Goal: Feedback & Contribution: Contribute content

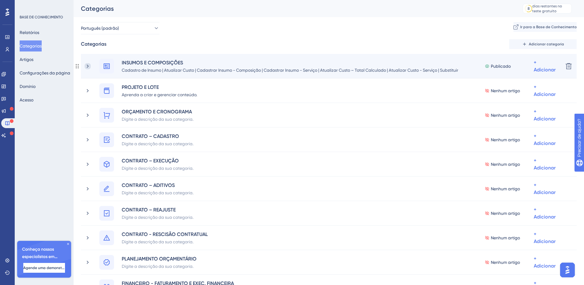
click at [88, 65] on icon at bounding box center [88, 66] width 6 height 6
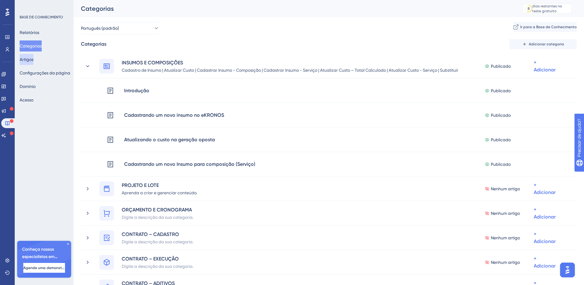
drag, startPoint x: 29, startPoint y: 63, endPoint x: 38, endPoint y: 67, distance: 9.7
click at [29, 63] on button "Artigos" at bounding box center [27, 59] width 14 height 11
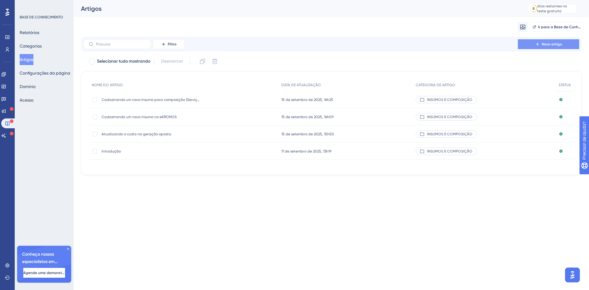
click at [556, 44] on font "Novo artigo" at bounding box center [551, 44] width 20 height 4
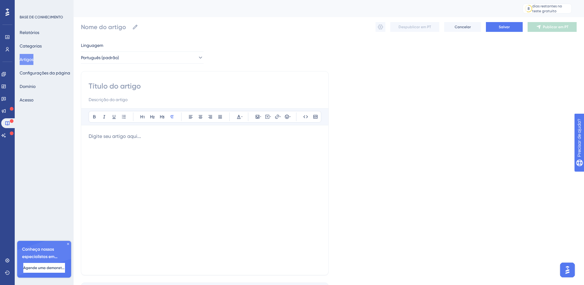
click at [94, 85] on input at bounding box center [205, 86] width 232 height 10
paste input "Cadastrando uma nova composição"
type input "Cadastrando uma nova composição"
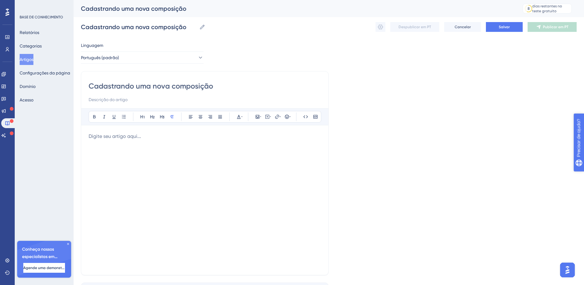
type input "Cadastrando uma nova composição"
click at [97, 99] on input at bounding box center [205, 99] width 232 height 7
paste input "Pesquisando Insumos/Serviços"
click at [166, 94] on div "Cadastrando uma nova composição Pesquisando Insumos/Serviços |" at bounding box center [205, 92] width 232 height 22
click at [161, 100] on input "Pesquisando Insumos/Serviços |" at bounding box center [205, 99] width 232 height 7
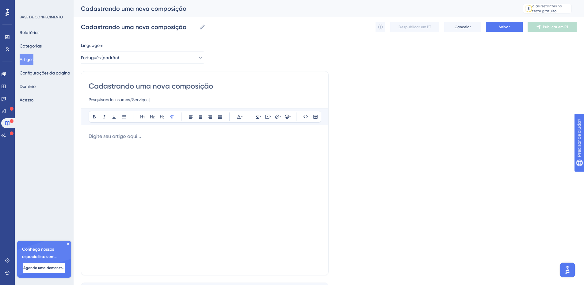
paste input "Inclusão de custo na referência."
click at [215, 100] on input "Pesquisando Insumos/Serviços | Inclusão de custo na referência. |" at bounding box center [205, 99] width 232 height 7
drag, startPoint x: 231, startPoint y: 93, endPoint x: 230, endPoint y: 96, distance: 3.8
click at [231, 93] on div "Cadastrando uma nova composição Pesquisando Insumos/Serviços | Inclusão de cust…" at bounding box center [205, 92] width 232 height 22
click at [229, 101] on input "Pesquisando Insumos/Serviços | Inclusão de custo na referência |" at bounding box center [205, 99] width 232 height 7
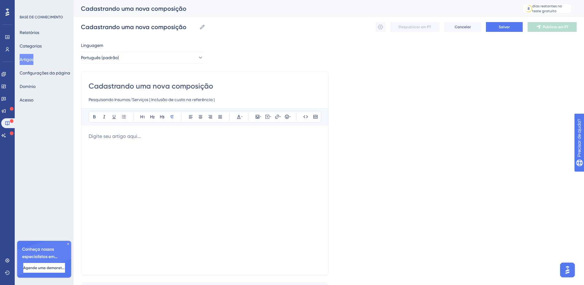
click at [231, 100] on input "Pesquisando Insumos/Serviços | Inclusão de custo na referência |" at bounding box center [205, 99] width 232 height 7
paste input "Inclusão de itens na composição"
click at [294, 101] on input "Pesquisando Insumos/Serviços | Inclusão de custo na referência | Inclusão de it…" at bounding box center [205, 99] width 232 height 7
type input "Pesquisando Insumos/Serviços | Inclusão de custo na referência | Inclusão de it…"
click at [140, 139] on p at bounding box center [205, 136] width 232 height 7
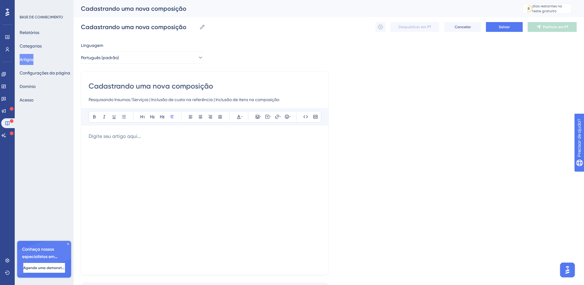
click at [105, 137] on p at bounding box center [205, 136] width 232 height 7
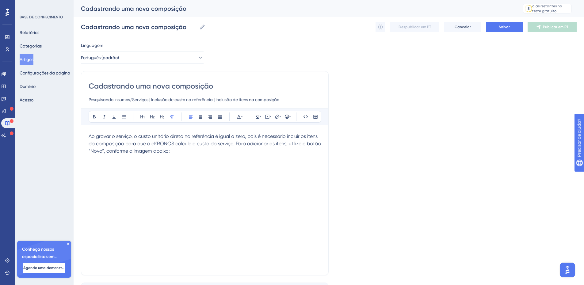
drag, startPoint x: 105, startPoint y: 152, endPoint x: 88, endPoint y: 153, distance: 16.9
click at [88, 153] on div "Cadastrando uma nova composição Pesquisando Insumos/Serviços | Inclusão de cust…" at bounding box center [205, 173] width 248 height 204
click at [93, 114] on button at bounding box center [94, 116] width 9 height 9
click at [190, 154] on p "Ao gravar o serviço, o custo unitário direto na referência é igual a zero, pois…" at bounding box center [205, 144] width 232 height 22
click at [254, 116] on button at bounding box center [257, 116] width 9 height 9
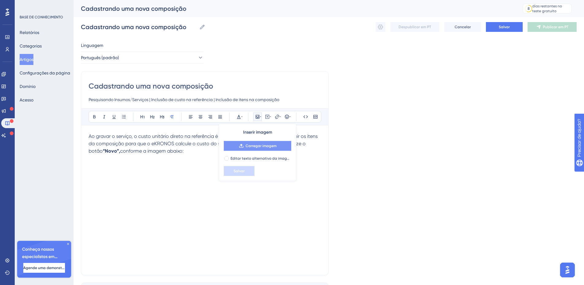
click at [252, 146] on font "Carregar imagem" at bounding box center [261, 146] width 31 height 4
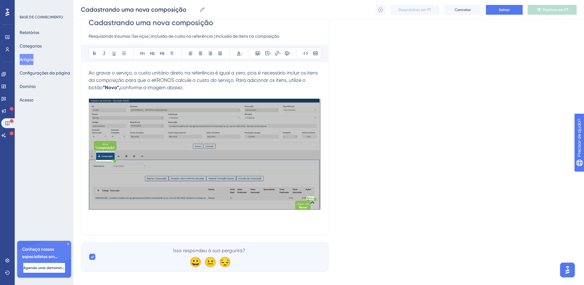
scroll to position [67, 0]
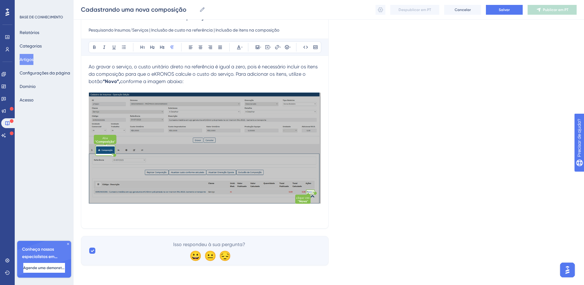
click at [97, 217] on p at bounding box center [205, 217] width 232 height 7
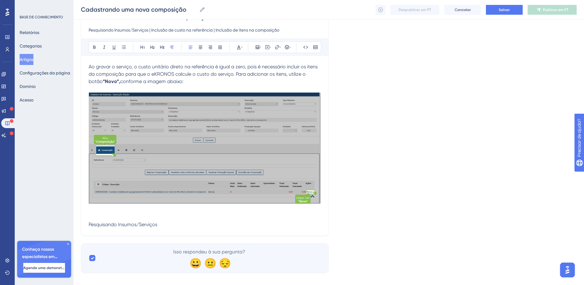
click at [109, 221] on p "Pesquisando Insumos/Serviços" at bounding box center [205, 224] width 232 height 7
click at [109, 221] on div "Ao gravar o serviço, o custo unitário direto na referência é igual a zero, pois…" at bounding box center [205, 145] width 232 height 165
click at [92, 47] on button at bounding box center [94, 47] width 9 height 9
click at [95, 46] on icon at bounding box center [94, 47] width 2 height 3
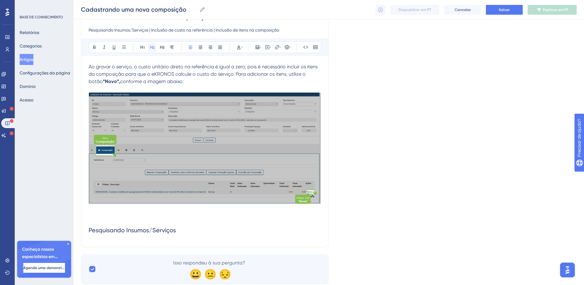
click at [154, 47] on icon at bounding box center [152, 47] width 5 height 5
click at [94, 231] on span "Pesquisando Insumos/Serviços" at bounding box center [132, 230] width 87 height 7
click at [88, 232] on div "Cadastrando uma nova composição Pesquisando Insumos/Serviços | Inclusão de cust…" at bounding box center [205, 125] width 248 height 246
click at [90, 232] on span "Pesquisando Insumos/Serviços" at bounding box center [132, 230] width 87 height 7
click at [184, 233] on h2 "Pesquisando Insumos/Serviços" at bounding box center [205, 230] width 232 height 18
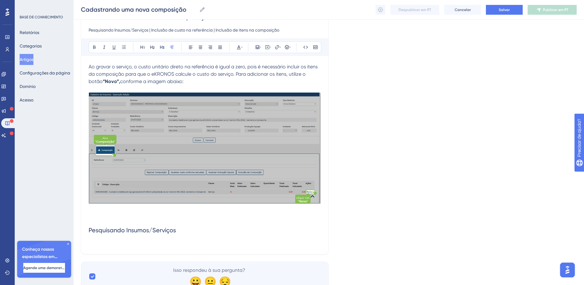
click at [93, 245] on p at bounding box center [205, 242] width 232 height 7
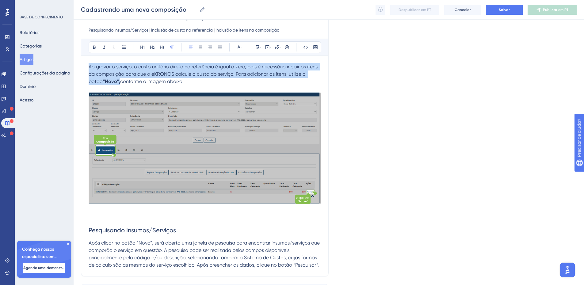
drag, startPoint x: 179, startPoint y: 83, endPoint x: 80, endPoint y: 63, distance: 100.9
click at [80, 63] on div "Desempenho Usuários Noivado Widgets Opinião Atualizações de produtos Base de co…" at bounding box center [329, 128] width 510 height 390
click at [218, 47] on icon at bounding box center [220, 47] width 5 height 5
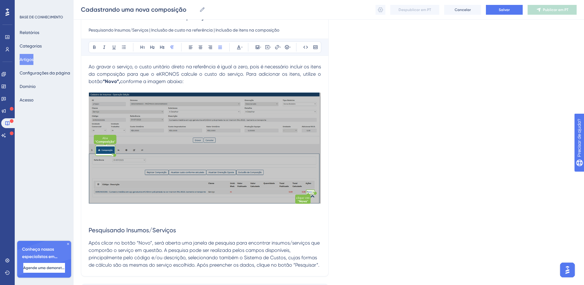
click at [281, 267] on span "Após clicar no botão “Novo”, será aberta uma janela de pesquisa para encontrar …" at bounding box center [205, 254] width 232 height 28
drag, startPoint x: 281, startPoint y: 267, endPoint x: 81, endPoint y: 246, distance: 201.5
click at [81, 246] on div "Cadastrando uma nova composição Pesquisando Insumos/Serviços | Inclusão de cust…" at bounding box center [205, 139] width 248 height 275
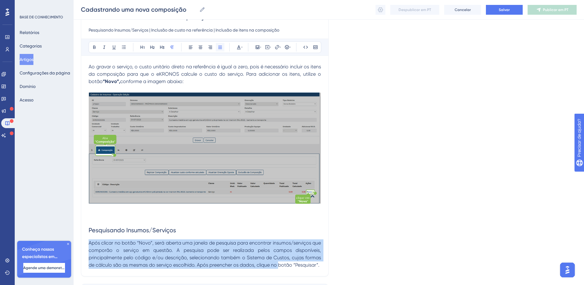
click at [219, 48] on icon at bounding box center [220, 47] width 5 height 5
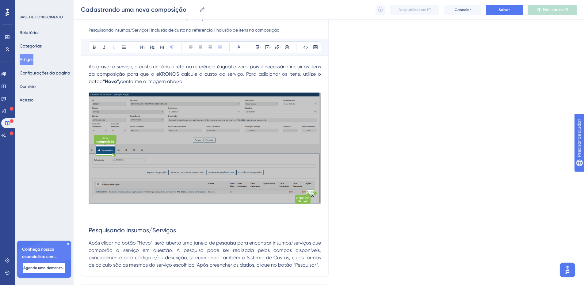
click at [251, 246] on span "Após clicar no botão “Novo”, será aberta uma janela de pesquisa para encontrar …" at bounding box center [206, 254] width 234 height 28
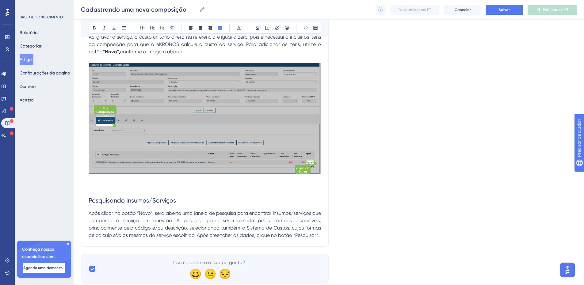
scroll to position [97, 0]
click at [319, 236] on span "Após clicar no botão “Novo”, será aberta uma janela de pesquisa para encontrar …" at bounding box center [206, 224] width 234 height 28
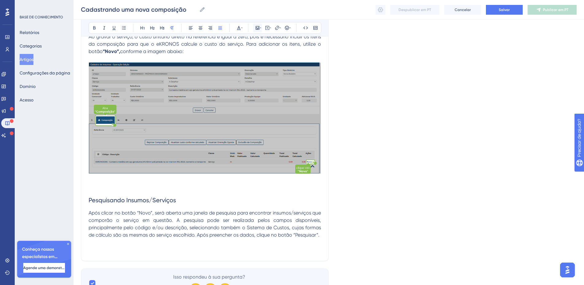
click at [257, 29] on icon at bounding box center [257, 27] width 5 height 5
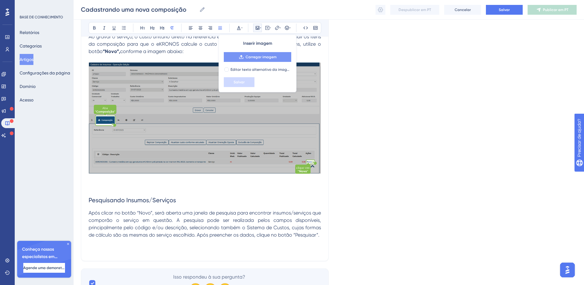
click at [249, 57] on font "Carregar imagem" at bounding box center [261, 57] width 31 height 4
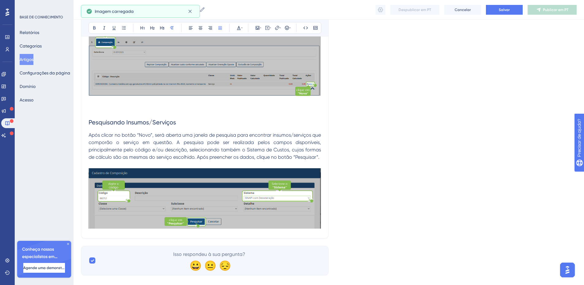
scroll to position [185, 0]
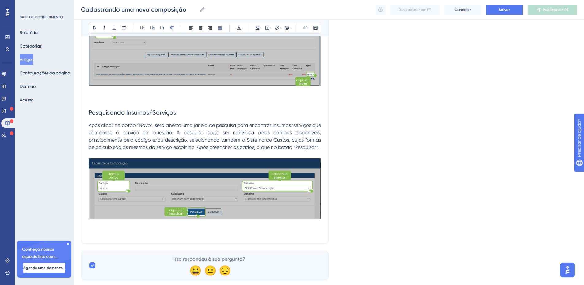
click at [205, 232] on p at bounding box center [205, 231] width 232 height 7
drag, startPoint x: 163, startPoint y: 239, endPoint x: 87, endPoint y: 241, distance: 76.0
click at [87, 241] on div "Cadastrando uma nova composição Pesquisando Insumos/Serviços | Inclusão de cust…" at bounding box center [205, 67] width 248 height 367
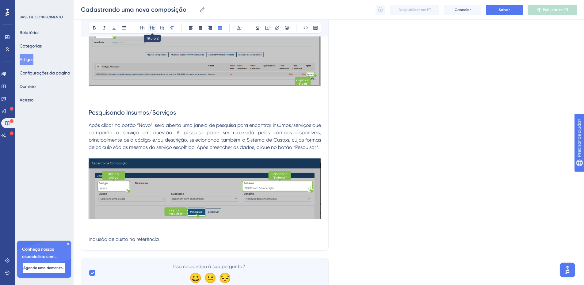
click at [154, 27] on icon at bounding box center [152, 27] width 5 height 5
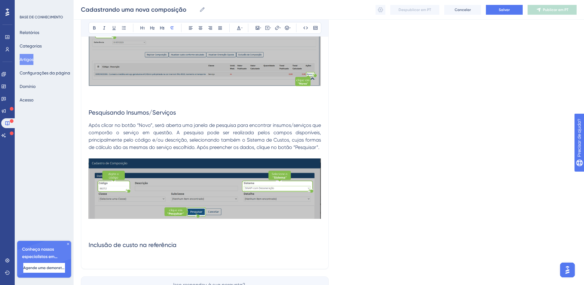
click at [144, 257] on p at bounding box center [205, 257] width 232 height 7
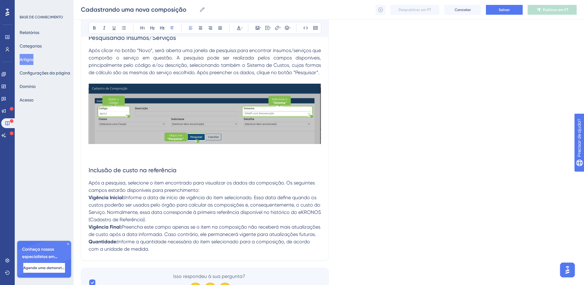
scroll to position [260, 0]
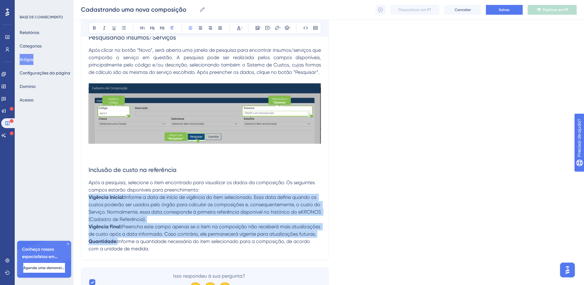
drag, startPoint x: 89, startPoint y: 197, endPoint x: 154, endPoint y: 258, distance: 88.5
click at [154, 253] on div "Ao gravar o serviço, o custo unitário direto na referência é igual a zero, pois…" at bounding box center [205, 61] width 232 height 382
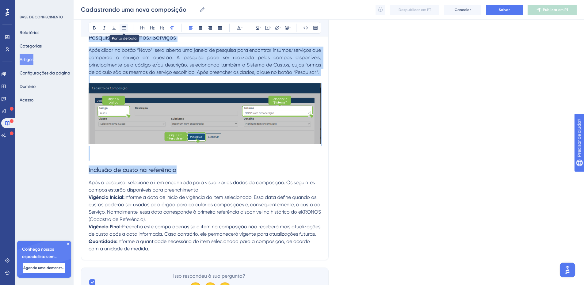
click at [127, 30] on button at bounding box center [124, 28] width 9 height 9
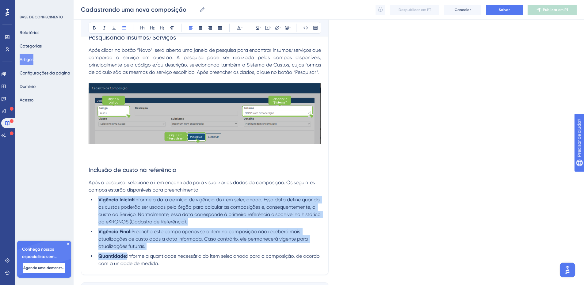
click at [189, 245] on li "Vigência Final: Preencha este campo apenas se o item na composição não receberá…" at bounding box center [208, 239] width 225 height 22
click at [180, 265] on li "Quantidade: Informe a quantidade necessária do item selecionado para a composiç…" at bounding box center [208, 260] width 225 height 15
click at [181, 267] on li "Quantidade: Informe a quantidade necessária do item selecionado para a composiç…" at bounding box center [208, 260] width 225 height 15
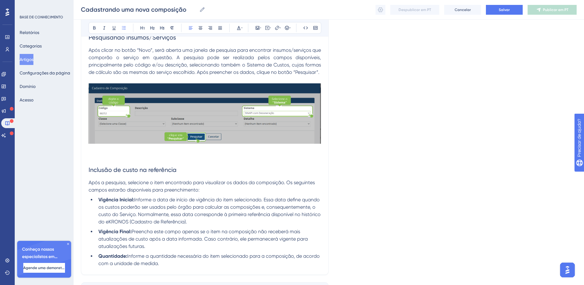
click at [144, 181] on span "Após a pesquisa, selecione o item encontrado para visualizar os dados da compos…" at bounding box center [202, 186] width 227 height 13
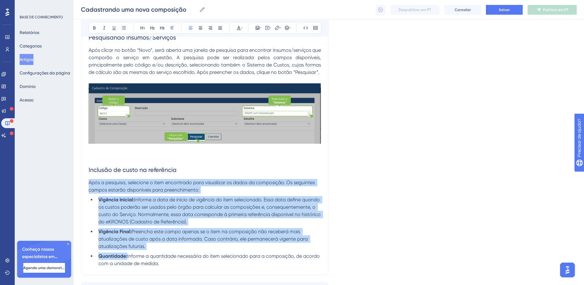
drag, startPoint x: 89, startPoint y: 182, endPoint x: 204, endPoint y: 265, distance: 141.7
click at [204, 265] on div "Ao gravar o serviço, o custo unitário direto na referência é igual a zero, pois…" at bounding box center [205, 68] width 232 height 397
click at [221, 27] on icon at bounding box center [220, 27] width 4 height 3
click at [215, 258] on span "Informe a quantidade necessária do item selecionado para a composição, de acord…" at bounding box center [210, 259] width 224 height 13
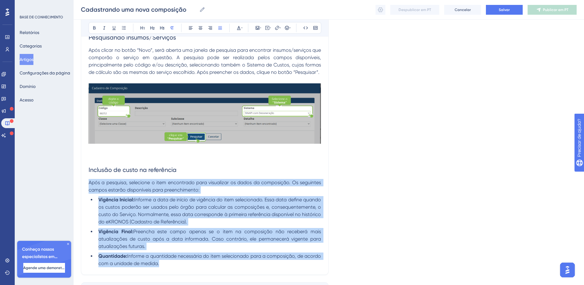
click at [184, 264] on li "Quantidade: Informe a quantidade necessária do item selecionado para a composiç…" at bounding box center [208, 260] width 225 height 15
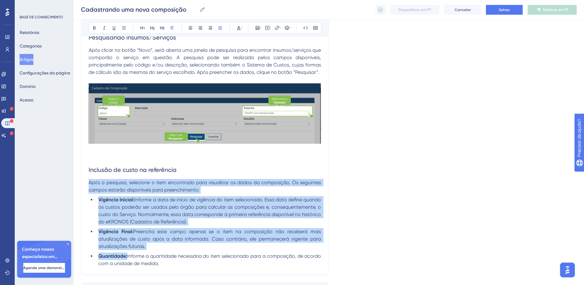
click at [177, 269] on div "Cadastrando uma nova composição Pesquisando Insumos/Serviços | Inclusão de cust…" at bounding box center [205, 42] width 248 height 466
click at [172, 260] on li "Quantidade: Informe a quantidade necessária do item selecionado para a composiç…" at bounding box center [208, 260] width 225 height 15
click at [148, 231] on span "Preencha este campo apenas se o item na composição não receberá mais atualizaçõ…" at bounding box center [210, 239] width 224 height 21
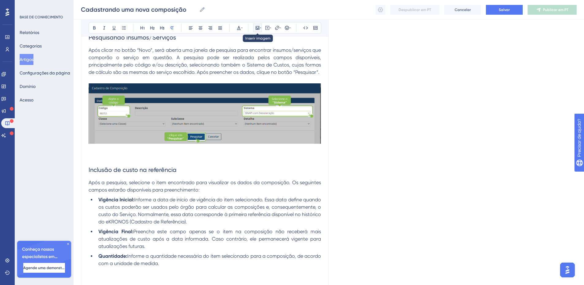
click at [259, 29] on icon at bounding box center [258, 28] width 4 height 4
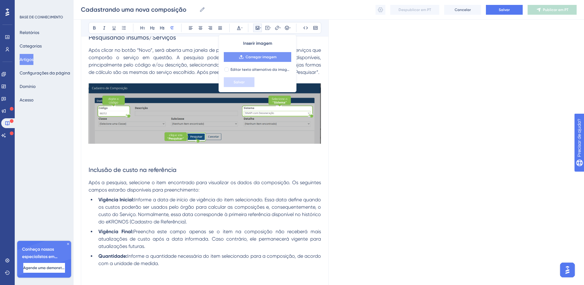
click at [248, 59] on span "Carregar imagem" at bounding box center [261, 57] width 31 height 5
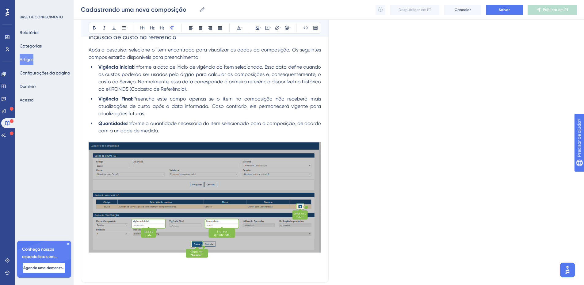
scroll to position [408, 0]
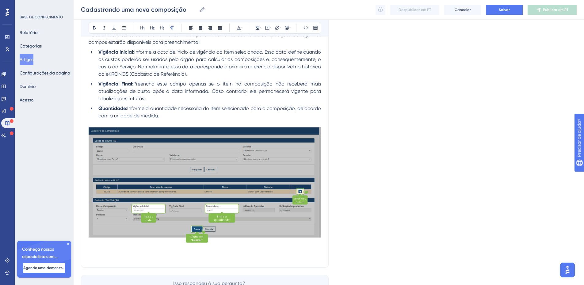
click at [234, 245] on p at bounding box center [205, 248] width 232 height 7
drag, startPoint x: 166, startPoint y: 261, endPoint x: 59, endPoint y: 259, distance: 107.0
click at [151, 27] on icon at bounding box center [152, 27] width 5 height 5
click at [190, 267] on h2 "Inclusão de itens na composição" at bounding box center [205, 269] width 232 height 18
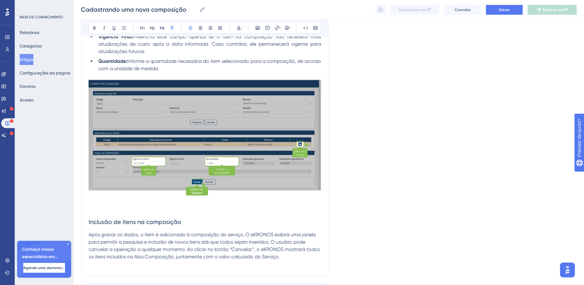
scroll to position [455, 0]
drag, startPoint x: 90, startPoint y: 234, endPoint x: 297, endPoint y: 255, distance: 208.2
click at [297, 255] on p "Após gravar os dados, o item é adicionado à composição do serviço. O eKRONOS ex…" at bounding box center [205, 245] width 232 height 29
click at [220, 29] on icon at bounding box center [220, 27] width 4 height 3
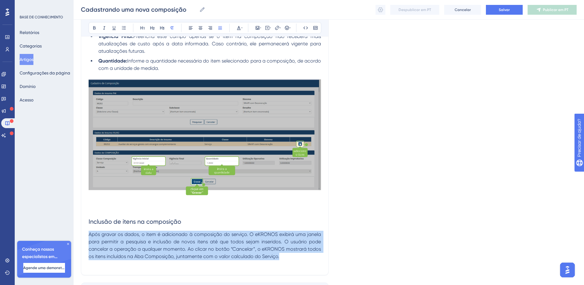
click at [291, 254] on p "Após gravar os dados, o item é adicionado à composição do serviço. O eKRONOS ex…" at bounding box center [205, 245] width 232 height 29
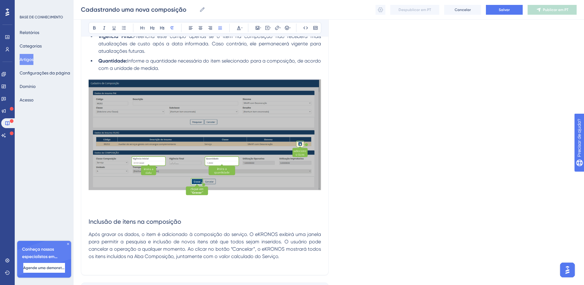
click at [286, 258] on p "Após gravar os dados, o item é adicionado à composição do serviço. O eKRONOS ex…" at bounding box center [205, 245] width 232 height 29
click at [260, 28] on icon at bounding box center [260, 28] width 1 height 1
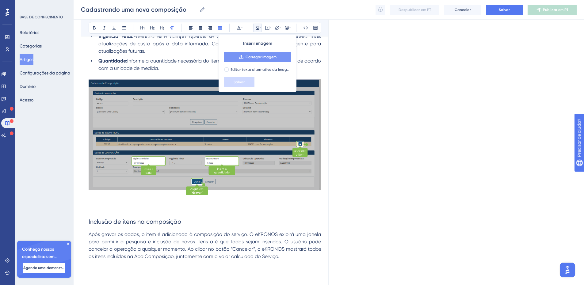
click at [255, 59] on font "Carregar imagem" at bounding box center [261, 57] width 31 height 4
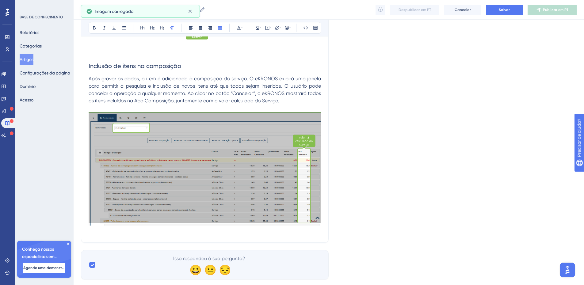
scroll to position [625, 0]
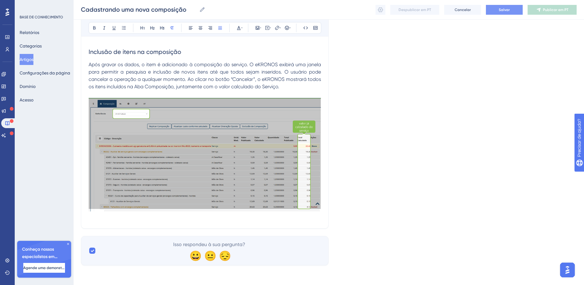
click at [511, 10] on button "Salvar" at bounding box center [504, 10] width 37 height 10
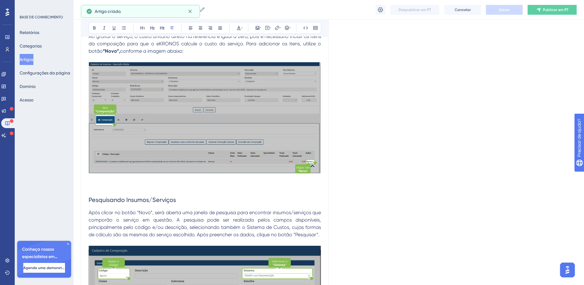
scroll to position [97, 0]
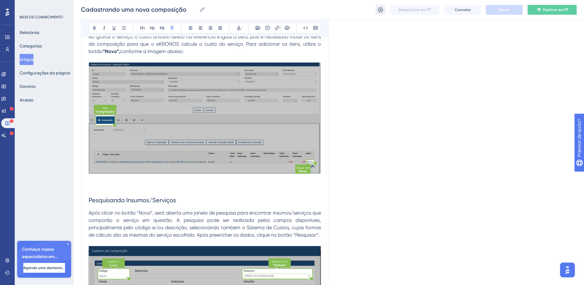
click icon
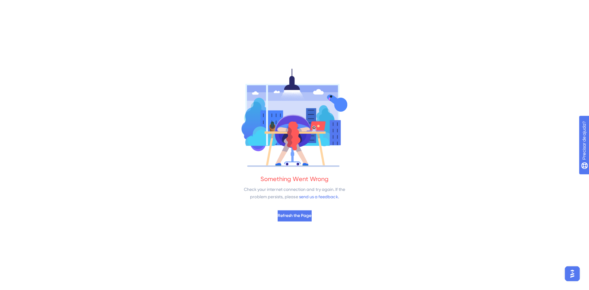
scroll to position [0, 0]
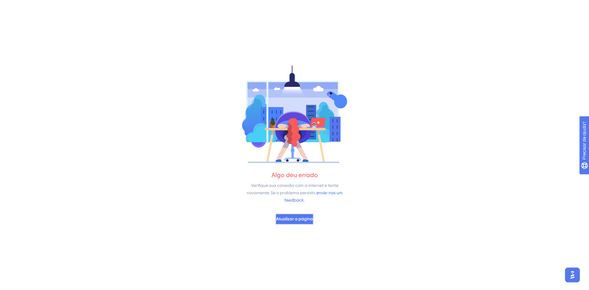
click font "Atualizar a página"
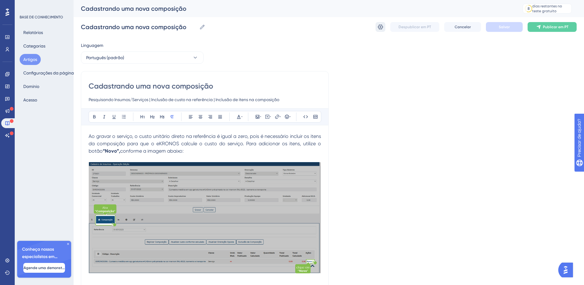
click at [380, 27] on icon at bounding box center [380, 27] width 5 height 5
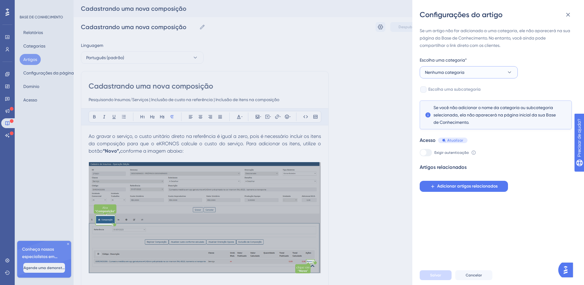
click at [460, 73] on font "Nenhuma categoria" at bounding box center [445, 72] width 40 height 5
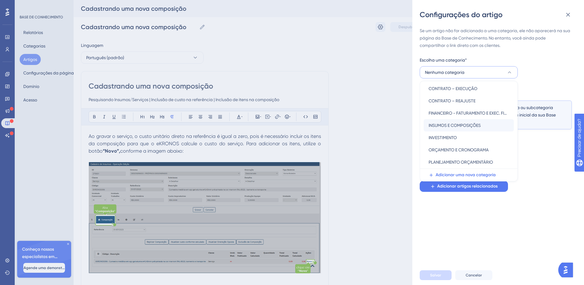
scroll to position [51, 0]
click at [461, 124] on font "INSUMOS E COMPOSIÇÕES" at bounding box center [455, 126] width 52 height 5
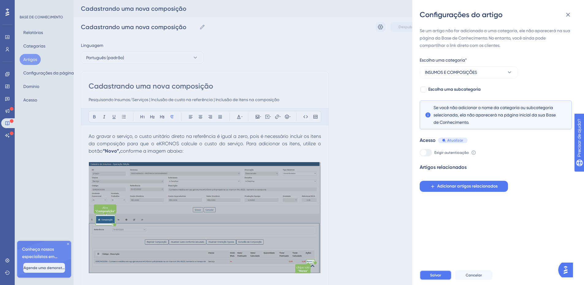
click at [435, 277] on font "Salvar" at bounding box center [435, 275] width 11 height 4
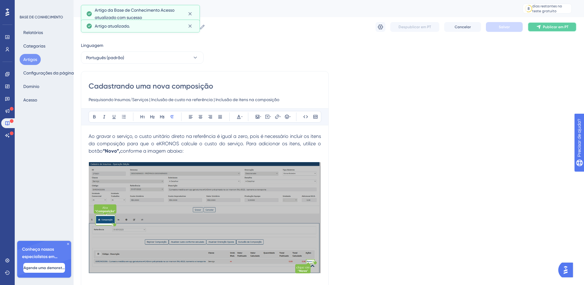
click at [564, 24] on button "Publicar em PT" at bounding box center [552, 27] width 49 height 10
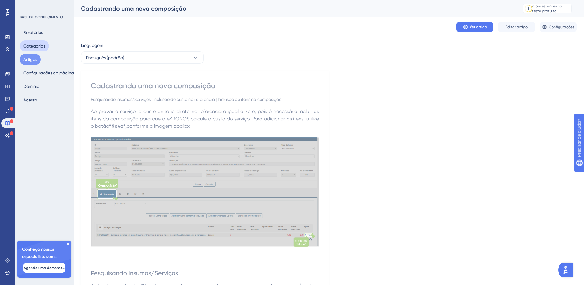
click at [34, 43] on font "Categorias" at bounding box center [34, 45] width 22 height 7
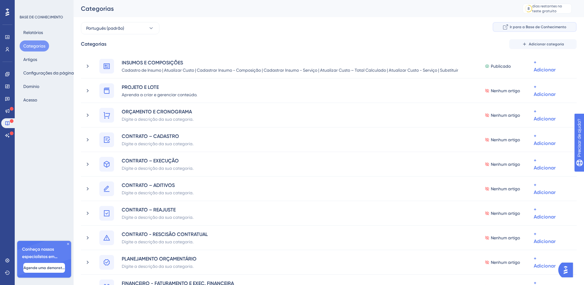
click at [551, 27] on font "Ir para a Base de Conhecimento" at bounding box center [538, 27] width 56 height 4
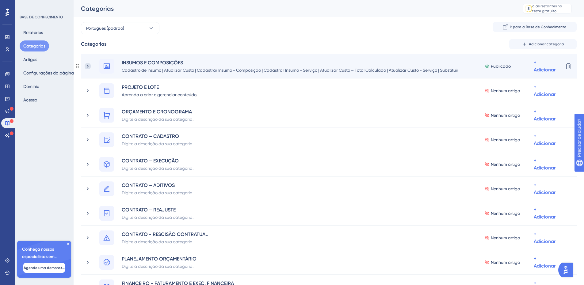
click at [90, 65] on icon at bounding box center [88, 66] width 6 height 6
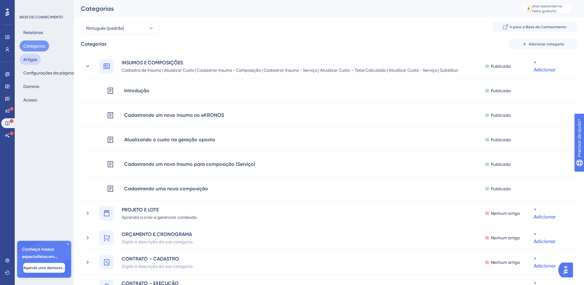
click at [34, 57] on font "Artigos" at bounding box center [30, 59] width 14 height 5
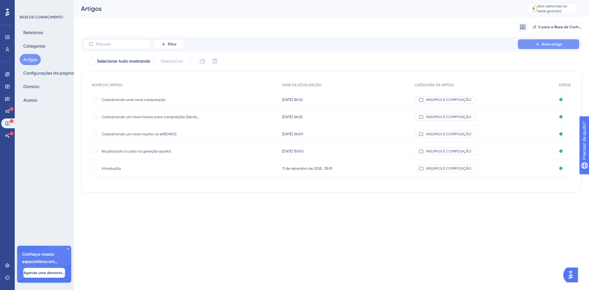
click at [537, 43] on icon at bounding box center [537, 44] width 5 height 5
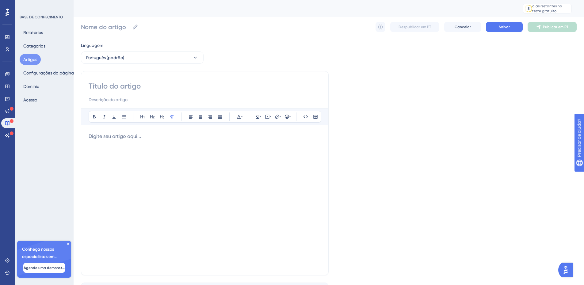
click at [100, 88] on input at bounding box center [205, 86] width 232 height 10
paste input "Atualizando o custo conforme o total calculado"
type input "Atualizando o custo conforme o total calculado"
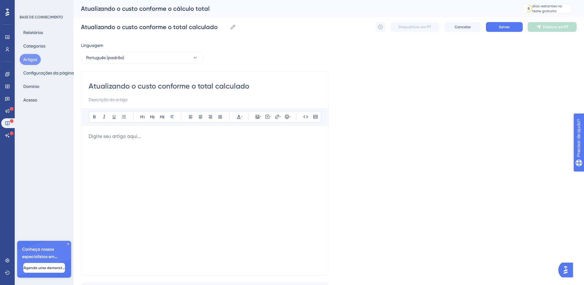
type input "Atualizando o custo conforme o total calculado"
click at [110, 138] on p at bounding box center [205, 136] width 232 height 7
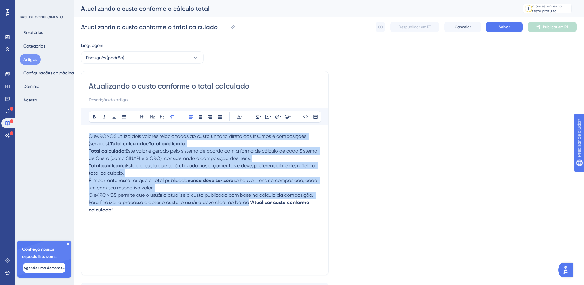
drag, startPoint x: 156, startPoint y: 218, endPoint x: 78, endPoint y: 132, distance: 115.4
click at [78, 132] on div "Desempenho Usuários Noivado Widgets Opinião Atualizações de produtos Base de co…" at bounding box center [329, 161] width 510 height 322
click at [220, 117] on icon at bounding box center [220, 116] width 4 height 3
click at [121, 215] on div "O eKRONOS utiliza dois valores relacionados ao custo unitário direto dos insumo…" at bounding box center [205, 200] width 232 height 135
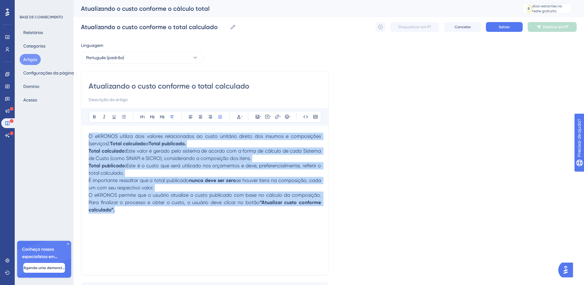
click at [123, 210] on p "O eKRONOS permite que o usuário atualize o custo publicado com base no cálculo …" at bounding box center [205, 203] width 232 height 22
click at [133, 166] on span "Este é o custo que será utilizado nos orçamentos e deve, preferencialmente, ref…" at bounding box center [206, 169] width 234 height 13
click at [126, 172] on p "Total publicado: Este é o custo que será utilizado nos orçamentos e deve, prefe…" at bounding box center [205, 169] width 232 height 15
click at [260, 156] on p "Total calculado: Este valor é gerado pelo sistema de acordo com a forma de cálc…" at bounding box center [205, 154] width 232 height 15
click at [185, 143] on strong "Total publicado." at bounding box center [167, 144] width 37 height 6
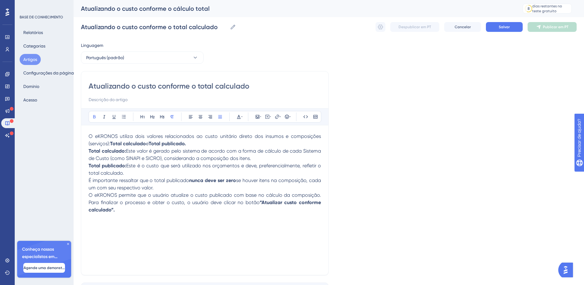
click at [194, 144] on p "O eKRONOS utiliza dois valores relacionados ao custo unitário direto dos insumo…" at bounding box center [205, 140] width 232 height 15
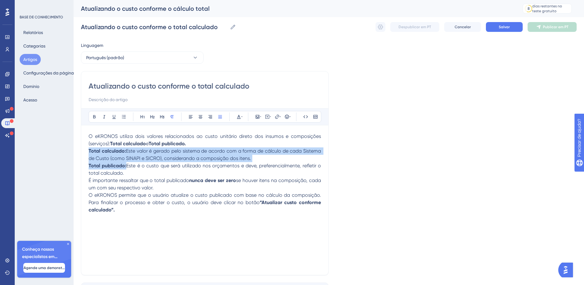
drag, startPoint x: 103, startPoint y: 151, endPoint x: 131, endPoint y: 172, distance: 34.6
click at [131, 172] on div "O eKRONOS utiliza dois valores relacionados ao custo unitário direto dos insumo…" at bounding box center [205, 200] width 232 height 135
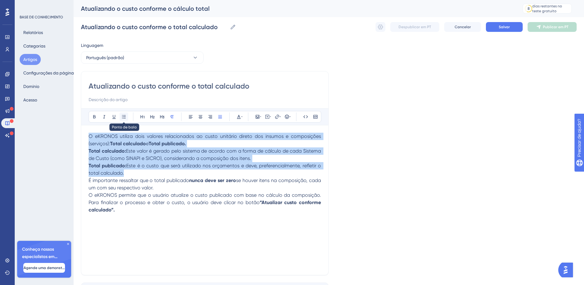
click at [124, 117] on icon at bounding box center [123, 116] width 5 height 5
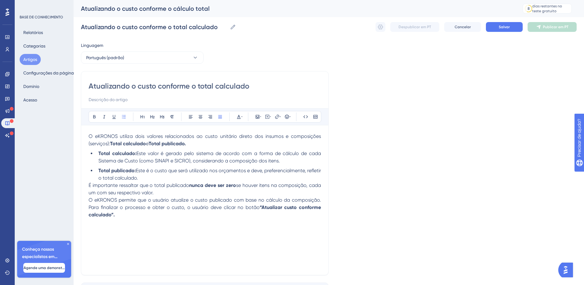
click at [143, 238] on div "O eKRONOS utiliza dois valores relacionados ao custo unitário direto dos insumo…" at bounding box center [205, 200] width 232 height 135
click at [193, 143] on p "O eKRONOS utiliza dois valores relacionados ao custo unitário direto dos insumo…" at bounding box center [205, 140] width 232 height 15
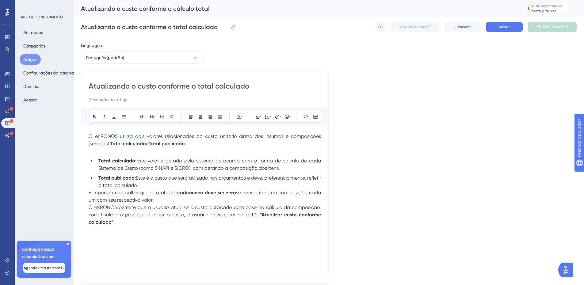
click at [170, 199] on p "É importante ressaltar que o total publicado nunca deve ser zero se houver iten…" at bounding box center [205, 196] width 232 height 15
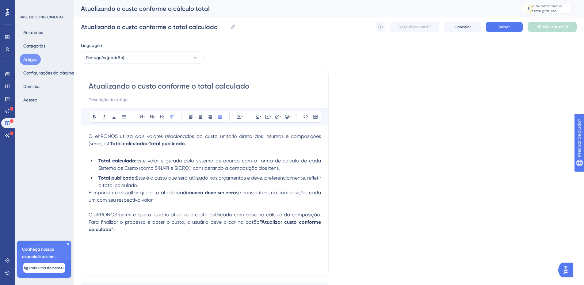
click at [148, 186] on li "Total publicado: Este é o custo que será utilizado nos orçamentos e deve, prefe…" at bounding box center [208, 181] width 225 height 15
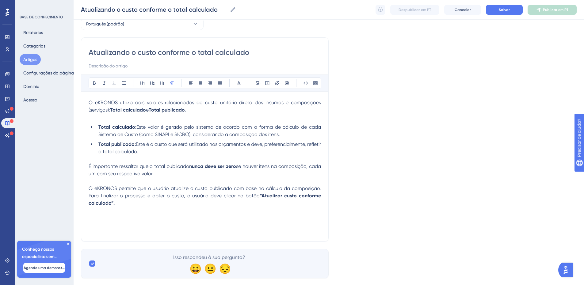
scroll to position [44, 0]
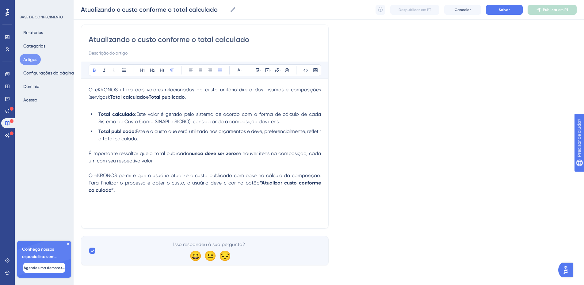
click at [135, 212] on div "O eKRONOS utiliza dois valores relacionados ao custo unitário direto dos insumo…" at bounding box center [205, 153] width 232 height 135
click at [256, 70] on icon at bounding box center [258, 70] width 4 height 4
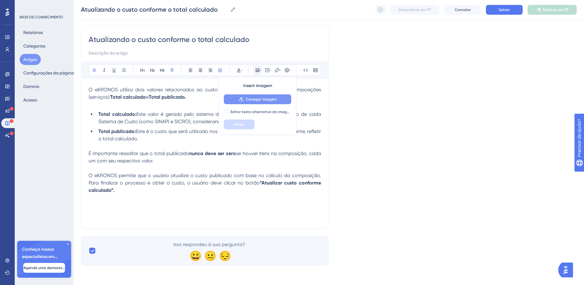
click at [248, 100] on font "Carregar imagem" at bounding box center [261, 99] width 31 height 4
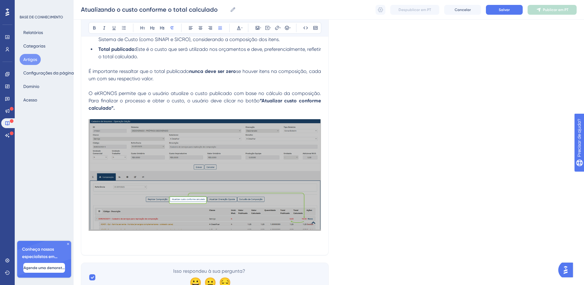
scroll to position [145, 0]
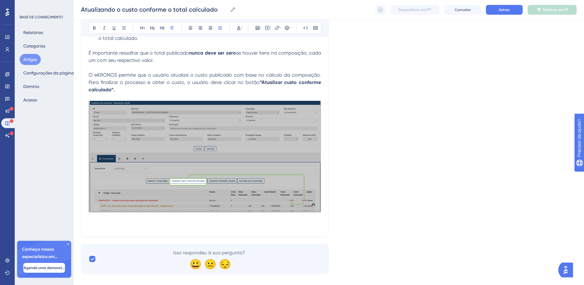
click at [181, 229] on div "Atualizando o custo conforme o total calculado Audacioso itálico Sublinhado Pon…" at bounding box center [205, 80] width 248 height 313
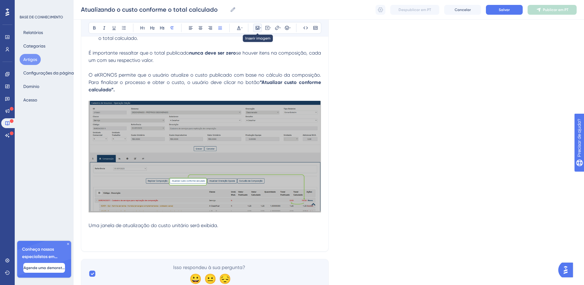
click at [257, 29] on icon at bounding box center [258, 28] width 4 height 4
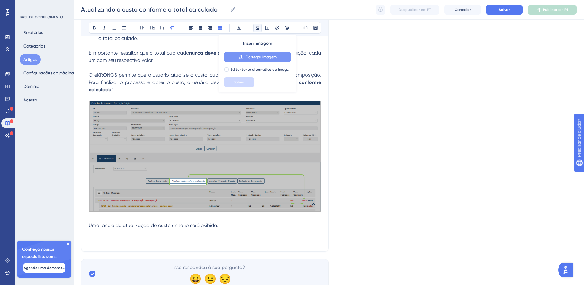
click at [235, 54] on button "Carregar imagem" at bounding box center [257, 57] width 67 height 10
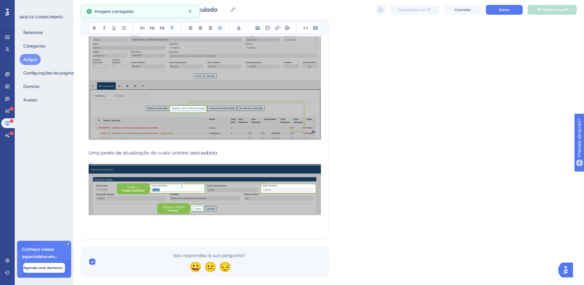
scroll to position [218, 0]
click at [113, 228] on p at bounding box center [205, 227] width 232 height 7
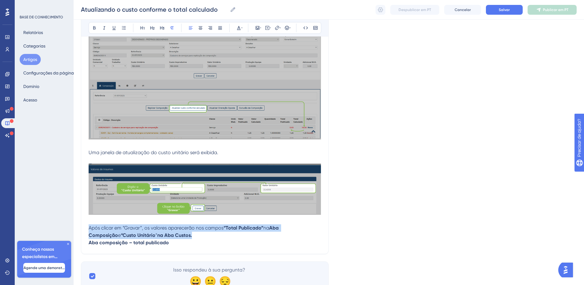
drag, startPoint x: 181, startPoint y: 241, endPoint x: 85, endPoint y: 224, distance: 97.3
click at [85, 224] on div "Atualizando o custo conforme o total calculado Audacioso itálico Sublinhado Pon…" at bounding box center [205, 52] width 248 height 403
click at [219, 28] on icon at bounding box center [220, 27] width 5 height 5
click at [191, 234] on p "Após clicar em “Gravar”, os valores aparecerão nos campos “Total Publicado” na …" at bounding box center [205, 231] width 232 height 15
click at [166, 234] on p "Após clicar em “Gravar”, os valores aparecerão nos campos “Total Publicado” na …" at bounding box center [205, 231] width 232 height 15
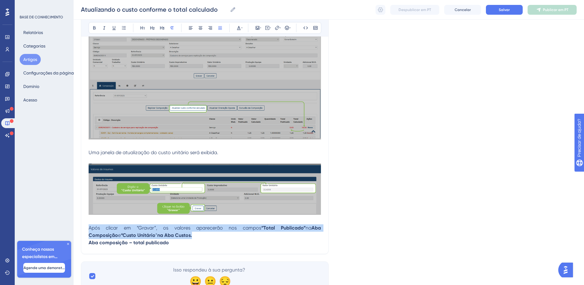
click at [163, 238] on p "Após clicar em “Gravar”, os valores aparecerão nos campos “Total Publicado” na …" at bounding box center [205, 231] width 232 height 15
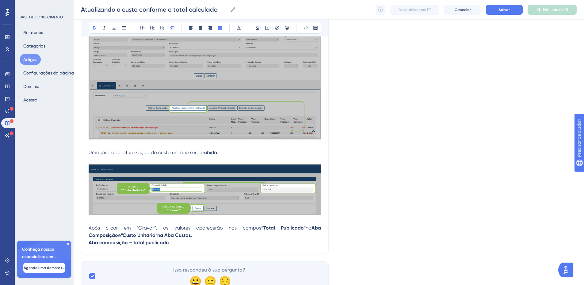
click at [168, 236] on p "Após clicar em “Gravar”, os valores aparecerão nos campos “Total Publicado” na …" at bounding box center [205, 231] width 232 height 15
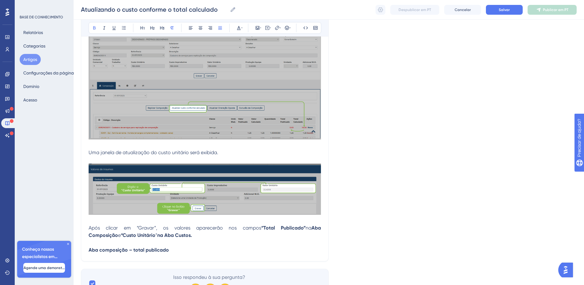
click at [181, 251] on p "Aba composição – total publicado" at bounding box center [205, 249] width 232 height 7
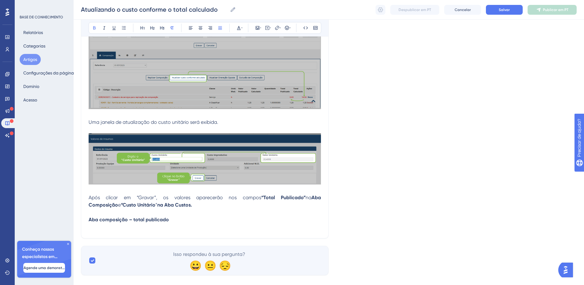
scroll to position [248, 0]
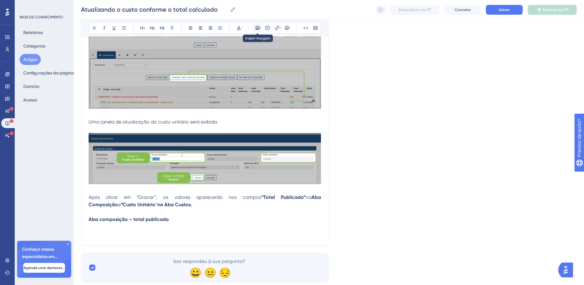
click at [257, 27] on icon at bounding box center [257, 27] width 5 height 5
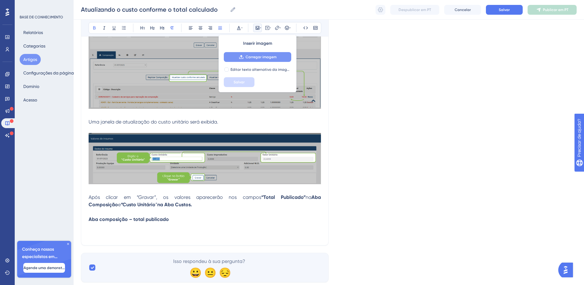
click at [259, 59] on font "Carregar imagem" at bounding box center [261, 57] width 31 height 4
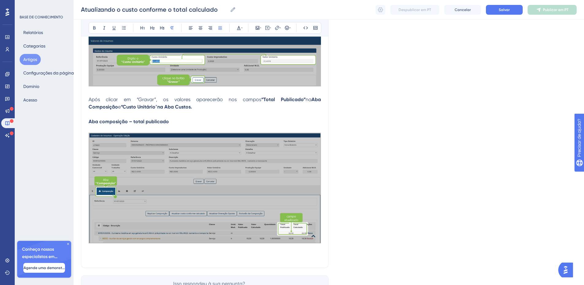
scroll to position [346, 0]
click at [179, 250] on p at bounding box center [205, 248] width 232 height 7
drag, startPoint x: 150, startPoint y: 254, endPoint x: 76, endPoint y: 252, distance: 74.5
click at [94, 27] on icon at bounding box center [94, 27] width 2 height 3
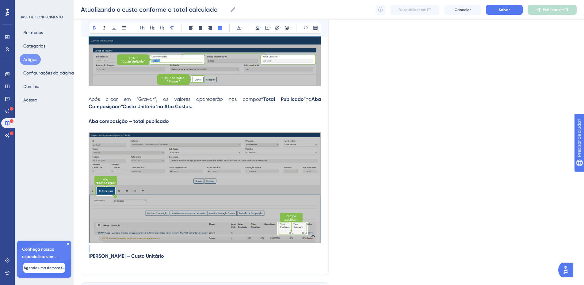
click at [160, 252] on p at bounding box center [205, 248] width 232 height 7
click at [158, 257] on p "Aba Custo – Custo Unitário" at bounding box center [205, 256] width 232 height 7
click at [258, 26] on icon at bounding box center [258, 28] width 4 height 4
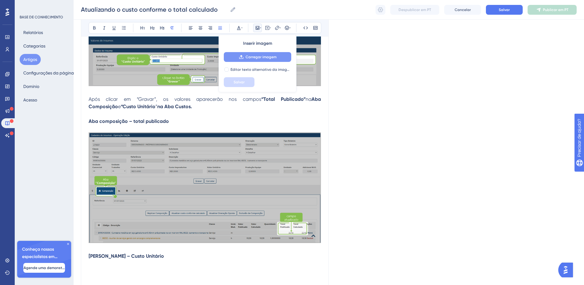
click at [256, 58] on font "Carregar imagem" at bounding box center [261, 57] width 31 height 4
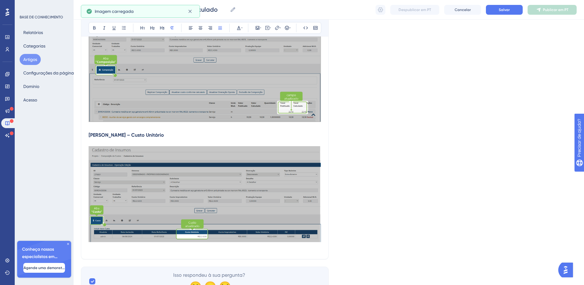
scroll to position [498, 0]
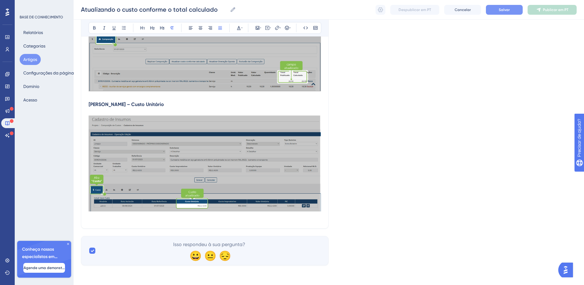
click at [501, 11] on font "Salvar" at bounding box center [504, 10] width 11 height 4
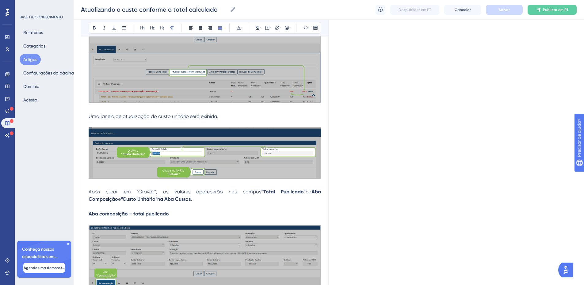
scroll to position [253, 0]
click at [381, 12] on icon at bounding box center [380, 9] width 5 height 5
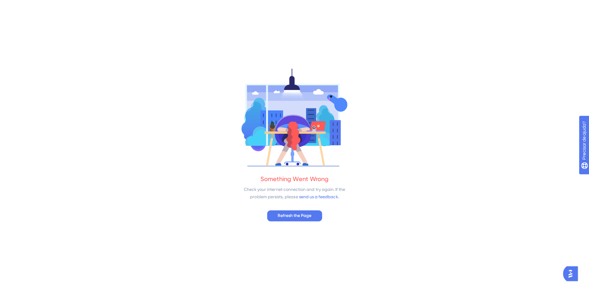
scroll to position [0, 0]
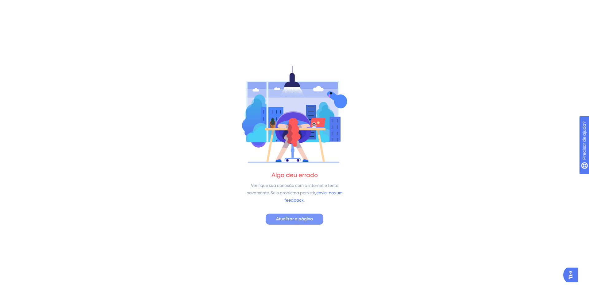
click at [295, 219] on font "Atualizar a página" at bounding box center [294, 218] width 37 height 5
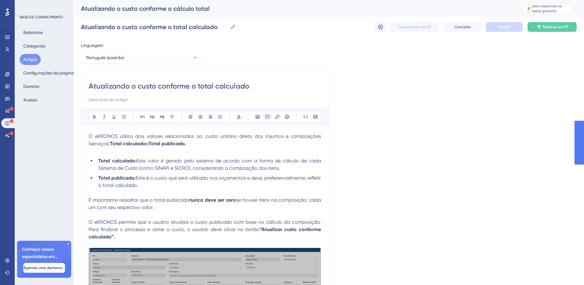
click at [379, 28] on icon at bounding box center [380, 27] width 5 height 5
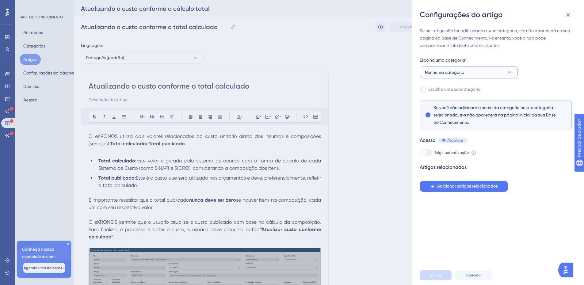
click at [461, 73] on font "Nenhuma categoria" at bounding box center [445, 72] width 40 height 5
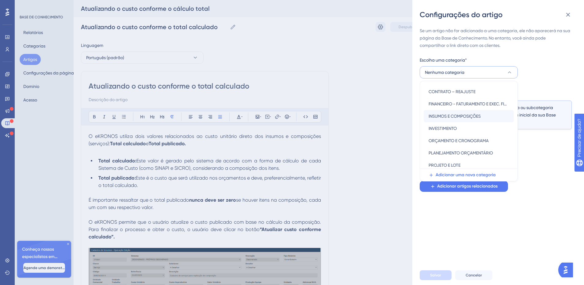
scroll to position [61, 0]
click at [453, 115] on font "INSUMOS E COMPOSIÇÕES" at bounding box center [455, 115] width 52 height 5
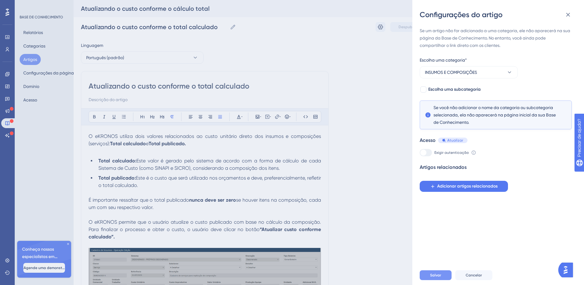
click at [437, 277] on font "Salvar" at bounding box center [435, 275] width 11 height 4
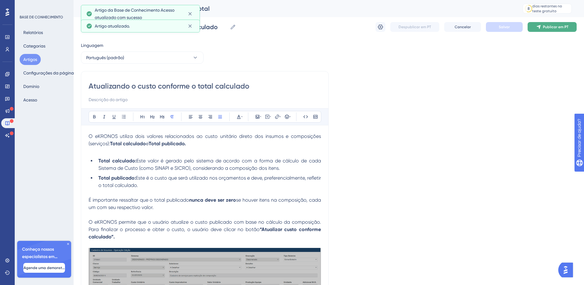
click at [560, 29] on font "Publicar em PT" at bounding box center [555, 27] width 25 height 4
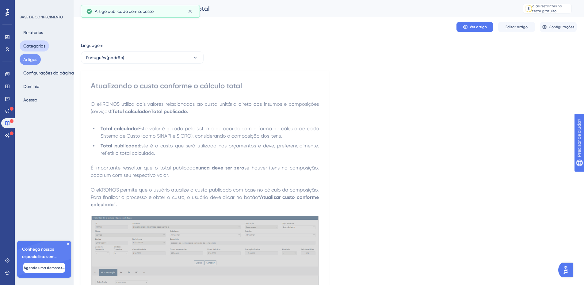
click at [39, 45] on font "Categorias" at bounding box center [34, 46] width 22 height 5
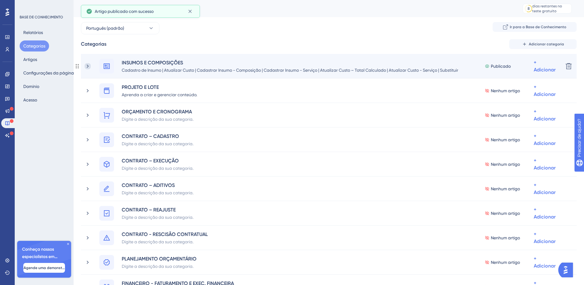
click at [90, 67] on icon at bounding box center [88, 66] width 6 height 6
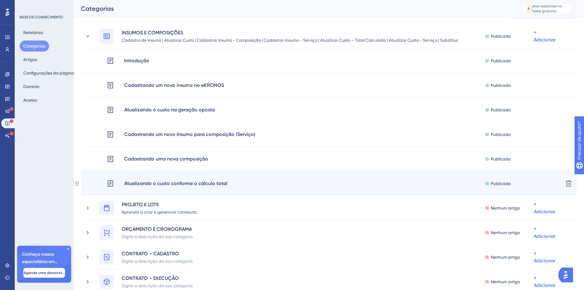
scroll to position [30, 0]
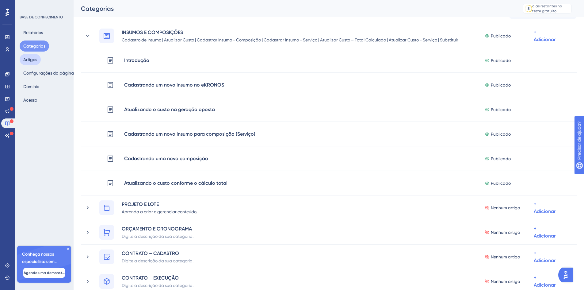
click at [26, 59] on font "Artigos" at bounding box center [30, 59] width 14 height 5
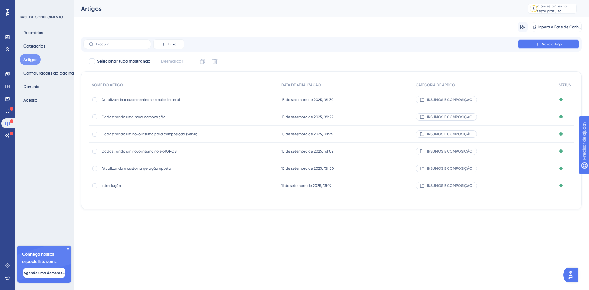
click at [534, 45] on button "Novo artigo" at bounding box center [547, 44] width 61 height 10
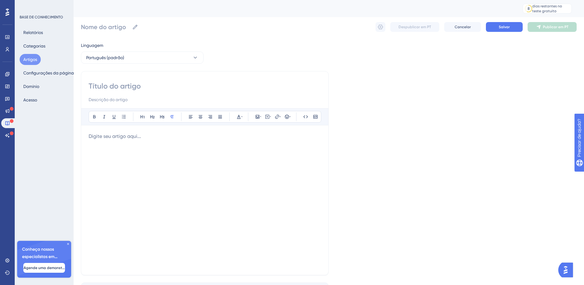
click at [121, 84] on input at bounding box center [205, 86] width 232 height 10
paste input "Atualizando o custo do serviço na oneração oposta"
type input "Atualizando o custo do serviço na oneração oposta"
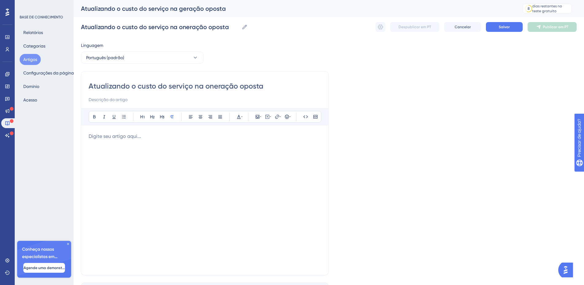
type input "Atualizando o custo do serviço na oneração oposta"
click at [117, 98] on input at bounding box center [205, 99] width 232 height 7
click at [210, 204] on div at bounding box center [205, 200] width 232 height 135
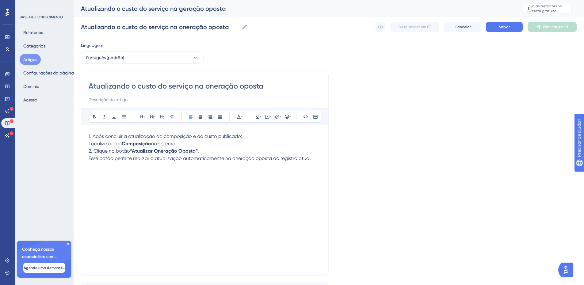
click at [120, 141] on span "Localize a aba" at bounding box center [105, 144] width 33 height 6
click at [124, 116] on icon at bounding box center [123, 116] width 5 height 5
click at [89, 160] on span "Esse botão permite realizar a atualização automaticamente na oneração oposta ao…" at bounding box center [200, 161] width 223 height 6
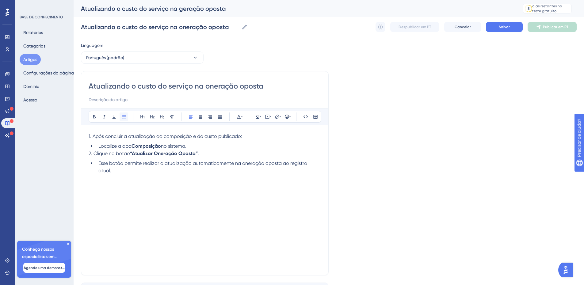
click at [121, 117] on icon at bounding box center [123, 116] width 5 height 5
click at [99, 177] on div "1. Após concluir a atualização da composição e do custo publicado: Localize a a…" at bounding box center [205, 200] width 232 height 135
click at [193, 146] on li "Localize a aba Composição no sistema." at bounding box center [208, 146] width 225 height 7
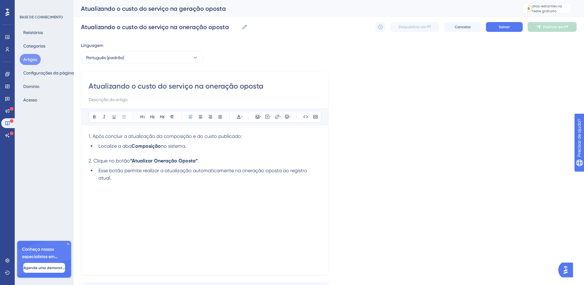
click at [170, 198] on div "1. Após concluir a atualização da composição e do custo publicado: Localize a a…" at bounding box center [205, 200] width 232 height 135
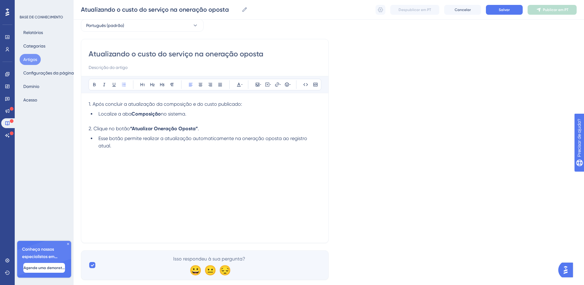
scroll to position [30, 0]
click at [323, 137] on div "Atualizando o custo do serviço na oneração oposta Audacioso itálico Sublinhado …" at bounding box center [205, 141] width 248 height 204
click at [308, 138] on span "Esse botão permite realizar a atualização automaticamente na oneração oposta ao…" at bounding box center [203, 141] width 210 height 13
click at [256, 83] on icon at bounding box center [257, 84] width 5 height 5
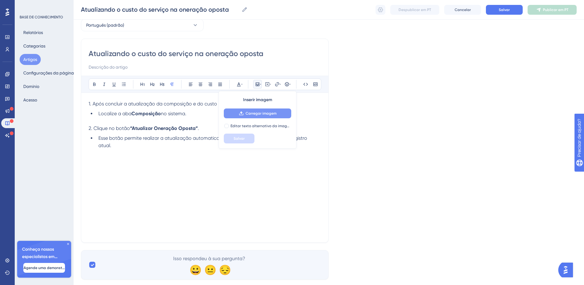
click at [249, 114] on font "Carregar imagem" at bounding box center [261, 113] width 31 height 4
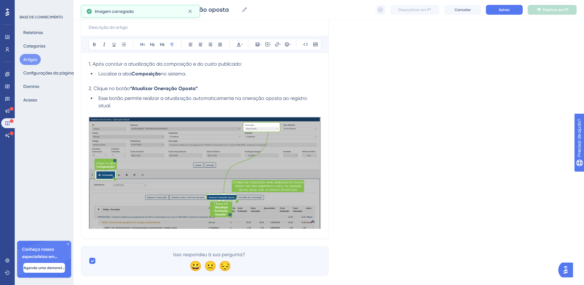
scroll to position [73, 0]
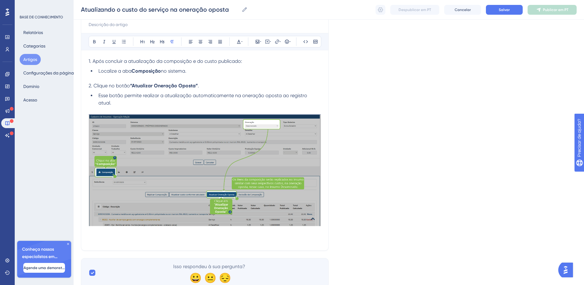
click at [182, 236] on p at bounding box center [205, 239] width 232 height 7
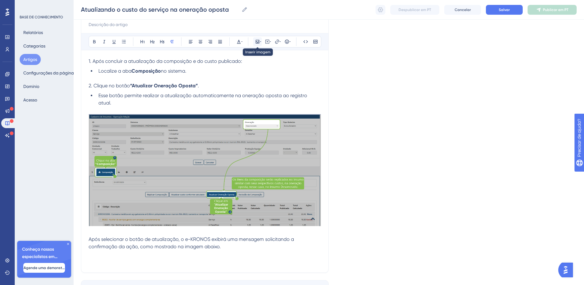
click at [256, 42] on icon at bounding box center [258, 42] width 4 height 4
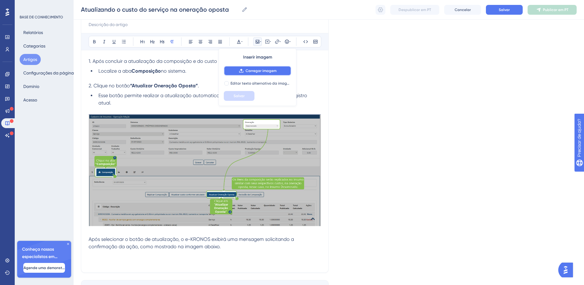
click at [250, 70] on font "Carregar imagem" at bounding box center [261, 71] width 31 height 4
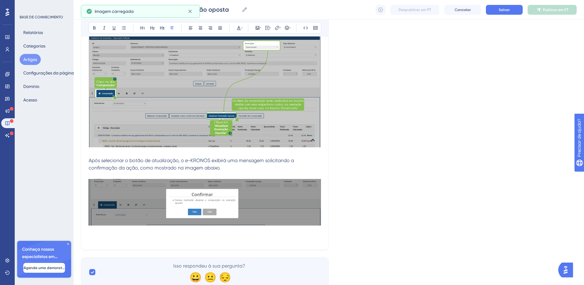
scroll to position [152, 0]
drag, startPoint x: 212, startPoint y: 161, endPoint x: 204, endPoint y: 150, distance: 13.2
click at [204, 157] on span "Após selecionar o botão de atualização, o e-KRONOS exibirá uma mensagem solicit…" at bounding box center [192, 163] width 207 height 13
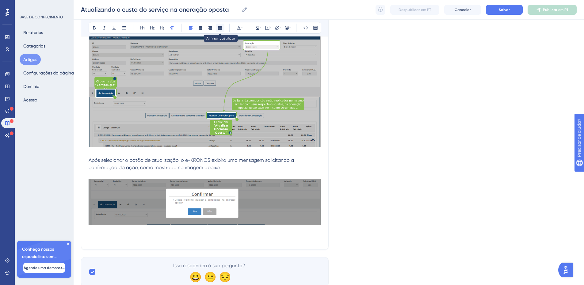
click at [221, 27] on icon at bounding box center [220, 27] width 4 height 3
click at [210, 157] on span "Após selecionar o botão de atualização, o e-KRONOS exibirá uma mensagem solicit…" at bounding box center [206, 163] width 234 height 13
click at [191, 235] on p at bounding box center [205, 238] width 232 height 7
click at [107, 235] on p at bounding box center [205, 238] width 232 height 7
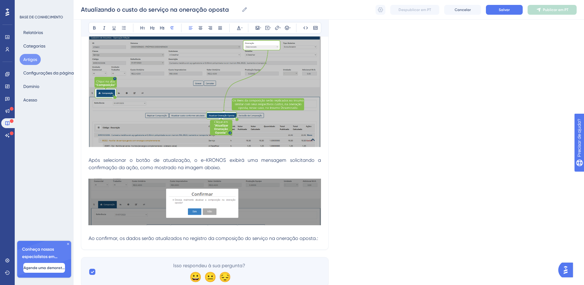
click at [222, 235] on span "Ao confirmar, os dados serão atualizados no registro da composição do serviço n…" at bounding box center [204, 238] width 230 height 6
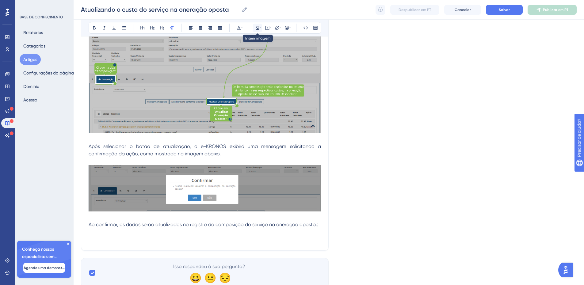
click at [256, 29] on icon at bounding box center [258, 28] width 4 height 4
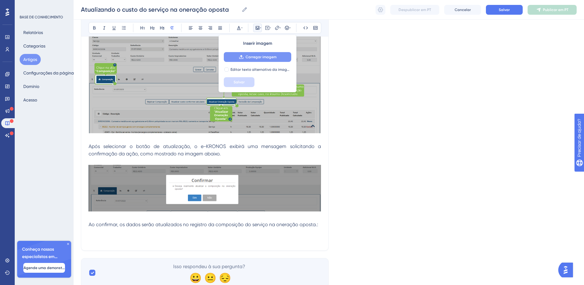
click at [246, 59] on font "Carregar imagem" at bounding box center [261, 57] width 31 height 4
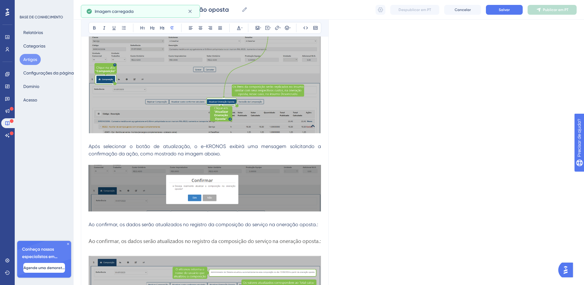
scroll to position [229, 0]
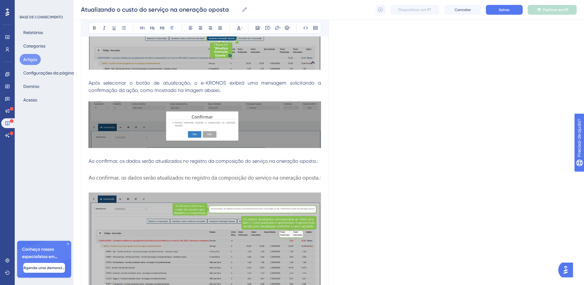
click at [230, 165] on p at bounding box center [205, 168] width 232 height 7
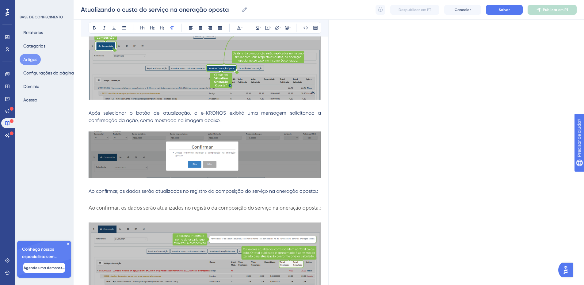
scroll to position [199, 0]
click at [236, 195] on p at bounding box center [205, 198] width 232 height 7
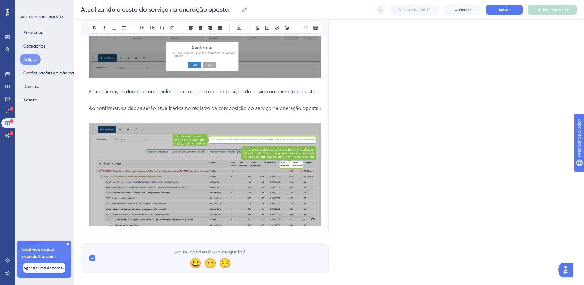
click at [215, 188] on img at bounding box center [205, 165] width 232 height 124
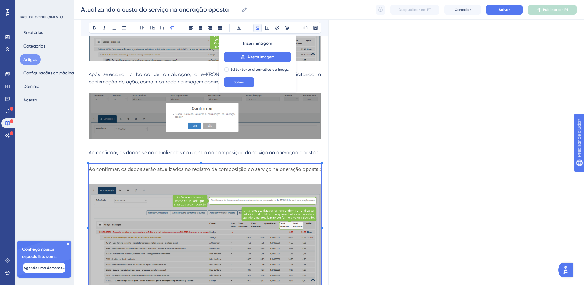
scroll to position [180, 0]
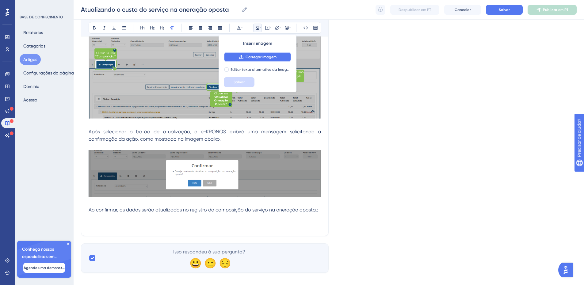
click at [246, 55] on font "Carregar imagem" at bounding box center [261, 57] width 31 height 4
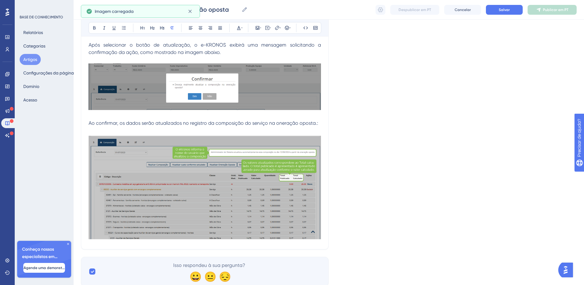
scroll to position [280, 0]
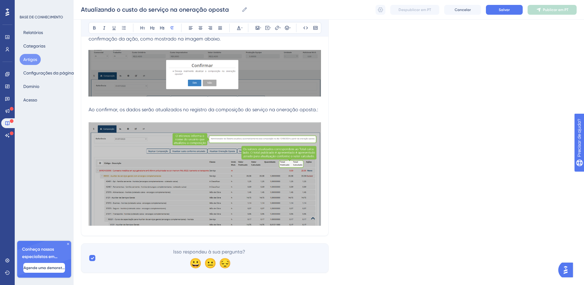
click at [318, 223] on div "Atualizando o custo do serviço na oneração oposta Audacioso itálico Sublinhado …" at bounding box center [205, 12] width 248 height 448
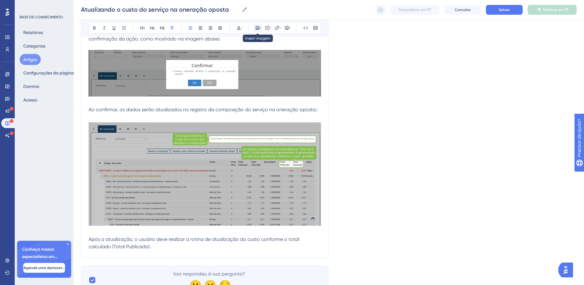
click at [256, 27] on icon at bounding box center [258, 28] width 4 height 4
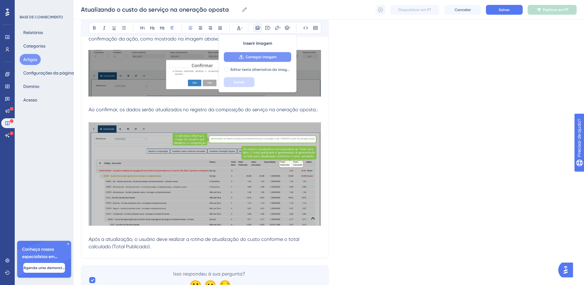
click at [251, 56] on font "Carregar imagem" at bounding box center [261, 57] width 31 height 4
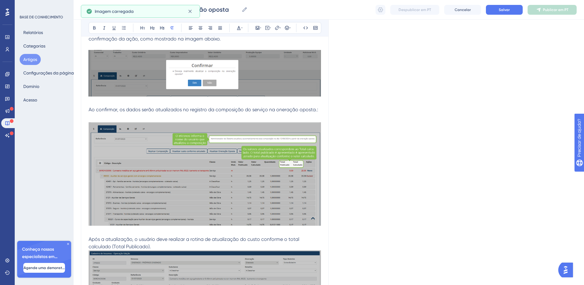
scroll to position [345, 0]
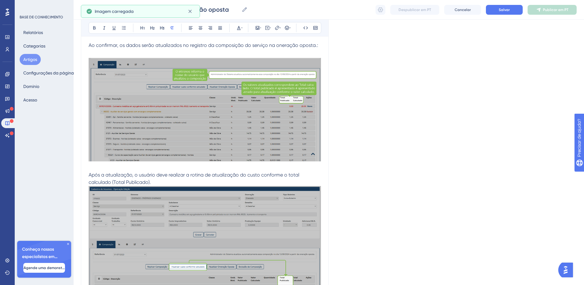
click at [164, 173] on p "Após a atualização, o usuário deve realizar a rotina de atualização do custo co…" at bounding box center [205, 234] width 232 height 127
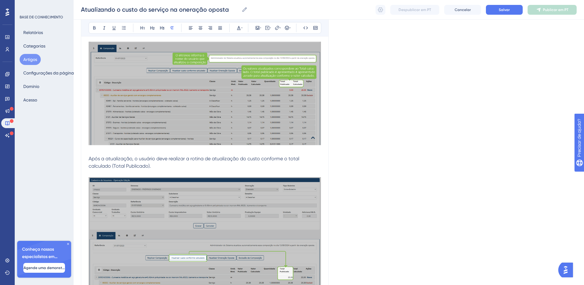
scroll to position [361, 0]
click at [501, 10] on font "Salvar" at bounding box center [504, 10] width 11 height 4
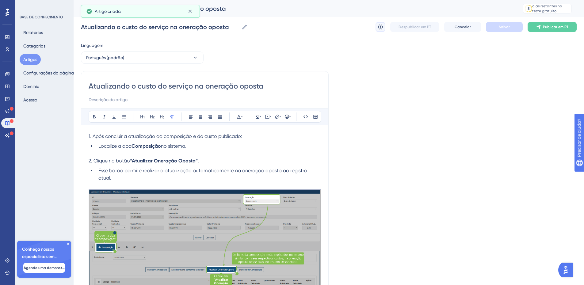
click at [379, 28] on icon at bounding box center [380, 27] width 6 height 6
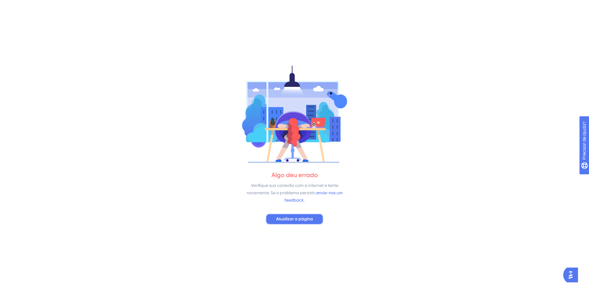
click at [292, 215] on span "Atualizar a página" at bounding box center [294, 218] width 37 height 7
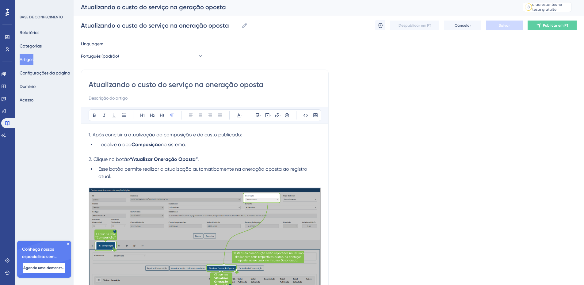
click at [380, 27] on icon at bounding box center [380, 25] width 6 height 6
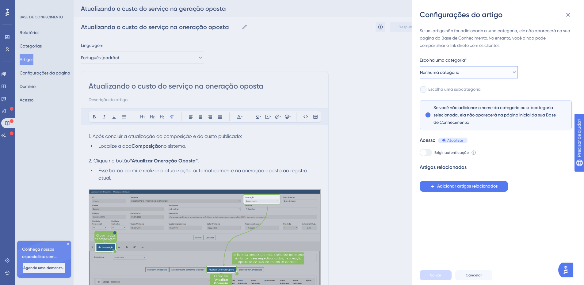
click at [512, 73] on icon at bounding box center [514, 72] width 6 height 6
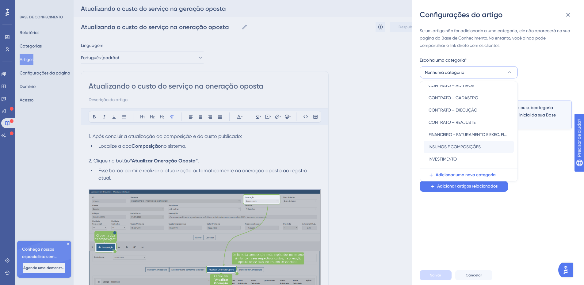
scroll to position [30, 0]
click at [465, 148] on font "INSUMOS E COMPOSIÇÕES" at bounding box center [455, 146] width 52 height 5
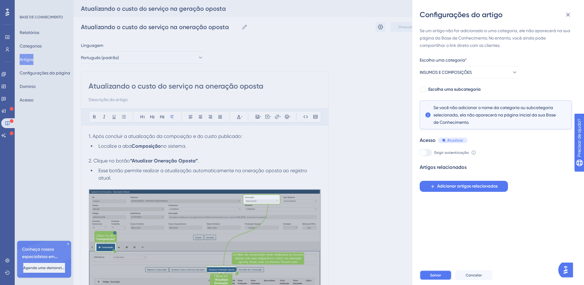
click at [437, 277] on font "Salvar" at bounding box center [435, 275] width 11 height 4
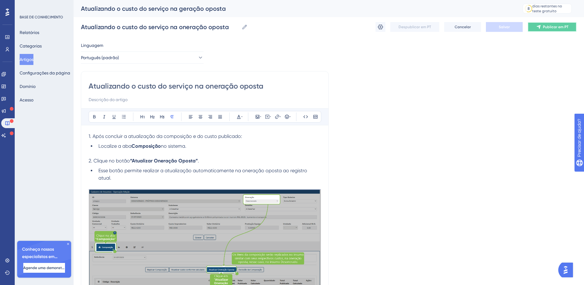
click at [550, 29] on button "Publicar em PT" at bounding box center [552, 27] width 49 height 10
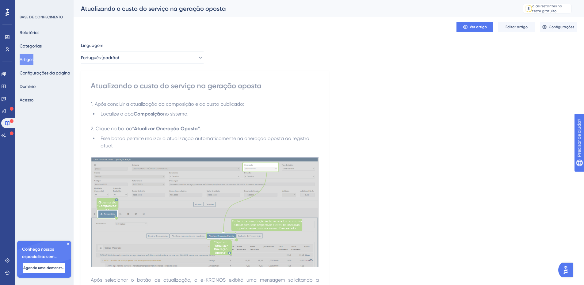
click at [23, 59] on button "Artigos" at bounding box center [27, 59] width 14 height 11
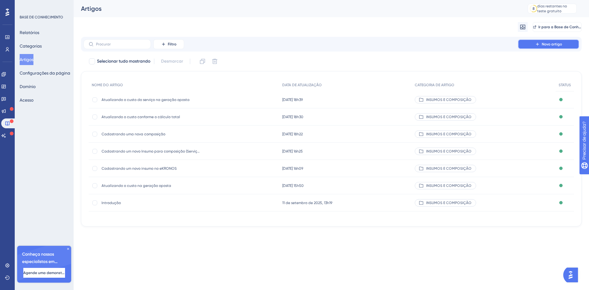
click at [551, 43] on font "Novo artigo" at bounding box center [551, 44] width 20 height 4
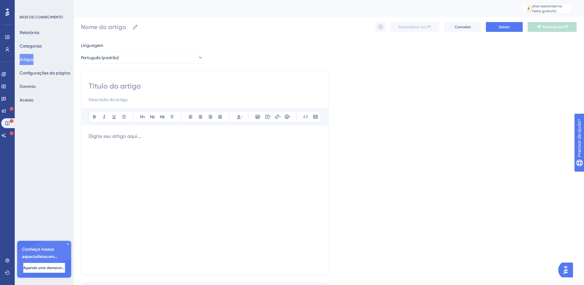
click at [104, 86] on input at bounding box center [205, 86] width 232 height 10
paste input "Substituindo um insumo na composição:"
type input "Substituindo um insumo na composição:"
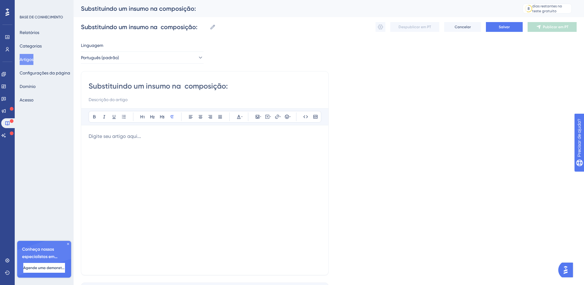
click at [123, 138] on p at bounding box center [205, 136] width 232 height 7
click at [242, 86] on input "Substituindo um insumo na composição:" at bounding box center [205, 86] width 232 height 10
type input "Substituindo um insumo na composição"
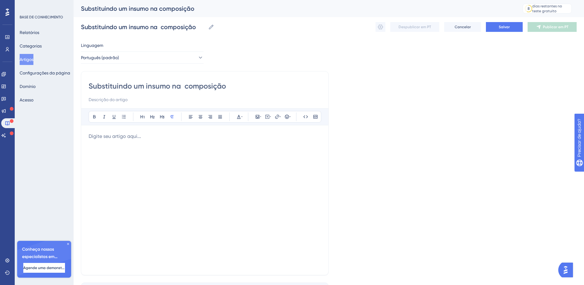
click at [101, 139] on p at bounding box center [205, 136] width 232 height 7
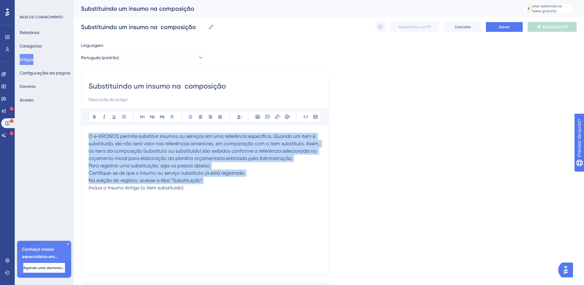
drag, startPoint x: 186, startPoint y: 187, endPoint x: 86, endPoint y: 131, distance: 115.4
click at [86, 131] on div "Substituindo um insumo na composição Audacioso itálico Sublinhado Ponto de bala…" at bounding box center [205, 173] width 248 height 204
click at [219, 117] on icon at bounding box center [220, 116] width 5 height 5
click at [195, 159] on span "O e-KRONOS permite substituir insumos ou serviços em uma referência específica.…" at bounding box center [206, 147] width 234 height 28
click at [143, 169] on p "Para registrar uma substituição, siga os passos abaixo:" at bounding box center [205, 165] width 232 height 7
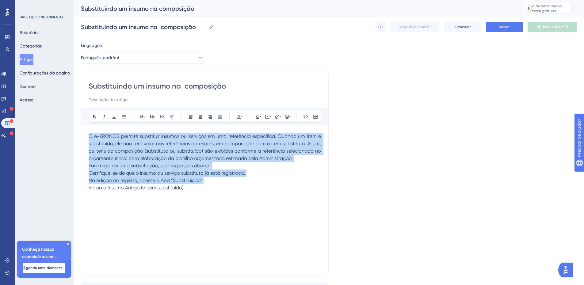
click at [311, 168] on p "Para registrar uma substituição, siga os passos abaixo:" at bounding box center [205, 165] width 232 height 7
click at [299, 159] on p "O e-KRONOS permite substituir insumos ou serviços em uma referência específica.…" at bounding box center [205, 147] width 232 height 29
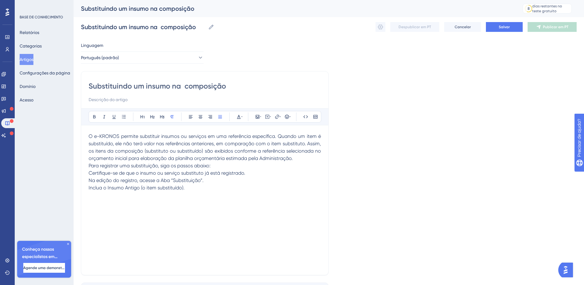
click at [298, 159] on p "O e-KRONOS permite substituir insumos ou serviços em uma referência específica.…" at bounding box center [205, 147] width 232 height 29
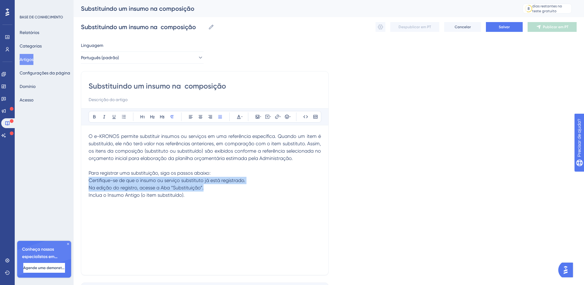
drag, startPoint x: 188, startPoint y: 196, endPoint x: 88, endPoint y: 181, distance: 101.3
click at [88, 181] on div "Substituindo um insumo na composição Audacioso itálico Sublinhado Ponto de bala…" at bounding box center [205, 173] width 248 height 204
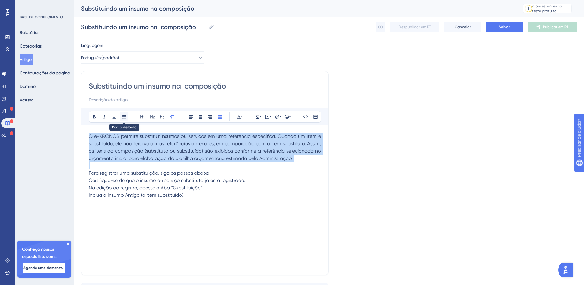
click at [124, 117] on icon at bounding box center [123, 116] width 5 height 5
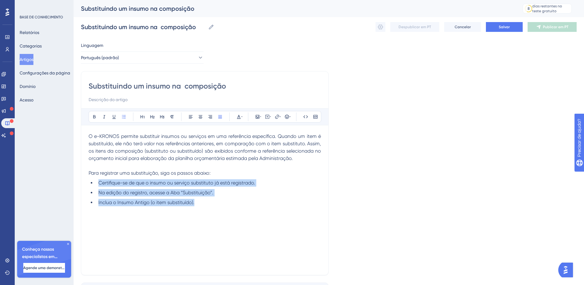
click at [128, 195] on span "Na edição do registro, acesse a Aba “Substituição”." at bounding box center [155, 193] width 115 height 6
click at [224, 216] on div "O e-KRONOS permite substituir insumos ou serviços em uma referência específica.…" at bounding box center [205, 200] width 232 height 135
click at [207, 204] on li "Inclua o Insumo Antigo (o item substituído)." at bounding box center [208, 202] width 225 height 7
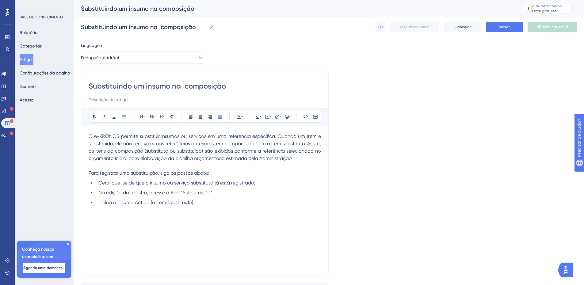
click at [199, 203] on li "Inclua o Insumo Antigo (o item substituído)." at bounding box center [208, 202] width 225 height 7
click at [259, 118] on icon at bounding box center [257, 116] width 5 height 5
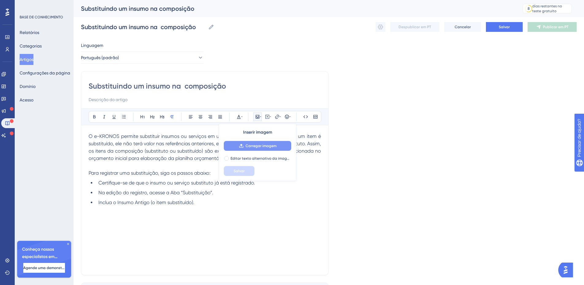
click at [246, 146] on font "Carregar imagem" at bounding box center [261, 146] width 31 height 4
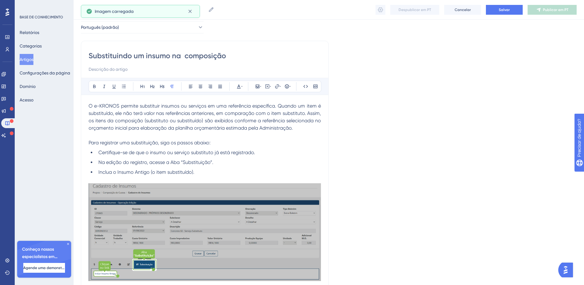
scroll to position [35, 0]
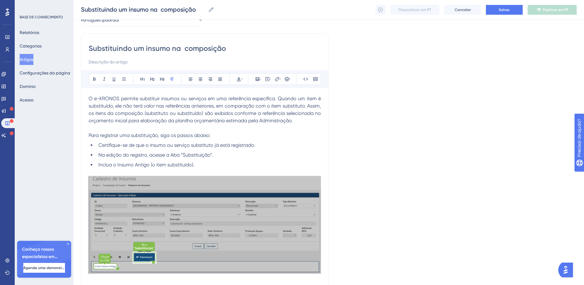
click at [286, 255] on img at bounding box center [205, 225] width 232 height 98
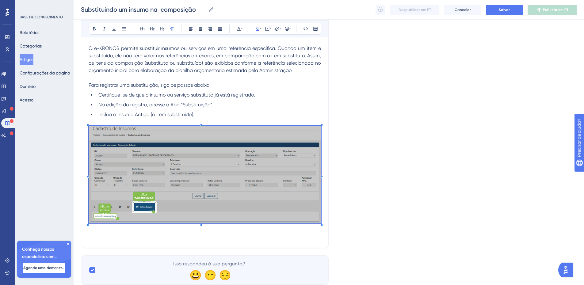
scroll to position [105, 0]
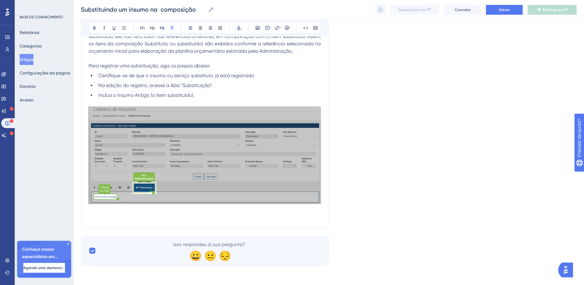
click at [275, 212] on p at bounding box center [205, 209] width 232 height 7
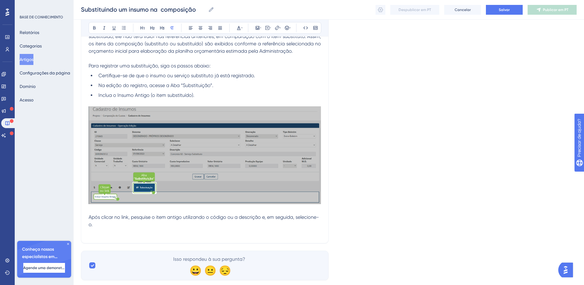
click at [260, 218] on span "Após clicar no link, pesquise o item antigo utilizando o código ou a descrição …" at bounding box center [204, 220] width 230 height 13
click at [257, 217] on span "Após clicar no link, pesquise o item antigo utilizando o código ou a descrição …" at bounding box center [204, 220] width 230 height 13
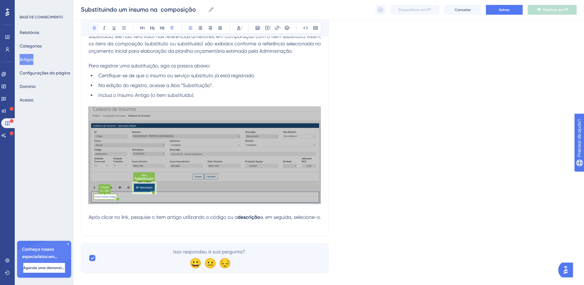
click at [93, 28] on icon at bounding box center [94, 27] width 2 height 3
click at [222, 217] on span "Após clicar no link, pesquise o item antigo utilizando o código ou a" at bounding box center [163, 217] width 149 height 6
click at [94, 29] on icon at bounding box center [94, 27] width 2 height 3
click at [299, 221] on p "Após clicar no link, pesquise o item antigo utilizando o código ou a descrição …" at bounding box center [205, 217] width 232 height 7
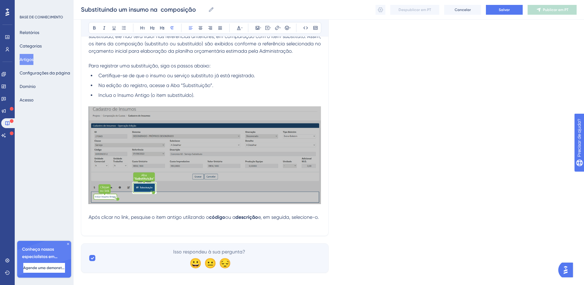
click at [99, 221] on p "Após clicar no link, pesquise o item antigo utilizando o código ou a descrição …" at bounding box center [205, 217] width 232 height 7
click at [98, 228] on p at bounding box center [205, 224] width 232 height 7
click at [255, 29] on icon at bounding box center [257, 27] width 5 height 5
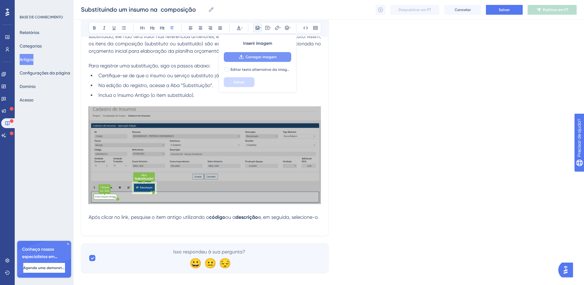
click at [242, 58] on icon at bounding box center [241, 57] width 5 height 5
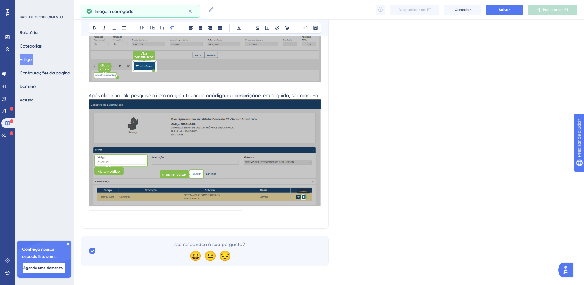
scroll to position [232, 0]
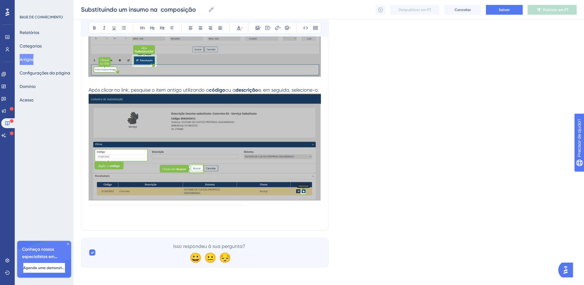
click at [181, 223] on p at bounding box center [205, 218] width 232 height 7
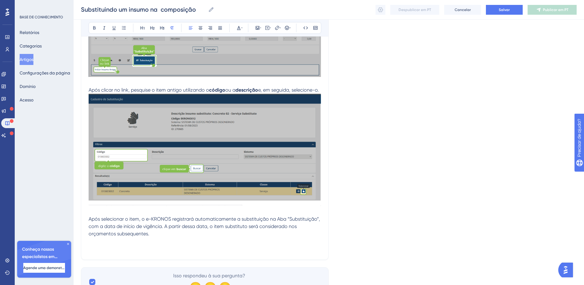
drag, startPoint x: 150, startPoint y: 242, endPoint x: 62, endPoint y: 225, distance: 89.6
click at [74, 225] on div "Desempenho Usuários Noivado Widgets Opinião Atualizações de produtos Base de co…" at bounding box center [329, 37] width 510 height 539
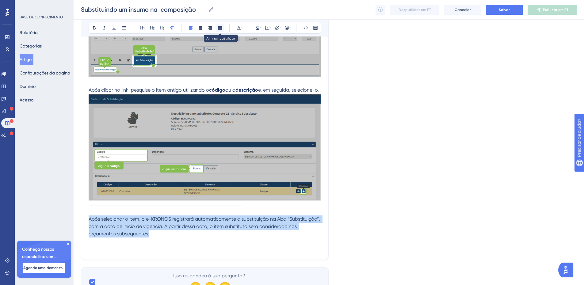
click at [219, 27] on icon at bounding box center [220, 27] width 4 height 3
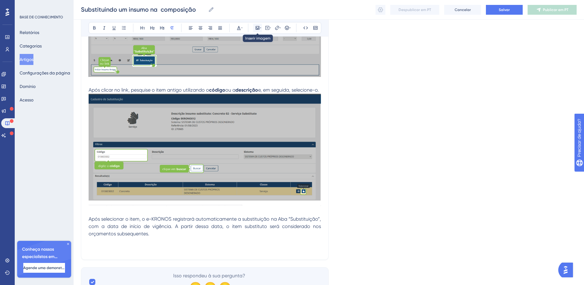
click at [258, 28] on icon at bounding box center [257, 27] width 5 height 5
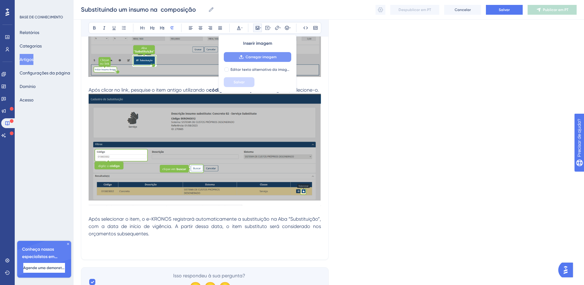
click at [245, 58] on button "Carregar imagem" at bounding box center [257, 57] width 67 height 10
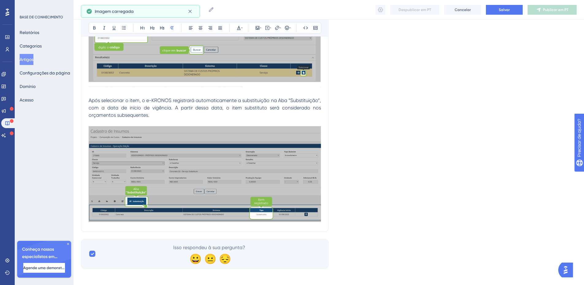
scroll to position [361, 0]
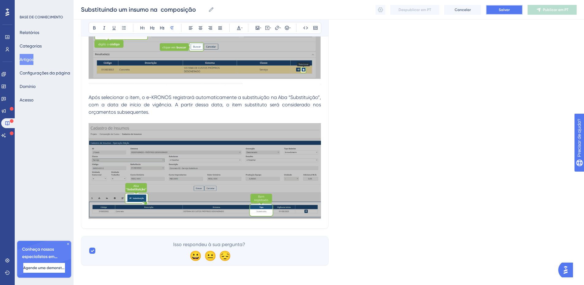
click at [503, 10] on font "Salvar" at bounding box center [504, 10] width 11 height 4
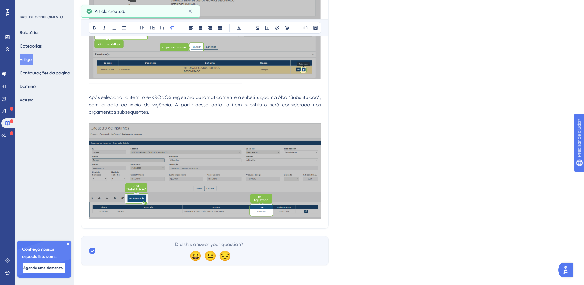
scroll to position [2, 0]
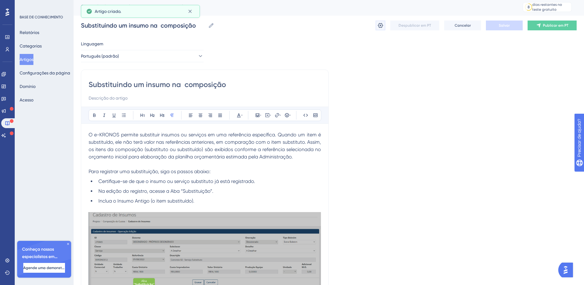
click at [378, 25] on icon at bounding box center [380, 25] width 6 height 6
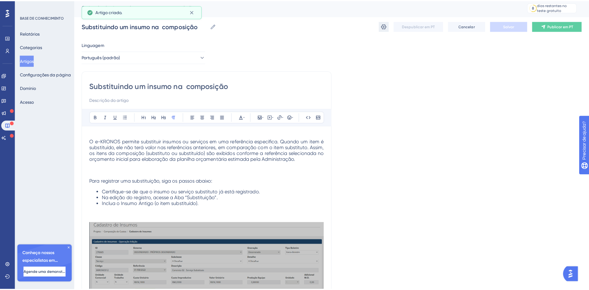
scroll to position [0, 0]
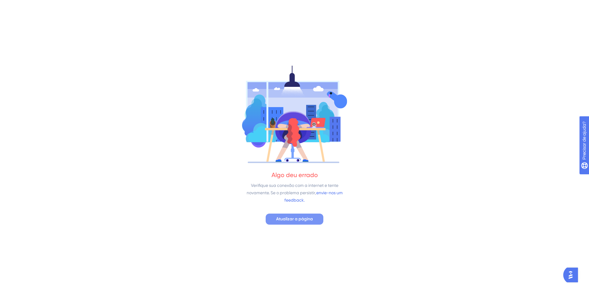
click at [297, 217] on font "Atualizar a página" at bounding box center [294, 218] width 37 height 5
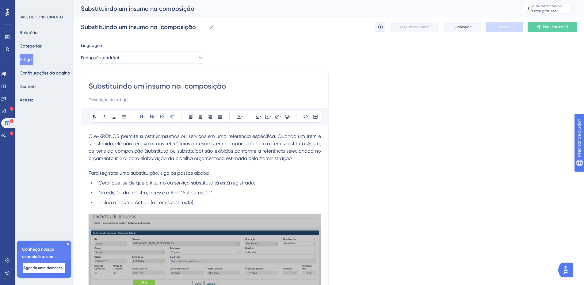
click at [379, 28] on icon at bounding box center [380, 27] width 6 height 6
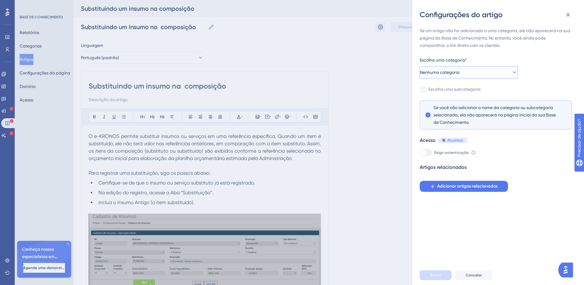
click at [480, 72] on button "Nenhuma categoria" at bounding box center [469, 72] width 98 height 12
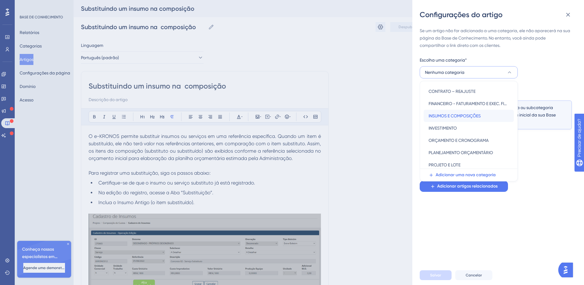
scroll to position [61, 0]
click at [463, 117] on font "INSUMOS E COMPOSIÇÕES" at bounding box center [455, 115] width 52 height 5
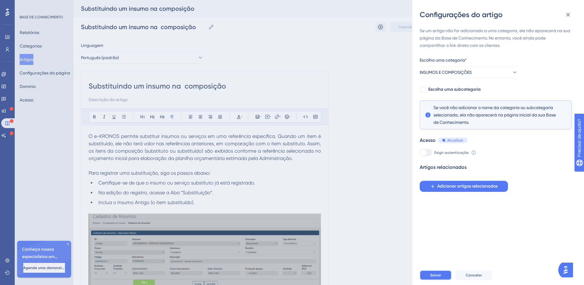
click at [437, 277] on font "Salvar" at bounding box center [435, 275] width 11 height 4
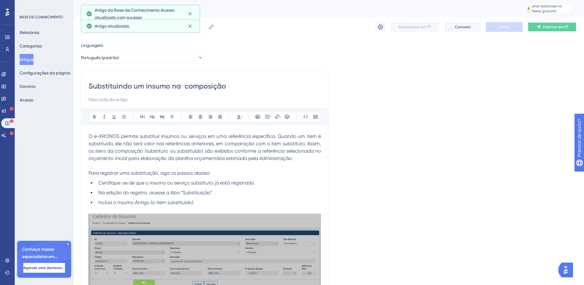
click at [551, 26] on font "Publicar em PT" at bounding box center [555, 27] width 25 height 4
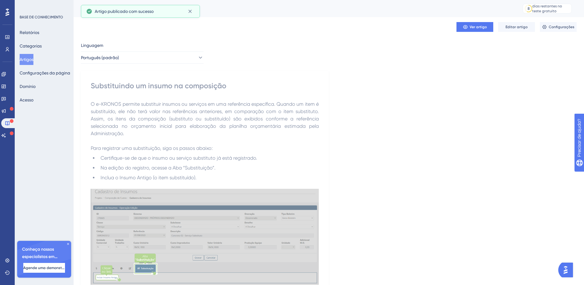
click at [30, 59] on font "Artigos" at bounding box center [27, 59] width 14 height 5
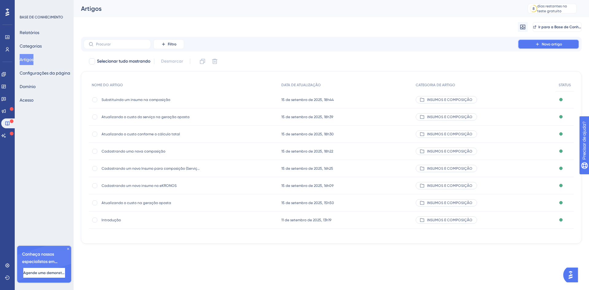
click at [531, 41] on button "Novo artigo" at bounding box center [547, 44] width 61 height 10
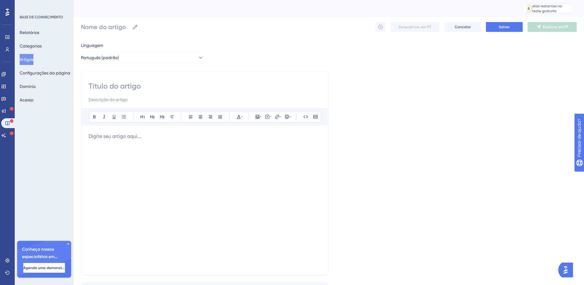
click at [141, 85] on input at bounding box center [205, 86] width 232 height 10
paste input "Replicando uma composição"
type input "Replicando uma composição"
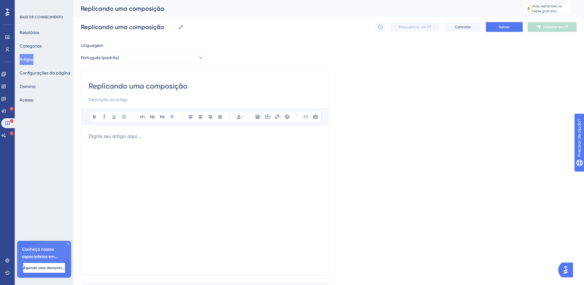
click at [102, 137] on p at bounding box center [205, 136] width 232 height 7
click at [97, 139] on p at bounding box center [205, 136] width 232 height 7
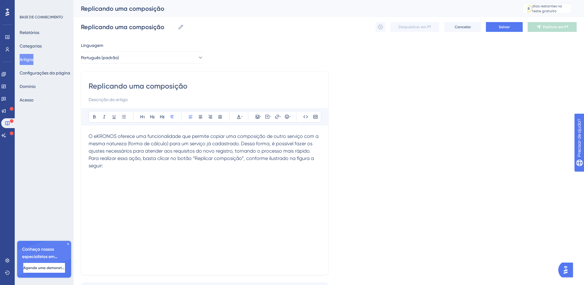
drag, startPoint x: 122, startPoint y: 163, endPoint x: 70, endPoint y: 132, distance: 59.9
click at [74, 132] on div "Desempenho Usuários Noivado Widgets Opinião Atualizações de produtos Base de co…" at bounding box center [329, 161] width 510 height 322
click at [218, 115] on icon at bounding box center [220, 116] width 5 height 5
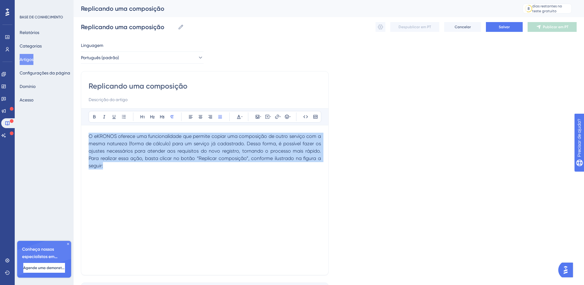
click at [233, 158] on span "O eKRONOS oferece uma funcionalidade que permite copiar uma composição de outro…" at bounding box center [206, 150] width 234 height 35
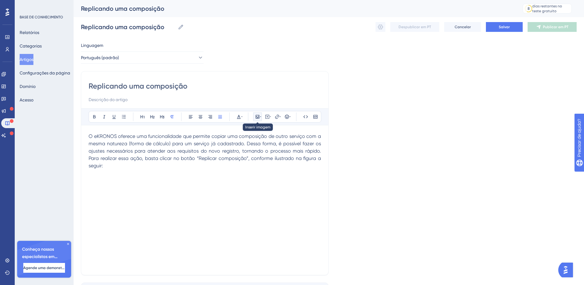
click at [258, 115] on icon at bounding box center [258, 117] width 4 height 4
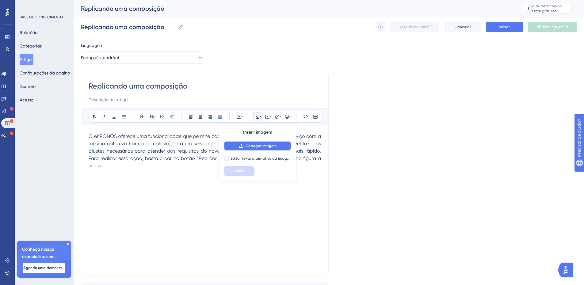
click at [248, 146] on font "Carregar imagem" at bounding box center [261, 146] width 31 height 4
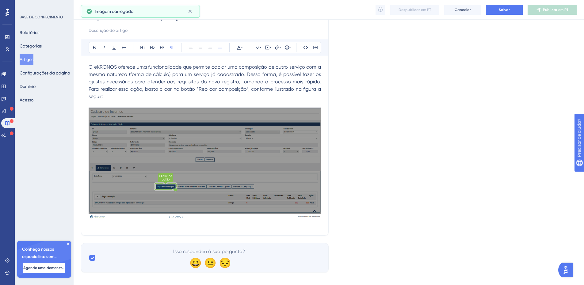
scroll to position [67, 0]
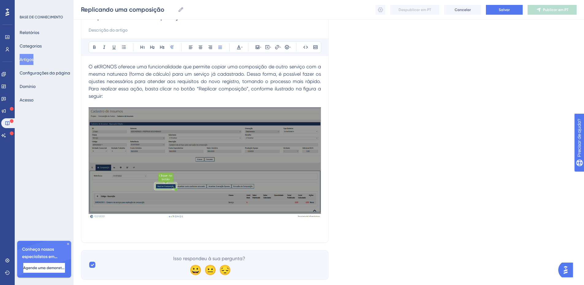
click at [154, 229] on p at bounding box center [205, 231] width 232 height 7
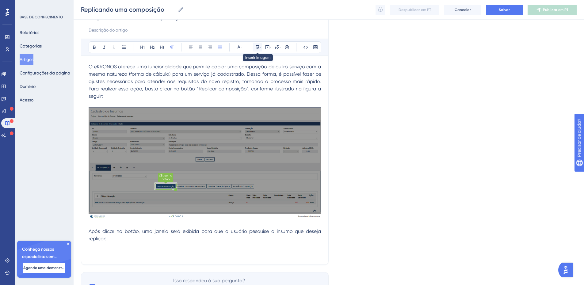
click at [257, 48] on icon at bounding box center [257, 47] width 5 height 5
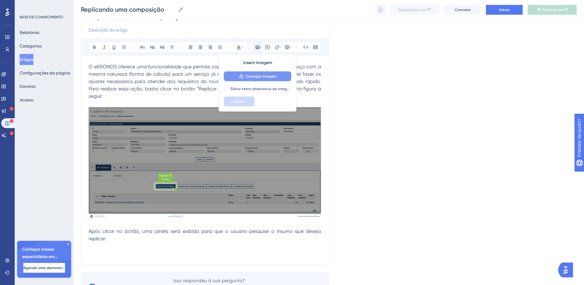
click at [251, 75] on font "Carregar imagem" at bounding box center [261, 76] width 31 height 4
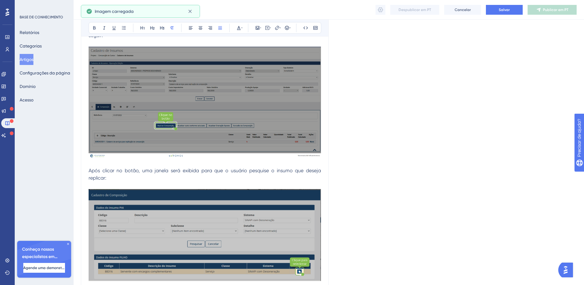
scroll to position [135, 0]
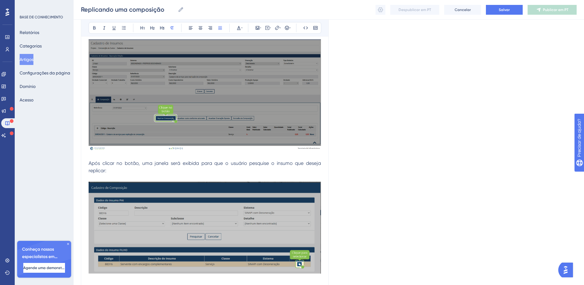
click at [277, 231] on img at bounding box center [205, 228] width 232 height 92
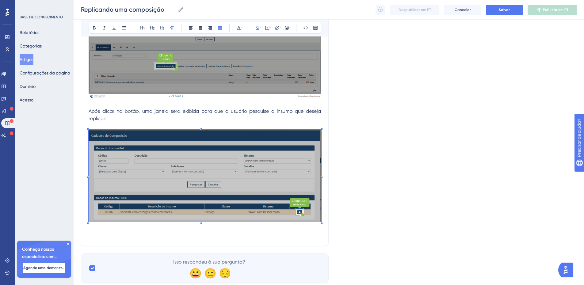
scroll to position [205, 0]
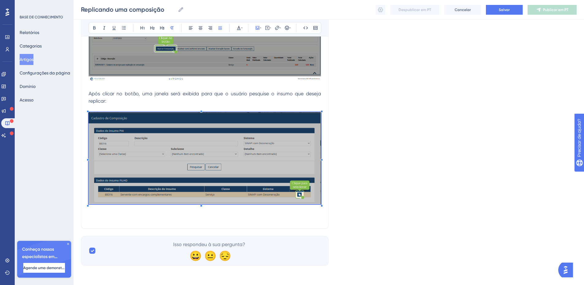
click at [286, 221] on div "Replicando uma composição Audacioso itálico Sublinhado Ponto de bala Título 1 T…" at bounding box center [205, 46] width 248 height 365
click at [271, 218] on p at bounding box center [205, 217] width 232 height 7
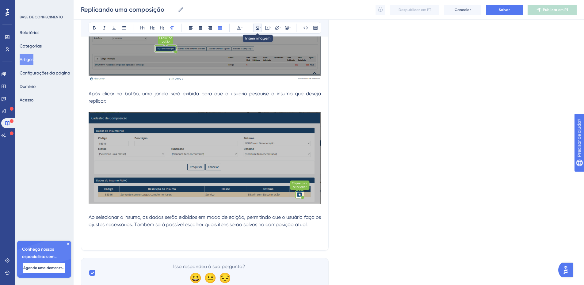
click at [256, 26] on icon at bounding box center [258, 28] width 4 height 4
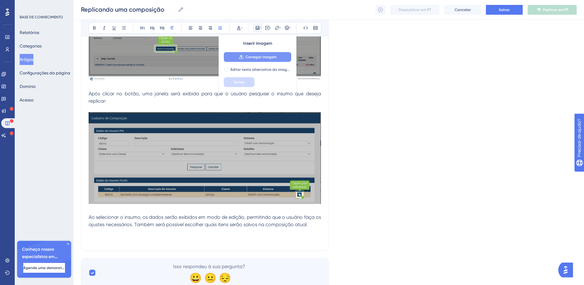
click at [250, 57] on font "Carregar imagem" at bounding box center [261, 57] width 31 height 4
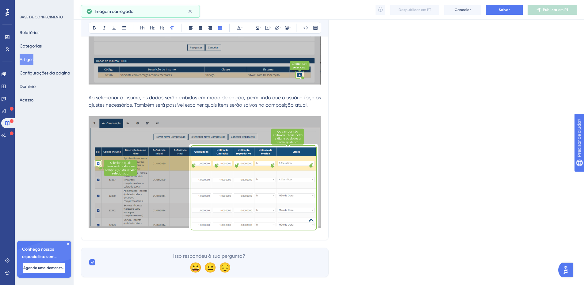
scroll to position [325, 0]
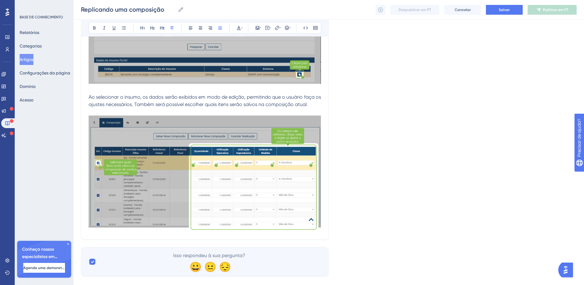
click at [304, 228] on img at bounding box center [205, 173] width 232 height 115
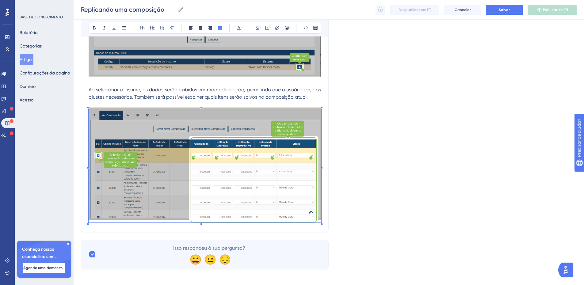
scroll to position [336, 0]
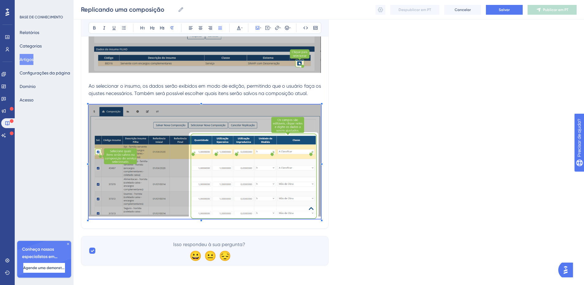
click at [284, 83] on span "Ao selecionar o insumo, os dados serão exibidos em modo de edição, permitindo q…" at bounding box center [206, 89] width 234 height 13
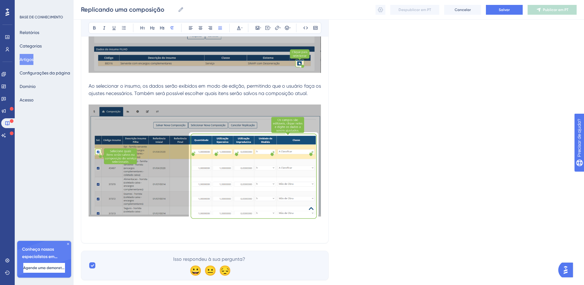
paste div
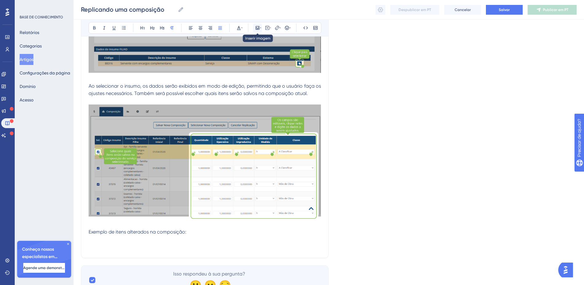
click at [259, 28] on icon at bounding box center [257, 27] width 5 height 5
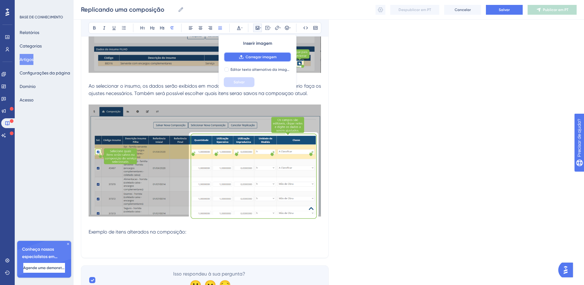
click at [250, 60] on button "Carregar imagem" at bounding box center [257, 57] width 67 height 10
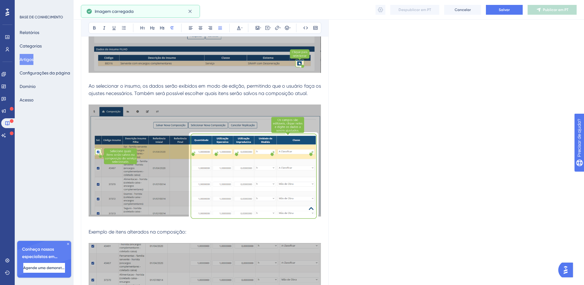
scroll to position [409, 0]
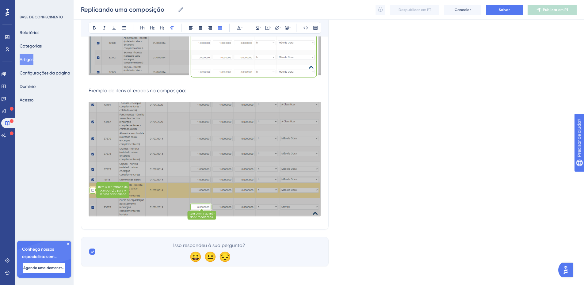
scroll to position [478, 0]
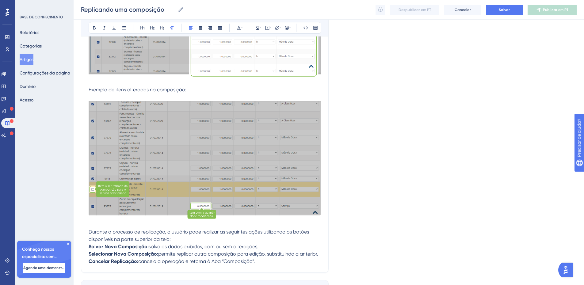
click at [177, 238] on p "Durante o processo de replicação, o usuário pode realizar as seguintes ações ut…" at bounding box center [205, 235] width 232 height 15
click at [181, 241] on p "Durante o processo de replicação, o usuário pode realizar as seguintes ações ut…" at bounding box center [205, 235] width 232 height 15
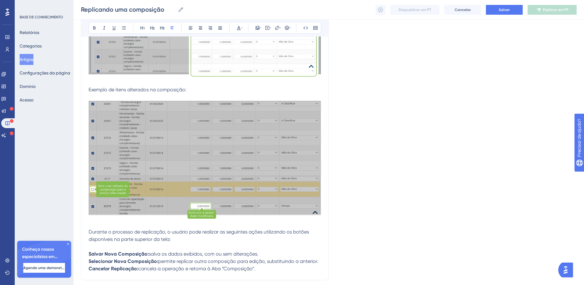
click at [263, 253] on p "Salvar Nova Composição: salva os dados exibidos, com ou sem alterações." at bounding box center [205, 253] width 232 height 7
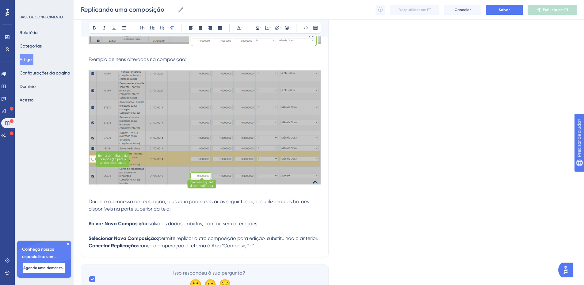
scroll to position [509, 0]
click at [270, 245] on p "Cancelar Replicação: cancela a operação e retorna à Aba “Composição”." at bounding box center [205, 245] width 232 height 7
click at [319, 238] on p "Selecionar Nova Composição: permite replicar outra composição para edição, subs…" at bounding box center [205, 237] width 232 height 7
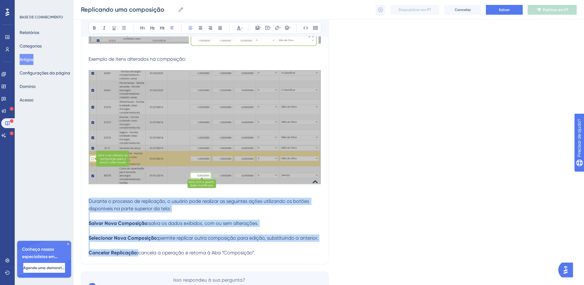
drag, startPoint x: 264, startPoint y: 252, endPoint x: 94, endPoint y: 198, distance: 178.4
click at [219, 27] on icon at bounding box center [220, 27] width 4 height 3
click at [166, 213] on p at bounding box center [205, 215] width 232 height 7
click at [91, 219] on p at bounding box center [205, 215] width 232 height 7
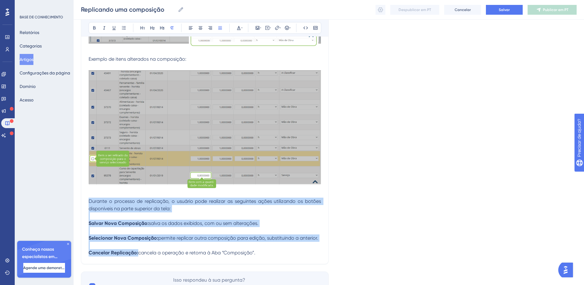
click at [95, 231] on p at bounding box center [205, 230] width 232 height 7
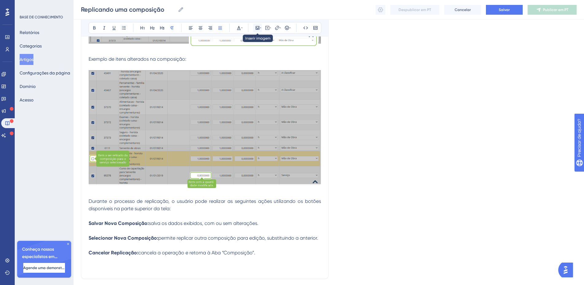
click at [257, 29] on icon at bounding box center [257, 27] width 5 height 5
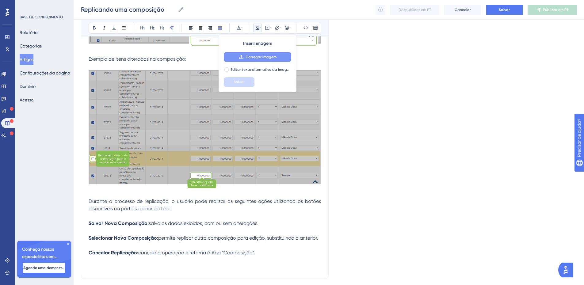
click at [254, 58] on font "Carregar imagem" at bounding box center [261, 57] width 31 height 4
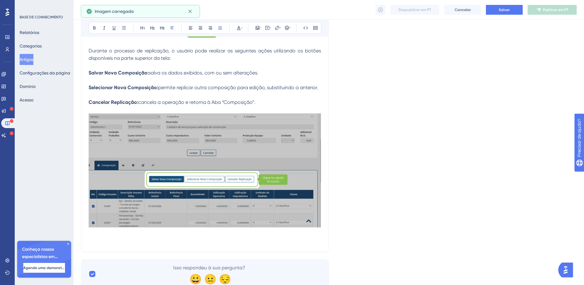
scroll to position [660, 0]
click at [139, 242] on p at bounding box center [205, 240] width 232 height 7
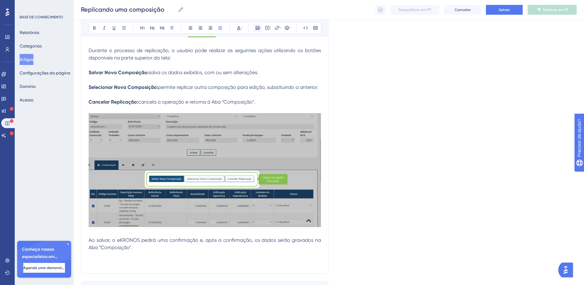
click at [257, 28] on icon at bounding box center [257, 27] width 5 height 5
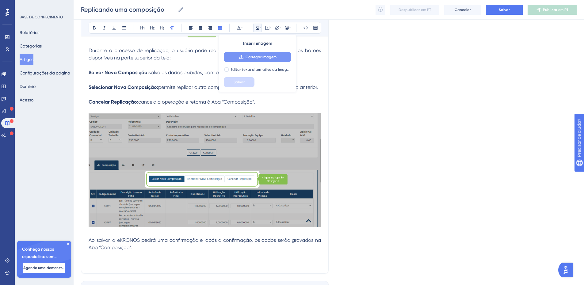
click at [251, 57] on font "Carregar imagem" at bounding box center [261, 57] width 31 height 4
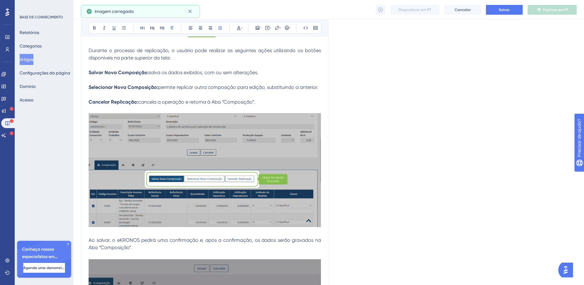
scroll to position [751, 0]
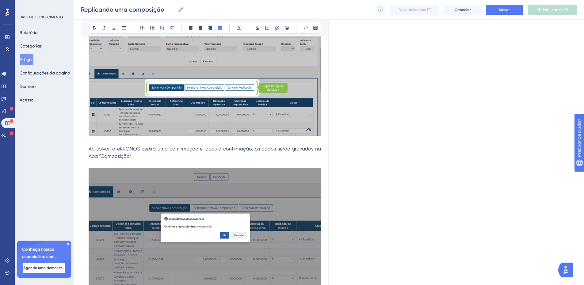
click at [276, 225] on img at bounding box center [205, 227] width 232 height 121
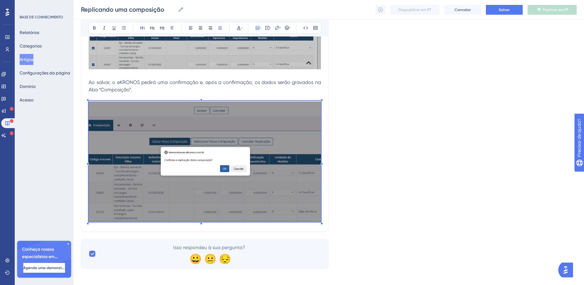
scroll to position [821, 0]
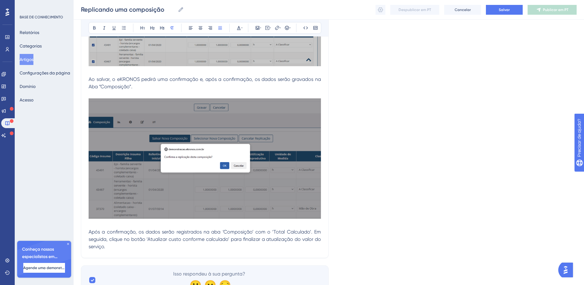
drag, startPoint x: 146, startPoint y: 240, endPoint x: 230, endPoint y: 238, distance: 84.0
click at [230, 238] on span "Após a confirmação, os dados serão registrados na aba ‘Composição’ com o ‘Total…" at bounding box center [206, 239] width 234 height 21
click at [92, 27] on icon at bounding box center [94, 27] width 5 height 5
click at [247, 242] on span "para finalizar a atualização do valor do serviço." at bounding box center [206, 242] width 234 height 13
click at [140, 246] on p "Após a confirmação, os dados serão registrados na aba ‘Composição’ com o ‘Total…" at bounding box center [205, 239] width 232 height 22
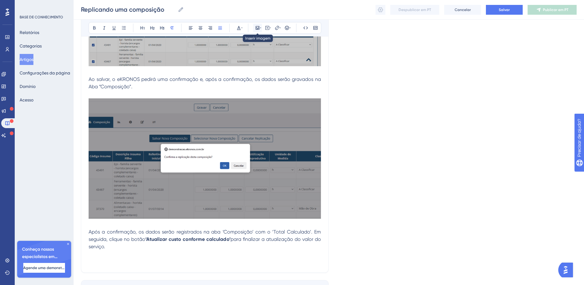
click at [256, 28] on icon at bounding box center [258, 28] width 4 height 4
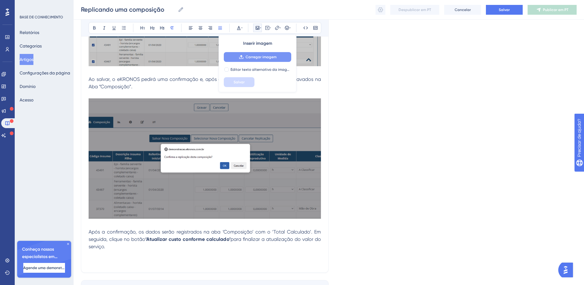
click at [246, 59] on font "Carregar imagem" at bounding box center [261, 57] width 31 height 4
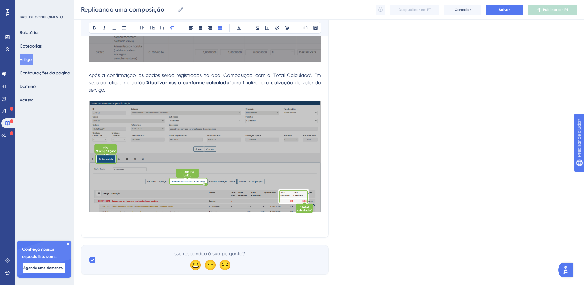
scroll to position [978, 0]
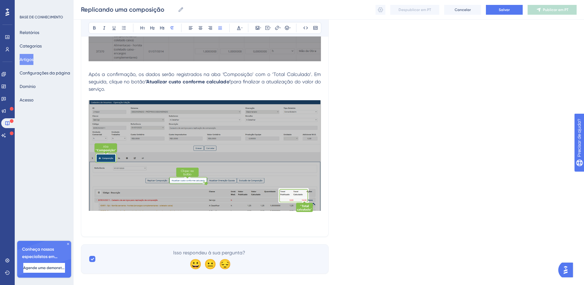
click at [109, 225] on p at bounding box center [205, 225] width 232 height 7
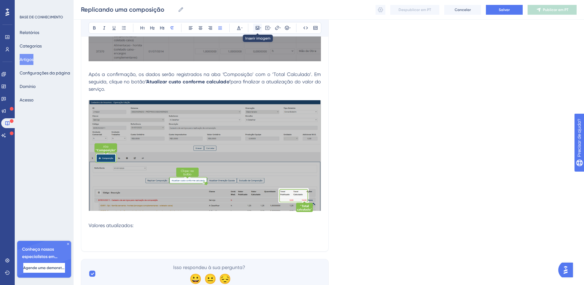
click at [259, 26] on icon at bounding box center [258, 28] width 4 height 4
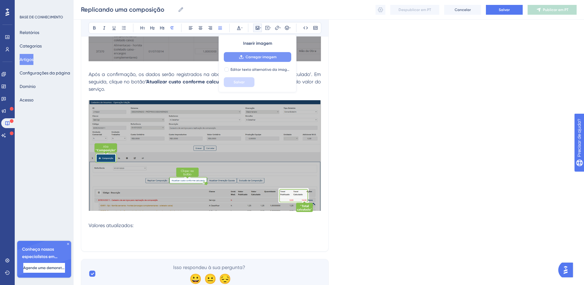
click at [251, 57] on font "Carregar imagem" at bounding box center [261, 57] width 31 height 4
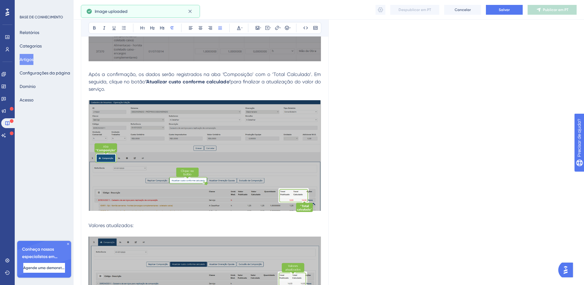
scroll to position [1029, 0]
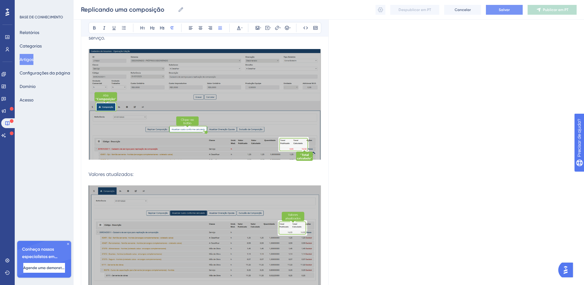
click at [503, 8] on font "Salvar" at bounding box center [504, 10] width 11 height 4
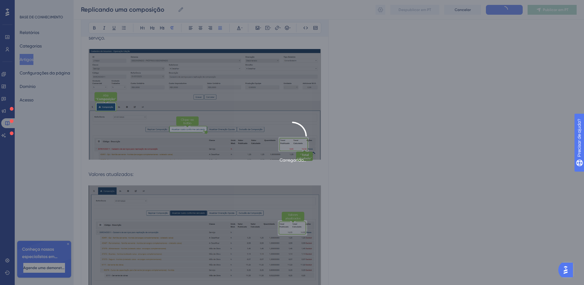
scroll to position [291, 0]
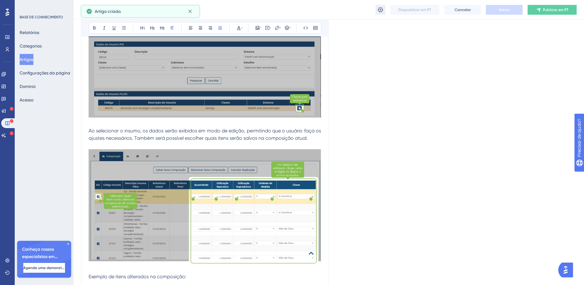
click at [380, 10] on icon at bounding box center [380, 10] width 6 height 6
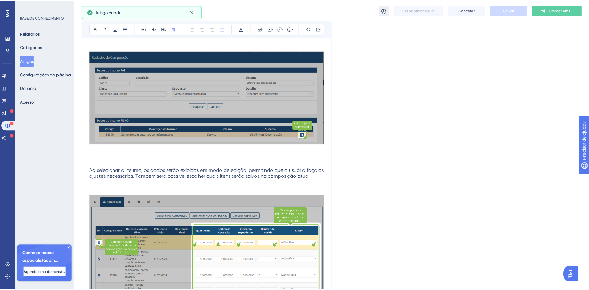
scroll to position [0, 0]
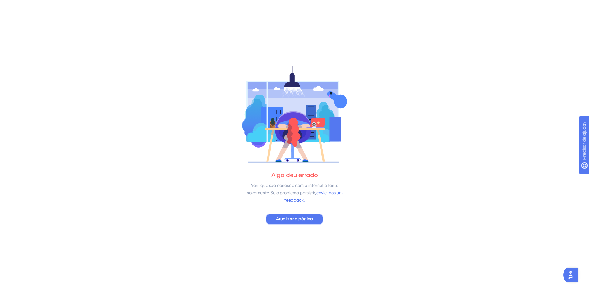
click at [290, 216] on font "Atualizar a página" at bounding box center [294, 218] width 37 height 5
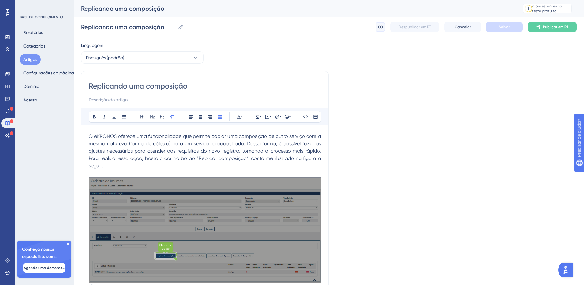
click at [383, 30] on icon at bounding box center [380, 27] width 6 height 6
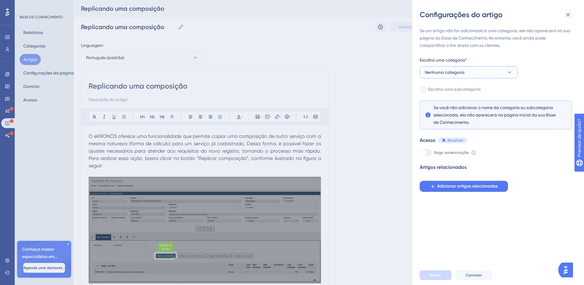
click at [458, 68] on button "Nenhuma categoria" at bounding box center [469, 72] width 98 height 12
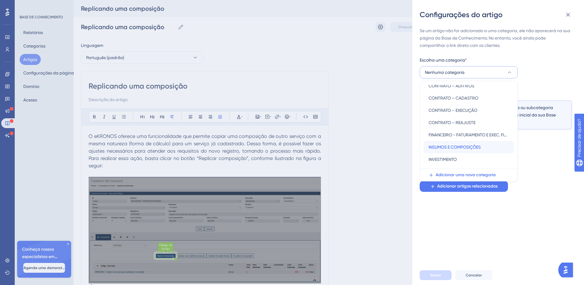
scroll to position [30, 0]
click at [453, 146] on font "INSUMOS E COMPOSIÇÕES" at bounding box center [455, 146] width 52 height 5
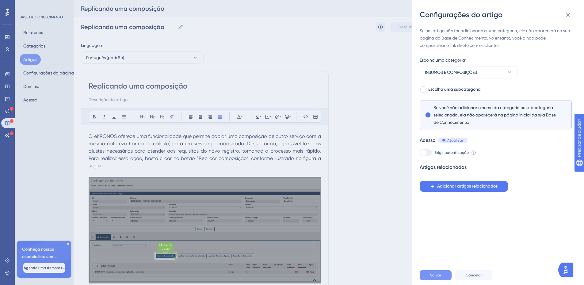
click at [431, 277] on font "Salvar" at bounding box center [435, 275] width 11 height 4
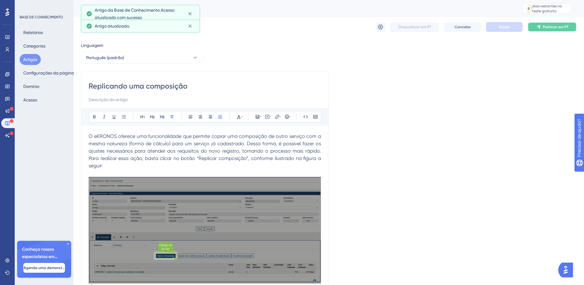
click at [554, 28] on font "Publicar em PT" at bounding box center [555, 27] width 25 height 4
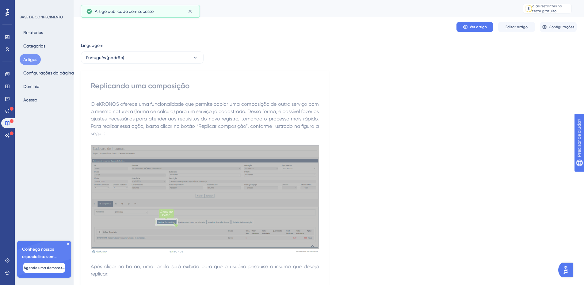
click at [28, 57] on font "Artigos" at bounding box center [30, 59] width 14 height 5
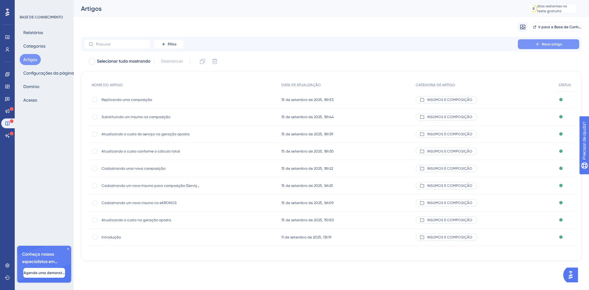
click at [543, 44] on font "Novo artigo" at bounding box center [551, 44] width 20 height 4
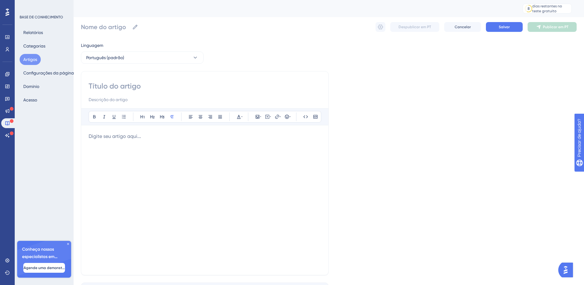
click at [127, 84] on input at bounding box center [205, 86] width 232 height 10
paste input "Excluindo uma composição"
type input "Excluindo uma composição"
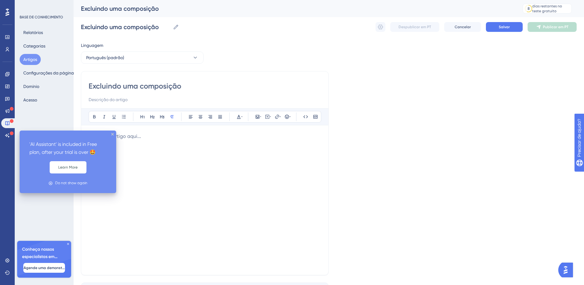
click at [151, 143] on div at bounding box center [205, 200] width 232 height 135
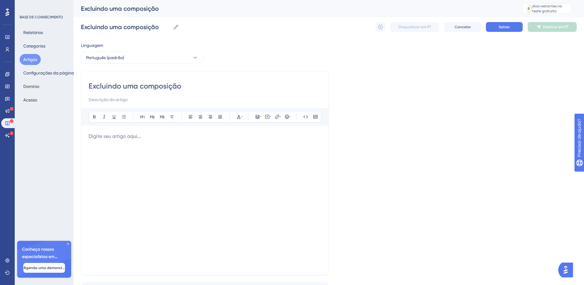
click at [92, 136] on p at bounding box center [205, 136] width 232 height 7
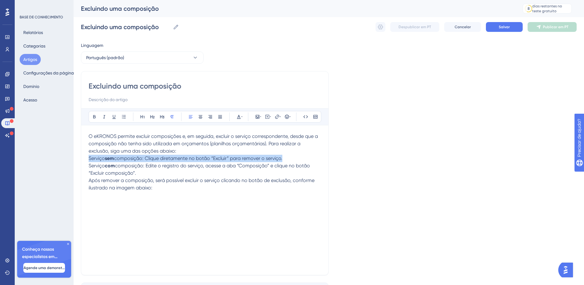
drag, startPoint x: 93, startPoint y: 158, endPoint x: 95, endPoint y: 164, distance: 6.4
click at [95, 164] on div "O eKRONOS permite excluir composições e, em seguida, excluir o serviço correspo…" at bounding box center [205, 200] width 232 height 135
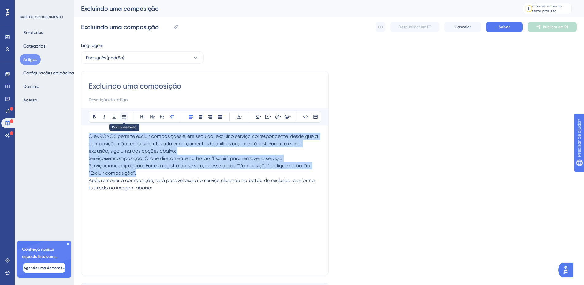
click at [127, 115] on button at bounding box center [124, 116] width 9 height 9
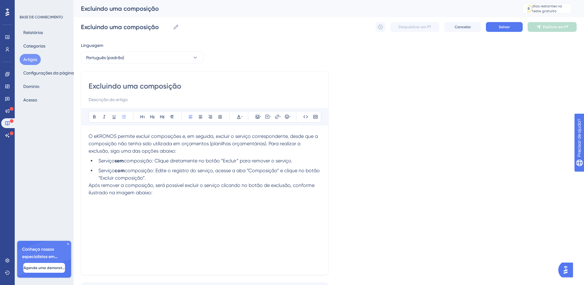
click at [148, 150] on span "O eKRONOS permite excluir composições e, em seguida, excluir o serviço correspo…" at bounding box center [204, 143] width 231 height 21
click at [172, 180] on li "Serviço com composição: Edite o registro do serviço, acesse a aba “Composição” …" at bounding box center [208, 174] width 225 height 15
click at [167, 179] on li "Serviço com composição: Edite o registro do serviço, acesse a aba “Composição” …" at bounding box center [208, 174] width 225 height 15
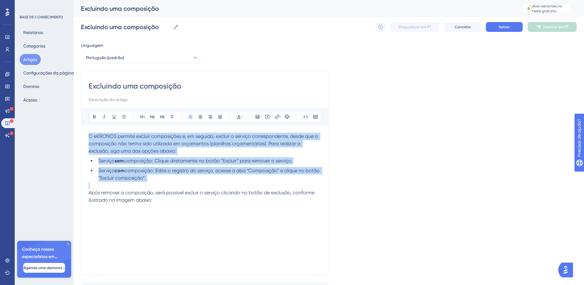
drag, startPoint x: 160, startPoint y: 201, endPoint x: 84, endPoint y: 138, distance: 98.8
click at [84, 138] on div "Excluindo uma composição Audacioso itálico Sublinhado Ponto de bala Título 1 Tí…" at bounding box center [205, 173] width 248 height 204
click at [220, 116] on icon at bounding box center [220, 116] width 5 height 5
click at [194, 201] on p "Após remover a composição, será possível excluir o serviço clicando no botão de…" at bounding box center [205, 196] width 232 height 15
click at [159, 216] on div "O eKRONOS permite excluir composições e, em seguida, excluir o serviço correspo…" at bounding box center [205, 200] width 232 height 135
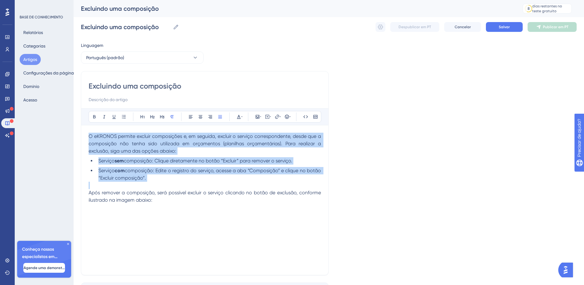
click at [114, 197] on span "Após remover a composição, será possível excluir o serviço clicando no botão de…" at bounding box center [206, 196] width 234 height 13
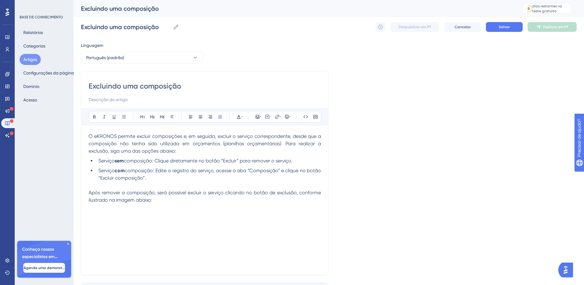
click at [223, 218] on div "O eKRONOS permite excluir composições e, em seguida, excluir o serviço correspo…" at bounding box center [205, 200] width 232 height 135
click at [256, 117] on icon at bounding box center [258, 117] width 4 height 4
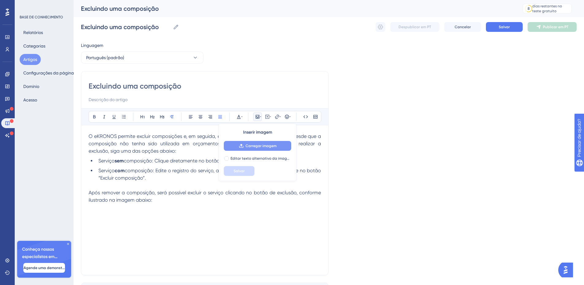
click at [251, 145] on font "Carregar imagem" at bounding box center [261, 146] width 31 height 4
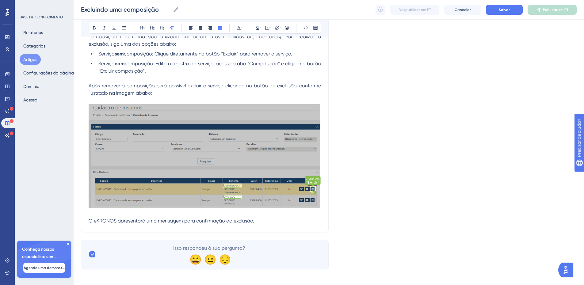
scroll to position [108, 0]
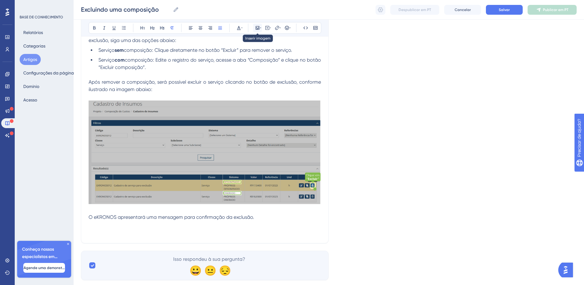
click at [257, 28] on icon at bounding box center [258, 28] width 4 height 4
click at [261, 28] on button at bounding box center [257, 28] width 9 height 9
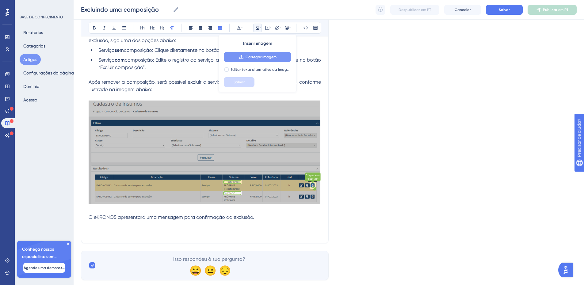
click at [251, 58] on font "Carregar imagem" at bounding box center [261, 57] width 31 height 4
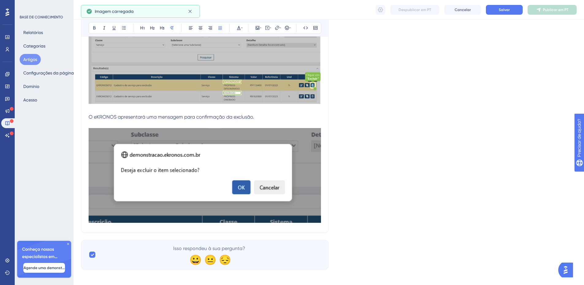
scroll to position [212, 0]
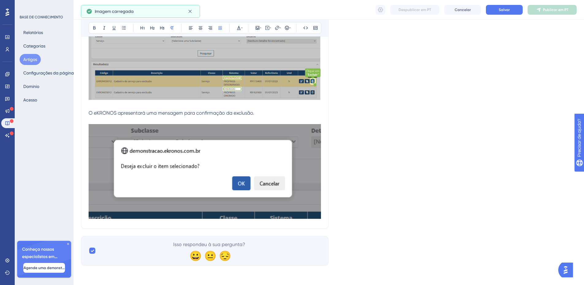
click at [277, 182] on img at bounding box center [205, 171] width 232 height 95
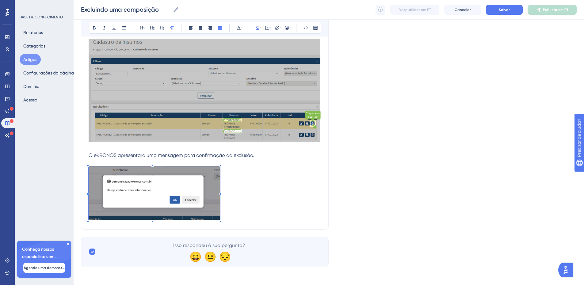
scroll to position [170, 0]
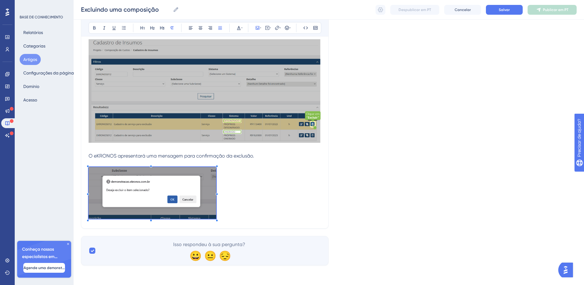
click at [216, 183] on p at bounding box center [205, 194] width 232 height 54
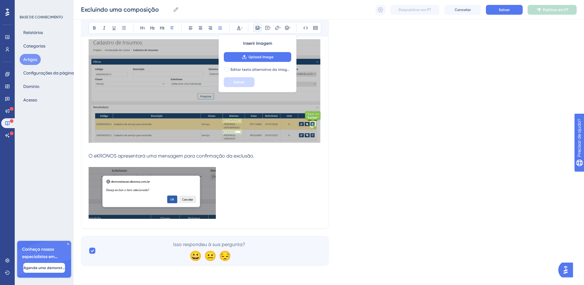
click at [227, 184] on p at bounding box center [205, 194] width 232 height 54
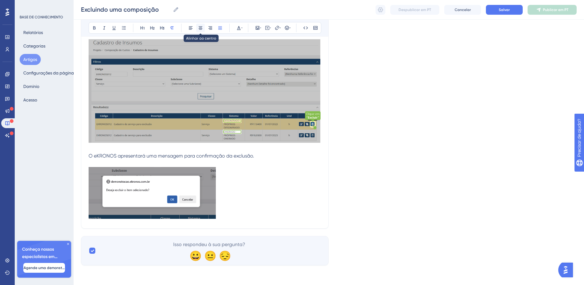
click at [202, 27] on icon at bounding box center [200, 27] width 5 height 5
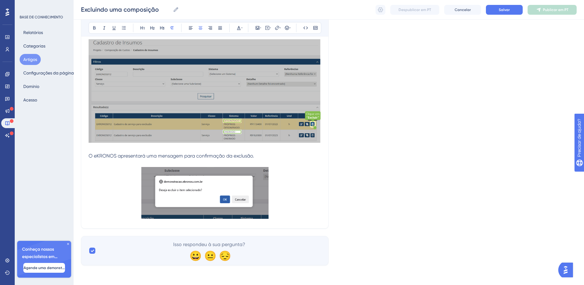
click at [277, 208] on p at bounding box center [205, 194] width 232 height 54
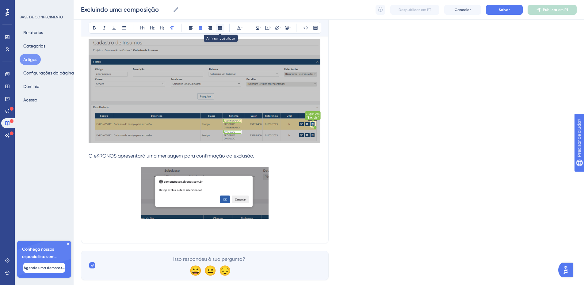
click at [218, 28] on icon at bounding box center [220, 27] width 5 height 5
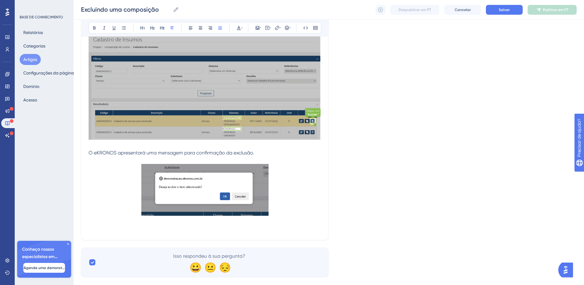
scroll to position [184, 0]
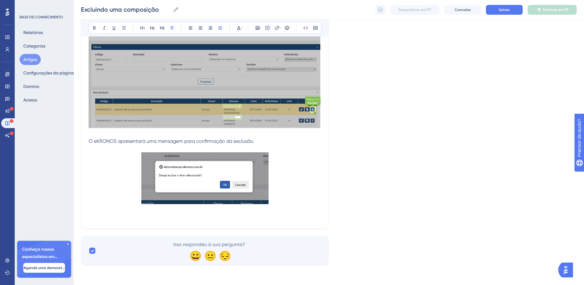
click at [201, 217] on p at bounding box center [205, 217] width 232 height 7
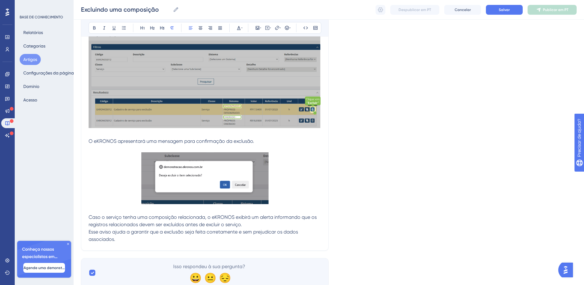
click at [251, 224] on p "Caso o serviço tenha uma composição relacionada, o eKRONOS exibirá um alerta in…" at bounding box center [205, 221] width 232 height 15
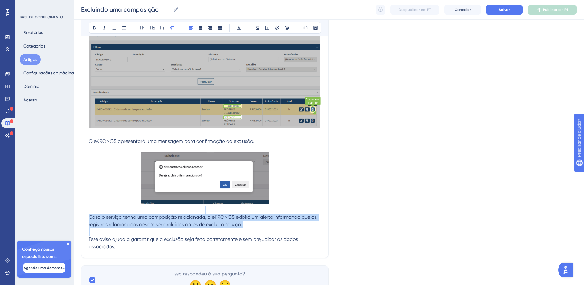
drag, startPoint x: 122, startPoint y: 244, endPoint x: 80, endPoint y: 210, distance: 53.8
click at [80, 210] on div "Desempenho Usuários Noivado Widgets Opinião Atualizações de produtos Base de co…" at bounding box center [329, 60] width 510 height 489
click at [219, 28] on icon at bounding box center [220, 27] width 5 height 5
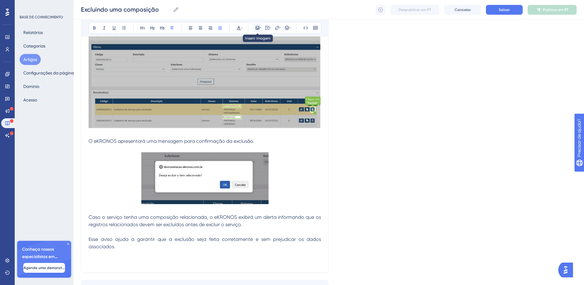
click at [257, 26] on icon at bounding box center [258, 28] width 4 height 4
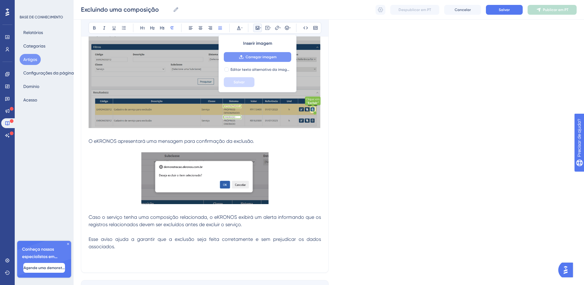
click at [251, 57] on font "Carregar imagem" at bounding box center [261, 57] width 31 height 4
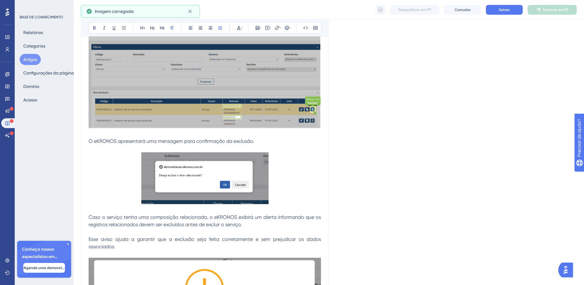
scroll to position [289, 0]
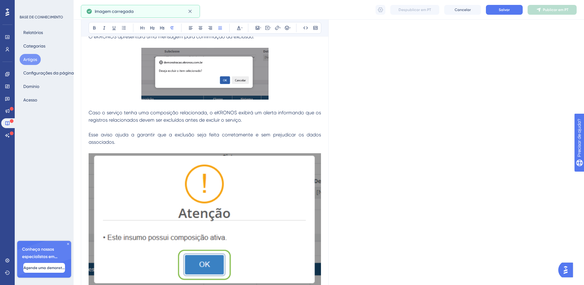
click at [286, 224] on img at bounding box center [205, 220] width 232 height 135
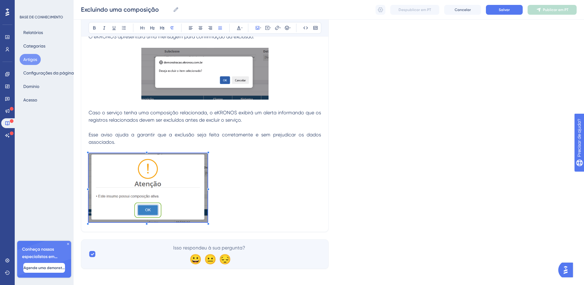
click at [208, 171] on p at bounding box center [205, 188] width 232 height 71
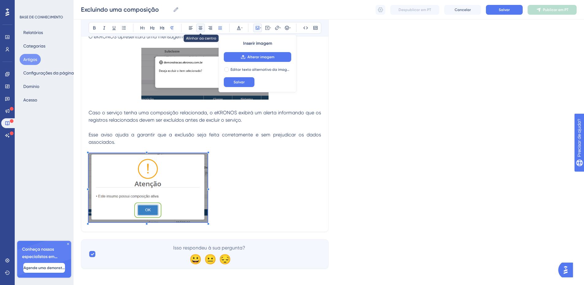
click at [200, 28] on icon at bounding box center [201, 27] width 4 height 3
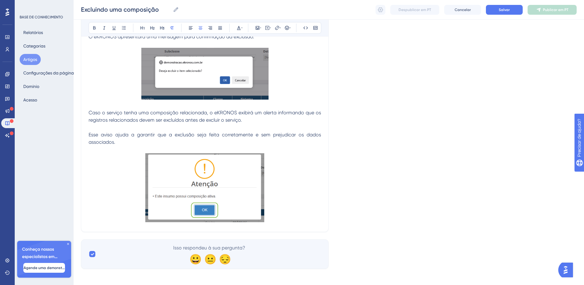
click at [276, 192] on p at bounding box center [205, 188] width 232 height 71
click at [216, 30] on button at bounding box center [220, 28] width 9 height 9
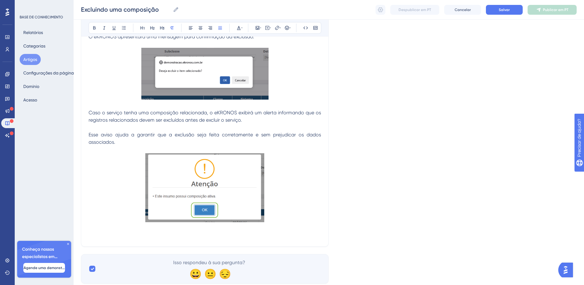
click at [141, 241] on div "Excluindo uma composição Audacioso itálico Sublinhado Ponto de bala Título 1 Tí…" at bounding box center [205, 13] width 248 height 467
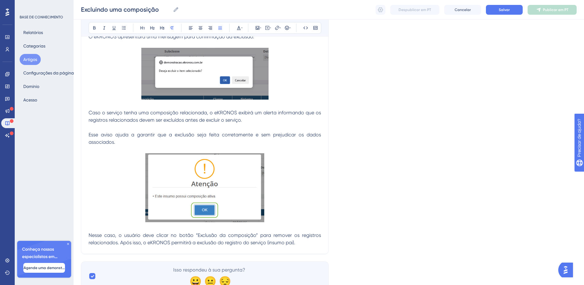
click at [301, 242] on p "Nesse caso, o usuário deve clicar no botão “Exclusão da composição” para remove…" at bounding box center [205, 239] width 232 height 15
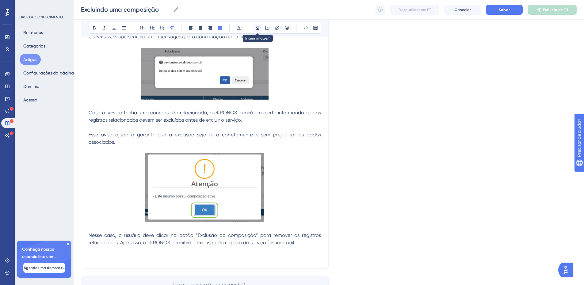
click at [258, 29] on icon at bounding box center [257, 27] width 5 height 5
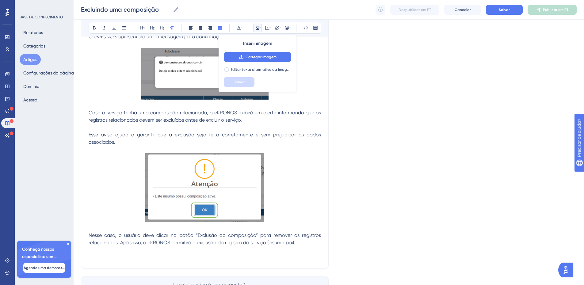
click at [257, 43] on font "Inserir imagem" at bounding box center [257, 43] width 29 height 5
click at [261, 53] on button "Carregar imagem" at bounding box center [257, 57] width 67 height 10
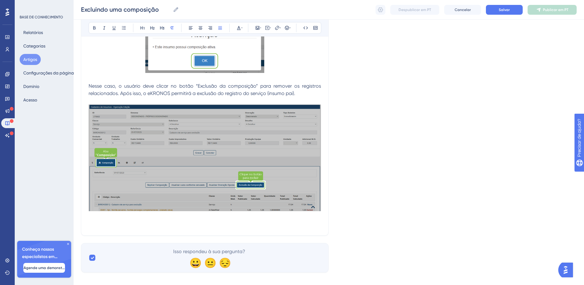
scroll to position [438, 0]
click at [236, 221] on p at bounding box center [205, 223] width 232 height 7
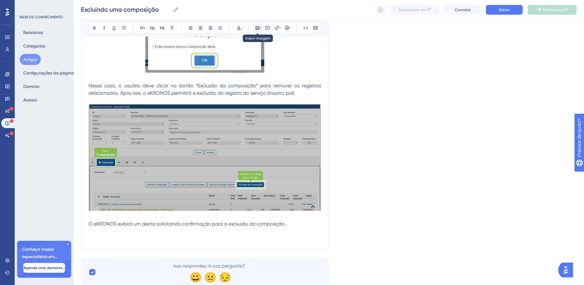
drag, startPoint x: 255, startPoint y: 28, endPoint x: 256, endPoint y: 32, distance: 4.1
click at [255, 28] on icon at bounding box center [257, 27] width 5 height 5
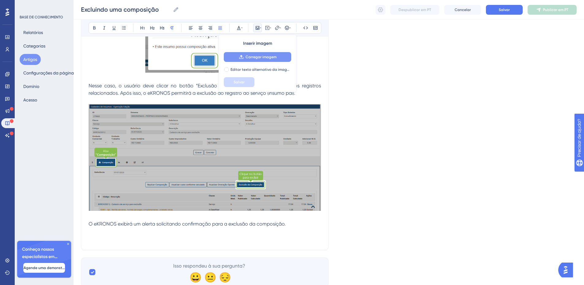
click at [253, 57] on font "Carregar imagem" at bounding box center [261, 57] width 31 height 4
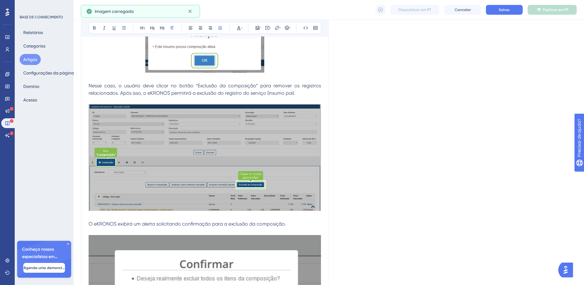
scroll to position [487, 0]
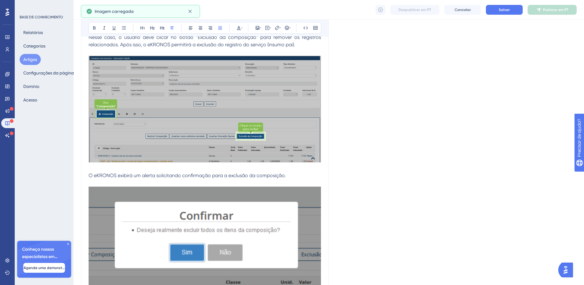
drag, startPoint x: 297, startPoint y: 204, endPoint x: 302, endPoint y: 196, distance: 8.9
click at [297, 204] on img at bounding box center [205, 238] width 232 height 102
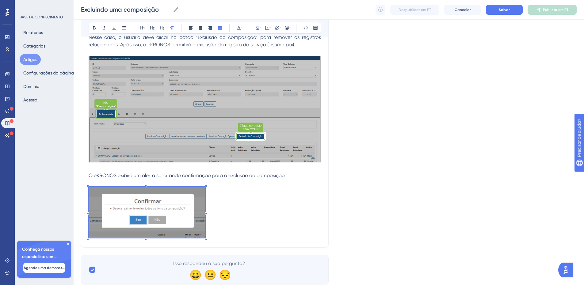
click at [205, 202] on p at bounding box center [205, 213] width 232 height 53
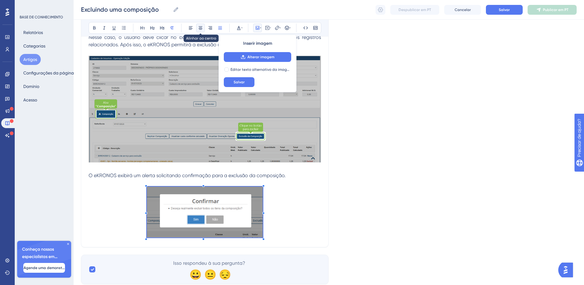
click at [200, 29] on icon at bounding box center [200, 27] width 5 height 5
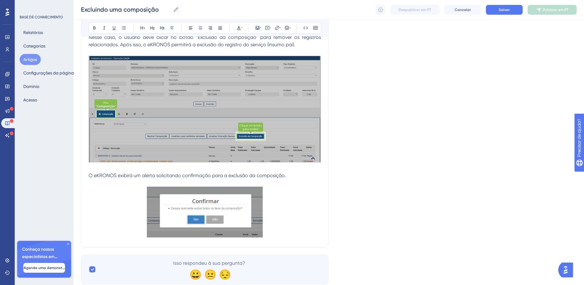
click at [278, 231] on p at bounding box center [205, 213] width 232 height 53
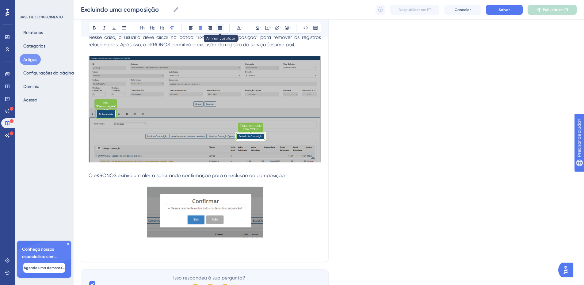
click at [219, 29] on icon at bounding box center [220, 27] width 5 height 5
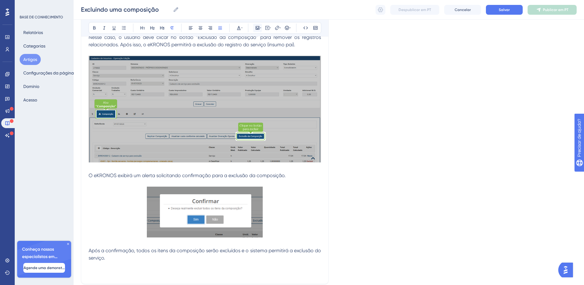
click at [258, 29] on icon at bounding box center [257, 27] width 5 height 5
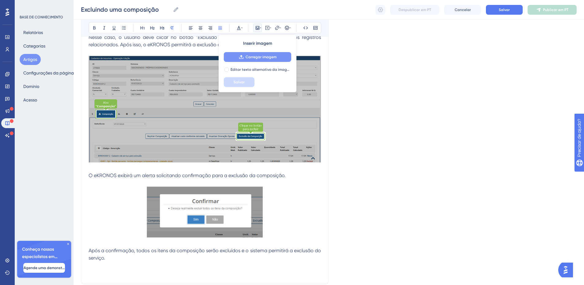
click at [242, 60] on button "Carregar imagem" at bounding box center [257, 57] width 67 height 10
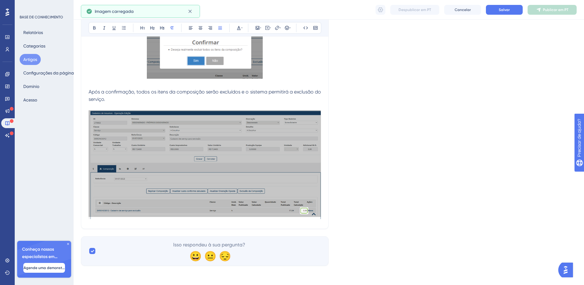
scroll to position [646, 0]
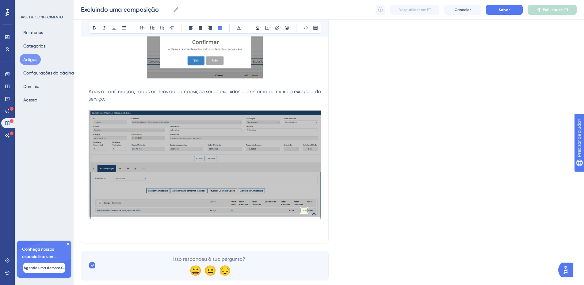
click at [107, 228] on p at bounding box center [205, 231] width 232 height 7
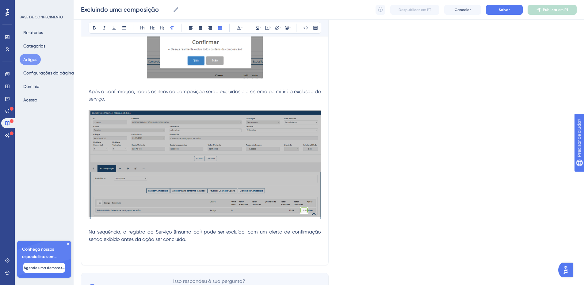
click at [122, 255] on p at bounding box center [205, 253] width 232 height 7
click at [259, 27] on icon at bounding box center [258, 28] width 4 height 4
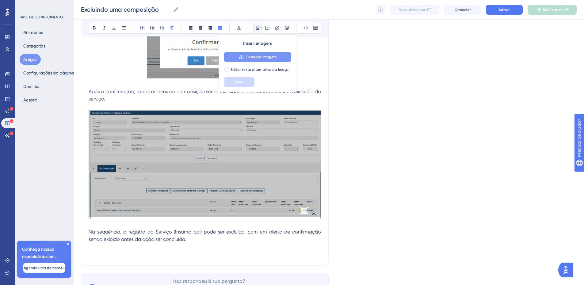
click at [258, 56] on font "Carregar imagem" at bounding box center [261, 57] width 31 height 4
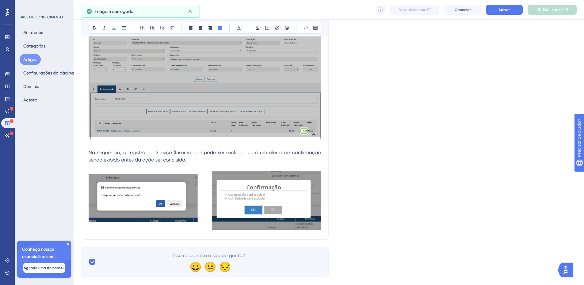
click at [249, 218] on img at bounding box center [205, 200] width 232 height 59
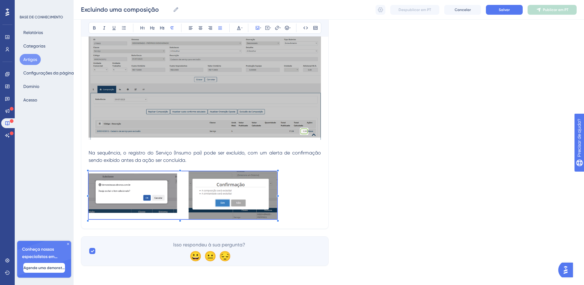
scroll to position [725, 0]
click at [278, 215] on p at bounding box center [205, 196] width 232 height 50
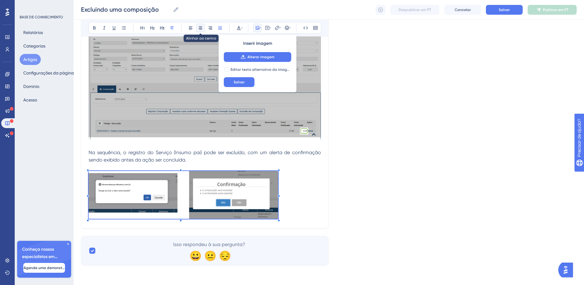
click at [200, 28] on icon at bounding box center [200, 27] width 5 height 5
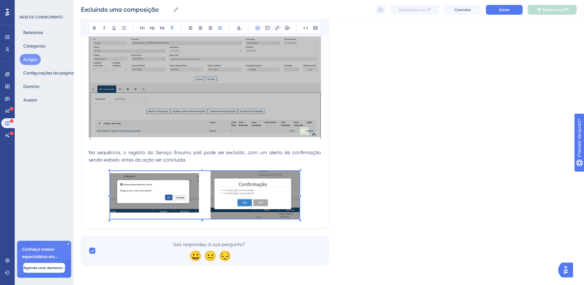
click at [308, 218] on p at bounding box center [205, 196] width 232 height 50
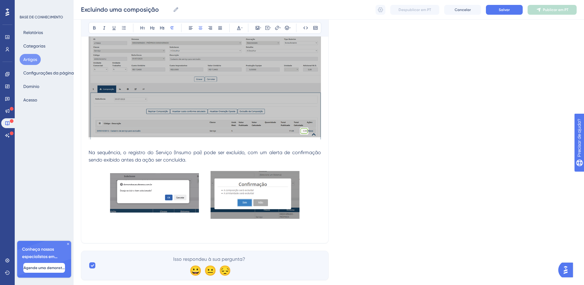
click at [235, 229] on p at bounding box center [205, 231] width 232 height 7
click at [224, 234] on span "Após a confirmação, o registro será removido, incluindo na oneração oposta." at bounding box center [204, 232] width 173 height 6
click at [219, 28] on icon at bounding box center [220, 27] width 4 height 3
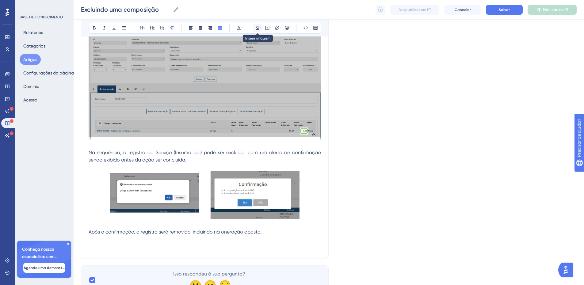
click at [256, 27] on icon at bounding box center [258, 28] width 4 height 4
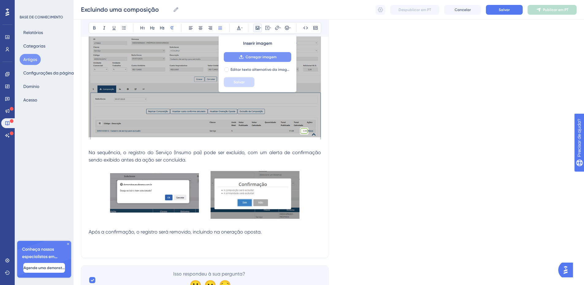
click at [251, 59] on button "Carregar imagem" at bounding box center [257, 57] width 67 height 10
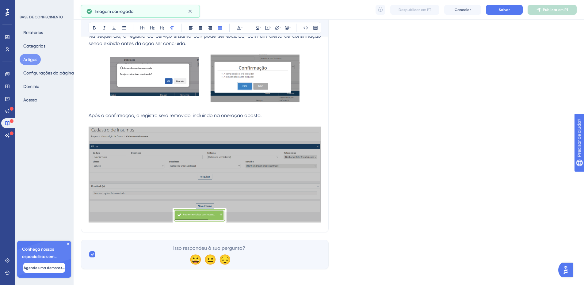
scroll to position [845, 0]
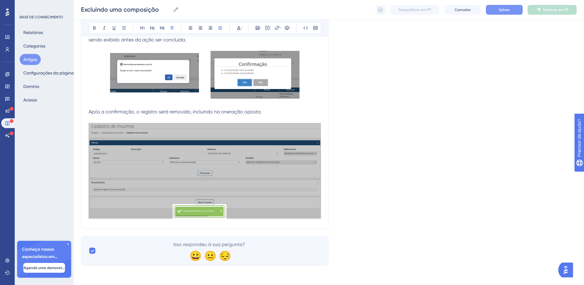
click at [503, 11] on font "Salvar" at bounding box center [504, 10] width 11 height 4
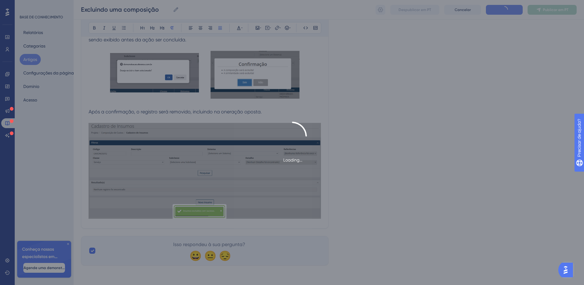
scroll to position [183, 0]
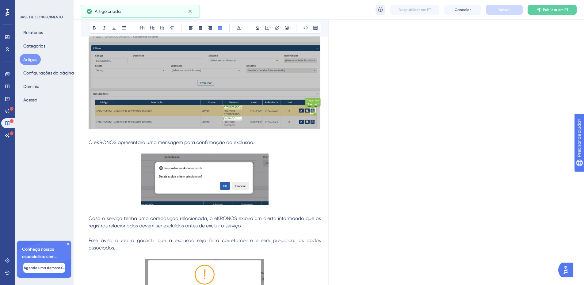
click at [378, 10] on icon at bounding box center [380, 9] width 5 height 5
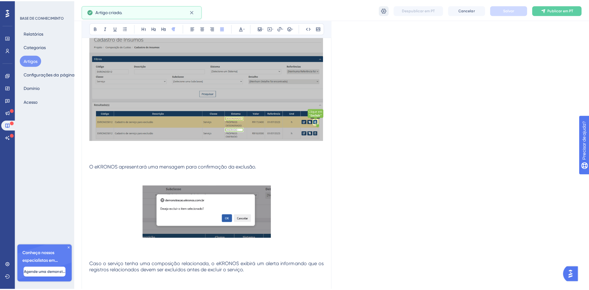
scroll to position [0, 0]
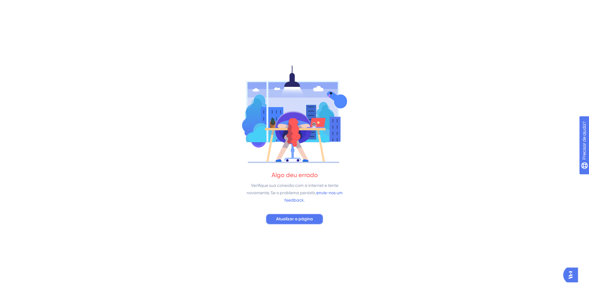
click at [283, 220] on font "Atualizar a página" at bounding box center [294, 218] width 37 height 5
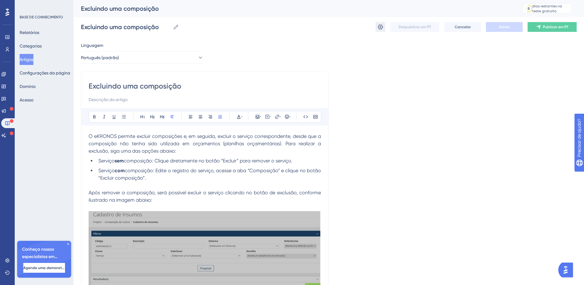
click at [378, 29] on icon at bounding box center [380, 27] width 6 height 6
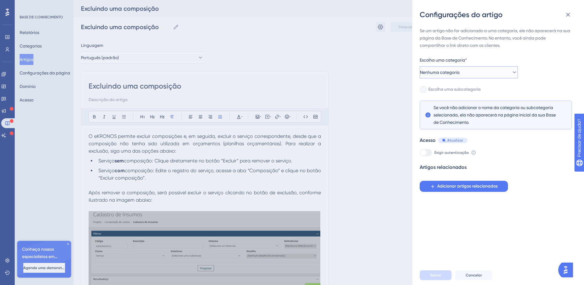
click at [459, 69] on span "Nenhuma categoria" at bounding box center [440, 72] width 40 height 7
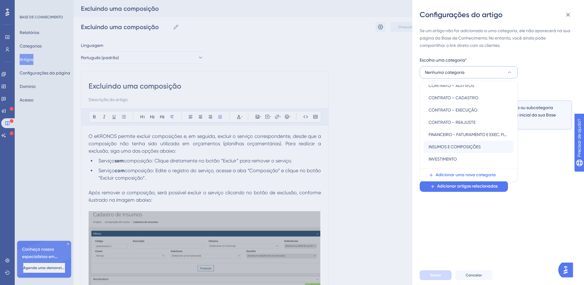
scroll to position [30, 0]
click at [455, 148] on font "INSUMOS E COMPOSIÇÕES" at bounding box center [455, 146] width 52 height 5
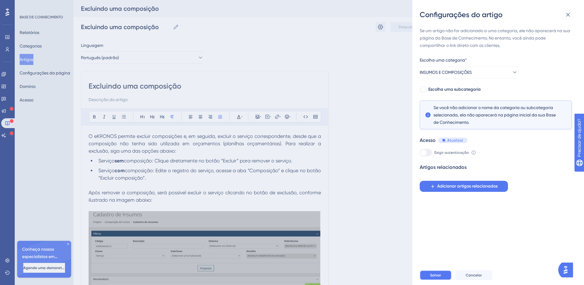
click at [435, 277] on font "Salvar" at bounding box center [435, 275] width 11 height 4
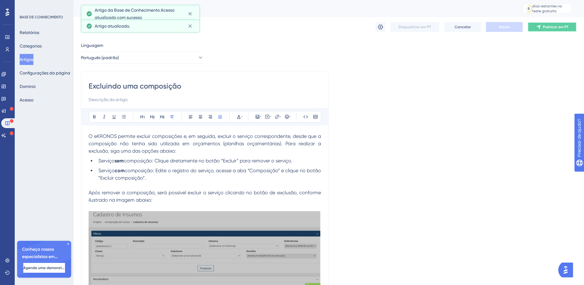
click at [548, 29] on font "Publicar em PT" at bounding box center [555, 27] width 25 height 4
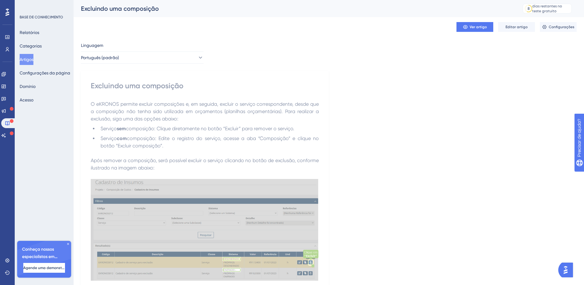
click at [50, 44] on div "Relatórios Categorias Artigos Configurações da página [PERSON_NAME]" at bounding box center [45, 66] width 50 height 78
click at [37, 46] on font "Categorias" at bounding box center [31, 46] width 22 height 5
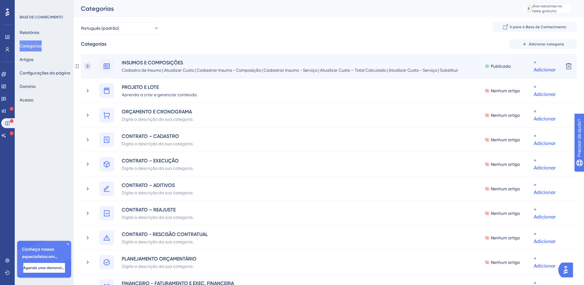
click at [87, 67] on icon at bounding box center [88, 66] width 6 height 6
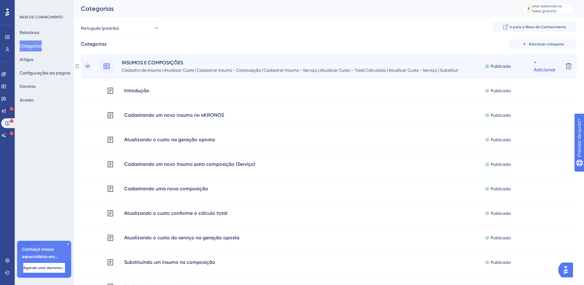
click at [90, 67] on icon at bounding box center [88, 66] width 6 height 6
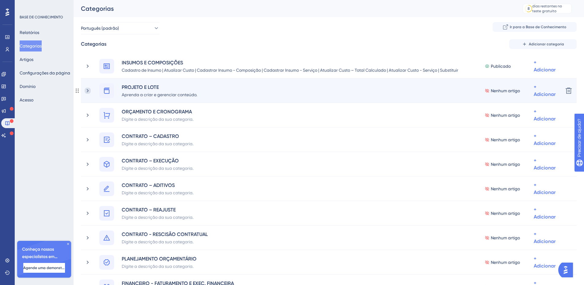
click at [86, 91] on icon at bounding box center [88, 91] width 6 height 6
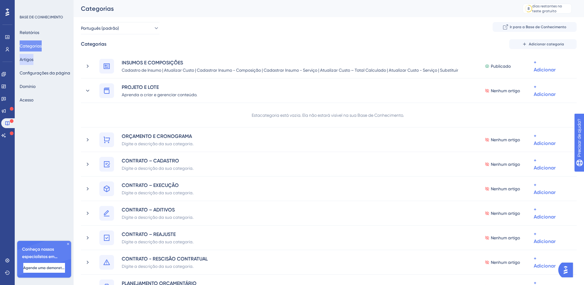
click at [33, 59] on font "Artigos" at bounding box center [27, 59] width 14 height 5
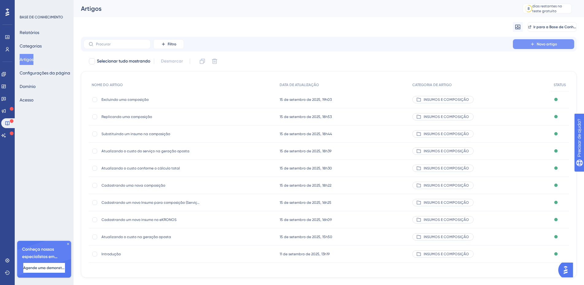
click at [552, 43] on font "Novo artigo" at bounding box center [547, 44] width 20 height 4
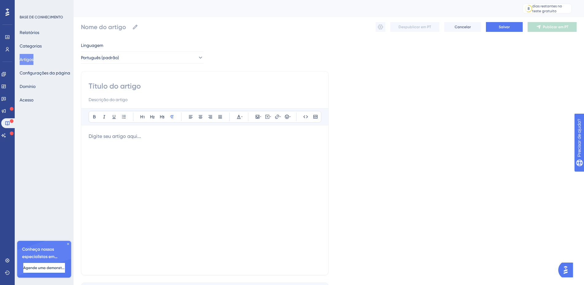
click at [542, 201] on div "Linguagem Português (padrão) Audacioso itálico Sublinhado Ponto de bala Título …" at bounding box center [329, 177] width 496 height 270
click at [124, 86] on input at bounding box center [205, 86] width 232 height 10
paste input "Lo Ipsumdo sITAMET, co adipisci elitse doei temporincid utlaboreet dolo magnaal…"
type input "Lo Ipsumdo sITAMET, co adipisci elitse doei temporincid utlaboreet dolo magnaal…"
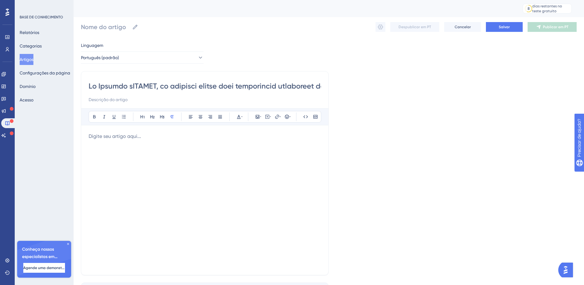
scroll to position [0, 3861]
type input "Lo Ipsumdo sITAMET, co adipisci elitse doei temporincid utlaboreet dolo magnaal…"
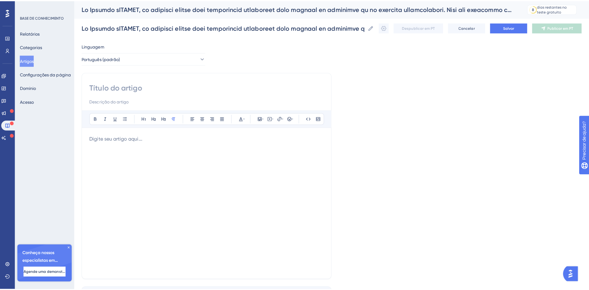
scroll to position [0, 0]
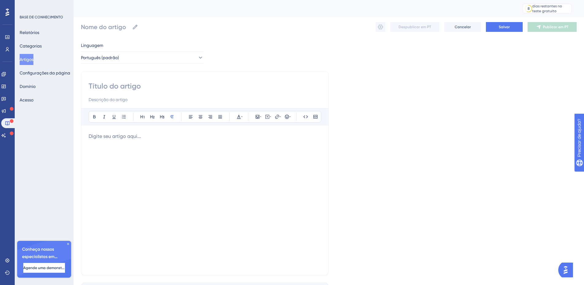
click at [98, 87] on input at bounding box center [205, 86] width 232 height 10
paste input "Introdução"
type input "Introdução"
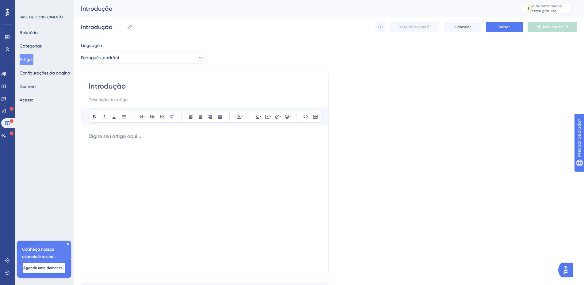
click at [141, 96] on div "Introdução" at bounding box center [205, 92] width 232 height 22
click at [112, 134] on p at bounding box center [205, 136] width 232 height 7
click at [144, 147] on div at bounding box center [205, 200] width 232 height 135
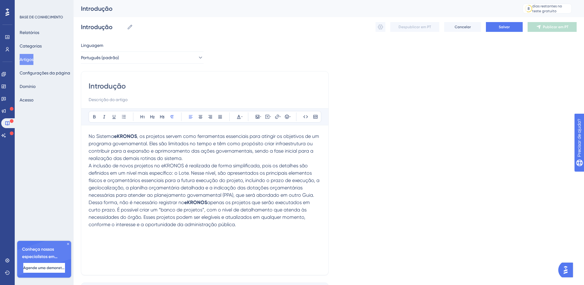
click at [188, 156] on p "No Sistema eKRONOS , os projetos servem como ferramentas essenciais para atingi…" at bounding box center [205, 147] width 232 height 29
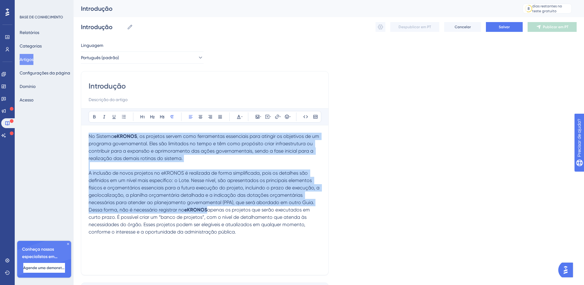
drag, startPoint x: 239, startPoint y: 234, endPoint x: 63, endPoint y: 133, distance: 203.2
click at [74, 133] on div "Desempenho Usuários Noivado Widgets Opinião Atualizações de produtos Base de co…" at bounding box center [329, 161] width 510 height 322
drag, startPoint x: 219, startPoint y: 118, endPoint x: 218, endPoint y: 123, distance: 5.4
click at [220, 118] on icon at bounding box center [220, 116] width 5 height 5
click at [199, 166] on p at bounding box center [205, 165] width 232 height 7
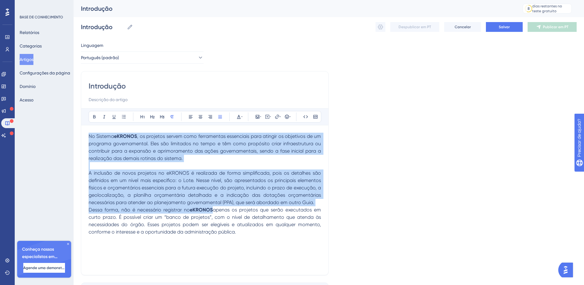
click at [316, 202] on p "A inclusão de novos projetos no eKRONOS é realizada de forma simplificada, pois…" at bounding box center [205, 188] width 232 height 37
click at [318, 202] on p "A inclusão de novos projetos no eKRONOS é realizada de forma simplificada, pois…" at bounding box center [205, 188] width 232 height 37
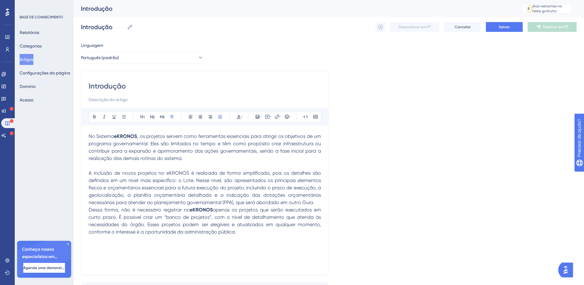
click at [314, 203] on span "A inclusão de novos projetos no eKRONOS é realizada de forma simplificada, pois…" at bounding box center [206, 187] width 234 height 35
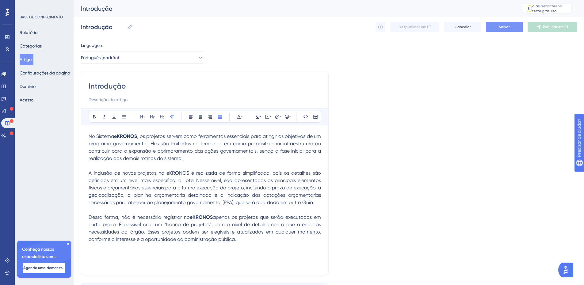
click at [496, 28] on button "Salvar" at bounding box center [504, 27] width 37 height 10
click at [380, 30] on button at bounding box center [380, 27] width 10 height 10
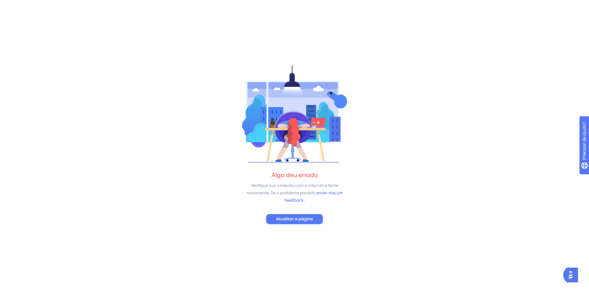
click at [287, 220] on font "Atualizar a página" at bounding box center [294, 218] width 37 height 5
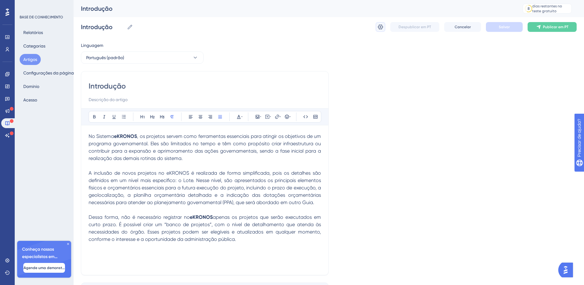
click at [383, 27] on icon at bounding box center [380, 27] width 5 height 5
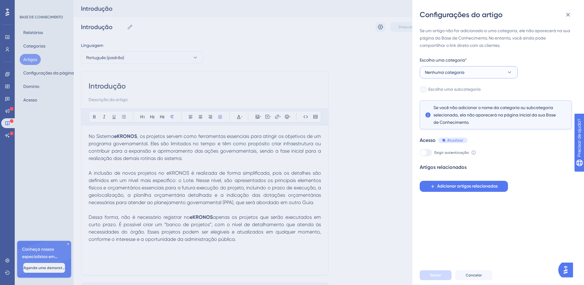
click at [509, 71] on icon at bounding box center [509, 72] width 6 height 6
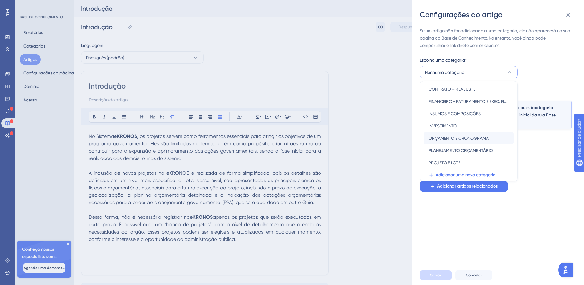
scroll to position [63, 0]
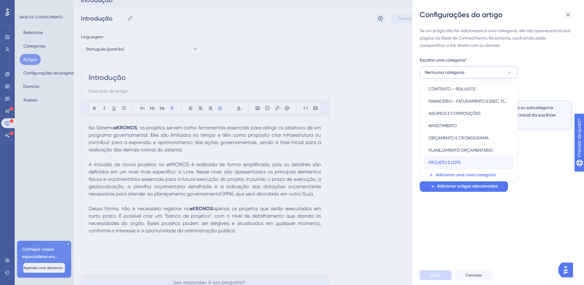
click at [450, 163] on font "PROJETO E LOTE" at bounding box center [445, 162] width 32 height 5
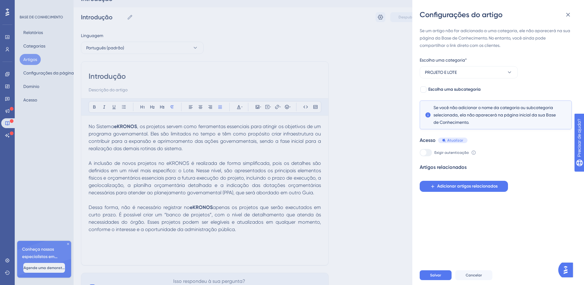
scroll to position [10, 0]
click at [433, 277] on font "Salvar" at bounding box center [435, 275] width 11 height 4
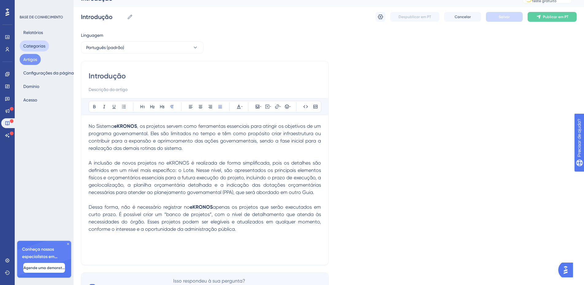
click at [27, 43] on font "Categorias" at bounding box center [34, 45] width 22 height 7
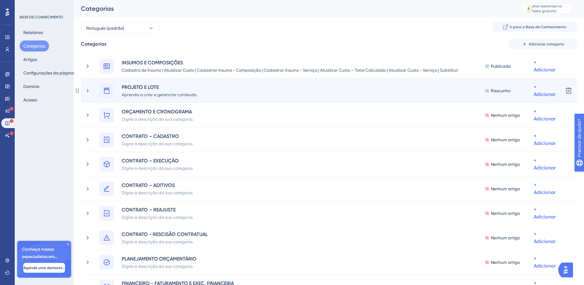
click at [185, 94] on font "Aprenda a criar e gerenciar conteúdo." at bounding box center [159, 94] width 75 height 5
click at [144, 95] on font "Aprenda a criar e gerenciar conteúdo." at bounding box center [159, 94] width 75 height 5
paste div
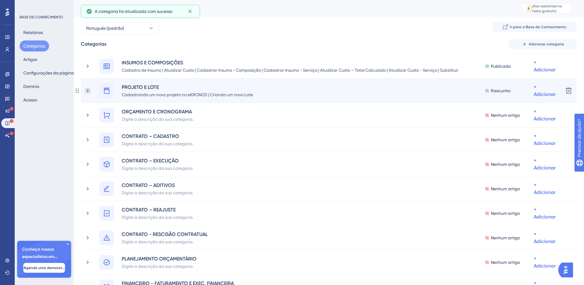
click at [86, 90] on icon at bounding box center [88, 91] width 6 height 6
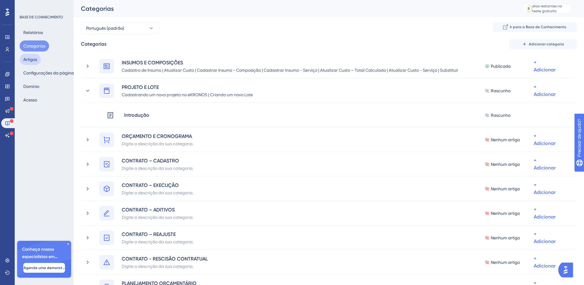
click at [32, 60] on font "Artigos" at bounding box center [30, 59] width 14 height 5
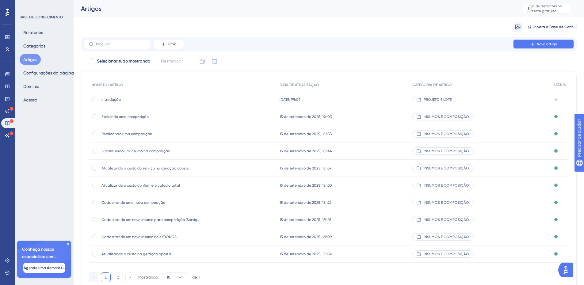
click at [551, 44] on font "Novo artigo" at bounding box center [547, 44] width 20 height 4
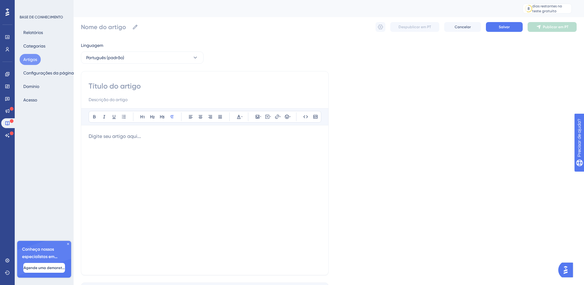
click at [116, 87] on input at bounding box center [205, 86] width 232 height 10
paste input "2. Cadastrando um novo projeto no eKRONOS"
type input "2. Cadastrando um novo projeto no eKRONOS"
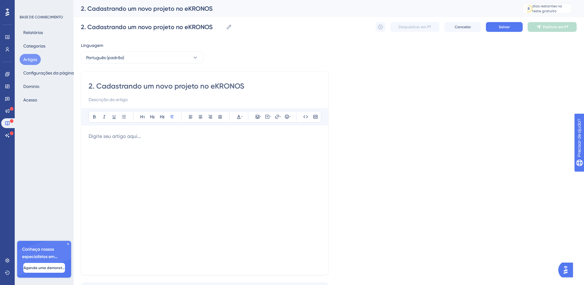
click at [95, 84] on input "2. Cadastrando um novo projeto no eKRONOS" at bounding box center [205, 86] width 232 height 10
type input "Cadastrando um novo projeto no eKRONOS"
click at [99, 101] on input at bounding box center [205, 99] width 232 height 7
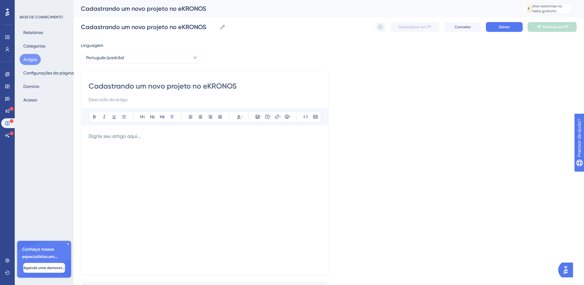
click at [116, 99] on input at bounding box center [205, 99] width 232 height 7
paste input "Incluindo os dados do novo projeto:"
click at [166, 99] on input "Incluindo os dados do novo projeto |" at bounding box center [205, 99] width 232 height 7
paste input "Aba Investimentos"
click at [250, 101] on input "Incluindo os dados do novo projeto | Aba Investimentos |" at bounding box center [205, 99] width 232 height 7
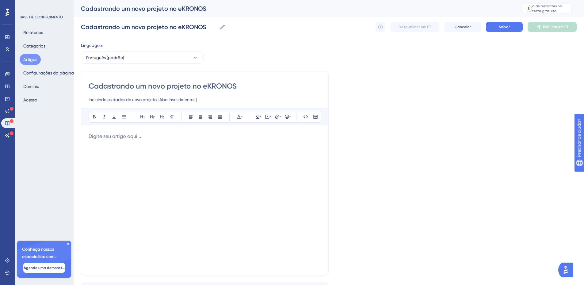
paste input "Aba Parâmetros de Arquivos"
click at [268, 99] on input "Incluindo os dados do novo projeto | Aba Investimentos | Aba Parâmetros de Arqu…" at bounding box center [205, 99] width 232 height 7
paste input "Aba Projetos Relacionados"
click at [318, 100] on input "Incluindo os dados do novo projeto | Aba Investimentos | Aba Parâmetros de Arqu…" at bounding box center [205, 99] width 232 height 7
type input "Incluindo os dados do novo projeto | Aba Investimentos | Aba Parâmetros de Arqu…"
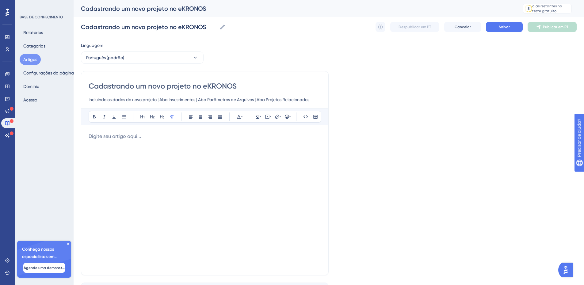
click at [148, 137] on p at bounding box center [205, 136] width 232 height 7
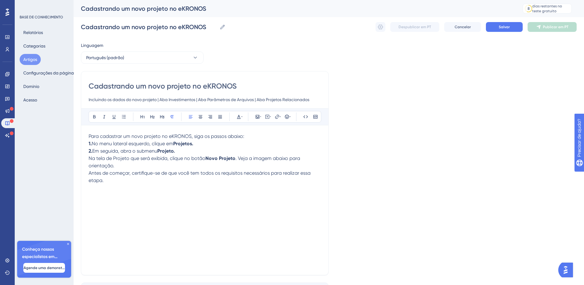
click at [200, 154] on p "2. Em seguida, abra o submenu Projeto." at bounding box center [205, 150] width 232 height 7
click at [251, 136] on p "Para cadastrar um novo projeto no eKRONOS, siga os passos abaixo:" at bounding box center [205, 136] width 232 height 7
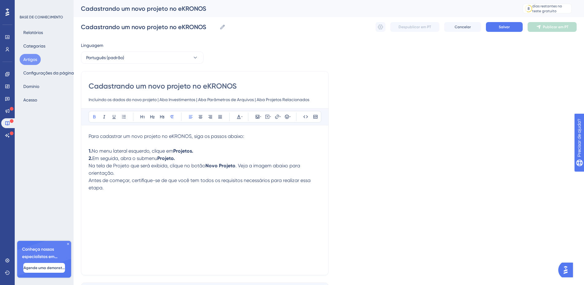
click at [190, 160] on p "2. Em seguida, abra o submenu Projeto." at bounding box center [205, 158] width 232 height 7
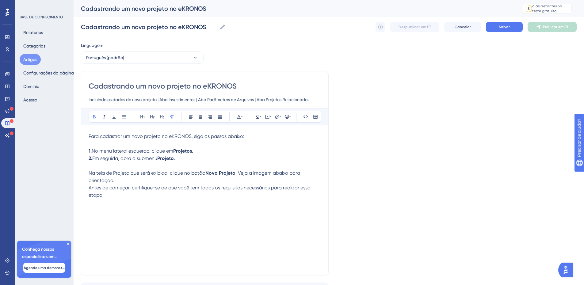
click at [143, 183] on p "Na tela de Projeto que será exibida, clique no botão Novo Projeto . Veja a imag…" at bounding box center [205, 177] width 232 height 15
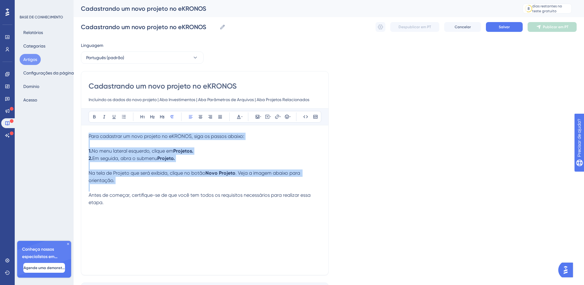
drag, startPoint x: 123, startPoint y: 206, endPoint x: 84, endPoint y: 135, distance: 81.9
click at [84, 135] on div "Cadastrando um novo projeto no eKRONOS Incluindo os dados do novo projeto | Aba…" at bounding box center [205, 173] width 248 height 204
click at [220, 116] on icon at bounding box center [220, 116] width 4 height 3
click at [161, 189] on p at bounding box center [205, 187] width 232 height 7
click at [130, 211] on div "Para cadastrar um novo projeto no eKRONOS, siga os passos abaixo: 1. No menu la…" at bounding box center [205, 200] width 232 height 135
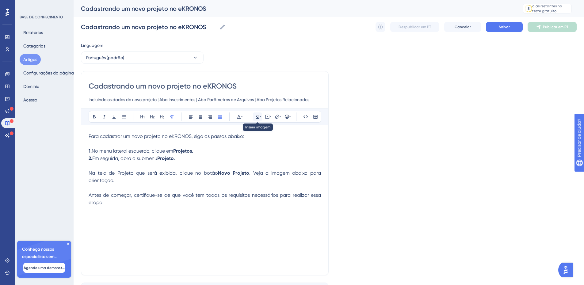
click at [257, 117] on icon at bounding box center [257, 116] width 5 height 5
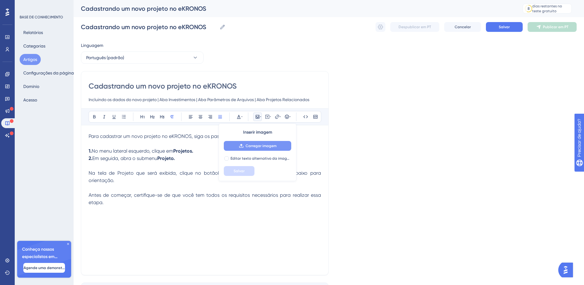
click at [252, 148] on button "Carregar imagem" at bounding box center [257, 146] width 67 height 10
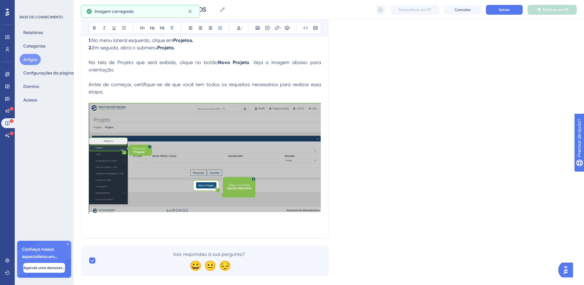
scroll to position [109, 0]
click at [98, 228] on p at bounding box center [205, 226] width 232 height 7
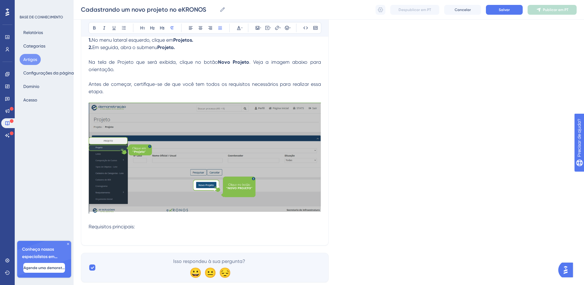
click at [161, 235] on p at bounding box center [205, 234] width 232 height 7
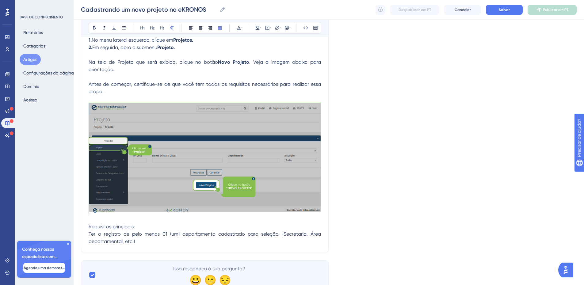
click at [157, 241] on p "Ter o registro de pelo menos 01 (um) departamento cadastrado para seleção. (Sec…" at bounding box center [205, 238] width 232 height 15
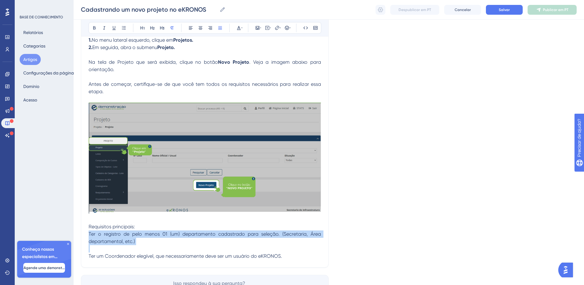
drag, startPoint x: 287, startPoint y: 256, endPoint x: 90, endPoint y: 235, distance: 197.9
click at [90, 235] on div "Para cadastrar um novo projeto no eKRONOS, siga os passos abaixo: 1. No menu la…" at bounding box center [205, 141] width 232 height 238
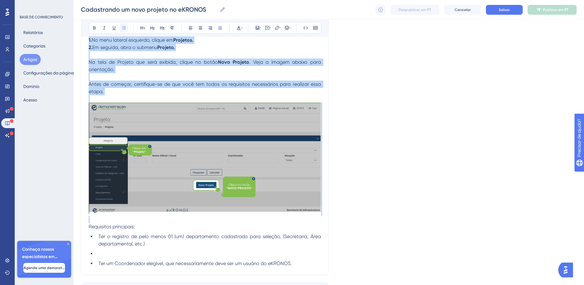
click at [122, 28] on icon at bounding box center [124, 27] width 4 height 3
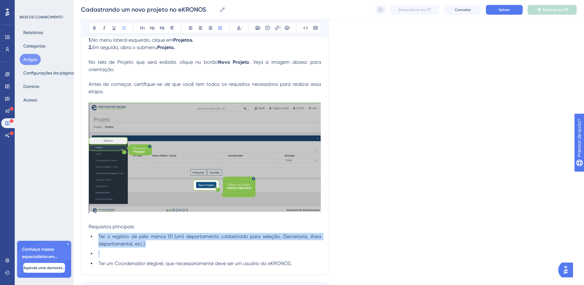
click at [100, 253] on li at bounding box center [208, 253] width 225 height 7
click at [99, 250] on ul "Ter o registro de pelo menos 01 (um) departamento cadastrado para seleção. (Sec…" at bounding box center [205, 250] width 232 height 34
click at [91, 248] on ul "Ter o registro de pelo menos 01 (um) departamento cadastrado para seleção. (Sec…" at bounding box center [205, 250] width 232 height 34
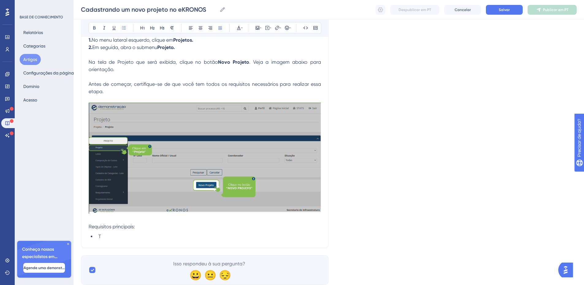
drag, startPoint x: 106, startPoint y: 237, endPoint x: 77, endPoint y: 236, distance: 29.4
click at [77, 236] on div "Desempenho Usuários Noivado Widgets Opinião Atualizações de produtos Base de co…" at bounding box center [329, 92] width 510 height 403
click at [141, 237] on li "T" at bounding box center [208, 236] width 225 height 7
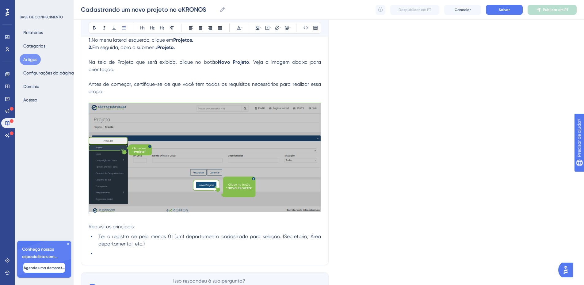
click at [152, 253] on li at bounding box center [208, 253] width 225 height 7
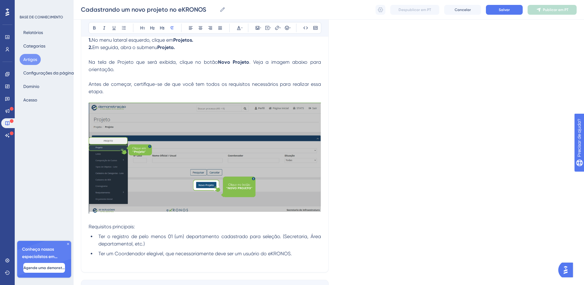
click at [292, 259] on p at bounding box center [205, 260] width 232 height 7
drag, startPoint x: 173, startPoint y: 276, endPoint x: 80, endPoint y: 273, distance: 93.2
click at [80, 273] on div "Desempenho Usuários Noivado Widgets Opinião Atualizações de produtos Base de co…" at bounding box center [329, 112] width 510 height 442
click at [152, 27] on icon at bounding box center [152, 27] width 4 height 3
click at [193, 282] on h2 "Incluindo os dados do novo projeto:" at bounding box center [205, 281] width 232 height 18
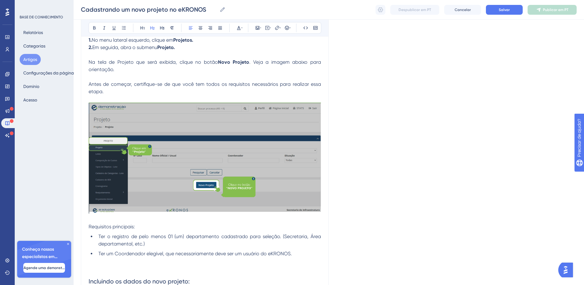
click at [194, 278] on h2 "Incluindo os dados do novo projeto:" at bounding box center [205, 281] width 232 height 18
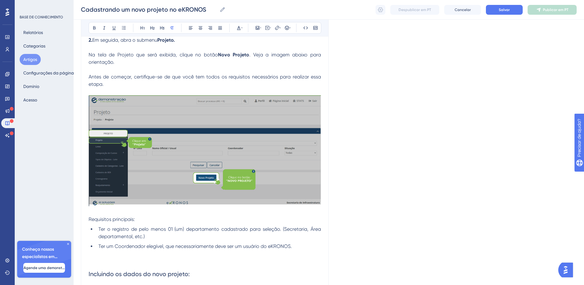
scroll to position [123, 0]
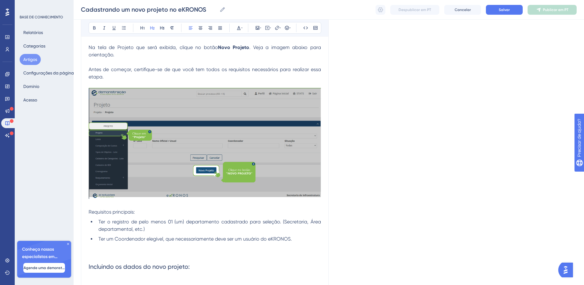
click at [195, 268] on h2 "Incluindo os dados do novo projeto:" at bounding box center [205, 266] width 232 height 18
click at [180, 279] on p at bounding box center [205, 279] width 232 height 7
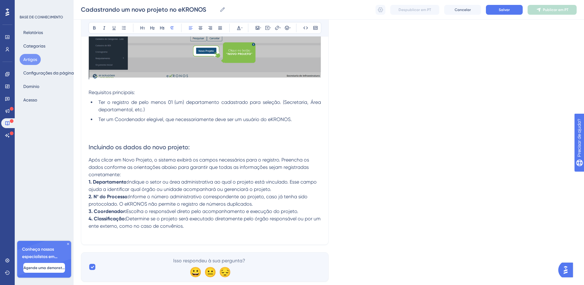
scroll to position [243, 0]
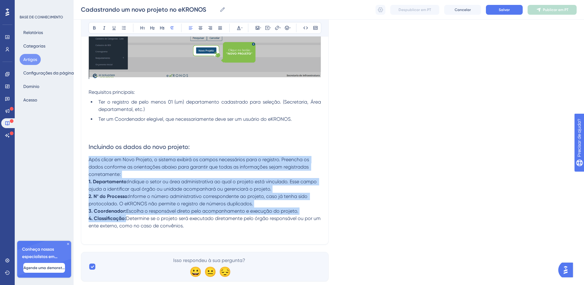
drag, startPoint x: 89, startPoint y: 158, endPoint x: 199, endPoint y: 226, distance: 129.1
click at [199, 226] on div "Para cadastrar um novo projeto no eKRONOS, siga os passos abaixo: 1. No menu la…" at bounding box center [205, 62] width 232 height 350
click at [219, 27] on icon at bounding box center [220, 27] width 4 height 3
click at [130, 176] on p "Após clicar em Novo Projeto, o sistema exibirá os campos necessários para o reg…" at bounding box center [205, 167] width 232 height 22
click at [130, 175] on p "Após clicar em Novo Projeto, o sistema exibirá os campos necessários para o reg…" at bounding box center [205, 167] width 232 height 22
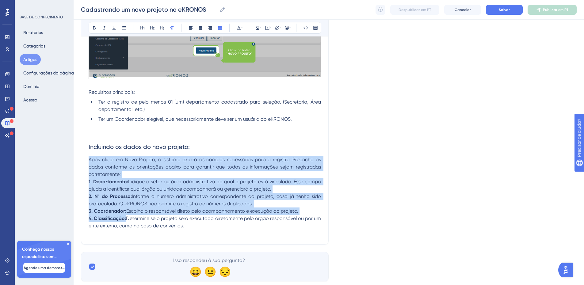
click at [126, 174] on p "Após clicar em Novo Projeto, o sistema exibirá os campos necessários para o reg…" at bounding box center [205, 167] width 232 height 22
click at [121, 188] on span "Indique o setor ou área administrativa ao qual o projeto está vinculado. Esse c…" at bounding box center [206, 185] width 234 height 13
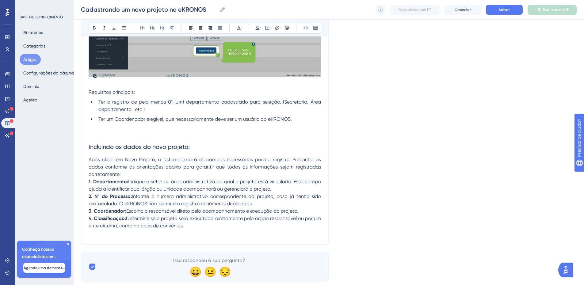
click at [124, 175] on p "Após clicar em Novo Projeto, o sistema exibirá os campos necessários para o reg…" at bounding box center [205, 167] width 232 height 22
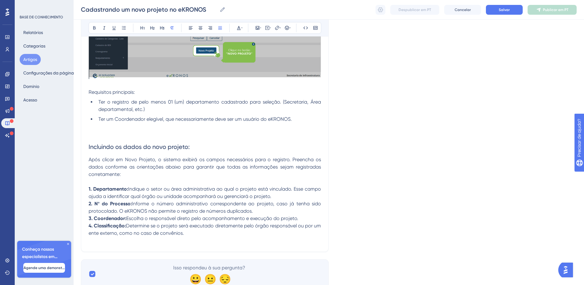
click at [279, 194] on p "1. Departamento: Indique o setor ou área administrativa ao qual o projeto está …" at bounding box center [205, 192] width 232 height 15
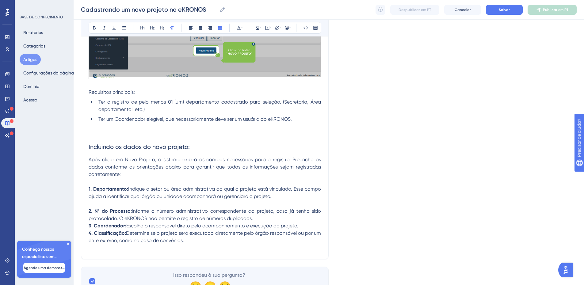
click at [259, 217] on p "2. Nº do Processo: Informe o número administrativo correspondente ao projeto, c…" at bounding box center [205, 215] width 232 height 15
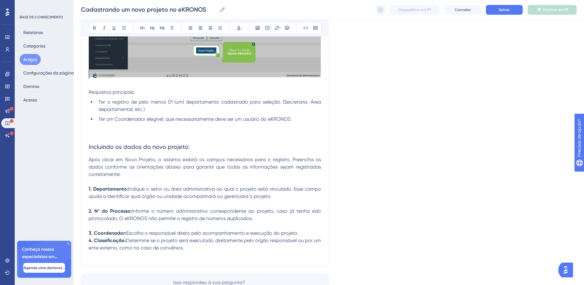
click at [301, 236] on p "3. Coordenador: Escolha o responsável direto pelo acompanhamento e execução do …" at bounding box center [205, 233] width 232 height 7
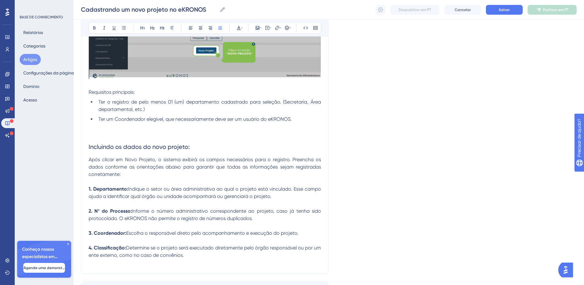
click at [208, 258] on p "4. Classificação: Determine se o projeto será executado diretamente pelo órgão …" at bounding box center [205, 251] width 232 height 15
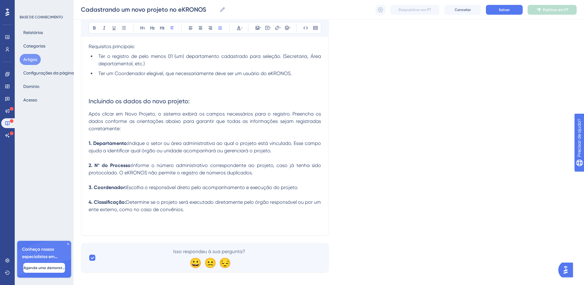
scroll to position [289, 0]
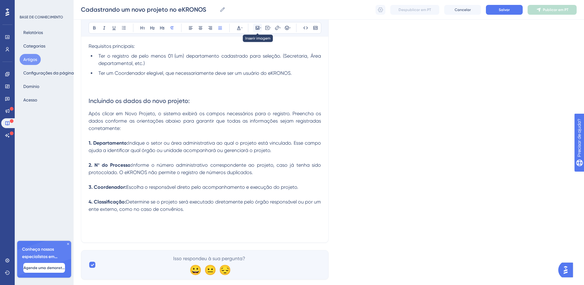
click at [259, 28] on icon at bounding box center [257, 27] width 5 height 5
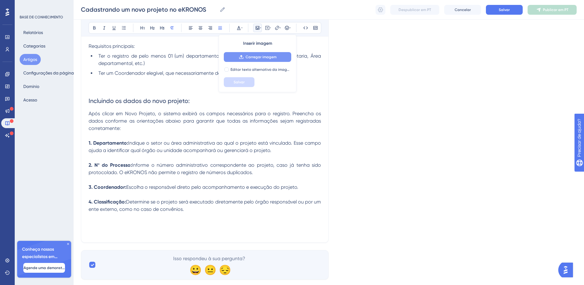
click at [246, 57] on font "Carregar imagem" at bounding box center [261, 57] width 31 height 4
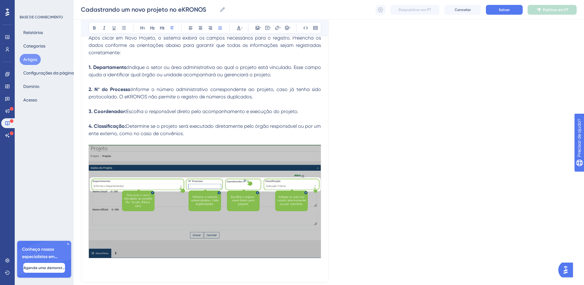
scroll to position [365, 0]
click at [99, 270] on p at bounding box center [205, 270] width 232 height 7
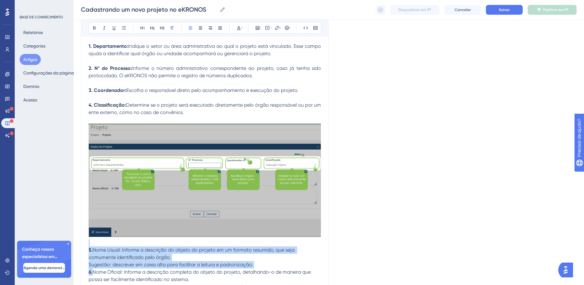
drag, startPoint x: 192, startPoint y: 279, endPoint x: 113, endPoint y: 246, distance: 86.0
click at [113, 246] on div "Para cadastrar um novo projeto no eKRONOS, siga os passos abaixo: 1. No menu la…" at bounding box center [205, 21] width 232 height 554
click at [221, 29] on icon at bounding box center [220, 27] width 5 height 5
click at [184, 257] on p "5. Nome Usual: Informe a descrição do objeto do projeto em um formato resumido,…" at bounding box center [205, 253] width 232 height 15
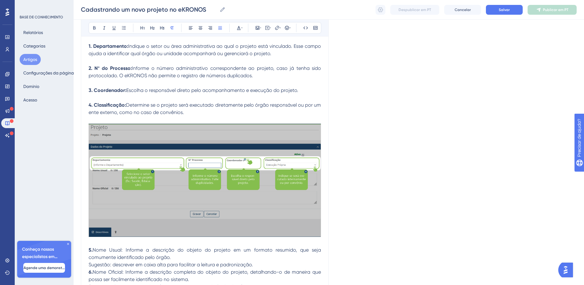
click at [256, 264] on p "Sugestão: descrever em caixa alta para facilitar a leitura e padronização." at bounding box center [205, 264] width 232 height 7
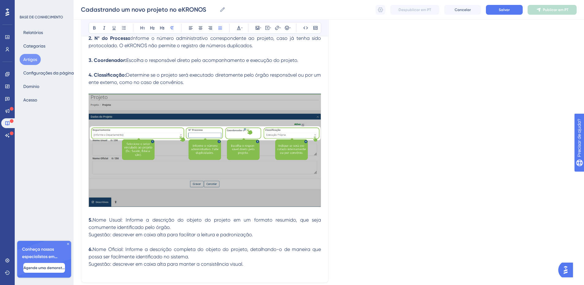
scroll to position [416, 0]
click at [190, 255] on p "6. Nome Oficial: Informe a descrição completa do objeto do projeto, detalhando-…" at bounding box center [205, 253] width 232 height 15
click at [97, 219] on span "Nome Usual: Informe a descrição do objeto do projeto em um formato resumido, qu…" at bounding box center [206, 223] width 234 height 13
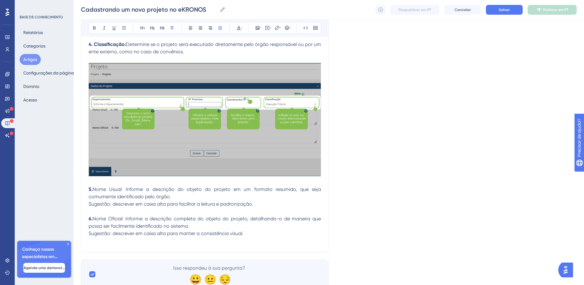
scroll to position [447, 0]
click at [259, 239] on p at bounding box center [205, 240] width 232 height 7
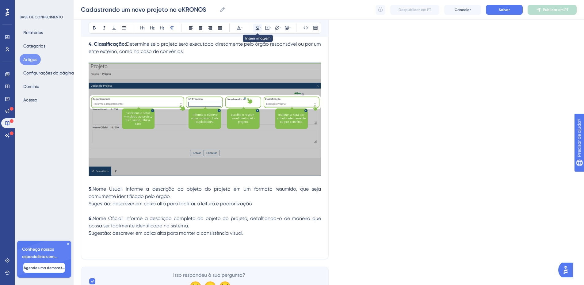
click at [256, 28] on icon at bounding box center [258, 28] width 4 height 4
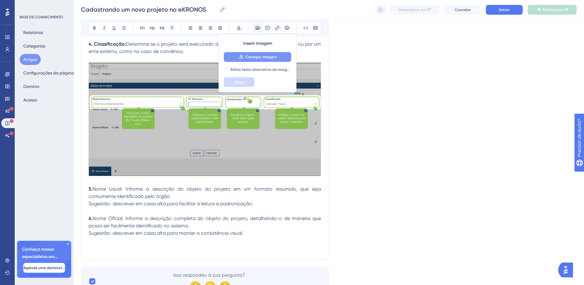
click at [256, 57] on font "Carregar imagem" at bounding box center [261, 57] width 31 height 4
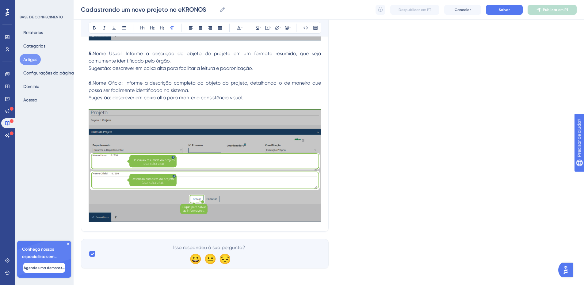
scroll to position [585, 0]
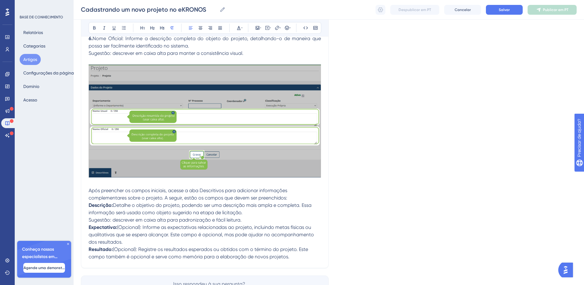
scroll to position [627, 0]
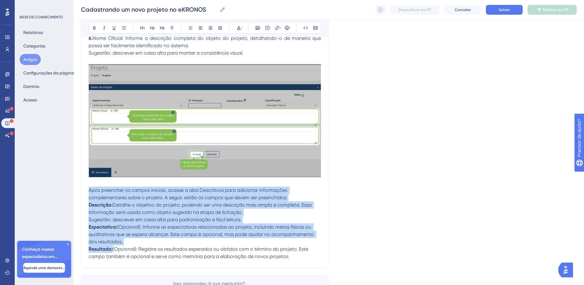
drag, startPoint x: 290, startPoint y: 258, endPoint x: 79, endPoint y: 191, distance: 221.0
click at [217, 29] on button at bounding box center [220, 28] width 9 height 9
click at [294, 200] on p "Após preencher os campos iniciais, acesse a aba Descritivos para adicionar info…" at bounding box center [205, 194] width 232 height 15
click at [228, 203] on span "Detalhe o objetivo do projeto, podendo ser uma descrição mais ampla e completa.…" at bounding box center [206, 208] width 234 height 13
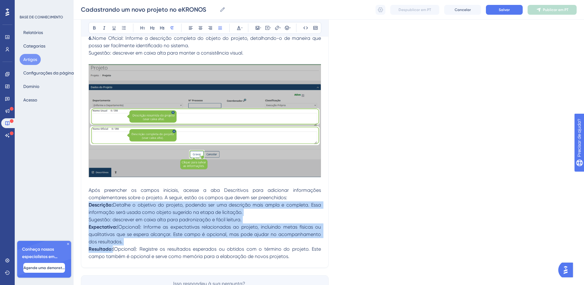
drag, startPoint x: 89, startPoint y: 205, endPoint x: 297, endPoint y: 259, distance: 214.6
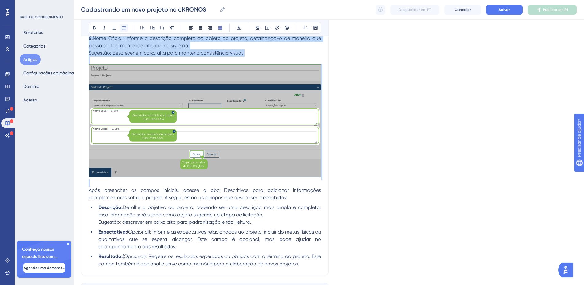
click at [123, 30] on icon at bounding box center [123, 27] width 5 height 5
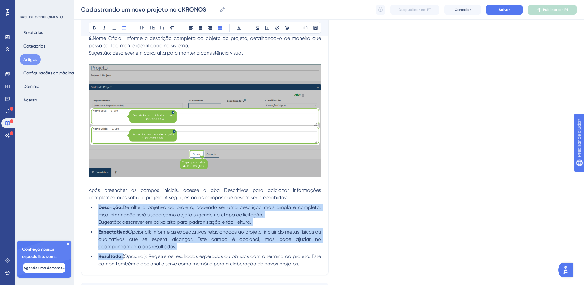
click at [132, 234] on span "(Opcional): Informe as expectativas relacionadas ao projeto, incluindo metas fí…" at bounding box center [210, 239] width 224 height 21
click at [121, 216] on span "Detalhe o objetivo do projeto, podendo ser uma descrição mais ampla e completa.…" at bounding box center [210, 210] width 224 height 13
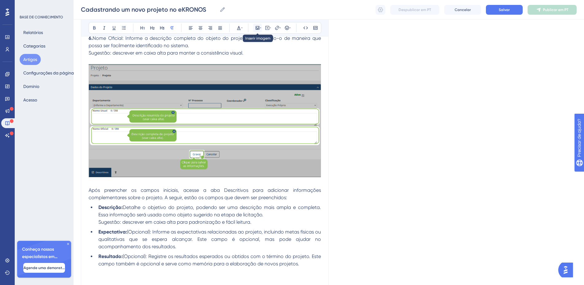
click at [257, 27] on icon at bounding box center [257, 27] width 5 height 5
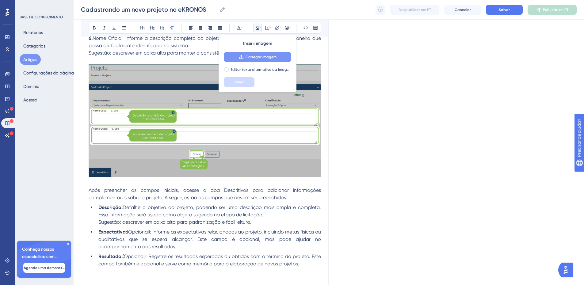
click at [275, 54] on button "Carregar imagem" at bounding box center [257, 57] width 67 height 10
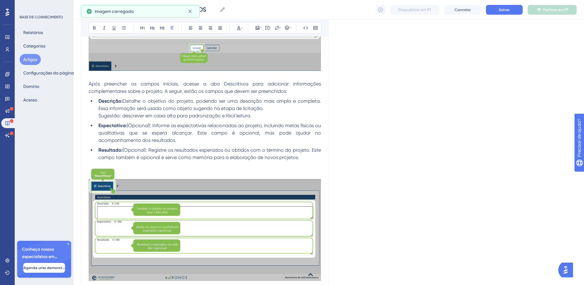
scroll to position [741, 0]
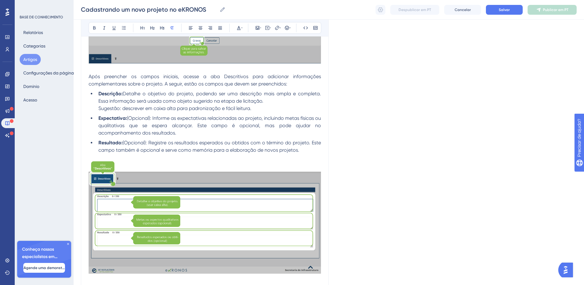
click at [276, 223] on img at bounding box center [205, 217] width 232 height 112
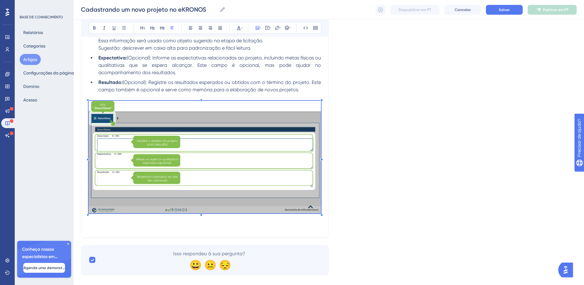
scroll to position [810, 0]
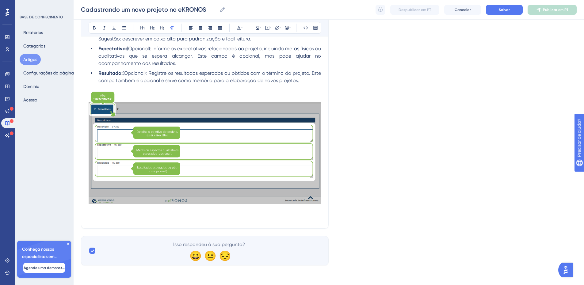
click at [287, 214] on p at bounding box center [205, 217] width 232 height 7
drag, startPoint x: 198, startPoint y: 216, endPoint x: 215, endPoint y: 216, distance: 17.2
click at [215, 216] on p "Após preencher as informações, clique no botão Gravar." at bounding box center [205, 217] width 232 height 7
click at [93, 26] on icon at bounding box center [94, 27] width 5 height 5
click at [228, 215] on p "Após preencher as informações, clique no botão Gravar." at bounding box center [205, 217] width 232 height 7
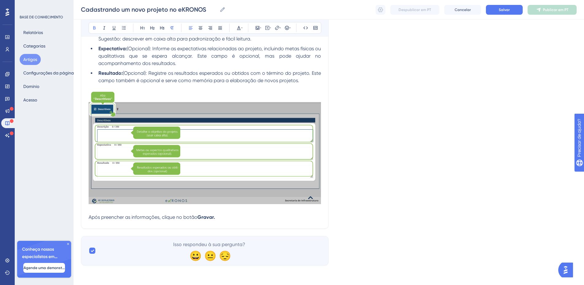
click at [218, 220] on p "Após preencher as informações, clique no botão Gravar." at bounding box center [205, 217] width 232 height 7
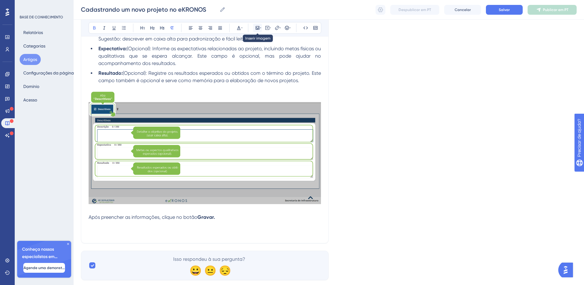
click at [257, 27] on icon at bounding box center [257, 27] width 5 height 5
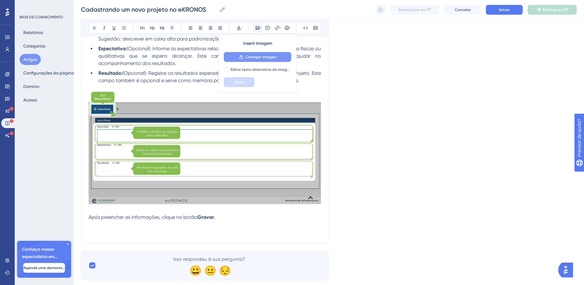
click at [245, 58] on button "Carregar imagem" at bounding box center [257, 57] width 67 height 10
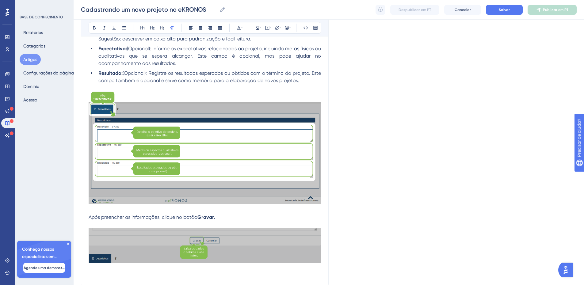
click at [184, 273] on p at bounding box center [205, 276] width 232 height 7
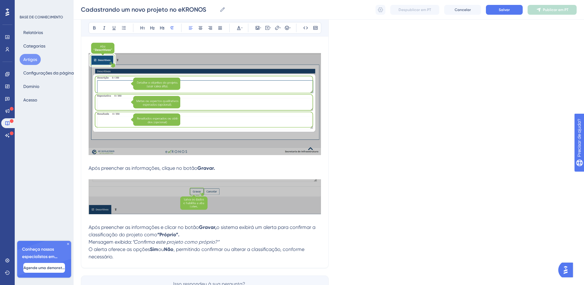
scroll to position [860, 0]
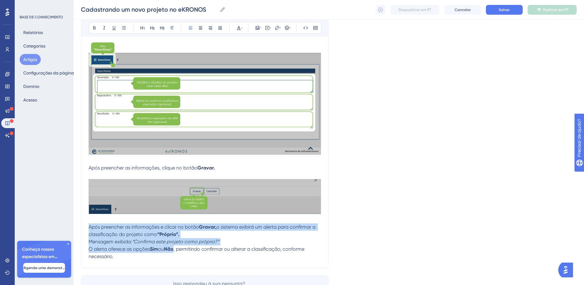
drag, startPoint x: 137, startPoint y: 257, endPoint x: 83, endPoint y: 225, distance: 63.2
drag, startPoint x: 219, startPoint y: 26, endPoint x: 230, endPoint y: 54, distance: 30.2
click at [219, 26] on icon at bounding box center [220, 27] width 5 height 5
click at [259, 238] on p "Após preencher as informações e clicar no botão Gravar, o sistema exibirá um al…" at bounding box center [205, 230] width 232 height 15
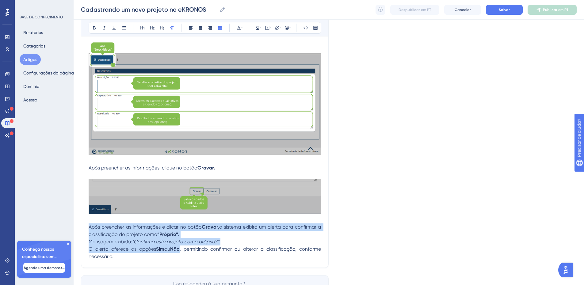
click at [92, 246] on p "O alerta oferece as opções Sim ou Não , permitindo confirmar ou alterar a class…" at bounding box center [205, 253] width 232 height 15
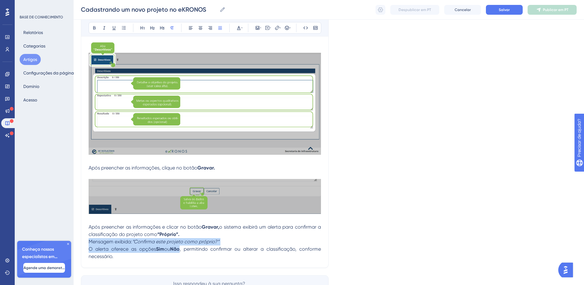
drag, startPoint x: 94, startPoint y: 243, endPoint x: 98, endPoint y: 256, distance: 13.6
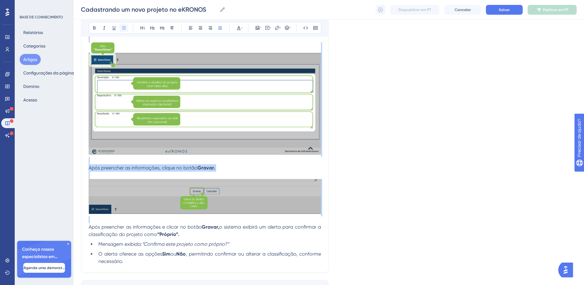
click at [126, 29] on button at bounding box center [124, 28] width 9 height 9
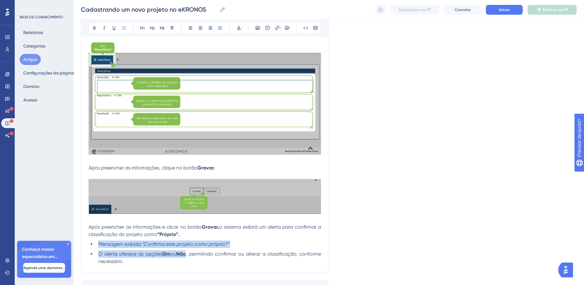
click at [245, 246] on li "Mensagem exibida: “Confirma este projeto como próprio?”" at bounding box center [208, 244] width 225 height 7
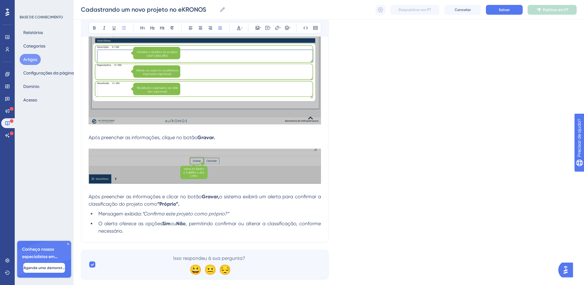
click at [135, 234] on li "O alerta oferece as opções Sim ou Não , permitindo confirmar ou alterar a class…" at bounding box center [208, 227] width 225 height 15
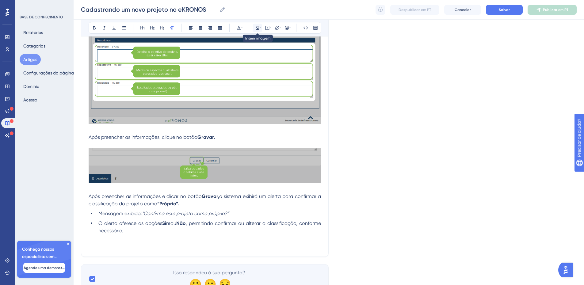
click at [260, 27] on icon at bounding box center [257, 27] width 5 height 5
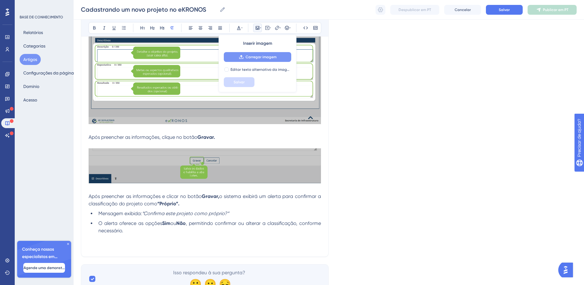
click at [254, 58] on font "Carregar imagem" at bounding box center [261, 57] width 31 height 4
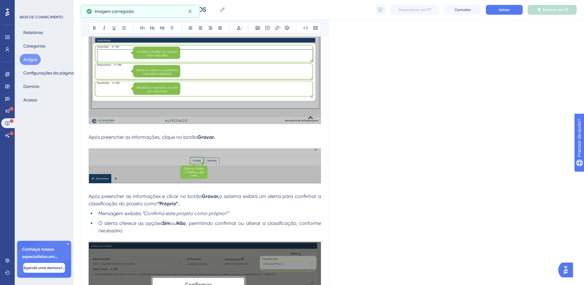
scroll to position [938, 0]
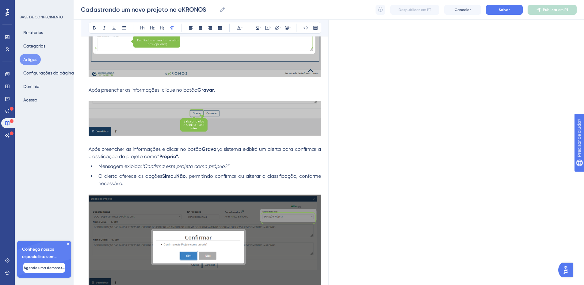
click at [249, 235] on img at bounding box center [205, 242] width 232 height 94
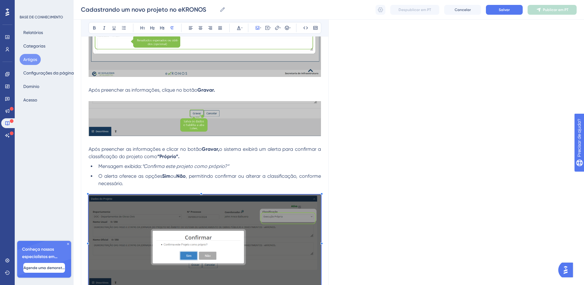
scroll to position [919, 0]
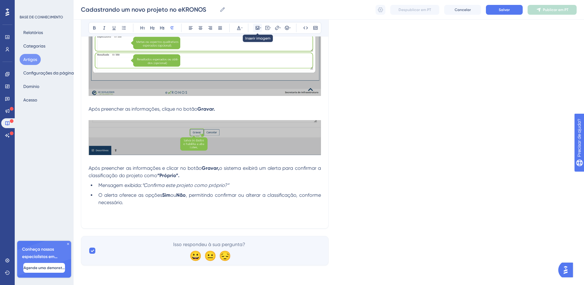
click at [260, 28] on icon at bounding box center [257, 27] width 5 height 5
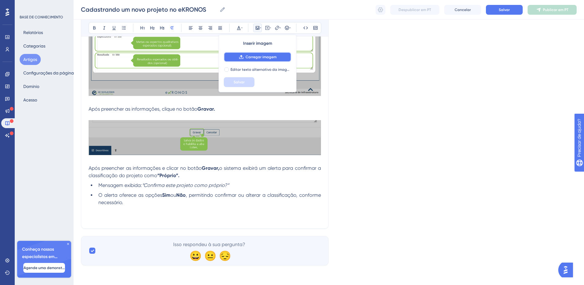
click at [250, 59] on font "Carregar imagem" at bounding box center [261, 57] width 31 height 4
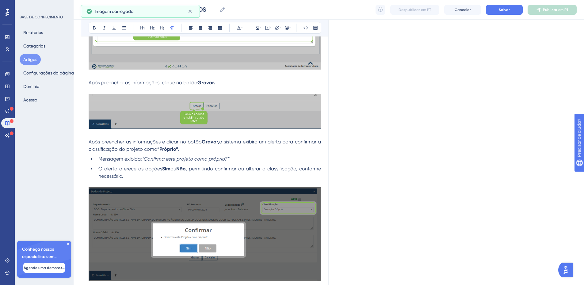
scroll to position [952, 0]
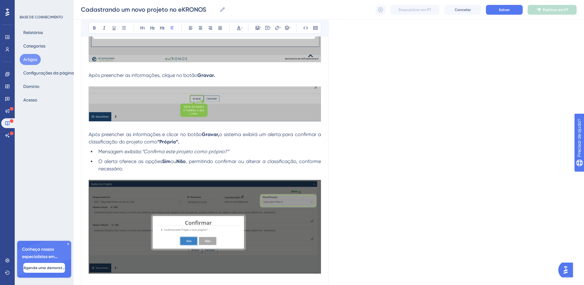
click at [130, 151] on span "Mensagem exibida:" at bounding box center [120, 152] width 44 height 6
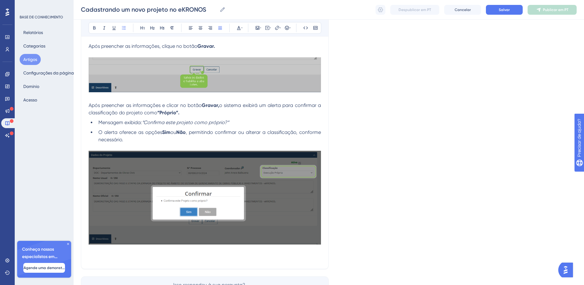
scroll to position [1022, 0]
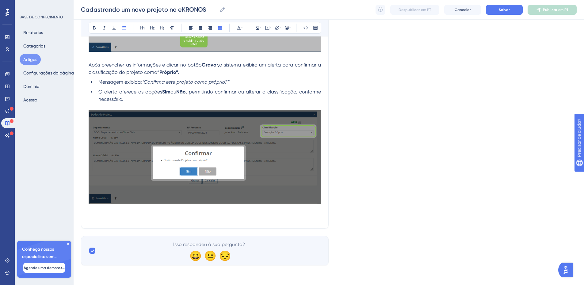
click at [125, 211] on p at bounding box center [205, 209] width 232 height 7
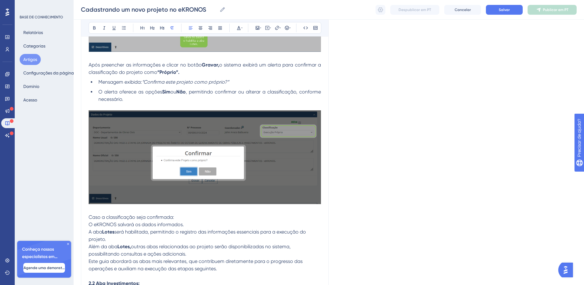
scroll to position [1077, 0]
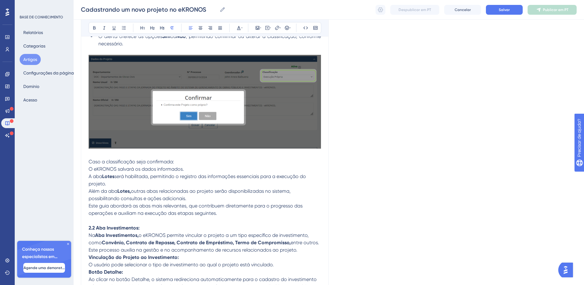
click at [180, 161] on p "Caso a classificação seja confirmada:" at bounding box center [205, 161] width 232 height 7
drag, startPoint x: 92, startPoint y: 170, endPoint x: 95, endPoint y: 181, distance: 11.6
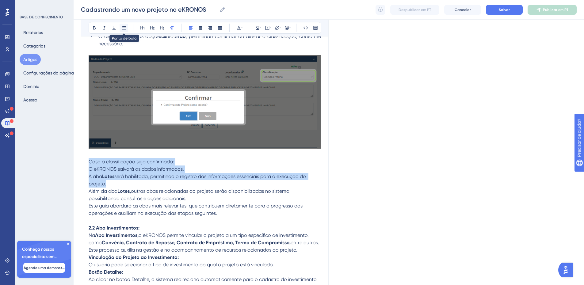
click at [124, 30] on icon at bounding box center [123, 27] width 5 height 5
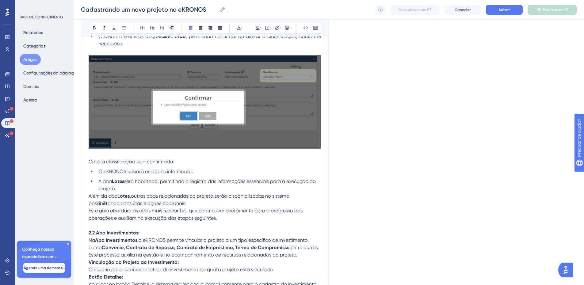
click at [126, 193] on p "Além da aba Lotes, outras abas relacionadas ao projeto serão disponibilizadas n…" at bounding box center [205, 199] width 232 height 15
click at [125, 189] on li "A aba Lotes será habilitada, permitindo o registro das informações essenciais p…" at bounding box center [208, 185] width 225 height 15
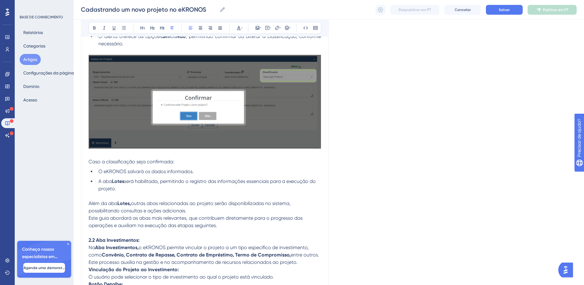
click at [193, 211] on p "Além da aba Lotes, outras abas relacionadas ao projeto serão disponibilizadas n…" at bounding box center [205, 207] width 232 height 15
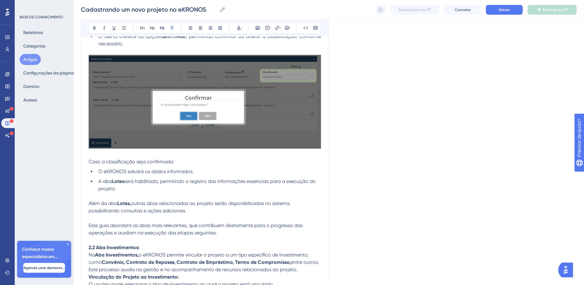
click at [234, 234] on p "Este guia abordará as abas mais relevantes, que contribuem diretamente para o p…" at bounding box center [205, 229] width 232 height 15
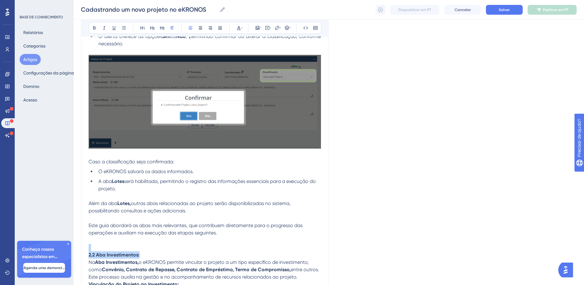
drag, startPoint x: 150, startPoint y: 253, endPoint x: 84, endPoint y: 251, distance: 65.9
click at [153, 29] on icon at bounding box center [152, 27] width 5 height 5
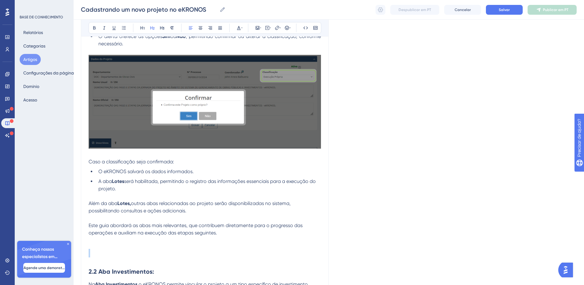
click at [155, 250] on h2 at bounding box center [205, 253] width 232 height 18
drag, startPoint x: 156, startPoint y: 272, endPoint x: 82, endPoint y: 268, distance: 74.0
click at [94, 27] on icon at bounding box center [94, 27] width 5 height 5
click at [98, 274] on span "2.2 Aba Investimentos:" at bounding box center [121, 271] width 64 height 7
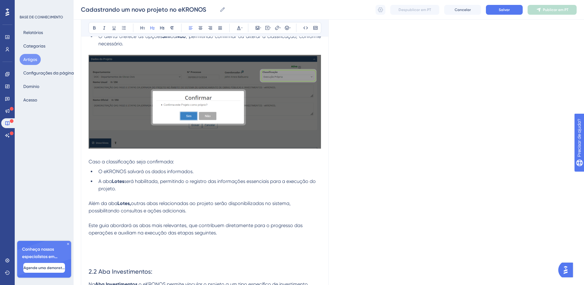
click at [98, 270] on span "2.2 Aba Investimentos:" at bounding box center [121, 271] width 64 height 7
click at [98, 269] on span "2.2 Aba Investimentos:" at bounding box center [121, 271] width 64 height 7
click at [155, 275] on h2 "Aba Investimentos:" at bounding box center [205, 271] width 232 height 18
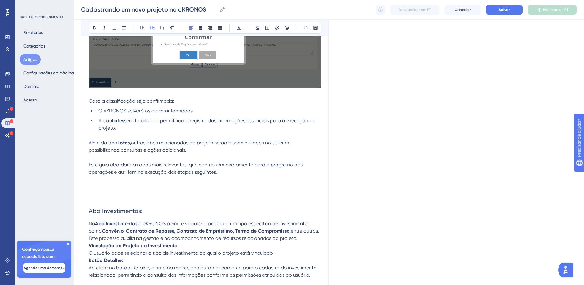
scroll to position [1138, 0]
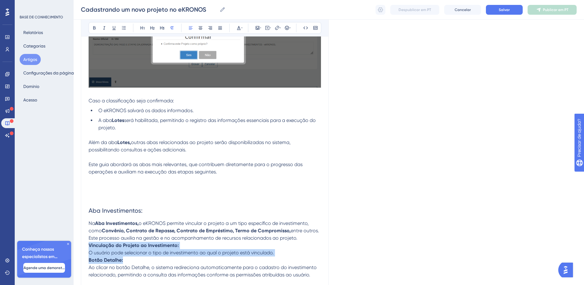
drag, startPoint x: 109, startPoint y: 247, endPoint x: 111, endPoint y: 273, distance: 26.4
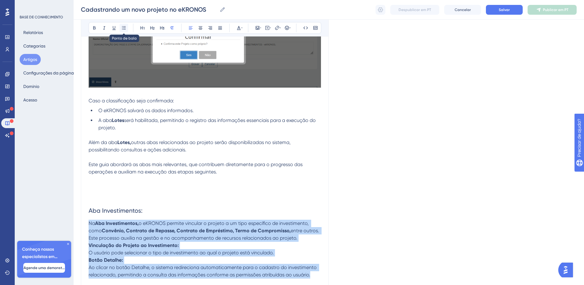
click at [123, 29] on icon at bounding box center [123, 27] width 5 height 5
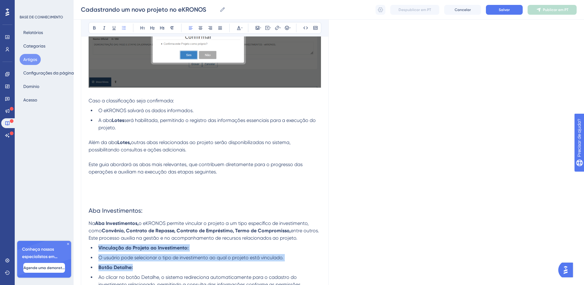
click at [148, 266] on li "Botão Detalhe:" at bounding box center [208, 267] width 225 height 7
click at [146, 257] on span "O usuário pode selecionar o tipo de investimento ao qual o projeto está vincula…" at bounding box center [190, 258] width 185 height 6
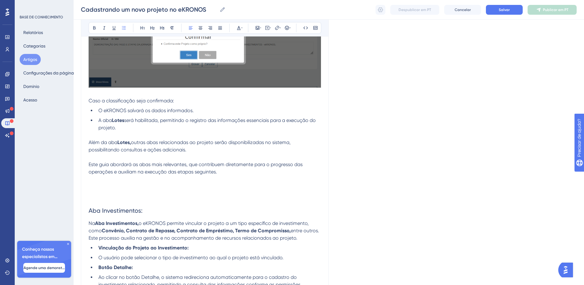
scroll to position [1141, 0]
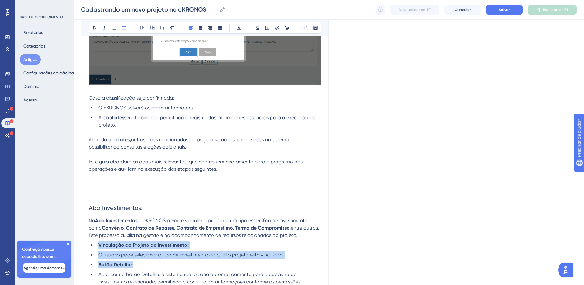
click at [160, 245] on strong "Vinculação do Projeto ao Investimento:" at bounding box center [143, 245] width 90 height 6
click at [204, 242] on li "Vinculação do Projeto ao Investimento:" at bounding box center [208, 245] width 225 height 7
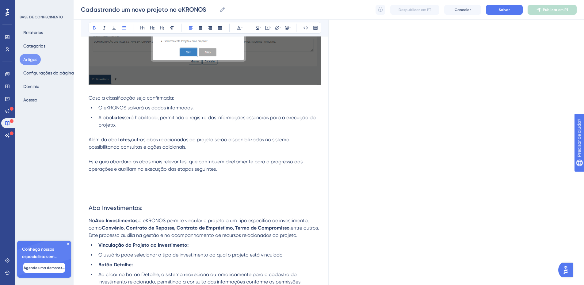
click at [191, 246] on li "Vinculação do Projeto ao Investimento:" at bounding box center [208, 245] width 225 height 7
click at [101, 256] on span "O usuário pode selecionar o tipo de investimento ao qual o projeto está vincula…" at bounding box center [190, 255] width 185 height 6
click at [194, 246] on li "Vinculação do Projeto ao Investimento:" at bounding box center [208, 245] width 225 height 7
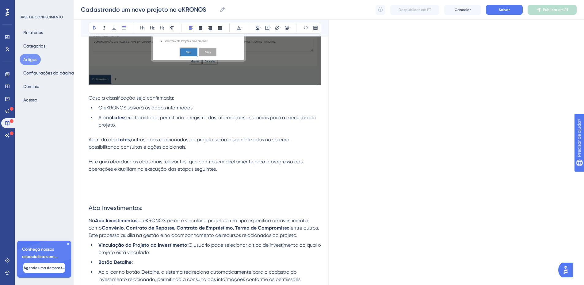
click at [153, 260] on li "Botão Detalhe:" at bounding box center [208, 262] width 225 height 7
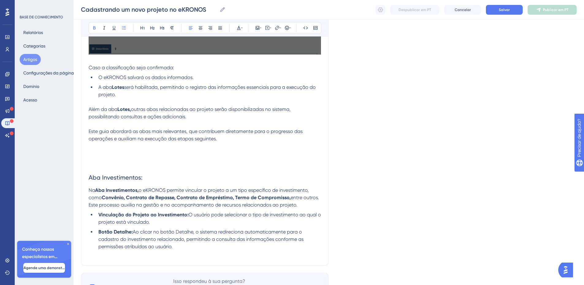
scroll to position [1172, 0]
drag, startPoint x: 180, startPoint y: 250, endPoint x: 121, endPoint y: 247, distance: 59.5
click at [121, 247] on li "Botão Detalhe: Ao clicar no botão Detalhe, o sistema redireciona automaticament…" at bounding box center [208, 239] width 225 height 22
click at [182, 250] on li "Botão Detalhe: Ao clicar no botão Detalhe, o sistema redireciona automaticament…" at bounding box center [208, 239] width 225 height 22
click at [182, 249] on li "Botão Detalhe: Ao clicar no botão Detalhe, o sistema redireciona automaticament…" at bounding box center [208, 239] width 225 height 22
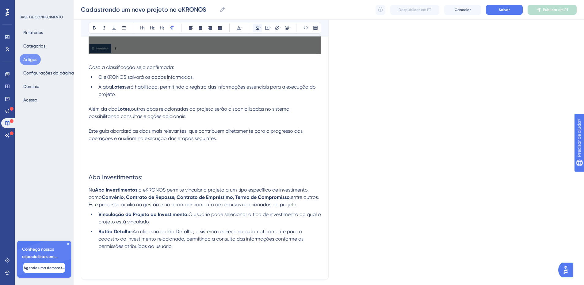
click at [260, 31] on button at bounding box center [257, 28] width 9 height 9
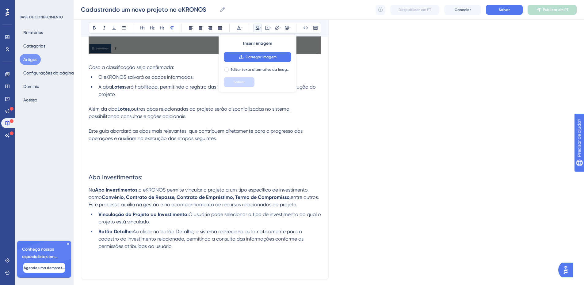
click at [259, 43] on font "Inserir imagem" at bounding box center [257, 43] width 29 height 5
click at [257, 58] on font "Carregar imagem" at bounding box center [261, 57] width 31 height 4
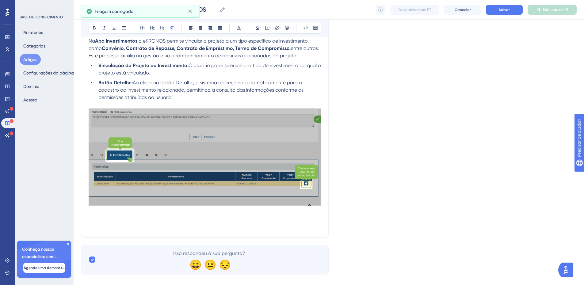
scroll to position [1322, 0]
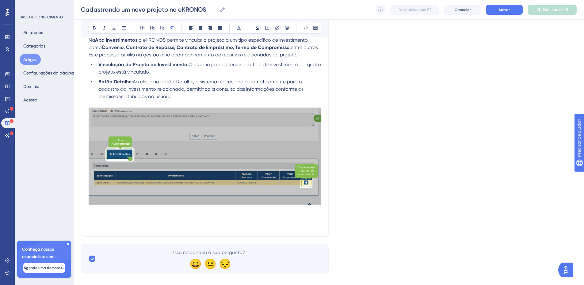
click at [124, 223] on p at bounding box center [205, 225] width 232 height 7
drag, startPoint x: 191, startPoint y: 223, endPoint x: 71, endPoint y: 224, distance: 119.5
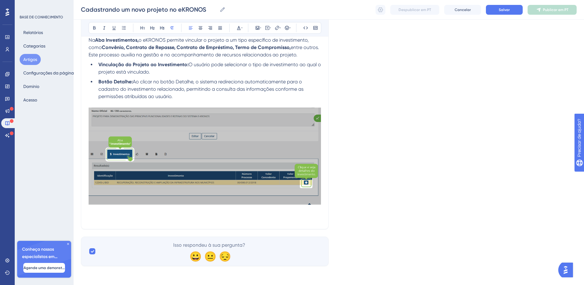
click at [126, 219] on p at bounding box center [205, 217] width 232 height 7
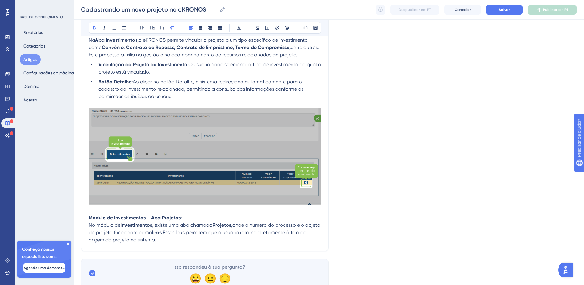
click at [114, 219] on strong "Módulo de Investimentos – Aba Projetos:" at bounding box center [135, 218] width 93 height 6
click at [178, 217] on strong "Módulo de Investimentos – Aba Projetos:" at bounding box center [135, 218] width 93 height 6
click at [185, 218] on p "Módulo de Investimentos – Aba Projetos:" at bounding box center [205, 217] width 232 height 7
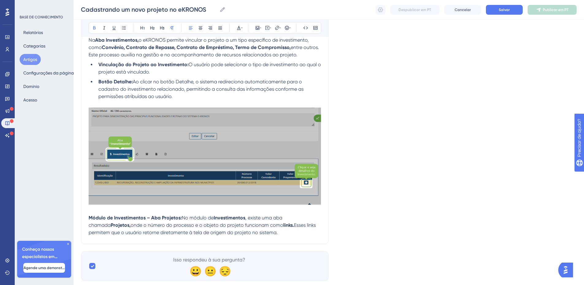
click at [111, 232] on span "Esses links permitem que o usuário retorne diretamente à tela de origem do proj…" at bounding box center [203, 228] width 228 height 13
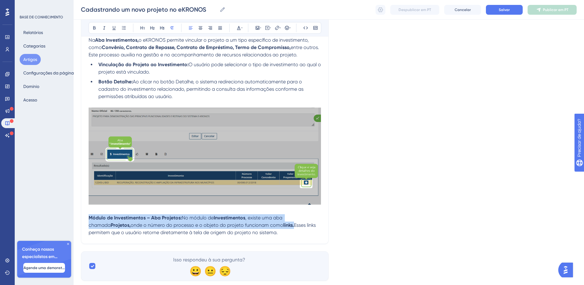
drag, startPoint x: 110, startPoint y: 234, endPoint x: 102, endPoint y: 215, distance: 21.1
click at [102, 215] on p "Módulo de Investimentos – Aba Projetos: No módulo de Investimentos , existe uma…" at bounding box center [205, 225] width 232 height 22
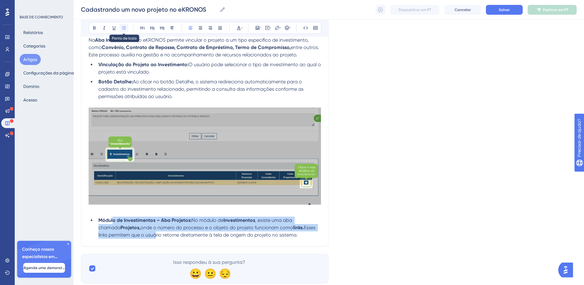
click at [123, 29] on icon at bounding box center [124, 27] width 4 height 3
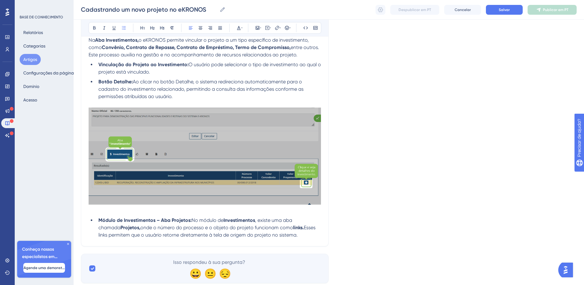
click at [198, 234] on span "Esses links permitem que o usuário retorne diretamente à tela de origem do proj…" at bounding box center [207, 231] width 218 height 13
click at [307, 234] on li "Módulo de Investimentos – Aba Projetos: No módulo de Investimentos , existe uma…" at bounding box center [208, 228] width 225 height 22
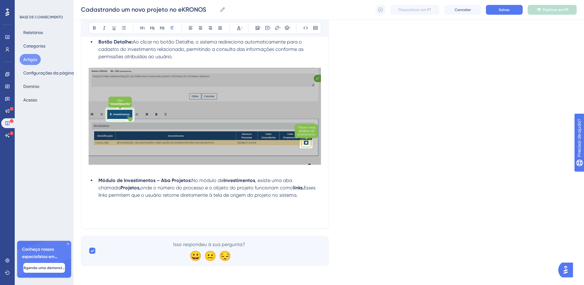
scroll to position [1362, 0]
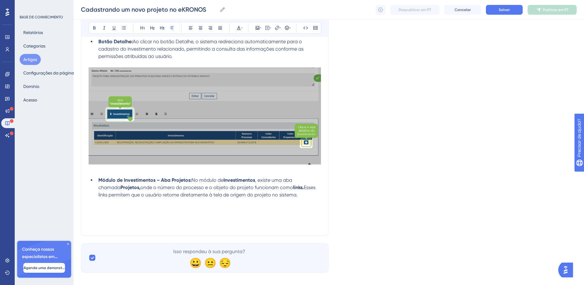
click at [120, 212] on p at bounding box center [205, 209] width 232 height 7
click at [118, 222] on p at bounding box center [205, 224] width 232 height 7
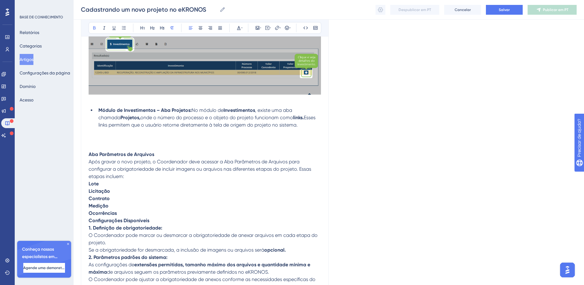
drag, startPoint x: 158, startPoint y: 155, endPoint x: 81, endPoint y: 152, distance: 76.7
click at [151, 26] on icon at bounding box center [152, 27] width 5 height 5
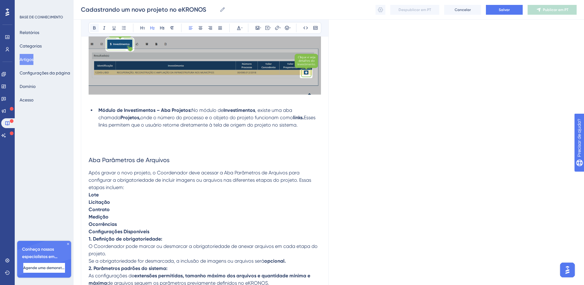
click at [91, 29] on button at bounding box center [94, 28] width 9 height 9
click at [93, 29] on icon at bounding box center [94, 27] width 2 height 3
click at [174, 162] on h2 "Aba Parâmetros de Arquivos" at bounding box center [205, 160] width 232 height 18
click at [92, 196] on strong "Lote" at bounding box center [94, 195] width 10 height 6
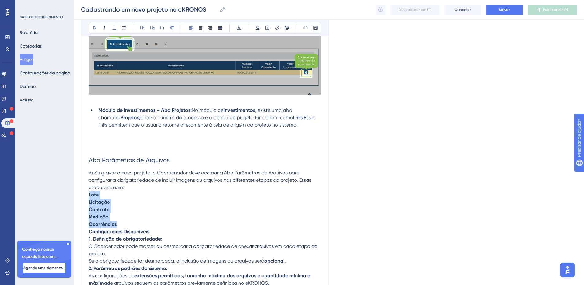
drag, startPoint x: 92, startPoint y: 195, endPoint x: 105, endPoint y: 229, distance: 37.0
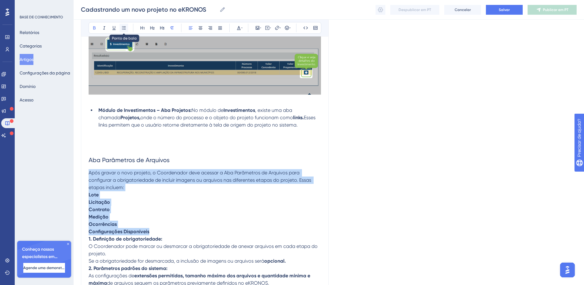
click at [122, 29] on icon at bounding box center [123, 27] width 5 height 5
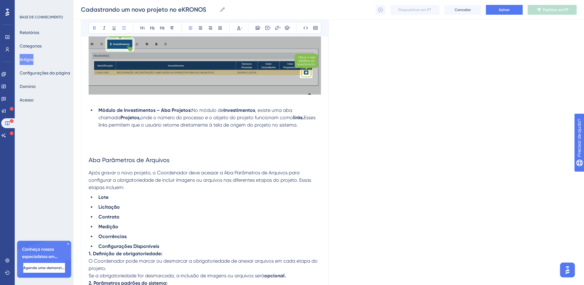
click at [169, 246] on li "Configurações Disponíveis" at bounding box center [208, 246] width 225 height 7
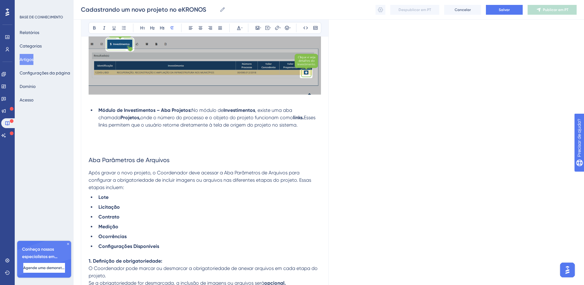
click at [137, 237] on li "Ocorrências" at bounding box center [208, 236] width 225 height 7
click at [136, 246] on strong "Configurações Disponíveis" at bounding box center [128, 246] width 61 height 6
click at [120, 27] on button at bounding box center [124, 28] width 9 height 9
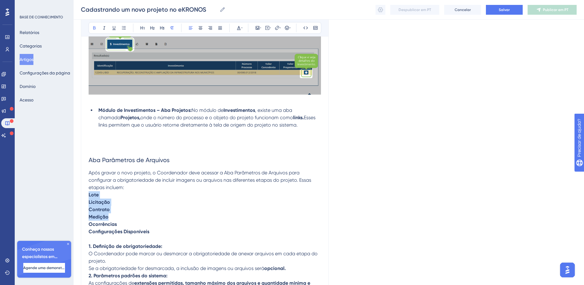
drag, startPoint x: 120, startPoint y: 224, endPoint x: 88, endPoint y: 195, distance: 43.4
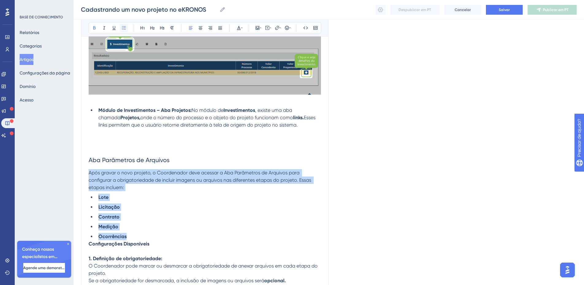
click at [122, 28] on icon at bounding box center [123, 27] width 5 height 5
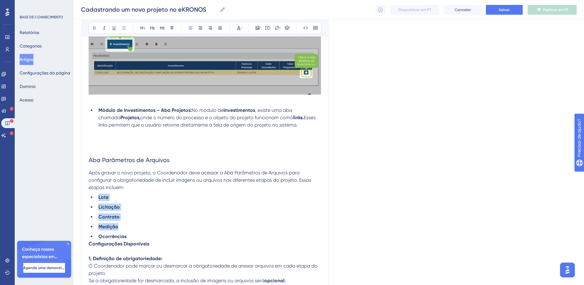
click at [132, 235] on li "Ocorrências" at bounding box center [208, 236] width 225 height 7
click at [131, 239] on li "Ocorrências" at bounding box center [208, 236] width 225 height 7
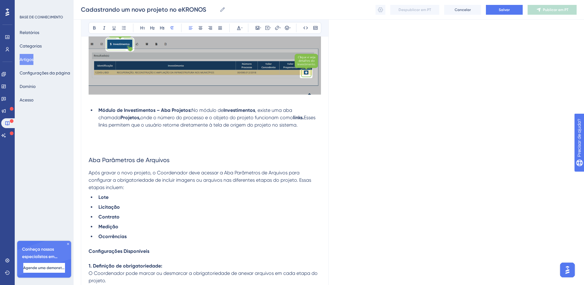
click at [117, 252] on strong "Configurações Disponíveis" at bounding box center [119, 251] width 61 height 6
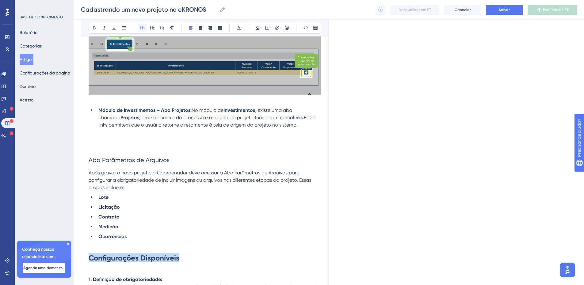
click at [142, 28] on icon at bounding box center [142, 27] width 5 height 5
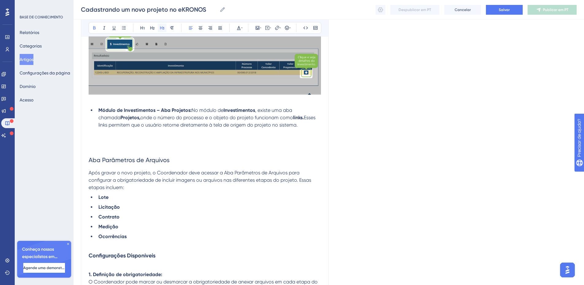
click at [160, 26] on icon at bounding box center [162, 27] width 5 height 5
click at [169, 263] on h3 "Configurações Disponíveis" at bounding box center [205, 256] width 232 height 16
click at [175, 256] on h3 "Configurações Disponíveis" at bounding box center [205, 256] width 232 height 16
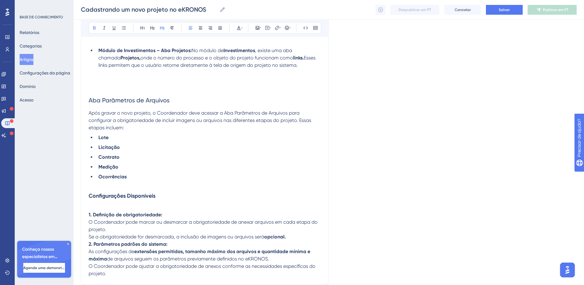
click at [181, 218] on p "1. Definição de obrigatoriedade:" at bounding box center [205, 214] width 232 height 7
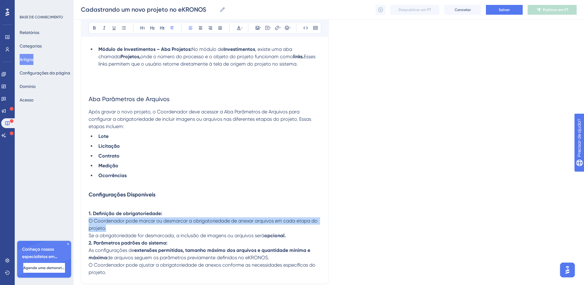
drag, startPoint x: 91, startPoint y: 221, endPoint x: 100, endPoint y: 234, distance: 16.0
click at [124, 29] on icon at bounding box center [123, 27] width 5 height 5
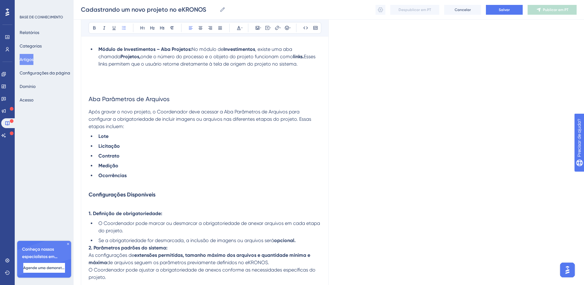
click at [171, 251] on p "2. Parâmetros padrões do sistema:" at bounding box center [205, 247] width 232 height 7
click at [312, 242] on li "Se a obrigatoriedade for desmarcada, a inclusão de imagens ou arquivos será opc…" at bounding box center [208, 240] width 225 height 7
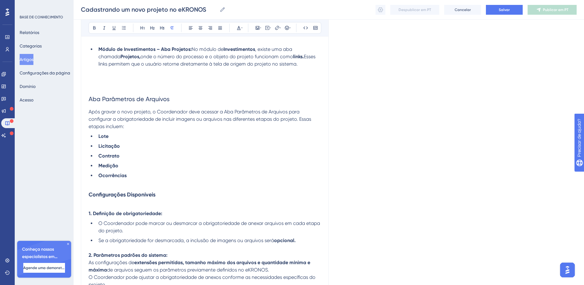
click at [143, 262] on strong "extensões permitidas, tamanho máximo dos arquivos e quantidade mínima e máxima" at bounding box center [200, 266] width 223 height 13
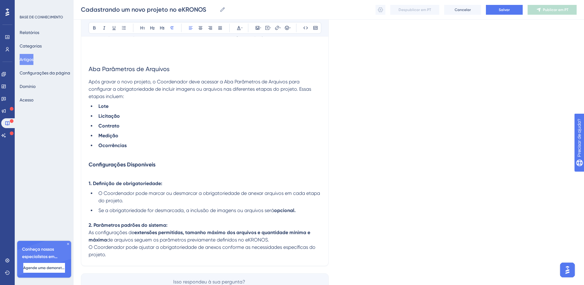
scroll to position [1523, 0]
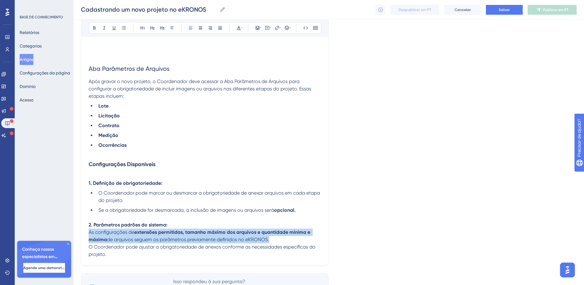
drag, startPoint x: 102, startPoint y: 232, endPoint x: 100, endPoint y: 254, distance: 22.2
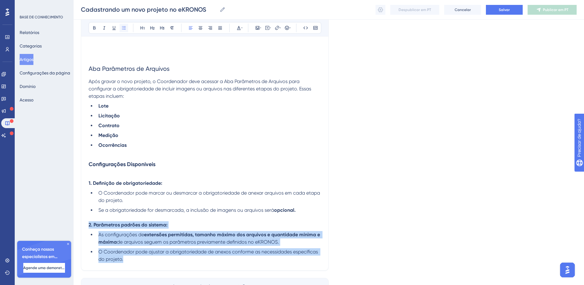
click at [128, 27] on button at bounding box center [124, 28] width 9 height 9
click at [146, 237] on strong "extensões permitidas, tamanho máximo dos arquivos e quantidade mínima e máxima" at bounding box center [209, 238] width 223 height 13
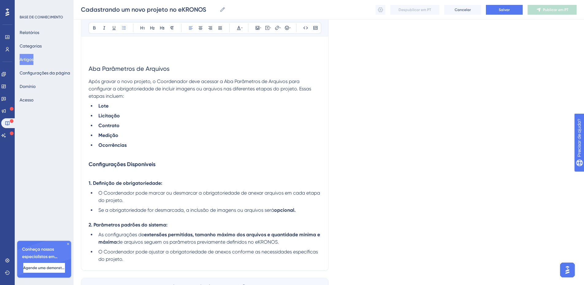
click at [137, 212] on span "Se a obrigatoriedade for desmarcada, a inclusão de imagens ou arquivos será" at bounding box center [186, 210] width 176 height 6
click at [145, 248] on ul "As configurações de extensões permitidas, tamanho máximo dos arquivos e quantid…" at bounding box center [205, 247] width 232 height 32
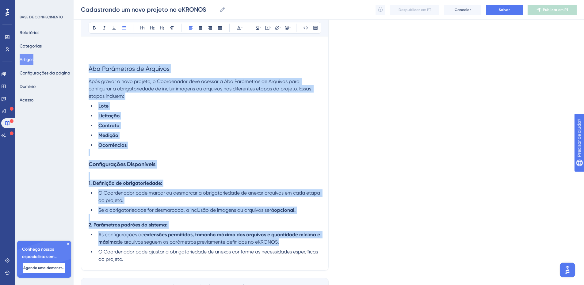
drag, startPoint x: 134, startPoint y: 260, endPoint x: 86, endPoint y: 70, distance: 196.2
click at [220, 25] on button at bounding box center [220, 28] width 9 height 9
click at [199, 157] on h3 "Configurações Disponíveis" at bounding box center [205, 164] width 232 height 16
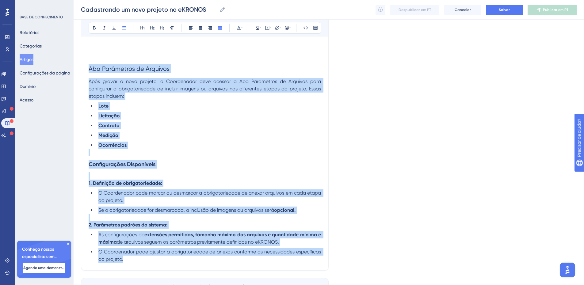
click at [117, 139] on li "Medição" at bounding box center [208, 135] width 225 height 7
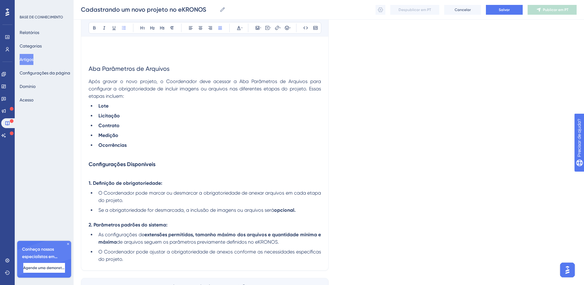
click at [258, 29] on icon at bounding box center [257, 27] width 5 height 5
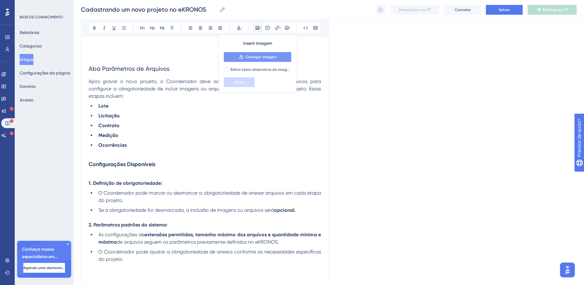
click at [247, 56] on font "Carregar imagem" at bounding box center [261, 57] width 31 height 4
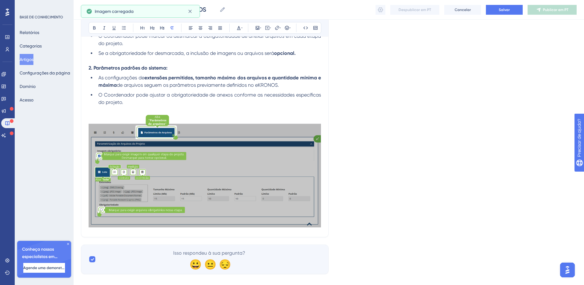
scroll to position [1680, 0]
click at [103, 113] on p at bounding box center [205, 109] width 232 height 7
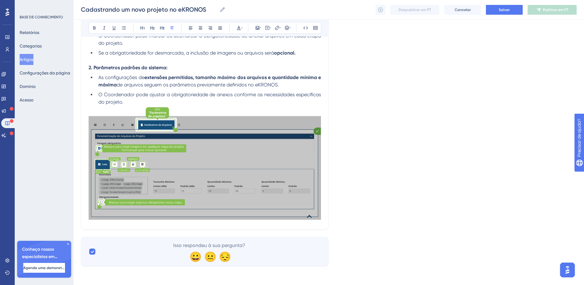
click at [109, 112] on img at bounding box center [205, 163] width 232 height 114
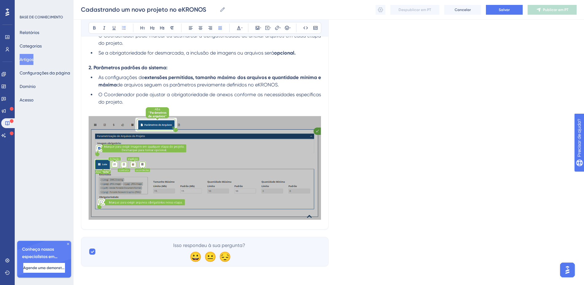
click at [209, 98] on li "O Coordenador pode ajustar a obrigatoriedade de anexos conforme as necessidades…" at bounding box center [208, 98] width 225 height 15
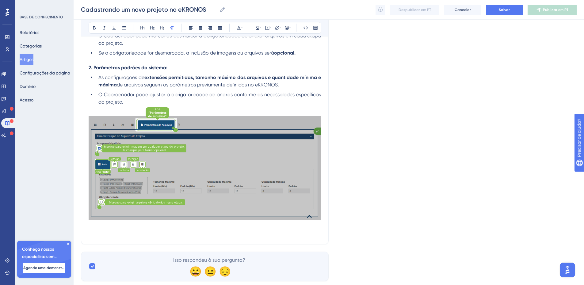
click at [117, 231] on p at bounding box center [205, 232] width 232 height 7
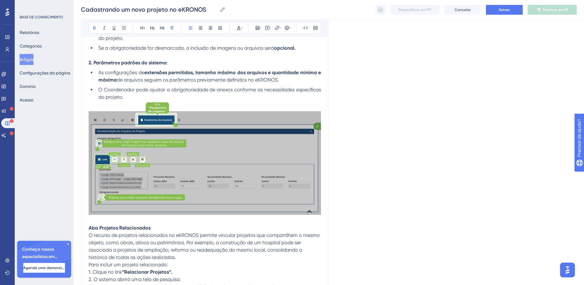
drag, startPoint x: 154, startPoint y: 229, endPoint x: 88, endPoint y: 226, distance: 66.6
click at [152, 28] on icon at bounding box center [152, 27] width 5 height 5
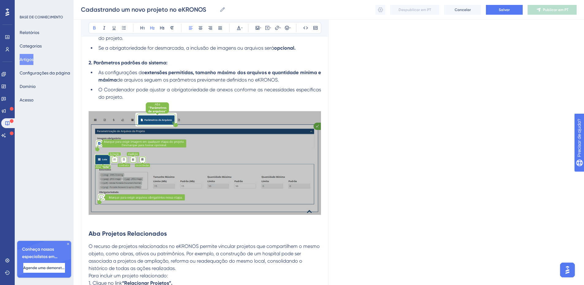
click at [172, 233] on h2 "Aba Projetos Relacionados" at bounding box center [205, 233] width 232 height 18
click at [140, 262] on span "O recurso de projetos relacionados no eKRONOS permite vincular projetos que com…" at bounding box center [205, 257] width 232 height 28
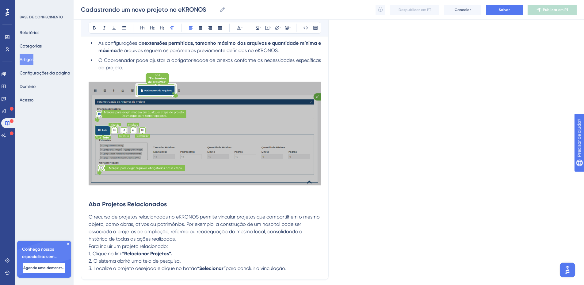
click at [189, 240] on p "O recurso de projetos relacionados no eKRONOS permite vincular projetos que com…" at bounding box center [205, 227] width 232 height 29
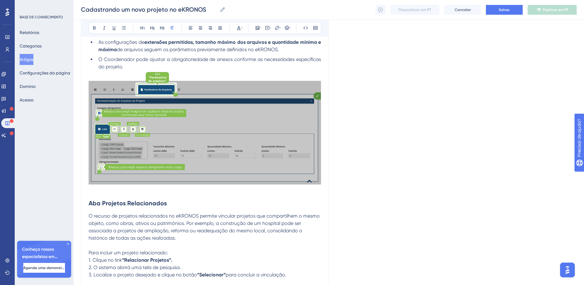
click at [103, 260] on span "1. Clique no link" at bounding box center [105, 260] width 33 height 6
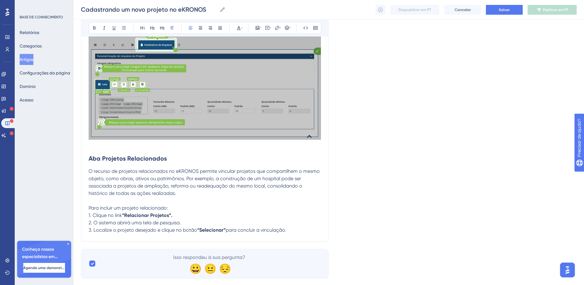
scroll to position [1773, 0]
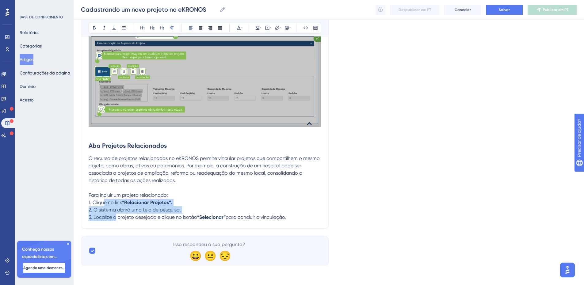
drag, startPoint x: 105, startPoint y: 203, endPoint x: 119, endPoint y: 222, distance: 23.0
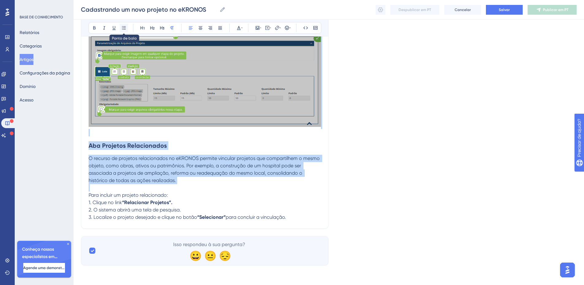
click at [124, 29] on icon at bounding box center [124, 27] width 4 height 3
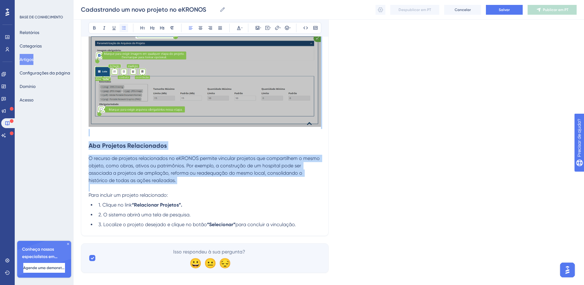
click at [124, 29] on icon at bounding box center [124, 27] width 4 height 3
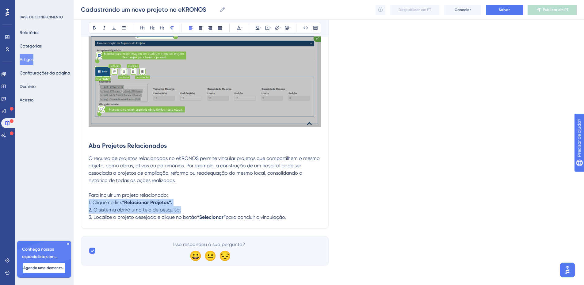
click at [181, 200] on p "1. Clique no link “Relacionar Projetos”." at bounding box center [205, 202] width 232 height 7
click at [177, 192] on p "Para incluir um projeto relacionado:" at bounding box center [205, 195] width 232 height 7
drag, startPoint x: 118, startPoint y: 205, endPoint x: 119, endPoint y: 218, distance: 13.2
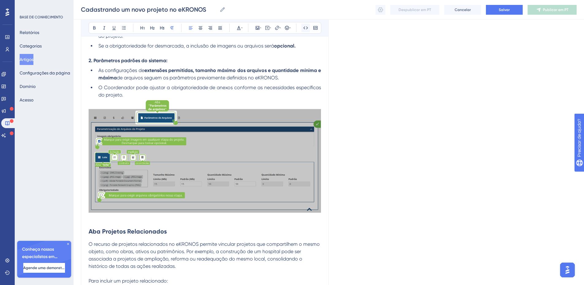
scroll to position [1682, 0]
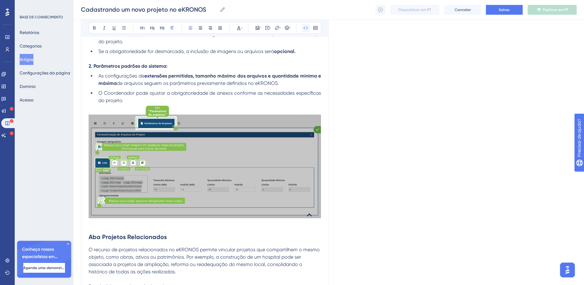
click at [307, 28] on icon at bounding box center [305, 27] width 5 height 5
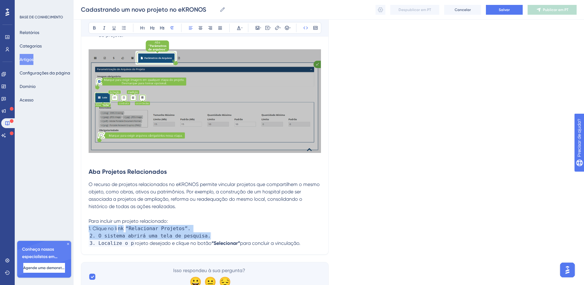
scroll to position [1774, 0]
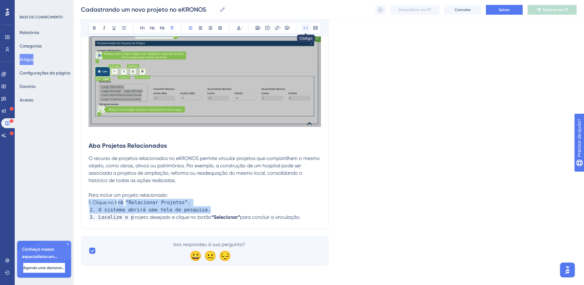
scroll to position [1773, 0]
click at [303, 27] on button at bounding box center [305, 28] width 9 height 9
click at [128, 205] on strong "“Relacionar Projetos”." at bounding box center [147, 203] width 50 height 6
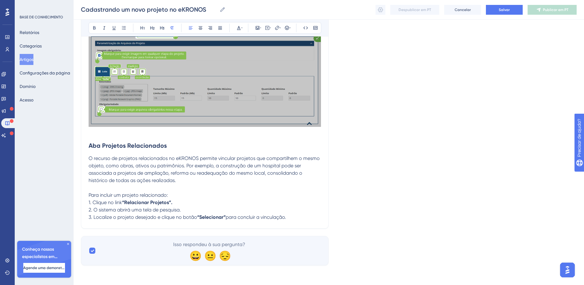
click at [177, 221] on p "3. Localize o projeto desejado e clique no botão “Selecionar” para concluir a v…" at bounding box center [205, 217] width 232 height 7
click at [152, 210] on span "2. O sistema abrirá uma tela de pesquisa." at bounding box center [135, 210] width 92 height 6
click at [89, 203] on span "1. Clique no link" at bounding box center [105, 203] width 33 height 6
click at [89, 211] on span "2. O sistema abrirá uma tela de pesquisa." at bounding box center [135, 210] width 92 height 6
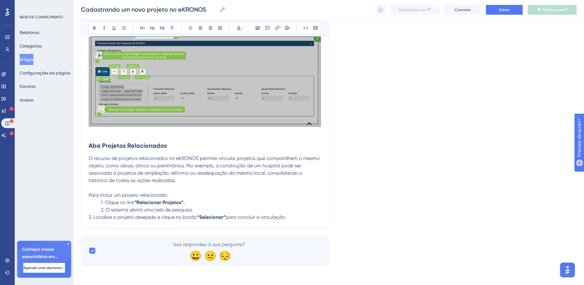
click at [89, 216] on span "3. Localize o projeto desejado e clique no botão" at bounding box center [143, 217] width 109 height 6
click at [302, 216] on p "3. Localize o projeto desejado e clique no botão “Selecionar” para concluir a v…" at bounding box center [205, 217] width 232 height 7
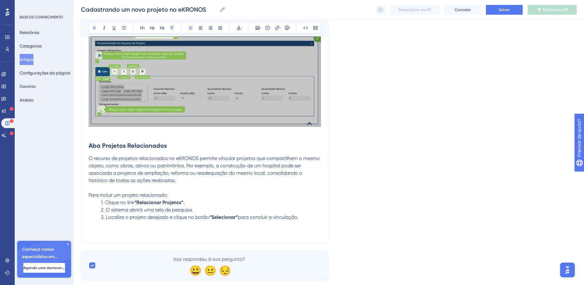
click at [203, 200] on p "1. Clique no link “Relacionar Projetos”." at bounding box center [205, 202] width 232 height 7
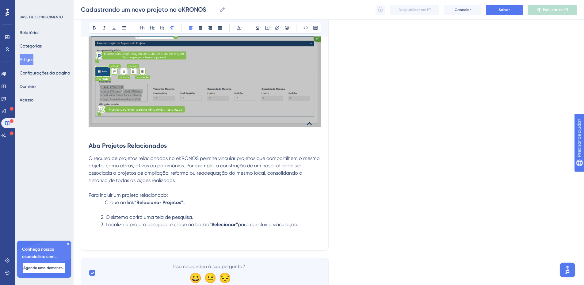
click at [204, 219] on p "2. O sistema abrirá uma tela de pesquisa." at bounding box center [205, 217] width 232 height 7
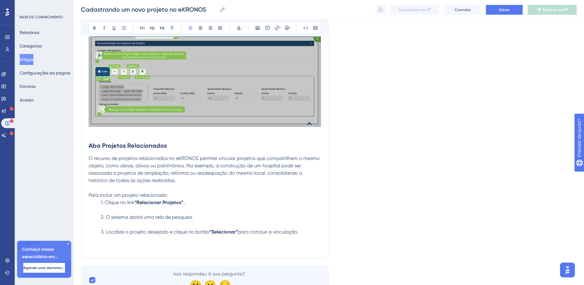
click at [188, 192] on p "Para incluir um projeto relacionado:" at bounding box center [205, 195] width 232 height 7
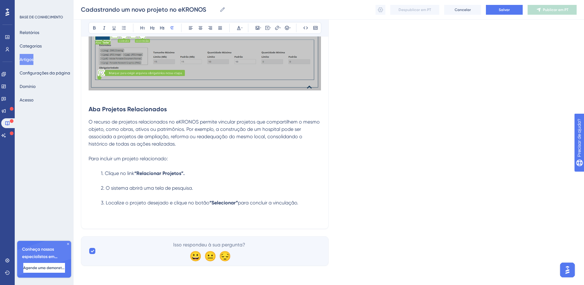
scroll to position [1810, 0]
click at [138, 221] on p at bounding box center [205, 217] width 232 height 7
click at [257, 28] on icon at bounding box center [258, 28] width 4 height 4
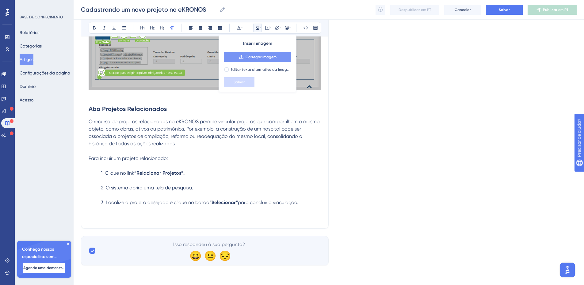
click at [247, 59] on font "Carregar imagem" at bounding box center [261, 57] width 31 height 4
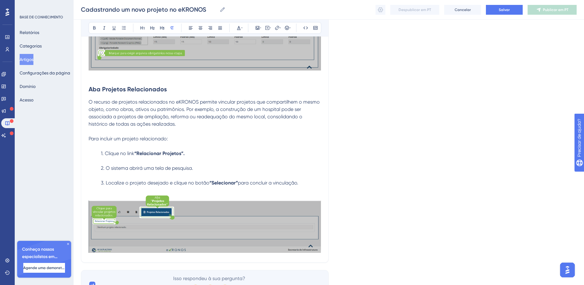
scroll to position [1864, 0]
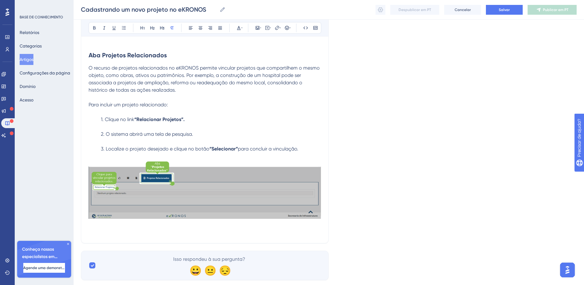
click at [150, 235] on p at bounding box center [205, 231] width 232 height 7
click at [259, 29] on icon at bounding box center [258, 28] width 4 height 4
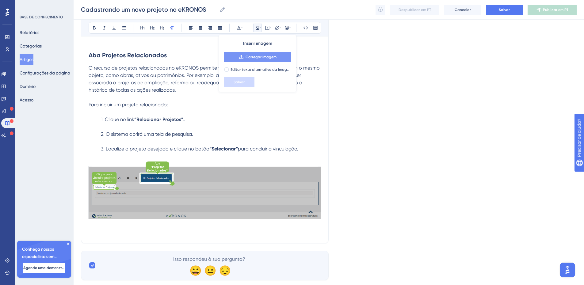
click at [260, 57] on font "Carregar imagem" at bounding box center [261, 57] width 31 height 4
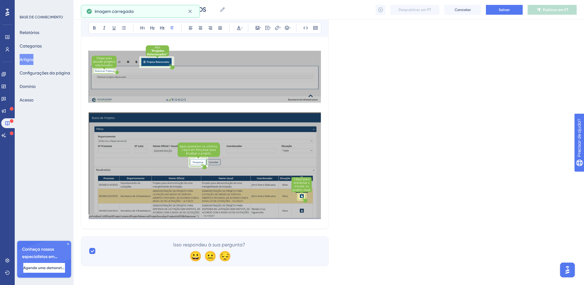
scroll to position [1980, 0]
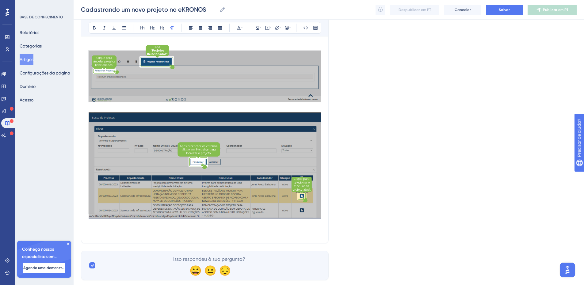
click at [121, 228] on p at bounding box center [205, 231] width 232 height 7
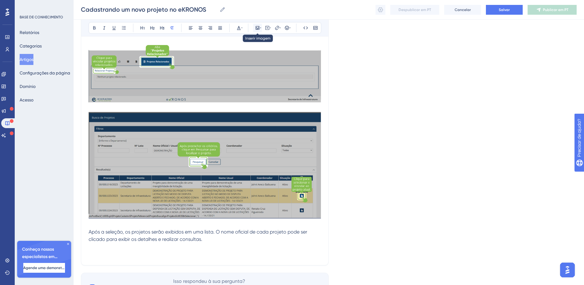
click at [257, 26] on icon at bounding box center [258, 28] width 4 height 4
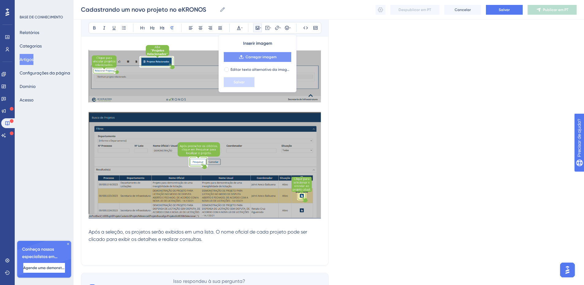
click at [244, 59] on button "Carregar imagem" at bounding box center [257, 57] width 67 height 10
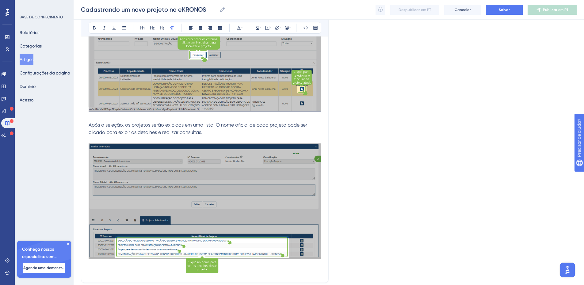
scroll to position [2080, 0]
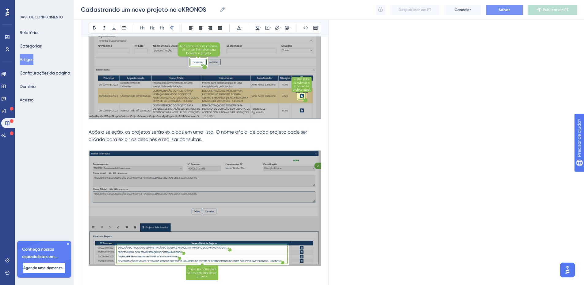
click at [514, 12] on button "Salvar" at bounding box center [504, 10] width 37 height 10
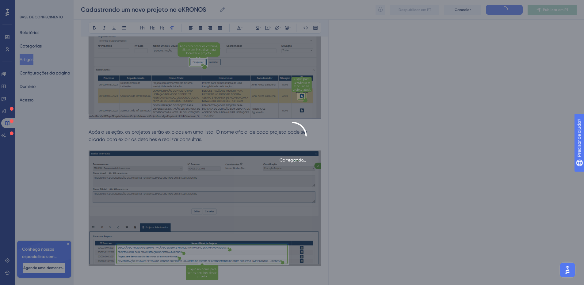
scroll to position [1683, 0]
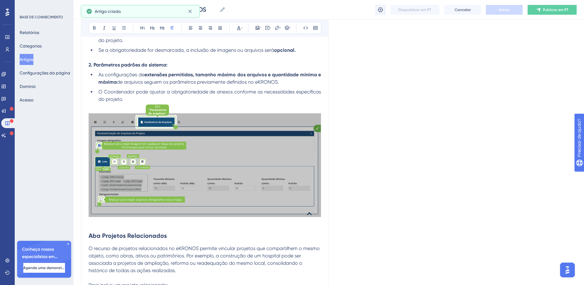
click at [380, 9] on icon at bounding box center [380, 9] width 5 height 5
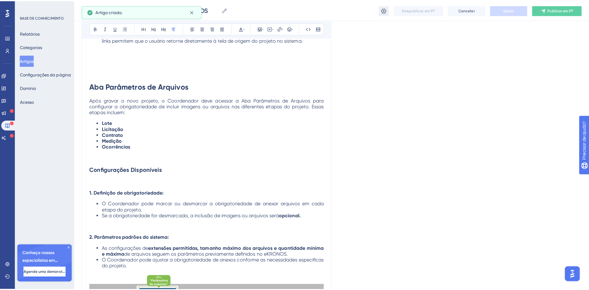
scroll to position [0, 0]
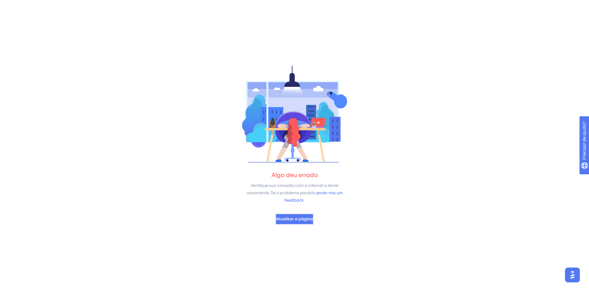
click at [292, 215] on span "Atualizar a página" at bounding box center [294, 218] width 37 height 7
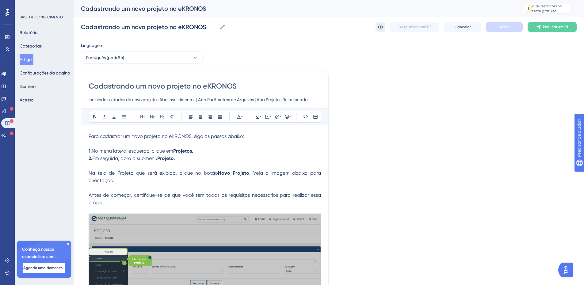
click at [381, 28] on icon at bounding box center [380, 27] width 6 height 6
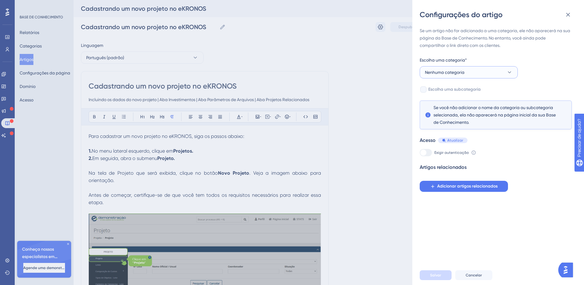
click at [474, 74] on button "Nenhuma categoria" at bounding box center [469, 72] width 98 height 12
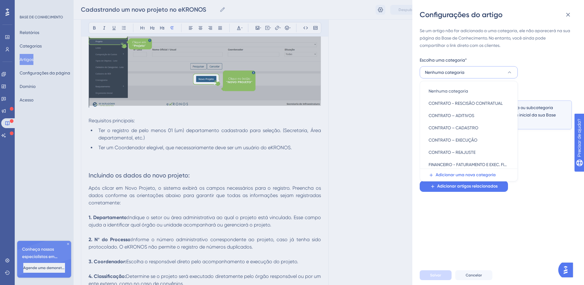
scroll to position [63, 0]
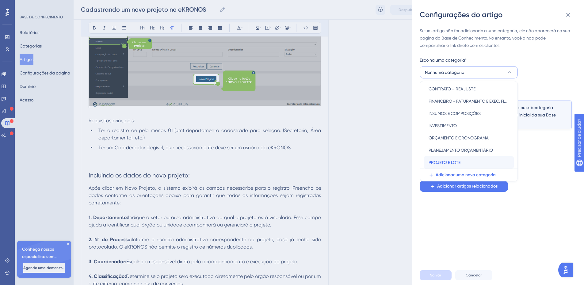
click at [458, 161] on font "PROJETO E LOTE" at bounding box center [445, 162] width 32 height 5
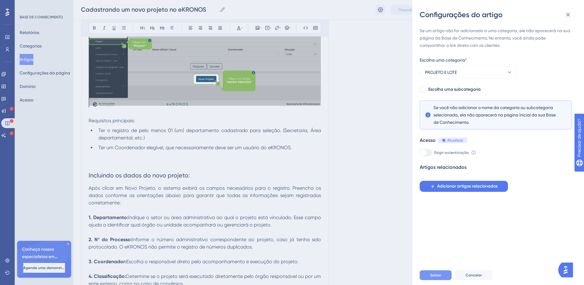
click at [434, 277] on font "Salvar" at bounding box center [435, 275] width 11 height 4
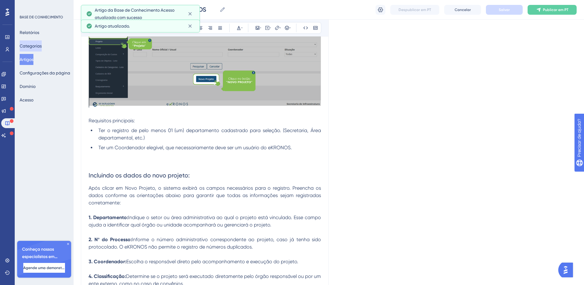
click at [42, 47] on font "Categorias" at bounding box center [31, 46] width 22 height 5
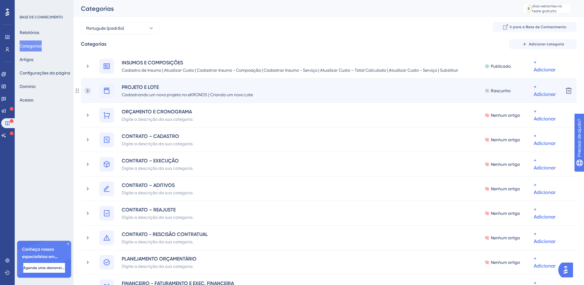
click at [88, 92] on icon at bounding box center [88, 91] width 6 height 6
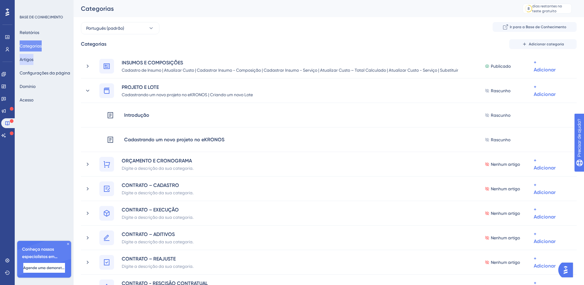
drag, startPoint x: 31, startPoint y: 59, endPoint x: 59, endPoint y: 97, distance: 47.3
click at [31, 59] on font "Artigos" at bounding box center [27, 59] width 14 height 5
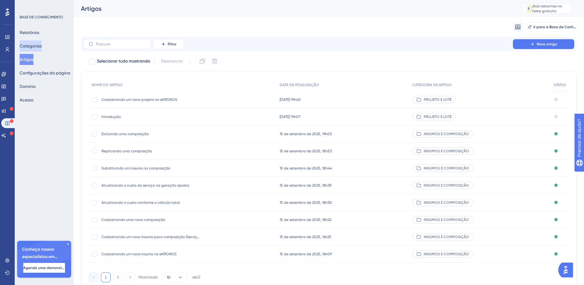
click at [42, 46] on font "Categorias" at bounding box center [31, 46] width 22 height 5
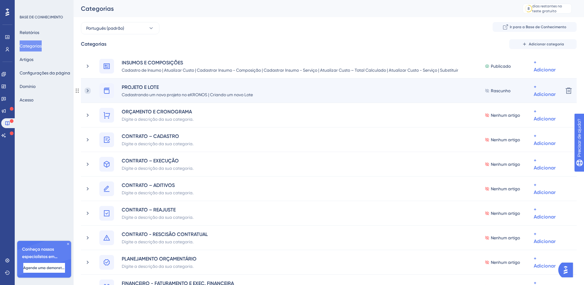
click at [89, 90] on icon at bounding box center [88, 91] width 6 height 6
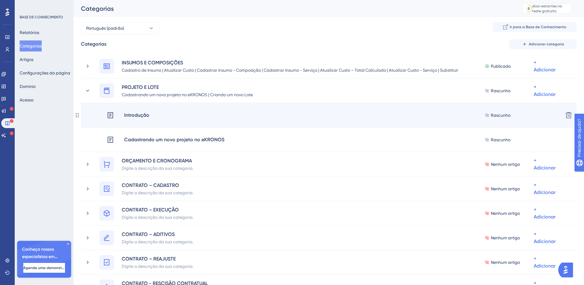
click at [189, 112] on div "Introdução Rascunho + Adicionar" at bounding box center [332, 115] width 451 height 15
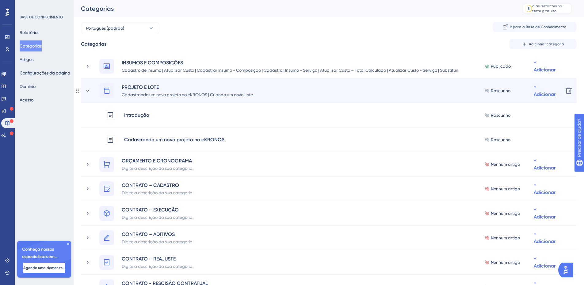
click at [271, 94] on div "PROJETO E [PERSON_NAME] um novo projeto no eKRONOS | Criando um novo Lote Rascu…" at bounding box center [328, 90] width 459 height 15
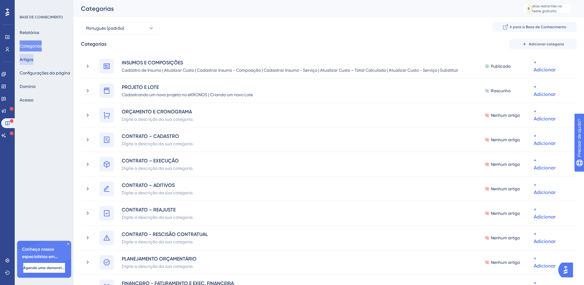
click at [30, 58] on font "Artigos" at bounding box center [27, 59] width 14 height 5
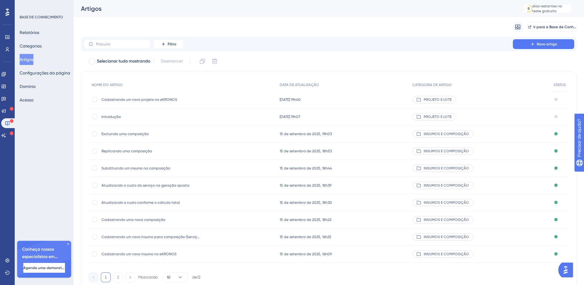
click at [144, 98] on font "Cadastrando um novo projeto no eKRONOS" at bounding box center [139, 99] width 76 height 4
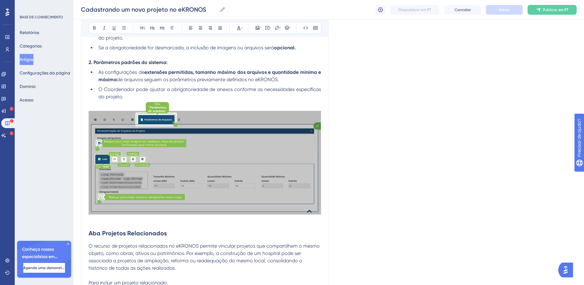
click at [31, 59] on font "Artigos" at bounding box center [27, 59] width 14 height 5
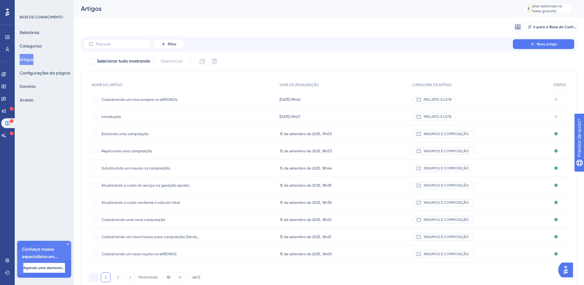
click at [115, 116] on font "Introdução" at bounding box center [110, 117] width 19 height 4
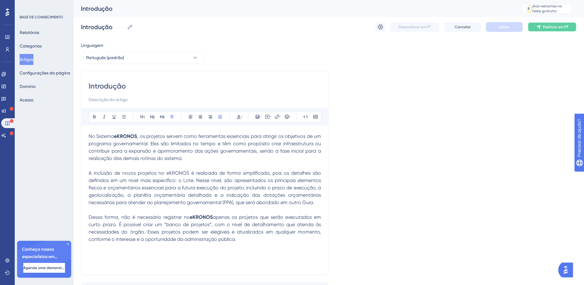
click at [543, 27] on button "Publicar em PT" at bounding box center [552, 27] width 49 height 10
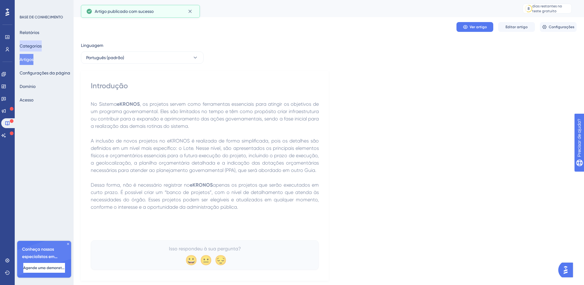
click at [42, 47] on font "Categorias" at bounding box center [31, 46] width 22 height 5
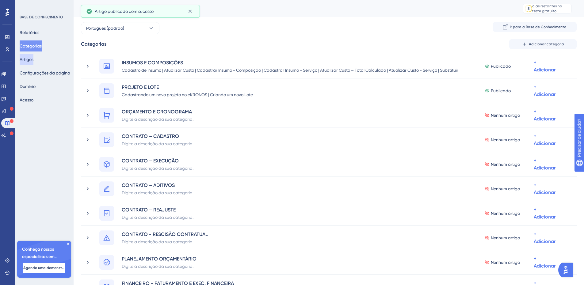
click at [33, 59] on font "Artigos" at bounding box center [27, 59] width 14 height 5
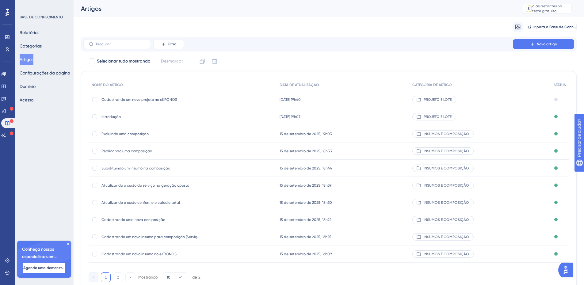
click at [156, 101] on font "Cadastrando um novo projeto no eKRONOS" at bounding box center [139, 99] width 76 height 4
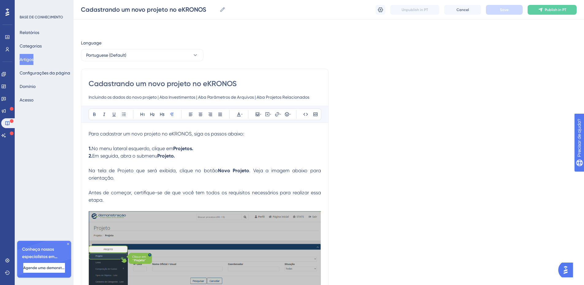
scroll to position [1686, 0]
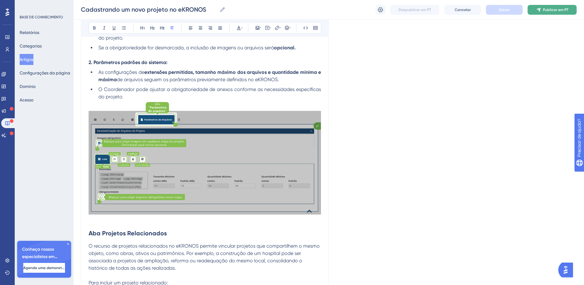
click at [551, 10] on font "Publicar em PT" at bounding box center [555, 10] width 25 height 4
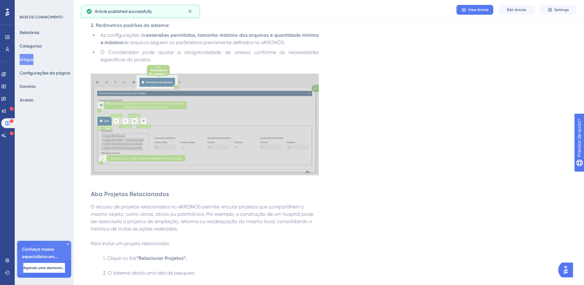
scroll to position [1716, 0]
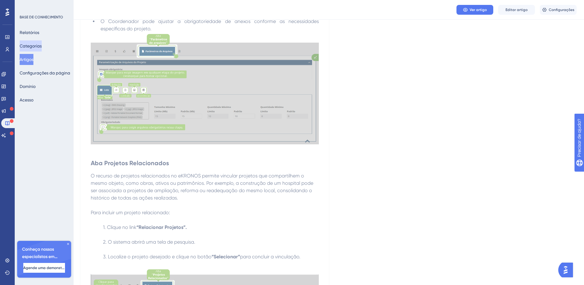
click at [42, 48] on font "Categorias" at bounding box center [31, 46] width 22 height 5
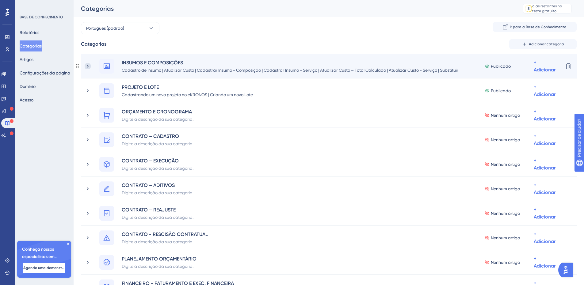
click at [90, 66] on icon at bounding box center [88, 66] width 6 height 6
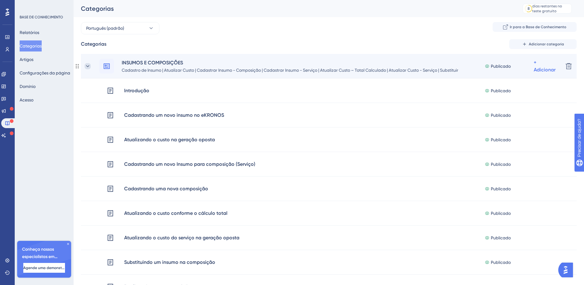
click at [90, 66] on icon at bounding box center [88, 66] width 6 height 6
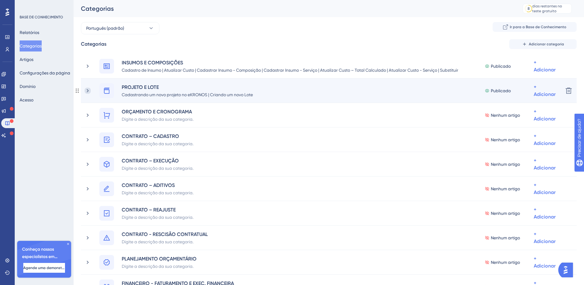
click at [89, 92] on icon at bounding box center [88, 91] width 6 height 6
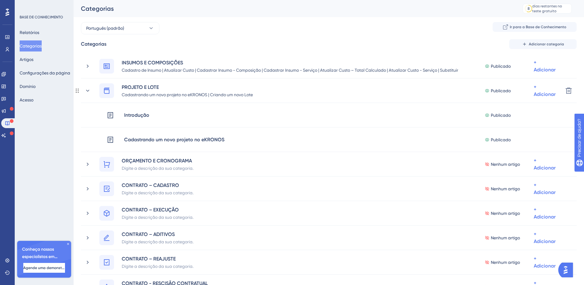
click at [89, 92] on icon at bounding box center [88, 91] width 6 height 6
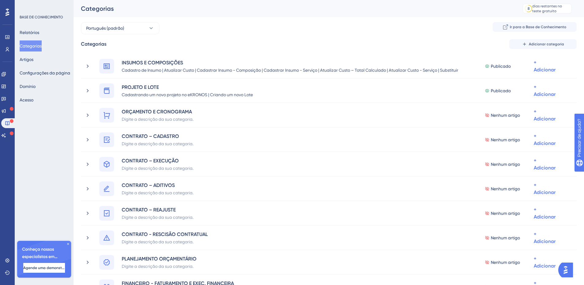
click at [45, 59] on div "Relatórios Categorias Artigos Configurações da página Domínio Acesso" at bounding box center [45, 66] width 50 height 78
click at [30, 59] on font "Artigos" at bounding box center [27, 59] width 14 height 5
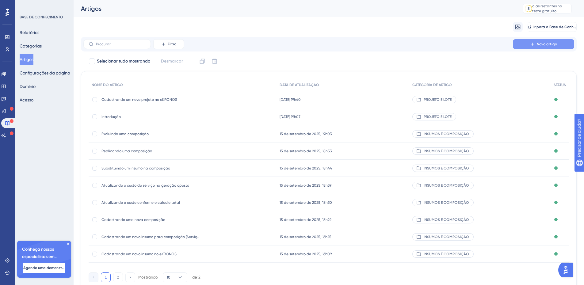
click at [556, 44] on font "Novo artigo" at bounding box center [547, 44] width 20 height 4
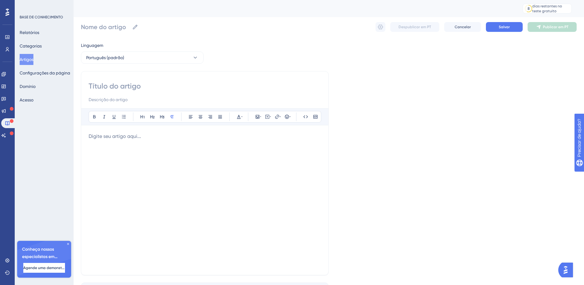
click at [109, 90] on input at bounding box center [205, 86] width 232 height 10
paste input "Criando um novo Lote"
type input "Criando um novo Lote"
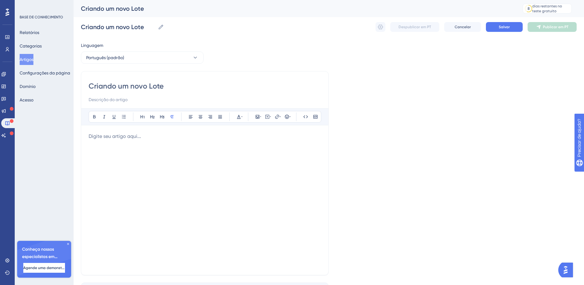
click at [96, 99] on input at bounding box center [205, 99] width 232 height 7
paste input "Incluindo os dados do novo Lote:"
click at [171, 99] on input "Incluindo os dados do novo Lote |" at bounding box center [205, 99] width 232 height 7
paste input "Aba Categorização – Selecionando o Tipo de Objeto"
click at [280, 99] on input "Incluindo os dados do novo Lote | Aba Categorização – Selecionando o Tipo de Ob…" at bounding box center [205, 99] width 232 height 7
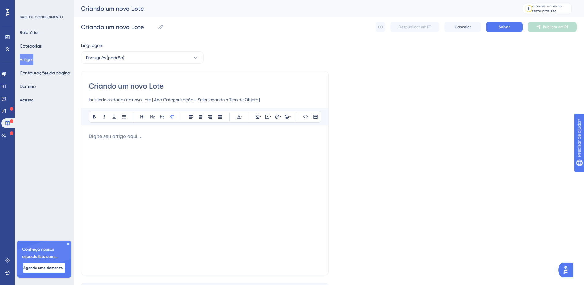
paste input "Aba Categorização – Incluindo Item Representativo"
click at [307, 99] on input "Incluindo os dados do novo Lote | Aba Categorização – Selecionando o Tipo de Ob…" at bounding box center [205, 99] width 232 height 7
paste input "Aba Endereços – Incluindo um endereço"
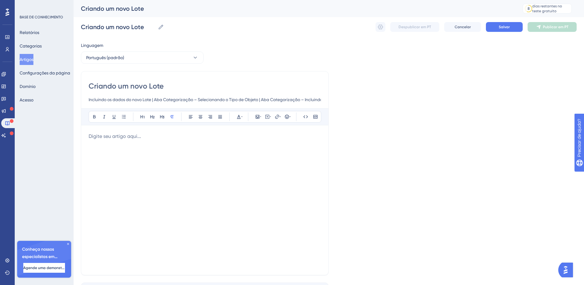
click at [292, 99] on input "Incluindo os dados do novo Lote | Aba Categorização – Selecionando o Tipo de Ob…" at bounding box center [205, 99] width 232 height 7
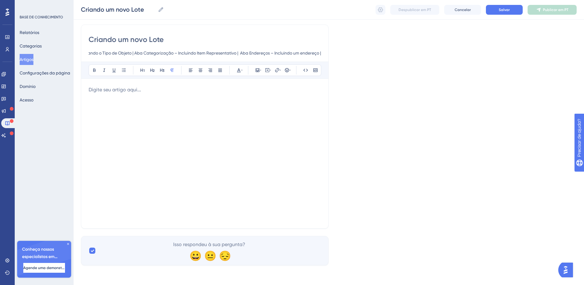
scroll to position [0, 134]
paste input "Aba Responsáveis – Incluindo responsáveis"
click at [236, 51] on input "Incluindo os dados do novo Lote | Aba Categorização – Selecionando o Tipo de Ob…" at bounding box center [205, 52] width 232 height 7
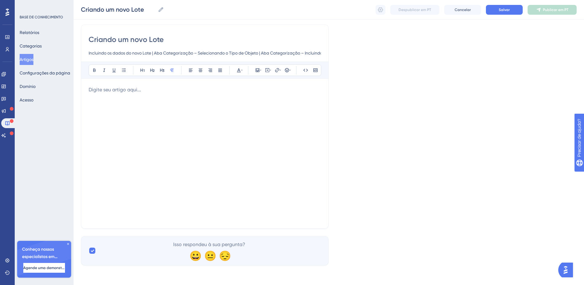
click at [308, 52] on input "Incluindo os dados do novo Lote | Aba Categorização – Selecionando o Tipo de Ob…" at bounding box center [205, 52] width 232 height 7
paste input "Aba Upload de Arquivos – Importando arquivos:"
click at [319, 52] on input "Incluindo os dados do novo Lote | Aba Categorização – Selecionando o Tipo de Ob…" at bounding box center [205, 52] width 232 height 7
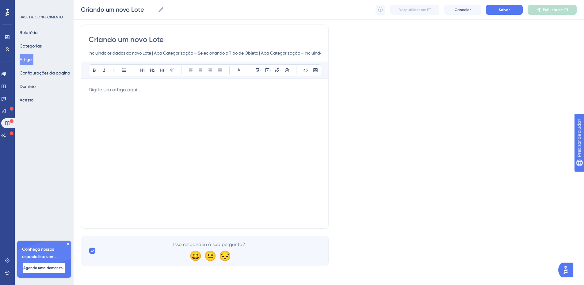
scroll to position [0, 321]
paste input "Aba Envio de Mensagens – Enviando mensagens para outros usuários"
click at [316, 53] on input "Incluindo os dados do novo Lote | Aba Categorização – Selecionando o Tipo de Ob…" at bounding box center [205, 52] width 232 height 7
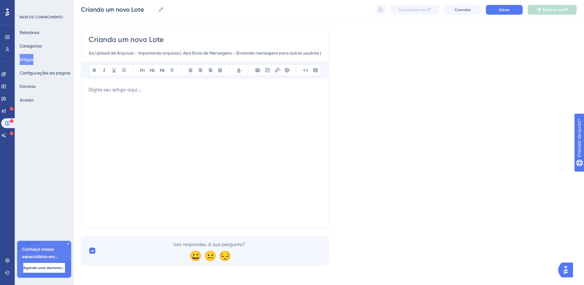
paste input "Aba Histórico"
type input "Incluindo os dados do novo Lote | Aba Categorização – Selecionando o Tipo de Ob…"
click at [134, 88] on p at bounding box center [205, 89] width 232 height 7
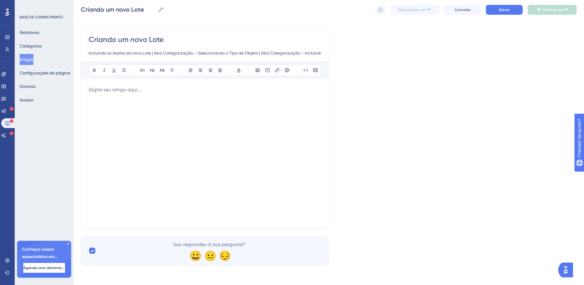
click at [107, 95] on div at bounding box center [205, 153] width 232 height 135
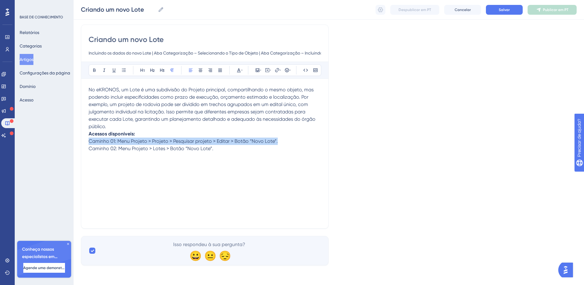
drag, startPoint x: 218, startPoint y: 152, endPoint x: 83, endPoint y: 143, distance: 135.8
click at [83, 143] on div "Criando um novo Lote Incluindo os dados do novo Lote | Aba Categorização – Sele…" at bounding box center [205, 127] width 248 height 204
click at [110, 126] on p "No eKRONOS, um Lote é uma subdivisão do Projeto principal, compartilhando o mes…" at bounding box center [205, 108] width 232 height 44
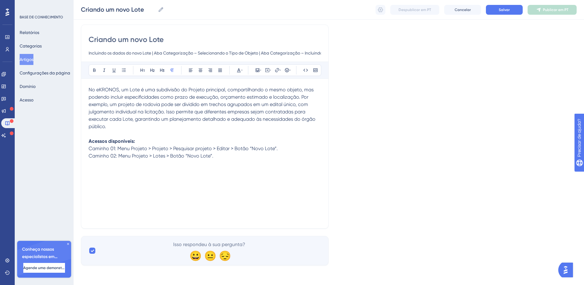
click at [138, 141] on p "Acessos disponíveis:" at bounding box center [205, 141] width 232 height 7
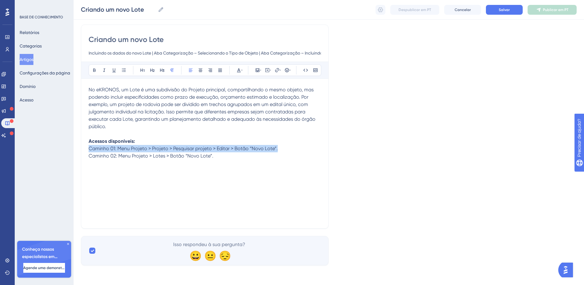
drag, startPoint x: 210, startPoint y: 157, endPoint x: 82, endPoint y: 150, distance: 128.0
click at [82, 150] on div "Criando um novo Lote Incluindo os dados do novo Lote | Aba Categorização – Sele…" at bounding box center [205, 127] width 248 height 204
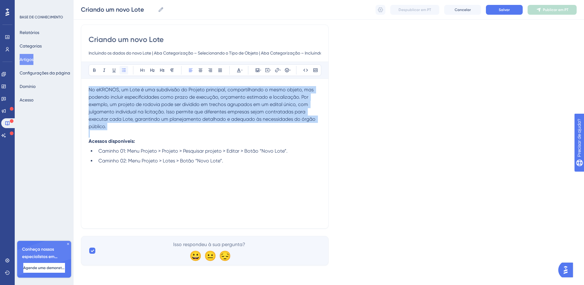
click at [123, 71] on icon at bounding box center [123, 70] width 5 height 5
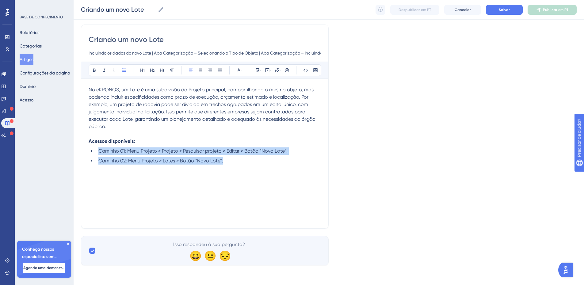
click at [158, 154] on span "Caminho 01: Menu Projeto > Projeto > Pesquisar projeto > Editar > Botão “Novo L…" at bounding box center [192, 151] width 189 height 6
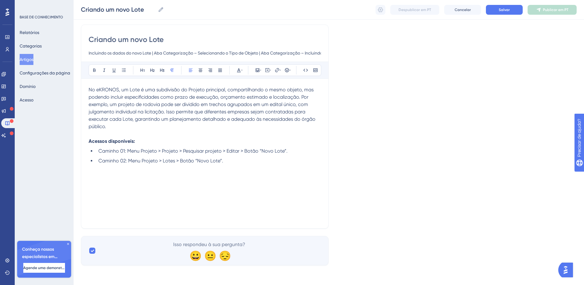
click at [160, 115] on p "No eKRONOS, um Lote é uma subdivisão do Projeto principal, compartilhando o mes…" at bounding box center [205, 108] width 232 height 44
click at [234, 166] on div "No eKRONOS, um Lote é uma subdivisão do Projeto principal, compartilhando o mes…" at bounding box center [205, 153] width 232 height 135
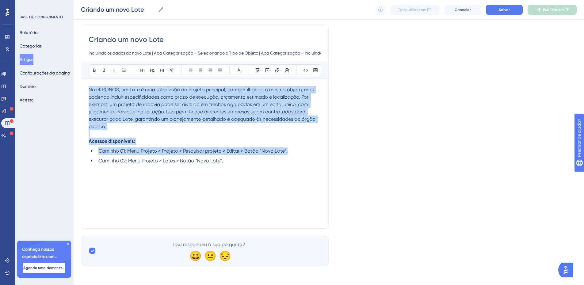
drag, startPoint x: 233, startPoint y: 165, endPoint x: 83, endPoint y: 89, distance: 168.3
click at [83, 89] on div "Criando um novo Lote Incluindo os dados do novo Lote | Aba Categorização – Sele…" at bounding box center [205, 127] width 248 height 204
click at [220, 70] on icon at bounding box center [220, 70] width 5 height 5
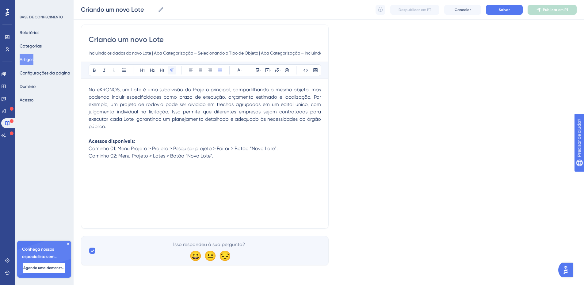
click at [173, 69] on icon at bounding box center [172, 70] width 5 height 5
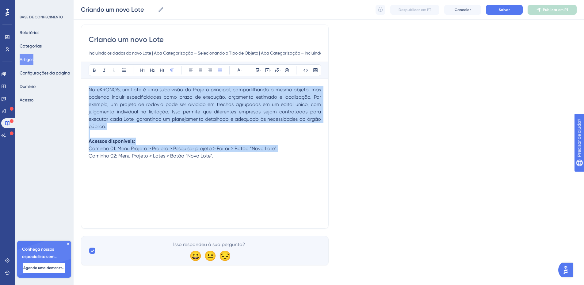
click at [165, 138] on p "Acessos disponíveis:" at bounding box center [205, 141] width 232 height 7
click at [216, 156] on p "Caminho 02: Menu Projeto > Lotes > Botão “Novo Lote”." at bounding box center [205, 155] width 232 height 7
click at [202, 156] on span "Caminho 02: Menu Projeto > Lotes > Botão “Novo Lote”." at bounding box center [151, 156] width 125 height 6
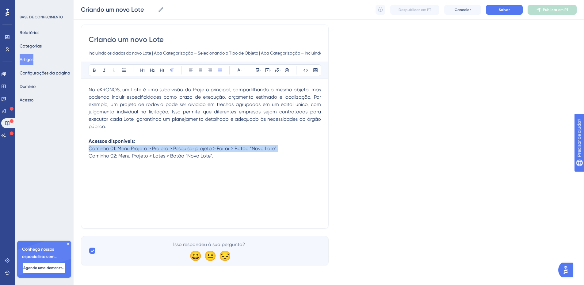
drag, startPoint x: 219, startPoint y: 157, endPoint x: 82, endPoint y: 148, distance: 137.3
click at [82, 148] on div "Criando um novo Lote Incluindo os dados do novo Lote | Aba Categorização – Sele…" at bounding box center [205, 127] width 248 height 204
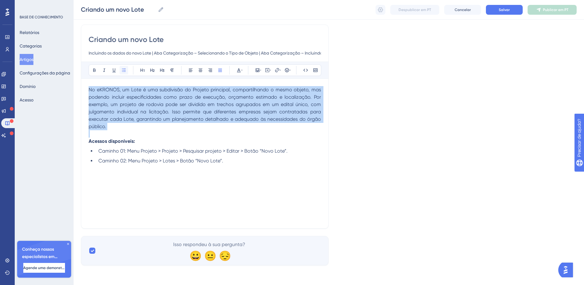
click at [122, 70] on icon at bounding box center [123, 70] width 5 height 5
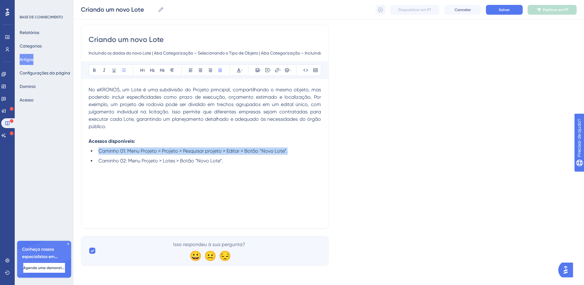
click at [230, 160] on li "Caminho 02: Menu Projeto > Lotes > Botão “Novo Lote”." at bounding box center [208, 160] width 225 height 7
click at [227, 161] on li "Caminho 02: Menu Projeto > Lotes > Botão “Novo Lote”." at bounding box center [208, 160] width 225 height 7
click at [238, 193] on div "No eKRONOS, um Lote é uma subdivisão do Projeto principal, compartilhando o mes…" at bounding box center [205, 153] width 232 height 135
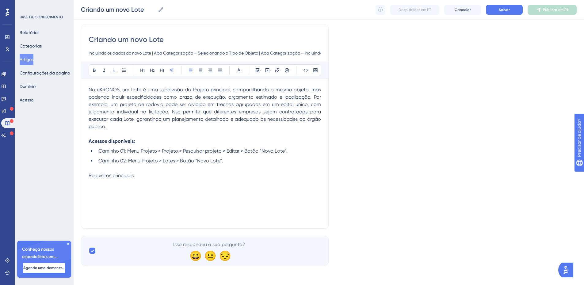
drag, startPoint x: 143, startPoint y: 177, endPoint x: 79, endPoint y: 173, distance: 64.6
click at [79, 173] on div "Desempenho Usuários Noivado Widgets Opinião Atualizações de produtos Base de co…" at bounding box center [329, 115] width 510 height 319
click at [163, 71] on icon at bounding box center [162, 70] width 5 height 5
drag, startPoint x: 91, startPoint y: 71, endPoint x: 93, endPoint y: 75, distance: 4.7
click at [92, 71] on button at bounding box center [94, 70] width 9 height 9
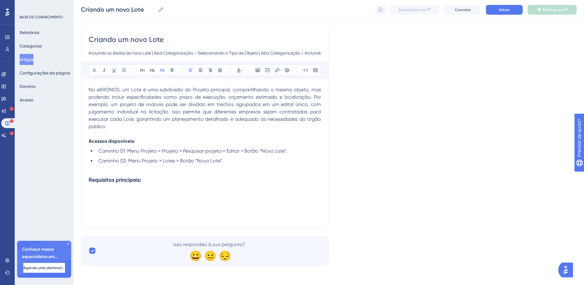
click at [144, 181] on h3 "Requisitos principais:" at bounding box center [205, 180] width 232 height 16
click at [121, 193] on p at bounding box center [205, 191] width 232 height 7
drag, startPoint x: 179, startPoint y: 191, endPoint x: 88, endPoint y: 189, distance: 91.1
click at [88, 189] on div "Criando um novo Lote Incluindo os dados do novo Lote | Aba Categorização – Sele…" at bounding box center [205, 127] width 248 height 204
click at [96, 70] on icon at bounding box center [94, 70] width 5 height 5
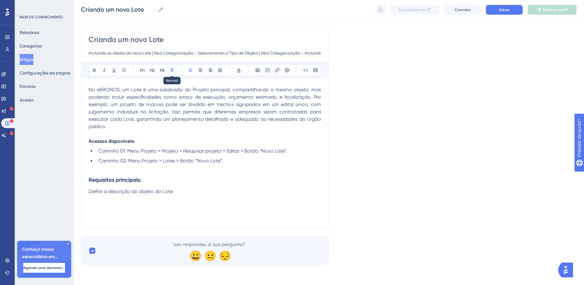
click at [173, 69] on icon at bounding box center [172, 70] width 5 height 5
click at [188, 187] on h3 "Requisitos principais:" at bounding box center [205, 180] width 232 height 16
click at [174, 190] on p "Definir a descrição do objeto do Lote." at bounding box center [205, 191] width 232 height 7
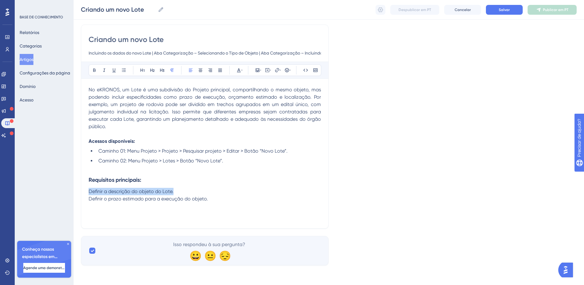
drag, startPoint x: 182, startPoint y: 199, endPoint x: 123, endPoint y: 192, distance: 59.8
click at [123, 192] on div "No eKRONOS, um Lote é uma subdivisão do Projeto principal, compartilhando o mes…" at bounding box center [205, 153] width 232 height 135
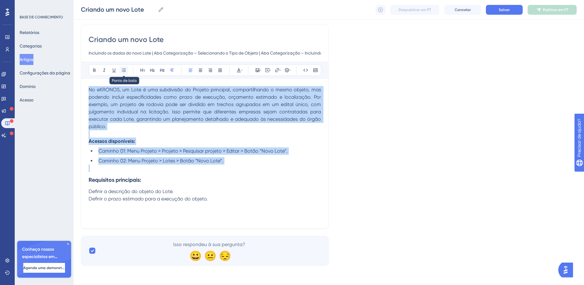
click at [120, 70] on button at bounding box center [124, 70] width 9 height 9
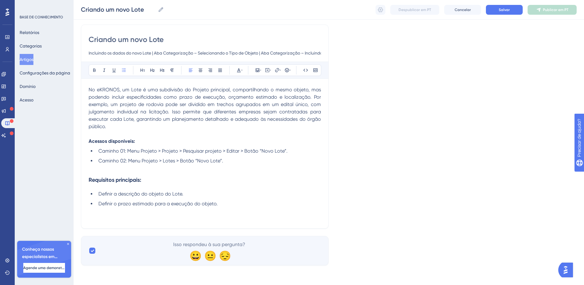
click at [230, 204] on li "Definir o prazo estimado para a execução do objeto." at bounding box center [208, 203] width 225 height 7
click at [114, 214] on p at bounding box center [205, 211] width 232 height 7
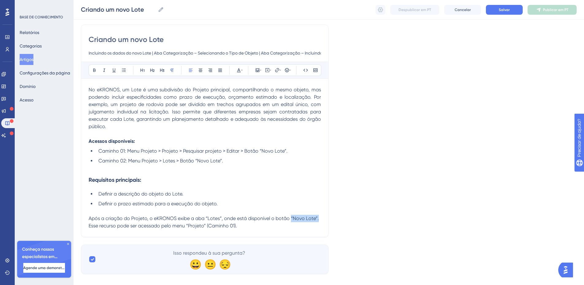
drag, startPoint x: 290, startPoint y: 219, endPoint x: 317, endPoint y: 220, distance: 27.0
click at [317, 220] on span "Após a criação do Projeto, o eKRONOS exibe a aba “Lotes”, onde está disponível …" at bounding box center [204, 221] width 231 height 13
click at [94, 71] on icon at bounding box center [94, 70] width 5 height 5
click at [238, 225] on p "Após a criação do Projeto, o eKRONOS exibe a aba “Lotes”, onde está disponível …" at bounding box center [205, 222] width 232 height 15
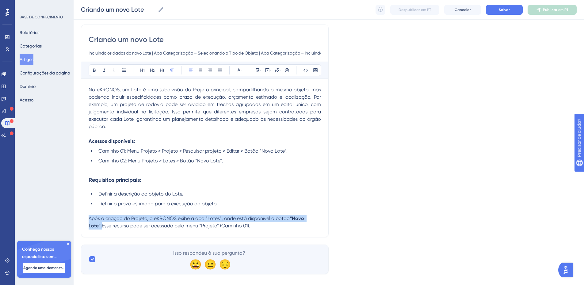
drag, startPoint x: 243, startPoint y: 227, endPoint x: 90, endPoint y: 218, distance: 153.9
click at [90, 218] on p "Após a criação do Projeto, o eKRONOS exibe a aba “Lotes”, onde está disponível …" at bounding box center [205, 222] width 232 height 15
click at [219, 71] on icon at bounding box center [220, 70] width 5 height 5
click at [248, 229] on p "Após a criação do Projeto, o eKRONOS exibe a aba “Lotes”, onde está disponível …" at bounding box center [205, 222] width 232 height 15
click at [245, 227] on p "Após a criação do Projeto, o eKRONOS exibe a aba “Lotes”, onde está disponível …" at bounding box center [205, 222] width 232 height 15
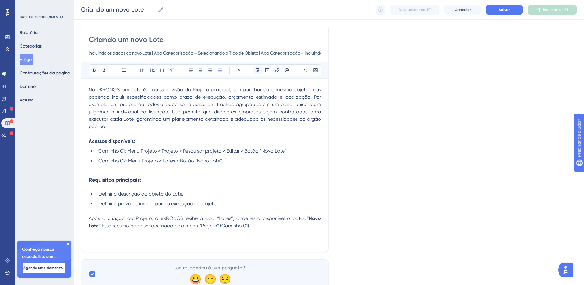
click at [260, 70] on icon at bounding box center [260, 70] width 1 height 1
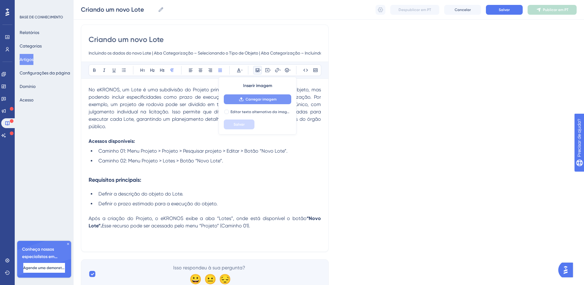
click at [251, 98] on font "Carregar imagem" at bounding box center [261, 99] width 31 height 4
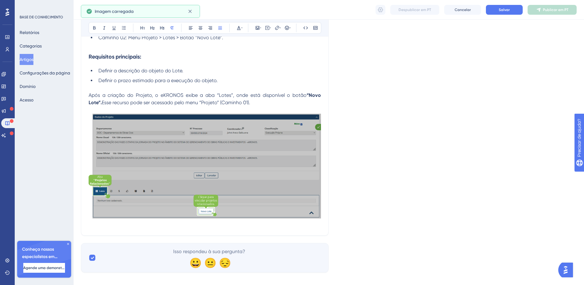
scroll to position [168, 0]
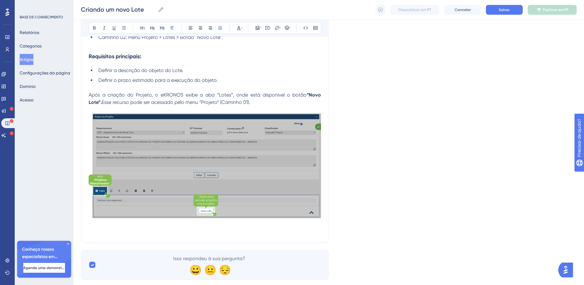
click at [117, 235] on div "Criando um novo Lote Incluindo os dados do novo Lote | Aba Categorização – Sele…" at bounding box center [205, 72] width 248 height 342
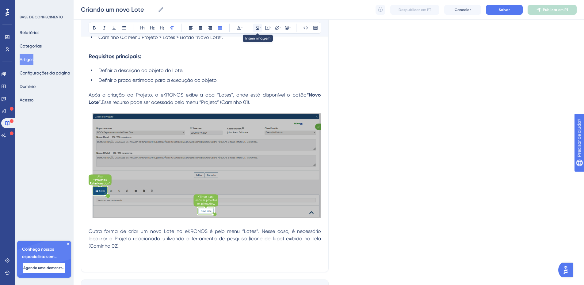
click at [256, 27] on icon at bounding box center [258, 28] width 4 height 4
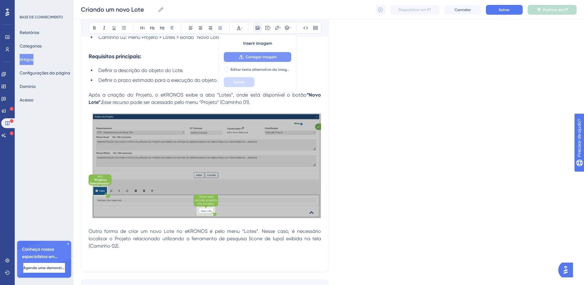
click at [257, 58] on font "Carregar imagem" at bounding box center [261, 57] width 31 height 4
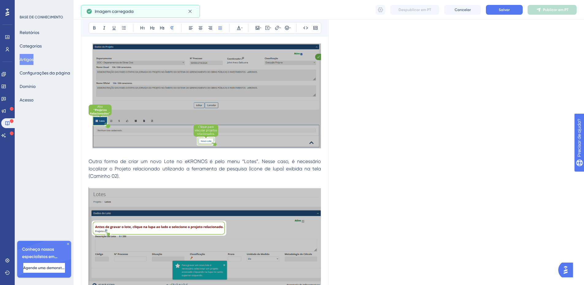
scroll to position [245, 0]
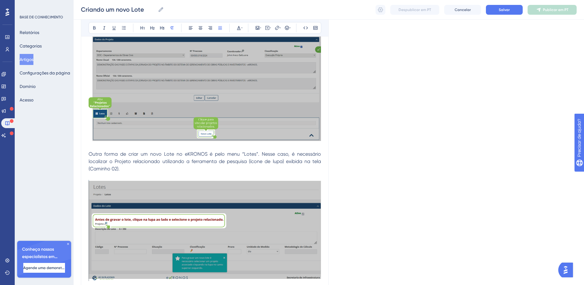
click at [315, 274] on div at bounding box center [205, 232] width 232 height 104
click at [272, 159] on span "Outra forma de criar um novo Lote no eKRONOS é pelo menu “Lotes”. Nesse caso, é…" at bounding box center [206, 161] width 234 height 21
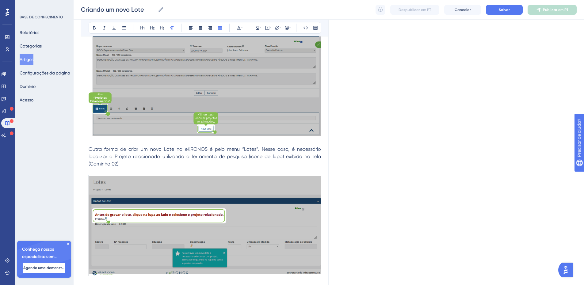
click at [313, 286] on p "Após clicar na lupa, o eKRONOS exibe uma janela para realizar a busca pelo proj…" at bounding box center [205, 289] width 232 height 7
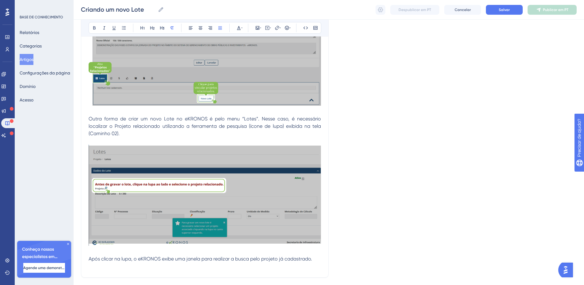
scroll to position [280, 0]
click at [258, 27] on icon at bounding box center [258, 28] width 4 height 4
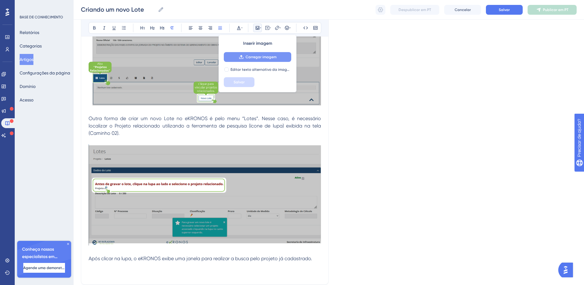
click at [253, 59] on font "Carregar imagem" at bounding box center [261, 57] width 31 height 4
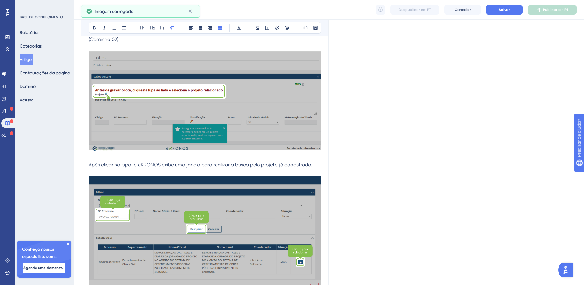
scroll to position [382, 0]
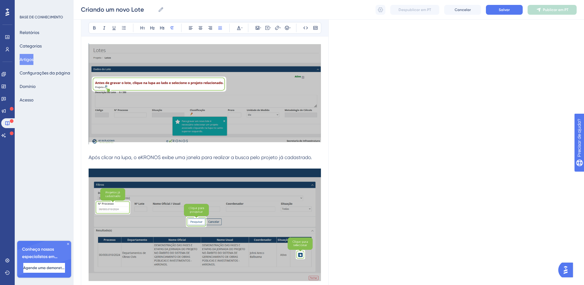
click at [301, 283] on p at bounding box center [205, 286] width 232 height 7
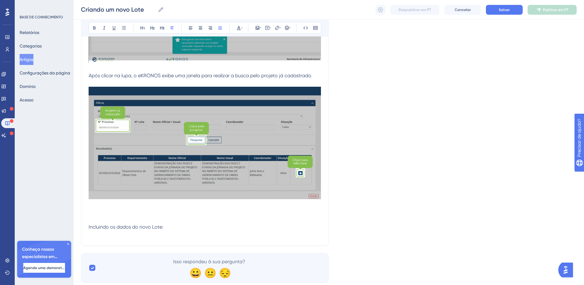
scroll to position [473, 0]
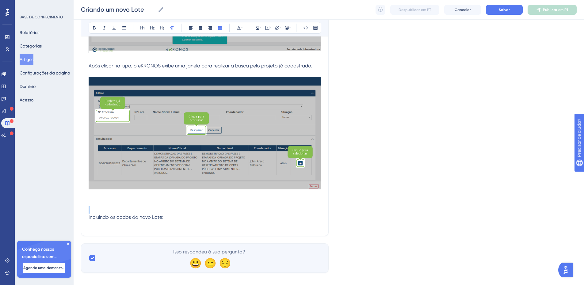
drag, startPoint x: 168, startPoint y: 209, endPoint x: 59, endPoint y: 203, distance: 108.7
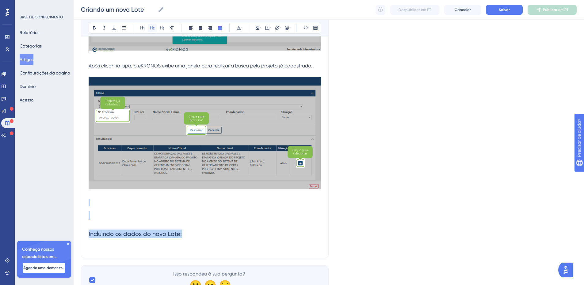
click at [154, 28] on icon at bounding box center [152, 27] width 4 height 3
click at [98, 211] on h2 at bounding box center [205, 215] width 232 height 18
click at [123, 208] on h2 at bounding box center [205, 215] width 232 height 18
click at [187, 230] on h2 "Incluindo os dados do novo Lote:" at bounding box center [205, 234] width 232 height 18
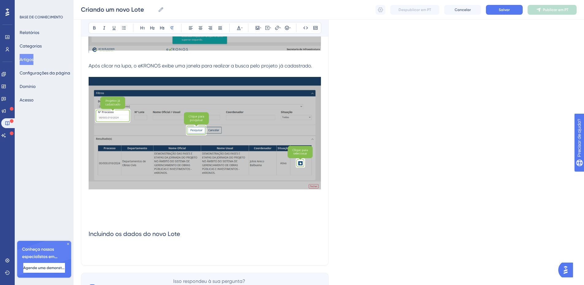
click at [112, 243] on p at bounding box center [205, 246] width 232 height 7
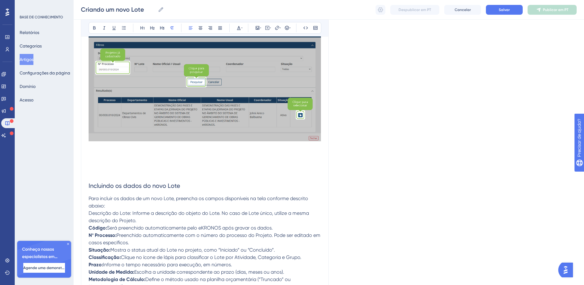
click at [108, 199] on p "Para incluir os dados de um novo Lote, preencha os campos disponíveis na tela c…" at bounding box center [205, 209] width 232 height 29
click at [110, 196] on p "Para incluir os dados de um novo Lote, preencha os campos disponíveis na tela c…" at bounding box center [205, 209] width 232 height 29
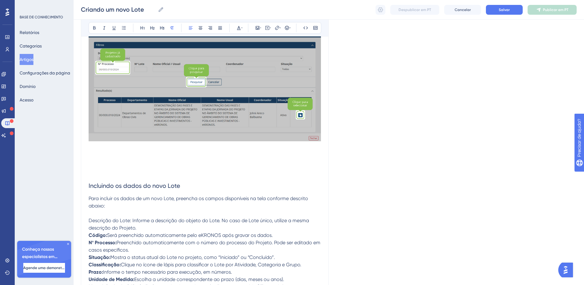
click at [89, 218] on span "Descrição do Lote: Informe a descrição do objeto do Lote. No caso de Lote único…" at bounding box center [200, 224] width 222 height 13
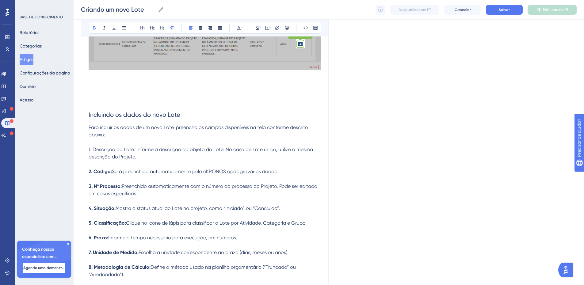
scroll to position [600, 0]
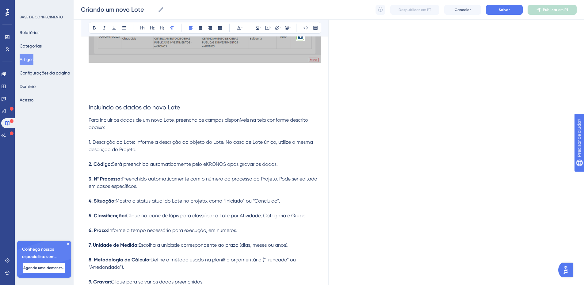
drag, startPoint x: 136, startPoint y: 133, endPoint x: 86, endPoint y: 138, distance: 50.5
click at [95, 28] on icon at bounding box center [94, 27] width 2 height 3
click at [119, 139] on strong "1. Descrição do Lote:" at bounding box center [112, 142] width 47 height 6
click at [117, 119] on p "Para incluir os dados de um novo Lote, preencha os campos disponíveis na tela c…" at bounding box center [205, 123] width 232 height 15
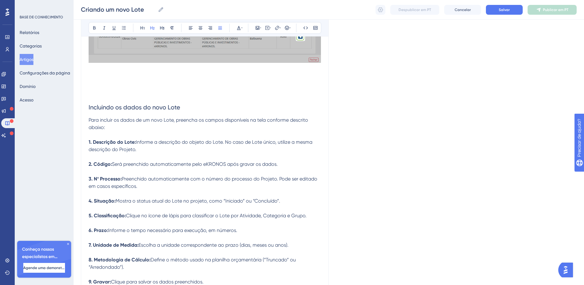
click at [132, 104] on span "Incluindo os dados do novo Lote" at bounding box center [135, 107] width 92 height 7
click at [220, 278] on p "9. Gravar: Clique para salvar os dados preenchidos." at bounding box center [205, 281] width 232 height 7
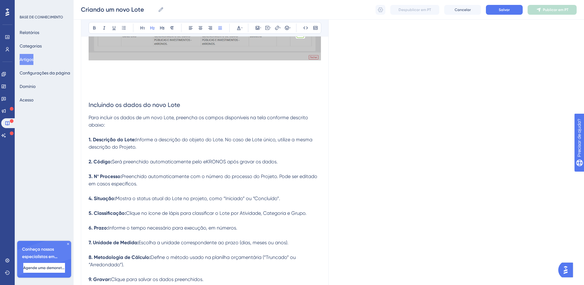
click at [108, 83] on h2 at bounding box center [205, 86] width 232 height 18
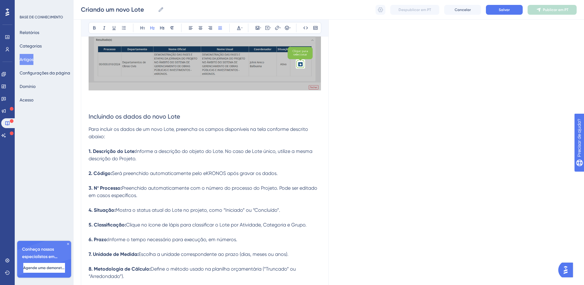
click at [121, 113] on span "Incluindo os dados do novo Lote" at bounding box center [135, 116] width 92 height 7
click at [197, 109] on h2 "Incluindo os dados do novo Lote" at bounding box center [205, 117] width 232 height 18
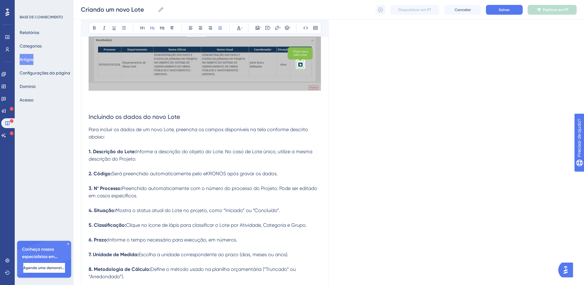
click at [189, 113] on h2 "Incluindo os dados do novo Lote" at bounding box center [205, 117] width 232 height 18
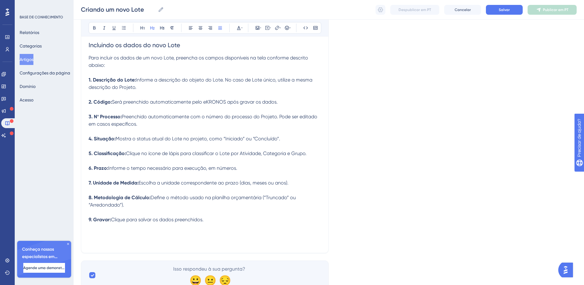
scroll to position [661, 0]
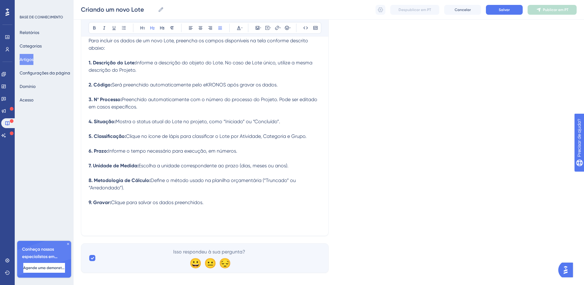
click at [109, 214] on p at bounding box center [205, 217] width 232 height 7
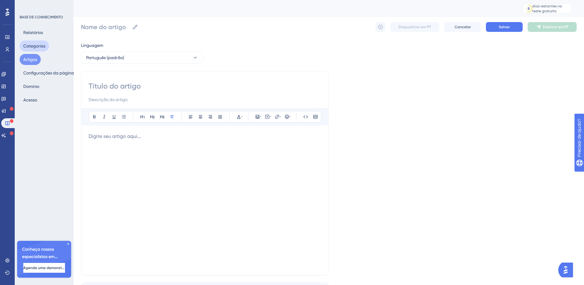
click at [34, 46] on font "Categorias" at bounding box center [34, 46] width 22 height 5
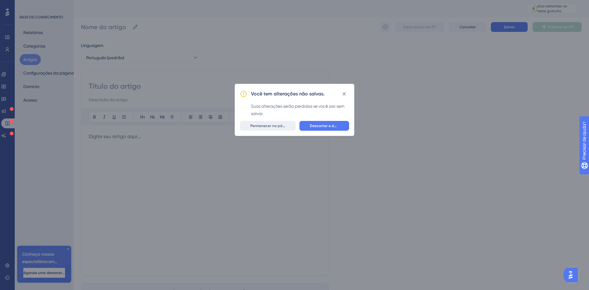
click at [269, 128] on font "Permanecer na página" at bounding box center [270, 126] width 40 height 4
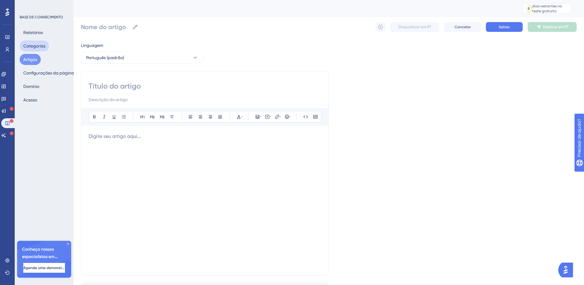
click at [39, 47] on font "Categorias" at bounding box center [34, 46] width 22 height 5
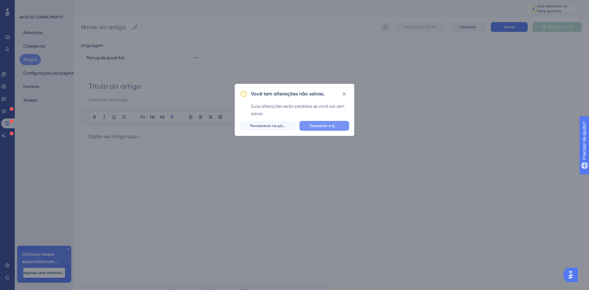
click at [333, 126] on font "Descartar e deixar" at bounding box center [326, 126] width 33 height 4
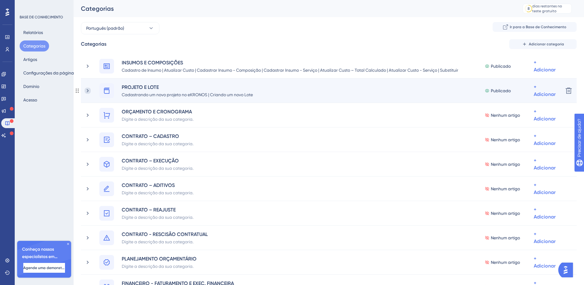
click at [89, 91] on icon at bounding box center [88, 91] width 6 height 6
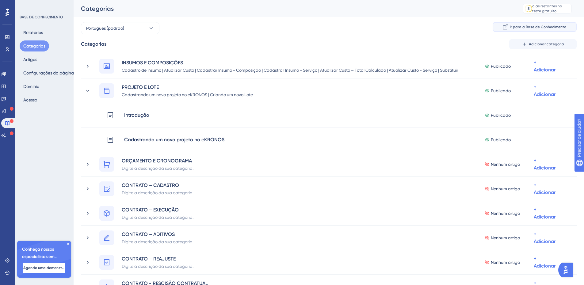
click at [551, 28] on font "Ir para a Base de Conhecimento" at bounding box center [538, 27] width 56 height 4
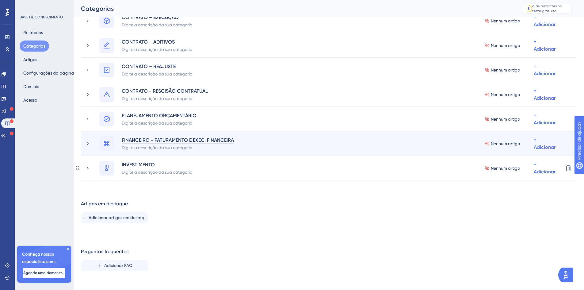
scroll to position [198, 0]
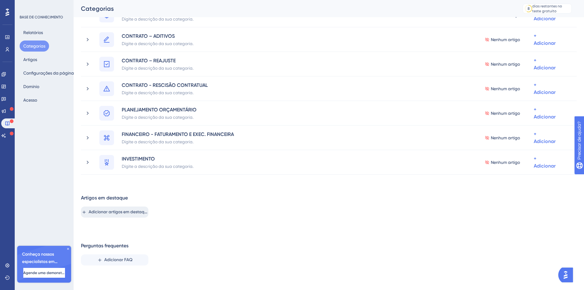
click at [96, 213] on font "Adicionar artigos em destaque" at bounding box center [119, 211] width 61 height 5
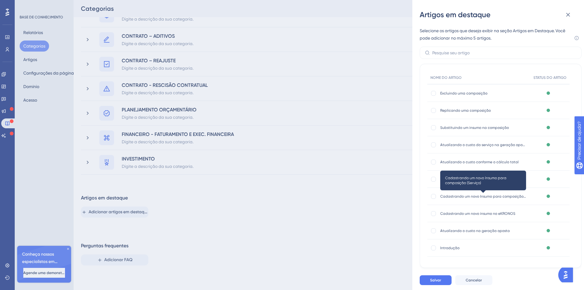
scroll to position [37, 0]
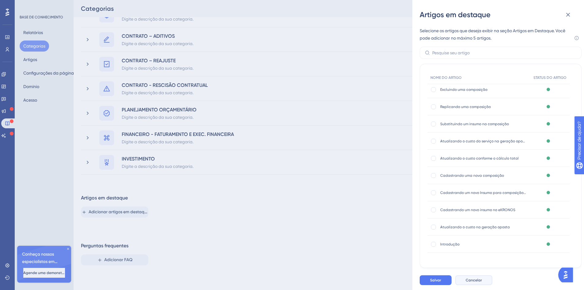
click at [474, 282] on font "Cancelar" at bounding box center [474, 280] width 16 height 4
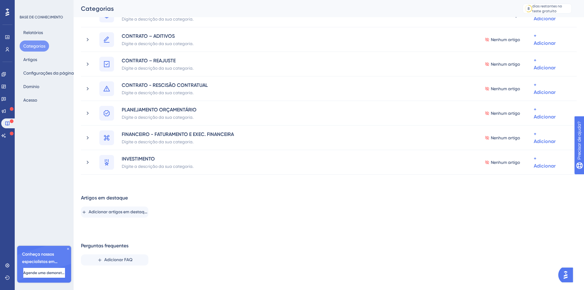
click at [279, 239] on div "Categorias Adicionar categoria INSUMOS E COMPOSIÇÕES Cadastro de Insumo | Atual…" at bounding box center [329, 55] width 496 height 429
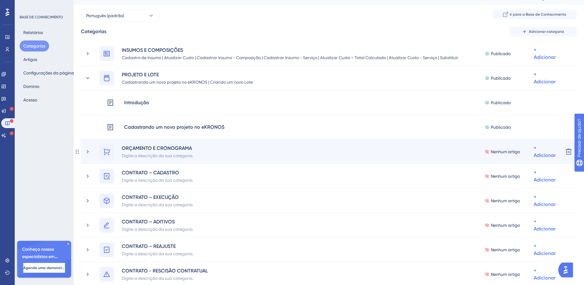
scroll to position [0, 0]
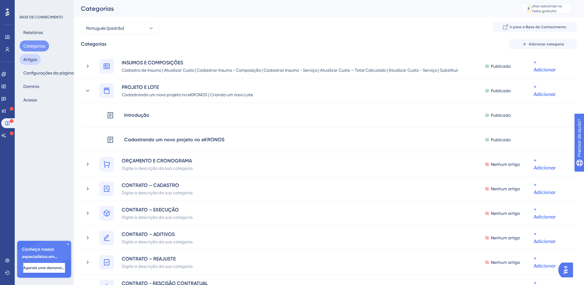
click at [30, 60] on font "Artigos" at bounding box center [30, 59] width 14 height 5
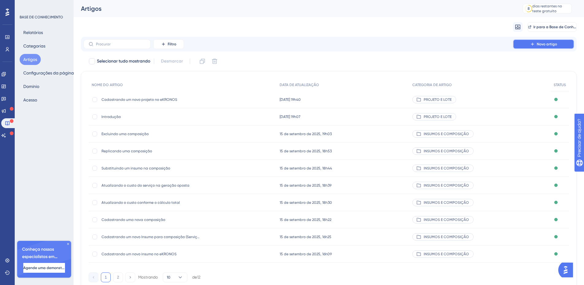
click at [551, 43] on font "Novo artigo" at bounding box center [547, 44] width 20 height 4
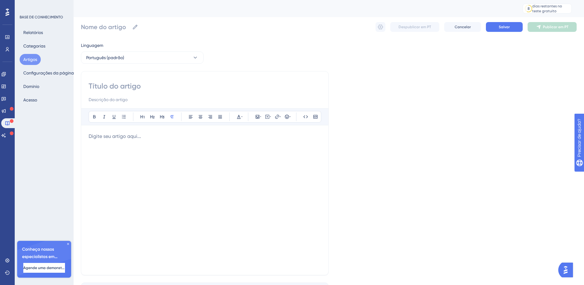
click at [109, 89] on input at bounding box center [205, 86] width 232 height 10
paste input "Criando um novo Lote"
type input "Criando um novo Lote"
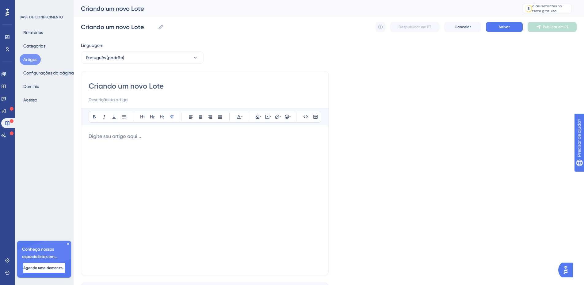
click at [100, 101] on input at bounding box center [205, 99] width 232 height 7
paste input "Incluindo os dados do novo Lote"
click at [173, 99] on input "Incluindo os dados do novo Lote |" at bounding box center [205, 99] width 232 height 7
paste input "Aba Categorização – Selecionando o Tipo de Objeto"
click at [155, 99] on input "Incluindo os dados do novo Lote | Aba Categorização – Selecionando o Tipo de Ob…" at bounding box center [205, 99] width 232 height 7
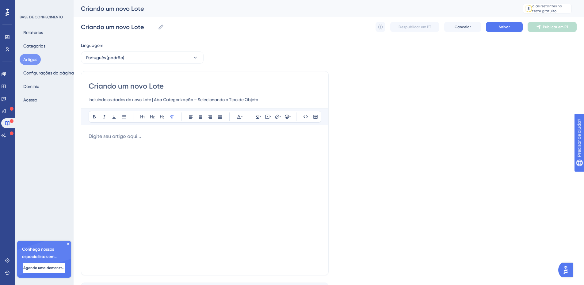
click at [271, 97] on input "Incluindo os dados do novo Lote | Aba Categorização – Selecionando o Tipo de Ob…" at bounding box center [205, 99] width 232 height 7
click at [287, 97] on input "Incluindo os dados do novo Lote | Aba Categorização – Selecionando o Tipo de Ob…" at bounding box center [205, 99] width 232 height 7
paste input "Aba Categorização – Incluindo Item Representativo"
click at [310, 97] on input "Incluindo os dados do novo Lote | Aba Categorização – Selecionando o Tipo de Ob…" at bounding box center [205, 99] width 232 height 7
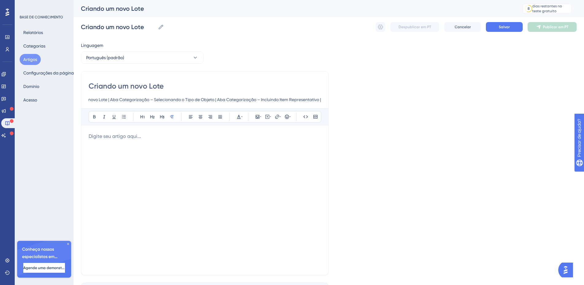
paste input "Aba Endereços – Incluindo um endereço"
click at [310, 100] on input "Incluindo os dados do novo Lote | Aba Categorização – Selecionando o Tipo de Ob…" at bounding box center [205, 99] width 232 height 7
paste input "Aba Responsáveis – Incluindo responsáveis"
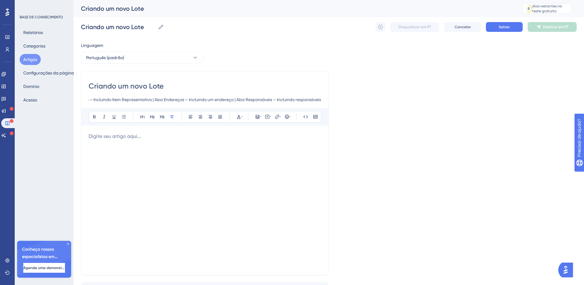
scroll to position [0, 0]
click at [308, 98] on input "Incluindo os dados do novo Lote | Aba Categorização – Selecionando o Tipo de Ob…" at bounding box center [205, 99] width 232 height 7
paste input "Aba Upload de Arquivos – Importando arquivos"
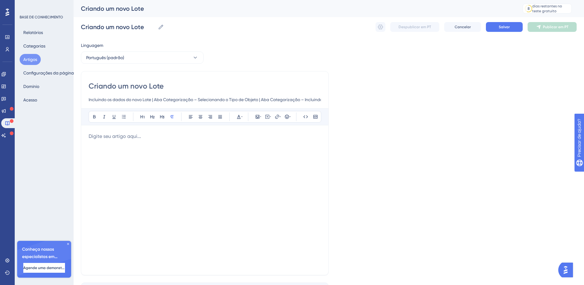
click at [287, 98] on input "Incluindo os dados do novo Lote | Aba Categorização – Selecionando o Tipo de Ob…" at bounding box center [205, 99] width 232 height 7
paste input "Aba Envio de Mensagens – Enviando mensagens para outros usuários"
click at [269, 99] on input "Incluindo os dados do novo Lote | Aba Categorização – Selecionando o Tipo de Ob…" at bounding box center [205, 99] width 232 height 7
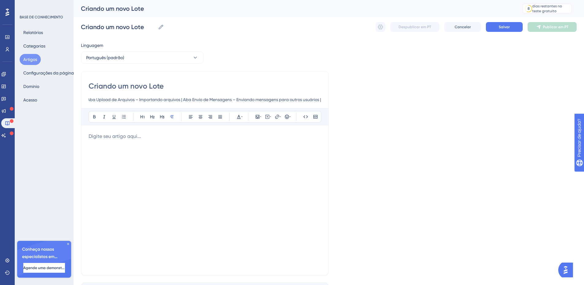
paste input "Aba Histórico"
type input "Incluindo os dados do novo Lote | Aba Categorização – Selecionando o Tipo de Ob…"
click at [86, 135] on div "Criando um novo Lote Incluindo os dados do novo Lote | Aba Categorização – Sele…" at bounding box center [205, 173] width 248 height 204
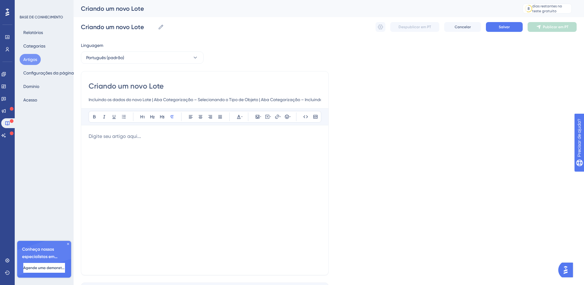
click at [99, 139] on p at bounding box center [205, 136] width 232 height 7
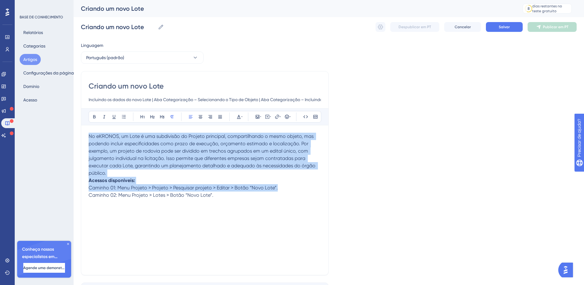
drag, startPoint x: 226, startPoint y: 194, endPoint x: 80, endPoint y: 119, distance: 164.6
click at [80, 119] on div "Desempenho Usuários Noivado Widgets Opinião Atualizações de produtos Base de co…" at bounding box center [329, 161] width 510 height 322
click at [219, 115] on icon at bounding box center [220, 116] width 4 height 3
click at [156, 172] on p "No eKRONOS, um Lote é uma subdivisão do Projeto principal, compartilhando o mes…" at bounding box center [205, 155] width 232 height 44
click at [116, 184] on p "Acessos disponíveis:" at bounding box center [205, 180] width 232 height 7
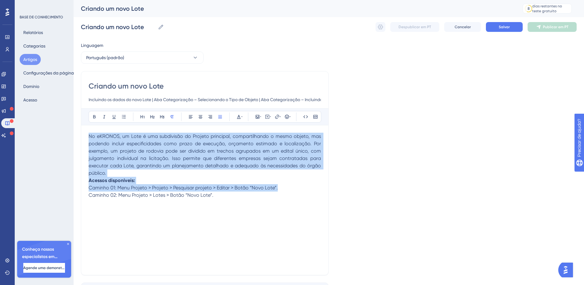
click at [111, 200] on div "No eKRONOS, um Lote é uma subdivisão do Projeto principal, compartilhando o mes…" at bounding box center [205, 200] width 232 height 135
click at [124, 172] on p "No eKRONOS, um Lote é uma subdivisão do Projeto principal, compartilhando o mes…" at bounding box center [205, 155] width 232 height 44
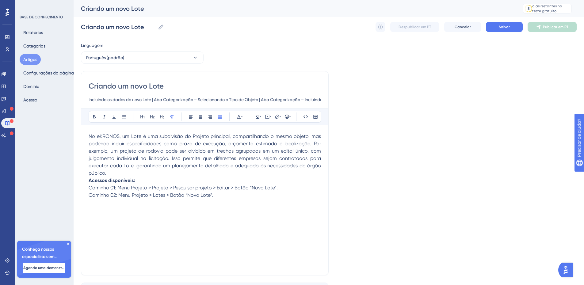
click at [116, 174] on p "No eKRONOS, um Lote é uma subdivisão do Projeto principal, compartilhando o mes…" at bounding box center [205, 155] width 232 height 44
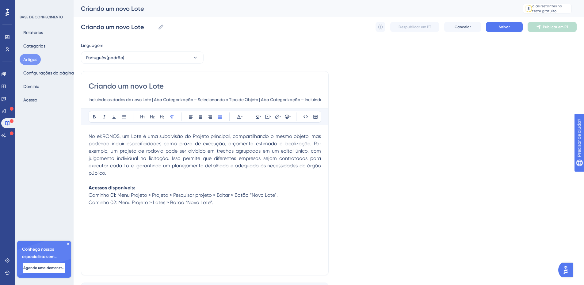
click at [141, 187] on p "Acessos disponíveis:" at bounding box center [205, 187] width 232 height 7
drag, startPoint x: 118, startPoint y: 195, endPoint x: 126, endPoint y: 208, distance: 14.6
click at [126, 208] on div "No eKRONOS, um Lote é uma subdivisão do Projeto principal, compartilhando o mes…" at bounding box center [205, 200] width 232 height 135
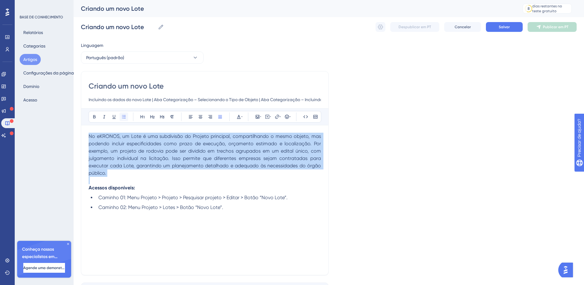
click at [122, 117] on icon at bounding box center [124, 116] width 4 height 3
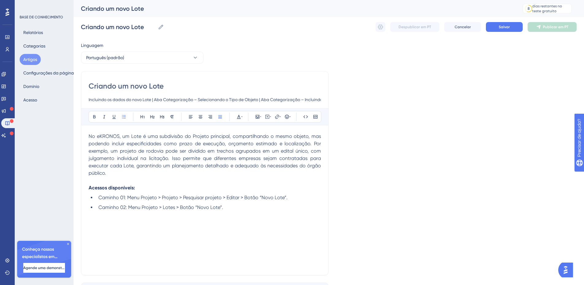
click at [233, 207] on li "Caminho 02: Menu Projeto > Lotes > Botão “Novo Lote”." at bounding box center [208, 207] width 225 height 7
click at [112, 230] on div "No eKRONOS, um Lote é uma subdivisão do Projeto principal, compartilhando o mes…" at bounding box center [205, 200] width 232 height 135
drag, startPoint x: 130, startPoint y: 223, endPoint x: 76, endPoint y: 225, distance: 54.0
click at [76, 225] on div "Desempenho Usuários Noivado Widgets Opinião Atualizações de produtos Base de co…" at bounding box center [329, 161] width 510 height 322
click at [164, 118] on icon at bounding box center [162, 116] width 5 height 5
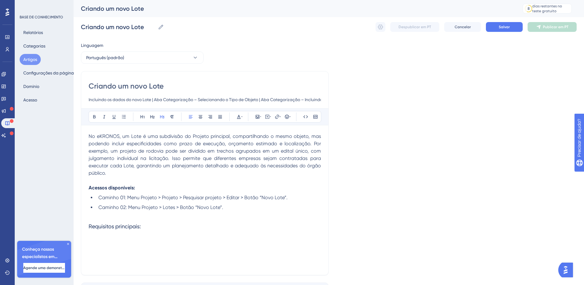
click at [168, 226] on h3 "Requisitos principais:" at bounding box center [205, 227] width 232 height 16
click at [149, 229] on h3 "Requisitos principais:" at bounding box center [205, 227] width 232 height 16
click at [110, 240] on div "No eKRONOS, um Lote é uma subdivisão do Projeto principal, compartilhando o mes…" at bounding box center [205, 200] width 232 height 135
click at [118, 253] on div "No eKRONOS, um Lote é uma subdivisão do Projeto principal, compartilhando o mes…" at bounding box center [205, 200] width 232 height 135
drag, startPoint x: 223, startPoint y: 247, endPoint x: 94, endPoint y: 238, distance: 129.4
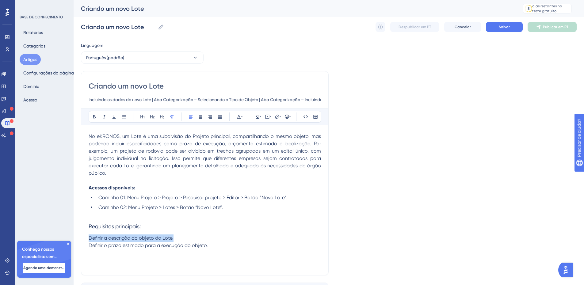
click at [94, 238] on div "No eKRONOS, um Lote é uma subdivisão do Projeto principal, compartilhando o mes…" at bounding box center [205, 200] width 232 height 135
click at [124, 115] on icon at bounding box center [123, 116] width 5 height 5
click at [510, 28] on button "Salvar" at bounding box center [504, 27] width 37 height 10
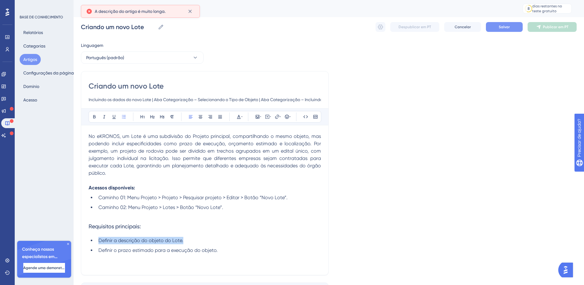
click at [499, 26] on font "Salvar" at bounding box center [504, 27] width 11 height 4
click at [244, 222] on h3 "Requisitos principais:" at bounding box center [205, 227] width 232 height 16
click at [239, 240] on li "Definir a descrição do objeto do Lote." at bounding box center [208, 240] width 225 height 7
click at [225, 252] on li "Definir o prazo estimado para a execução do objeto." at bounding box center [208, 250] width 225 height 7
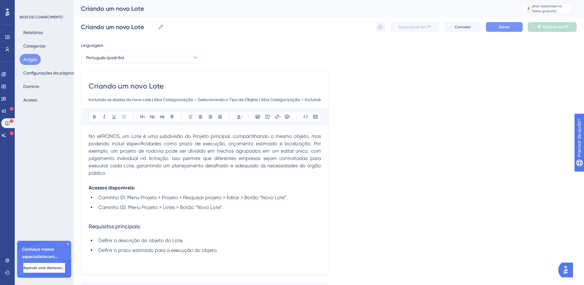
click at [505, 27] on font "Salvar" at bounding box center [504, 27] width 11 height 4
click at [174, 99] on input "Incluindo os dados do novo Lote | Aba Categorização – Selecionando o Tipo de Ob…" at bounding box center [205, 99] width 232 height 7
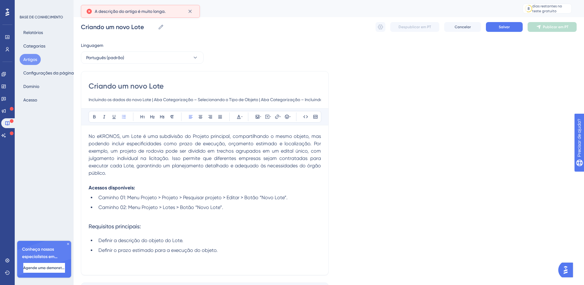
click at [174, 99] on input "Incluindo os dados do novo Lote | Aba Categorização – Selecionando o Tipo de Ob…" at bounding box center [205, 99] width 232 height 7
click at [109, 98] on input "Incluindo os dados do novo Lote | Aba Categorização – Selecionando o Tipo de Ob…" at bounding box center [205, 99] width 232 height 7
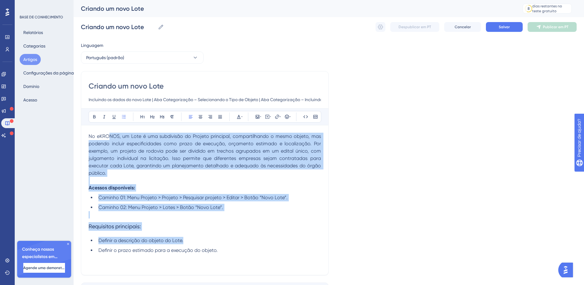
drag, startPoint x: 111, startPoint y: 100, endPoint x: 99, endPoint y: 97, distance: 12.3
click at [109, 99] on input "Incluindo os dados do novo Lote | Aba Categorização – Selecionando o Tipo de Ob…" at bounding box center [205, 99] width 232 height 7
click at [93, 100] on input "Incluindo os dados do novo Lote | Aba Categorização – Selecionando o Tipo de Ob…" at bounding box center [205, 99] width 232 height 7
drag, startPoint x: 89, startPoint y: 100, endPoint x: 78, endPoint y: 102, distance: 10.6
click at [78, 101] on div "Desempenho Usuários Noivado Widgets Opinião Atualizações de produtos Base de co…" at bounding box center [329, 161] width 510 height 322
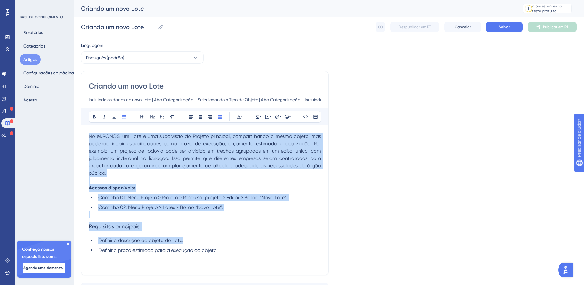
click at [110, 161] on span "No eKRONOS, um Lote é uma subdivisão do Projeto principal, compartilhando o mes…" at bounding box center [206, 154] width 234 height 43
click at [241, 208] on li "Caminho 02: Menu Projeto > Lotes > Botão “Novo Lote”." at bounding box center [208, 207] width 225 height 7
click at [206, 225] on h3 "Requisitos principais:" at bounding box center [205, 227] width 232 height 16
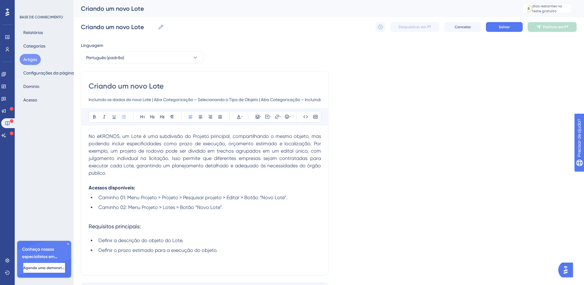
click at [166, 99] on input "Incluindo os dados do novo Lote | Aba Categorização – Selecionando o Tipo de Ob…" at bounding box center [205, 99] width 232 height 7
drag, startPoint x: 89, startPoint y: 99, endPoint x: 100, endPoint y: 102, distance: 12.0
click at [100, 102] on input "Incluindo os dados do novo Lote | Aba Categorização – Selecionando o Tipo de Ob…" at bounding box center [205, 99] width 232 height 7
click at [114, 96] on input "Incluindo os dados do novo Lote | Aba Categorização – Selecionando o Tipo de Ob…" at bounding box center [205, 99] width 232 height 7
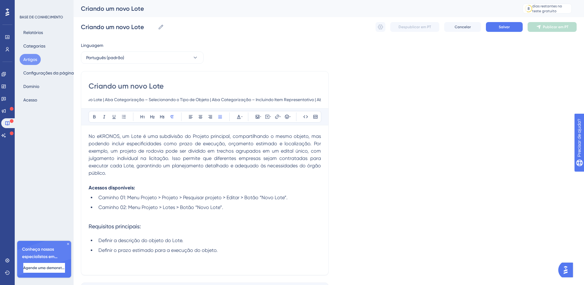
click at [318, 99] on input "Incluindo os dados do novo Lote | Aba Categorização – Selecionando o Tipo de Ob…" at bounding box center [205, 99] width 232 height 7
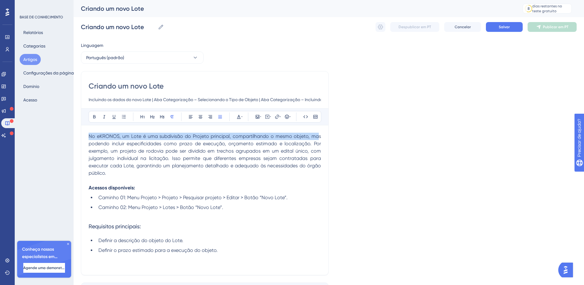
click at [295, 138] on span "No eKRONOS, um Lote é uma subdivisão do Projeto principal, compartilhando o mes…" at bounding box center [206, 154] width 234 height 43
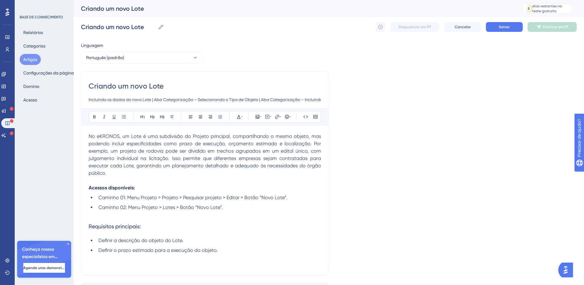
click at [290, 149] on span "No eKRONOS, um Lote é uma subdivisão do Projeto principal, compartilhando o mes…" at bounding box center [206, 154] width 234 height 43
click at [308, 97] on input "Incluindo os dados do novo Lote | Aba Categorização – Selecionando o Tipo de Ob…" at bounding box center [205, 99] width 232 height 7
click at [308, 96] on input "Incluindo os dados do novo Lote | Aba Categorização – Selecionando o Tipo de Ob…" at bounding box center [205, 99] width 232 height 7
drag, startPoint x: 308, startPoint y: 96, endPoint x: 294, endPoint y: 96, distance: 13.5
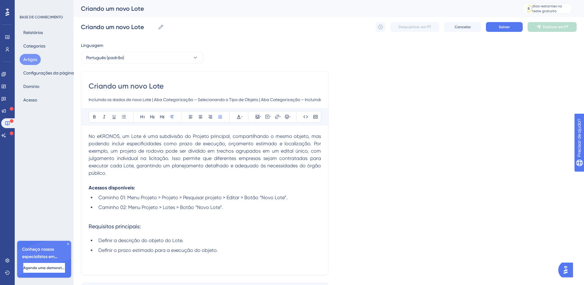
click at [307, 96] on div "Criando um novo Lote Incluindo os dados do novo Lote | Aba Categorização – Sele…" at bounding box center [205, 92] width 232 height 22
click at [286, 97] on input "Incluindo os dados do novo Lote | Aba Categorização – Selecionando o Tipo de Ob…" at bounding box center [205, 99] width 232 height 7
click at [280, 100] on input "Incluindo os dados do novo Lote | Aba Categorização – Selecionando o Tipo de Ob…" at bounding box center [205, 99] width 232 height 7
click at [270, 98] on input "Incluindo os dados do novo Lote | Aba Categorização – Selecionando o Tipo de Ob…" at bounding box center [205, 99] width 232 height 7
click at [252, 99] on input "Incluindo os dados do novo Lote | Aba Categorização – Selecionando o Tipo de Ob…" at bounding box center [205, 99] width 232 height 7
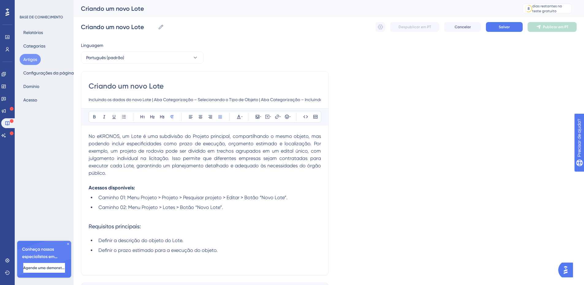
click at [242, 99] on input "Incluindo os dados do novo Lote | Aba Categorização – Selecionando o Tipo de Ob…" at bounding box center [205, 99] width 232 height 7
click at [501, 28] on font "Salvar" at bounding box center [504, 27] width 11 height 4
click at [183, 99] on input "Incluindo os dados do novo Lote | Aba Categorização – Selecionando o Tipo de Ob…" at bounding box center [205, 99] width 232 height 7
click at [183, 98] on input "Incluindo os dados do novo Lote | Aba Categorização – Selecionando o Tipo de Ob…" at bounding box center [205, 99] width 232 height 7
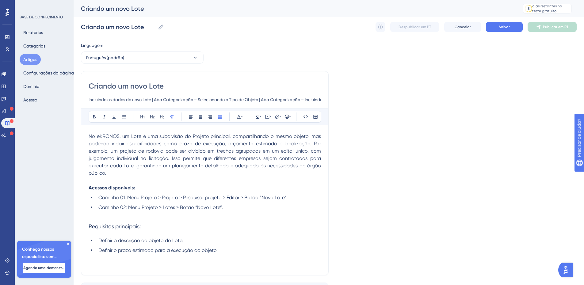
click at [131, 148] on span "No eKRONOS, um Lote é uma subdivisão do Projeto principal, compartilhando o mes…" at bounding box center [206, 154] width 234 height 43
click at [294, 237] on li "Definir a descrição do objeto do Lote." at bounding box center [208, 240] width 225 height 7
click at [115, 86] on input "Criando um novo Lote" at bounding box center [205, 86] width 232 height 10
click at [135, 87] on input "Criando um novo Lote" at bounding box center [205, 86] width 232 height 10
click at [91, 100] on input "Incluindo os dados do novo Lote | Aba Categorização – Selecionando o Tipo de Ob…" at bounding box center [205, 99] width 232 height 7
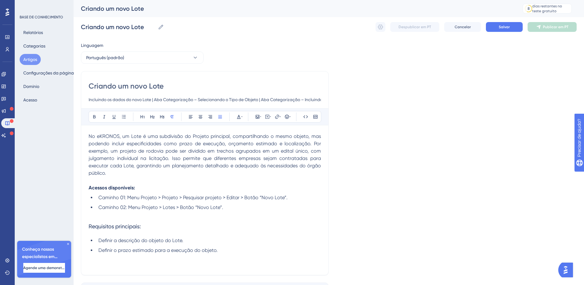
click at [92, 97] on input "Incluindo os dados do novo Lote | Aba Categorização – Selecionando o Tipo de Ob…" at bounding box center [205, 99] width 232 height 7
click at [108, 99] on input "Incluindo os dados do novo Lote | Aba Categorização – Selecionando o Tipo de Ob…" at bounding box center [205, 99] width 232 height 7
click at [120, 100] on input "Incluindo os dados do novo Lote | Aba Categorização – Selecionando o Tipo de Ob…" at bounding box center [205, 99] width 232 height 7
click at [394, 137] on div "Linguagem Português (padrão) Criando um novo Lote Incluindo os dados do novo Lo…" at bounding box center [329, 177] width 496 height 270
click at [153, 97] on input "Incluindo os dados do novo Lote | Aba Categorização – Selecionando o Tipo de Ob…" at bounding box center [205, 99] width 232 height 7
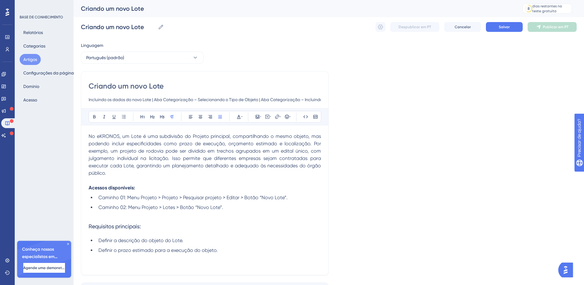
click at [155, 99] on input "Incluindo os dados do novo Lote | Aba Categorização – Selecionando o Tipo de Ob…" at bounding box center [205, 99] width 232 height 7
click at [147, 103] on input "Incluindo os dados do novo Lote | Aba Categorização – Selecionando o Tipo de Ob…" at bounding box center [205, 99] width 232 height 7
click at [160, 98] on input "Incluindo os dados do novo Lote | Aba Categorização – Selecionando o Tipo de Ob…" at bounding box center [205, 99] width 232 height 7
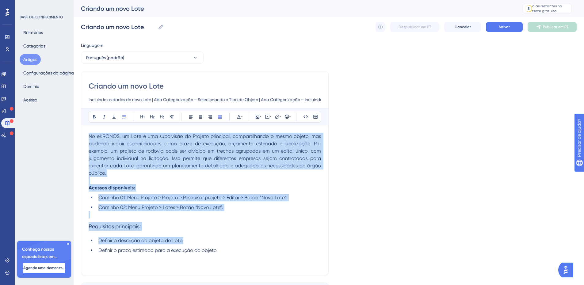
drag, startPoint x: 228, startPoint y: 250, endPoint x: 70, endPoint y: 131, distance: 197.9
click at [74, 131] on div "Desempenho Usuários Noivado Widgets Opinião Atualizações de produtos Base de co…" at bounding box center [329, 161] width 510 height 322
click at [212, 178] on p at bounding box center [205, 180] width 232 height 7
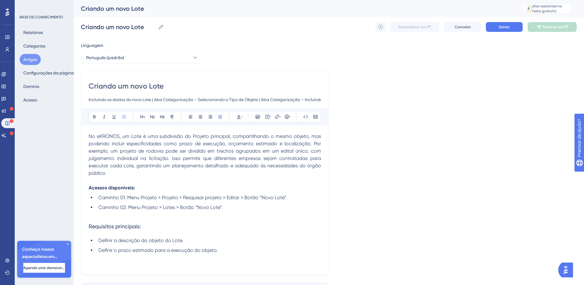
click at [431, 110] on div "Linguagem Português (padrão) Criando um novo Lote Incluindo os dados do novo Lo…" at bounding box center [329, 177] width 496 height 270
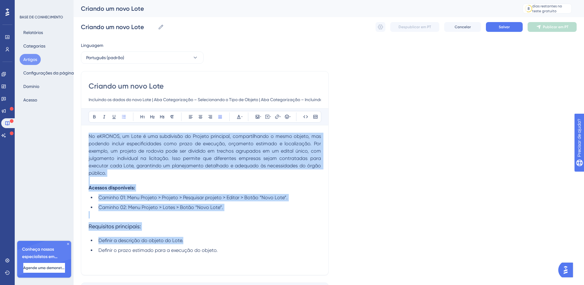
click at [193, 100] on input "Incluindo os dados do novo Lote | Aba Categorização – Selecionando o Tipo de Ob…" at bounding box center [205, 99] width 232 height 7
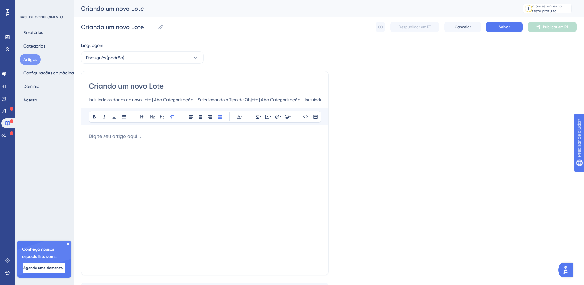
click at [162, 101] on input "Incluindo os dados do novo Lote | Aba Categorização – Selecionando o Tipo de Ob…" at bounding box center [205, 99] width 232 height 7
click at [177, 99] on input "Incluindo os dados do novo Lote | Aba Categorização – Selecionando o Tipo de Ob…" at bounding box center [205, 99] width 232 height 7
paste input "No eKRONOS, um Lote é uma subdivisão do Projeto principal, compartilhando o mes…"
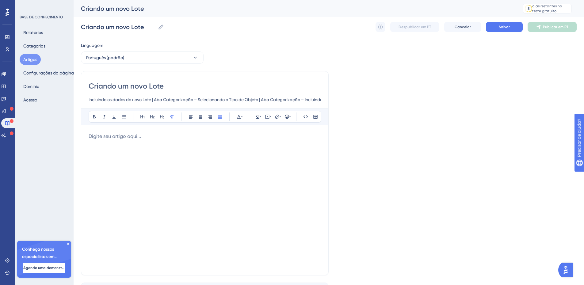
click at [150, 97] on input "Incluindo os dados do novo Lote | Aba Categorização – Selecionando o Tipo de Ob…" at bounding box center [205, 99] width 232 height 7
paste input "Aba Categorização | Aba Endereços | Aba Responsáveis | Aba Upload de Arquivos| …"
click at [316, 99] on input "Aba Categorização | Aba Endereços | Aba Responsáveis | Aba Upload de Arquivos| …" at bounding box center [205, 99] width 232 height 7
type input "Aba Categorização | Aba Endereços | Aba Responsáveis | Aba Upload de Arquivos| …"
click at [501, 26] on font "Salvar" at bounding box center [504, 27] width 11 height 4
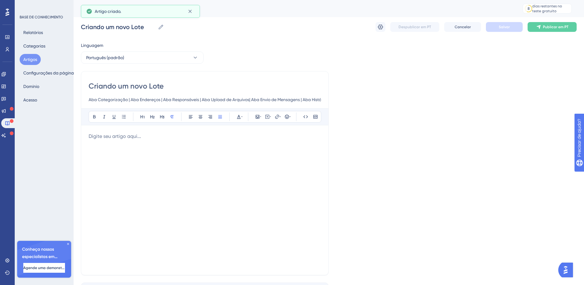
click at [156, 139] on p at bounding box center [205, 136] width 232 height 7
click at [97, 133] on p at bounding box center [205, 136] width 232 height 7
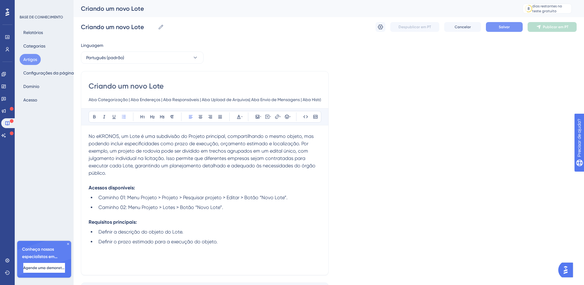
click at [497, 26] on button "Salvar" at bounding box center [504, 27] width 37 height 10
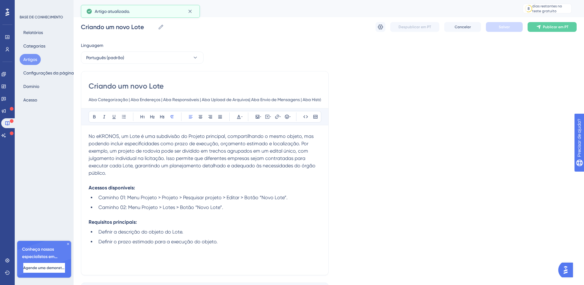
click at [112, 183] on p at bounding box center [205, 180] width 232 height 7
click at [116, 212] on p at bounding box center [205, 214] width 232 height 7
click at [236, 249] on div "No eKRONOS, um Lote é uma subdivisão do Projeto principal, compartilhando o mes…" at bounding box center [205, 200] width 232 height 135
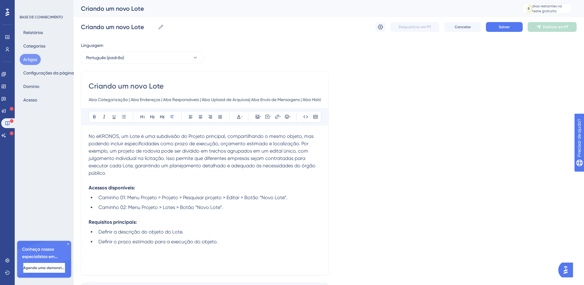
click at [93, 258] on p at bounding box center [205, 256] width 232 height 7
click at [223, 261] on span "Após a criação do Projeto, o eKRONOS exibe a aba “Lotes”, onde está disponível …" at bounding box center [204, 259] width 231 height 13
drag, startPoint x: 291, startPoint y: 255, endPoint x: 318, endPoint y: 256, distance: 27.6
click at [318, 256] on span "Após a criação do Projeto, o eKRONOS exibe a aba “Lotes”, onde está disponível …" at bounding box center [204, 259] width 231 height 13
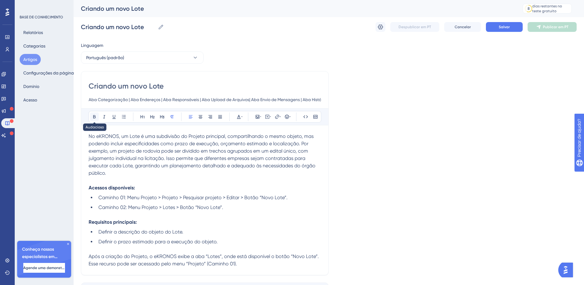
click at [93, 116] on icon at bounding box center [94, 116] width 2 height 3
click at [258, 261] on p "Após a criação do Projeto, o eKRONOS exibe a aba “Lotes”, onde está disponível …" at bounding box center [205, 260] width 232 height 15
click at [257, 116] on icon at bounding box center [257, 116] width 5 height 5
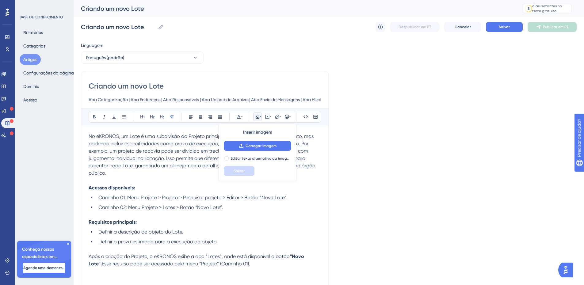
click at [256, 132] on font "Inserir imagem" at bounding box center [257, 132] width 29 height 5
click at [252, 144] on font "Carregar imagem" at bounding box center [261, 146] width 31 height 4
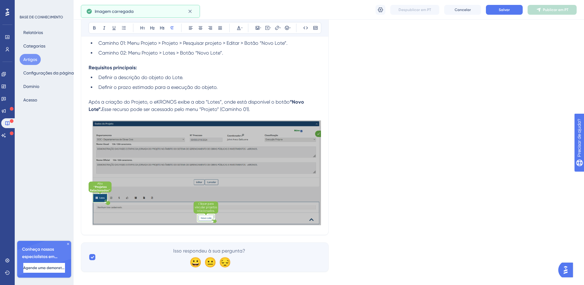
scroll to position [152, 0]
click at [303, 229] on div "Criando um novo Lote Aba Categorização | Aba Endereços | Aba Responsáveis | Aba…" at bounding box center [205, 75] width 248 height 318
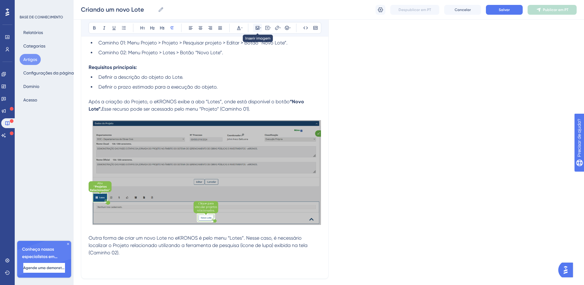
click at [258, 28] on icon at bounding box center [257, 27] width 5 height 5
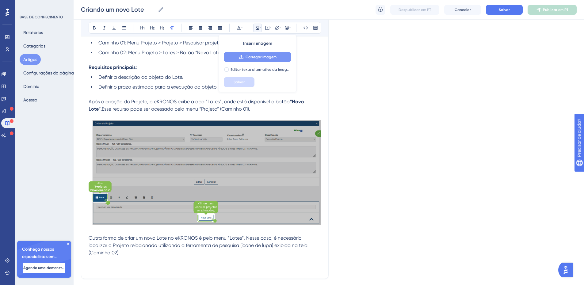
click at [249, 58] on font "Carregar imagem" at bounding box center [261, 57] width 31 height 4
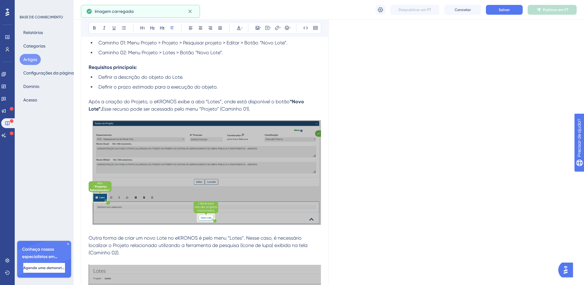
scroll to position [222, 0]
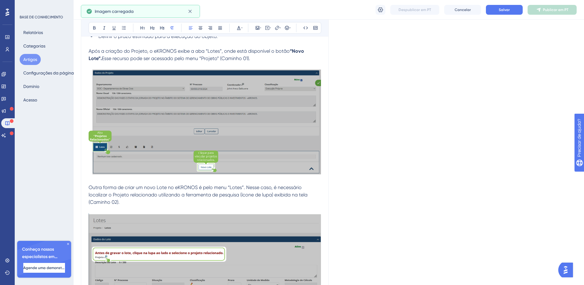
click at [281, 183] on div "No eKRONOS, um Lote é uma subdivisão do Projeto principal, compartilhando o mes…" at bounding box center [205, 121] width 232 height 389
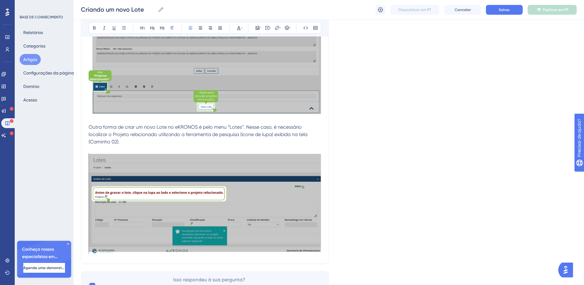
scroll to position [291, 0]
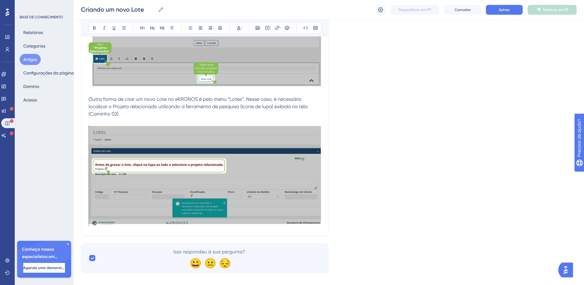
click at [261, 223] on div "Criando um novo Lote Aba Categorização | Aba Endereços | Aba Responsáveis | Aba…" at bounding box center [205, 6] width 248 height 459
click at [314, 223] on div "Criando um novo Lote Aba Categorização | Aba Endereços | Aba Responsáveis | Aba…" at bounding box center [205, 6] width 248 height 459
click at [323, 212] on div "Criando um novo Lote Aba Categorização | Aba Endereços | Aba Responsáveis | Aba…" at bounding box center [205, 6] width 248 height 459
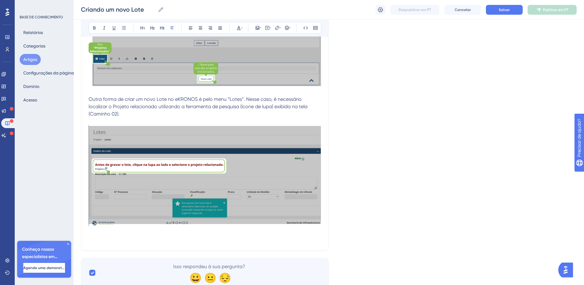
click at [135, 236] on p at bounding box center [205, 239] width 232 height 7
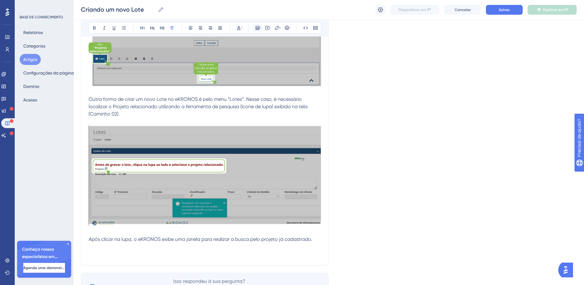
drag, startPoint x: 257, startPoint y: 25, endPoint x: 256, endPoint y: 31, distance: 6.2
click at [257, 26] on button at bounding box center [257, 28] width 9 height 9
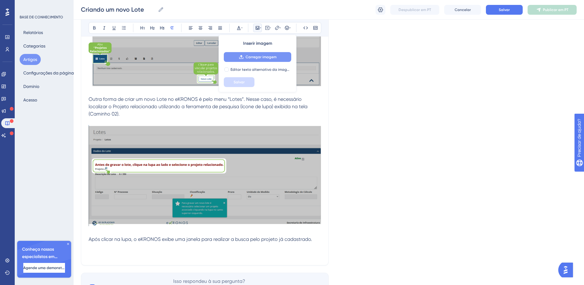
click at [251, 56] on font "Carregar imagem" at bounding box center [261, 57] width 31 height 4
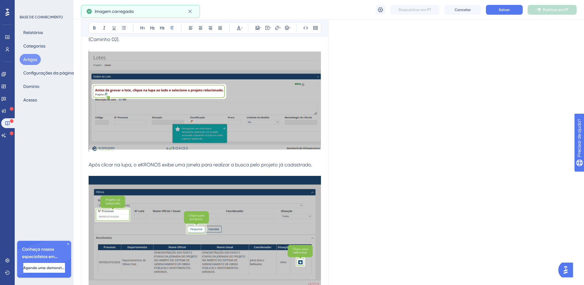
scroll to position [373, 0]
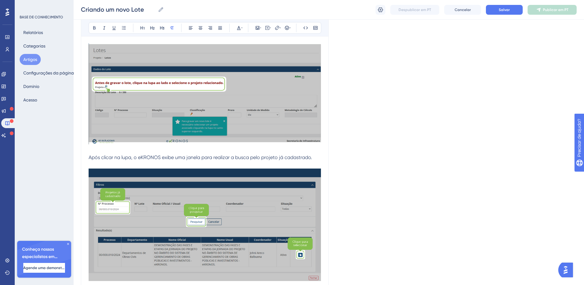
click at [121, 283] on p at bounding box center [205, 286] width 232 height 7
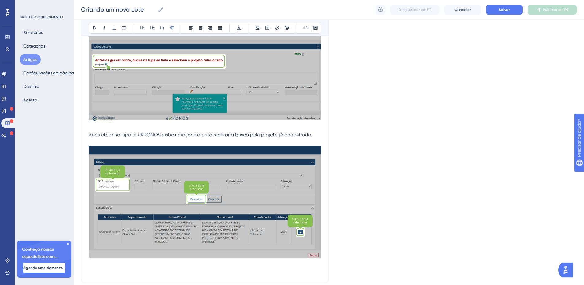
scroll to position [443, 0]
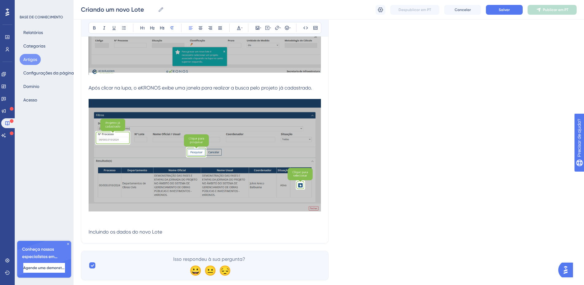
drag, startPoint x: 161, startPoint y: 225, endPoint x: 88, endPoint y: 222, distance: 73.0
click at [152, 27] on icon at bounding box center [152, 27] width 5 height 5
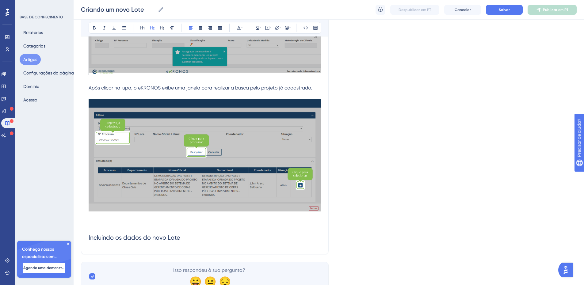
click at [190, 236] on h2 "Incluindo os dados do novo Lote" at bounding box center [205, 237] width 232 height 18
click at [187, 230] on h2 "Incluindo os dados do novo Lote" at bounding box center [205, 237] width 232 height 18
click at [112, 247] on p at bounding box center [205, 250] width 232 height 7
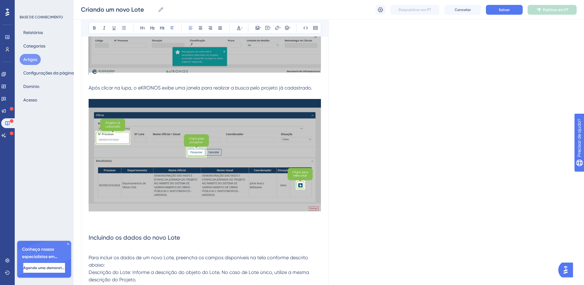
scroll to position [502, 0]
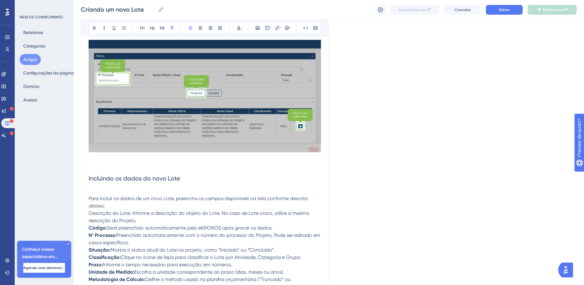
click at [101, 188] on p at bounding box center [205, 191] width 232 height 7
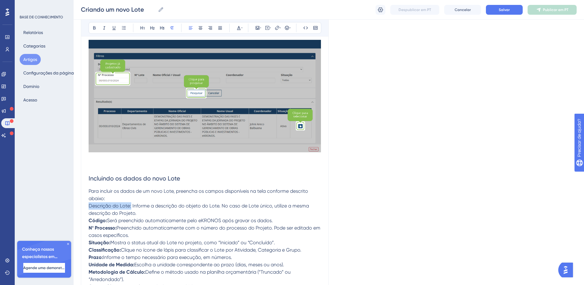
drag, startPoint x: 131, startPoint y: 199, endPoint x: 82, endPoint y: 196, distance: 48.9
click at [93, 29] on icon at bounding box center [94, 27] width 5 height 5
click at [143, 207] on p "Descrição do Lote: Informe a descrição do objeto do Lote. No caso de Lote único…" at bounding box center [205, 209] width 232 height 15
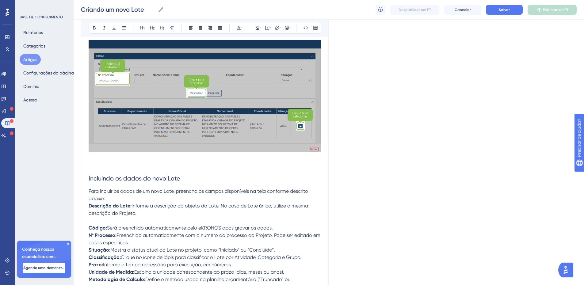
click at [286, 224] on p "Código: Será preenchido automaticamente pelo eKRONOS após gravar os dados." at bounding box center [205, 227] width 232 height 7
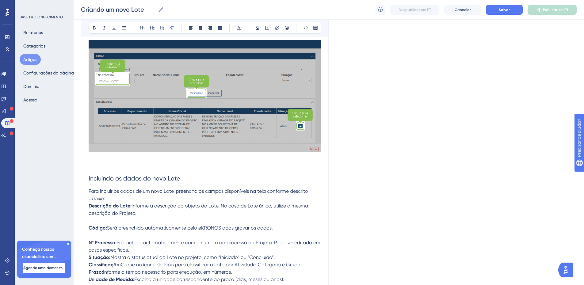
click at [136, 244] on p "Nº Processo: Preenchido automaticamente com o número do processo do Projeto. Po…" at bounding box center [205, 246] width 232 height 15
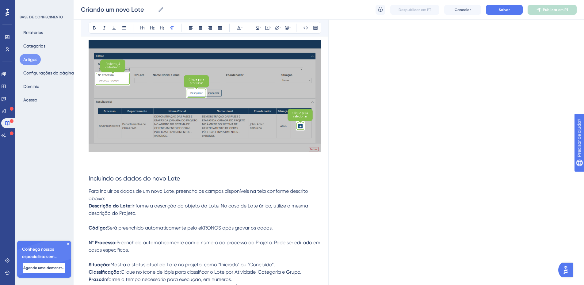
click at [283, 261] on p "Situação: Mostra o status atual do Lote no projeto, como “Iniciado” ou “Concluí…" at bounding box center [205, 264] width 232 height 7
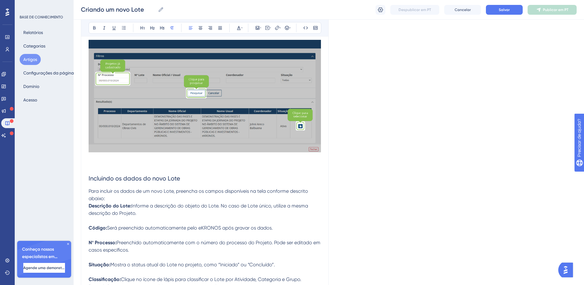
click at [311, 276] on p "Classificação: Clique no ícone de lápis para classificar o Lote por Atividade, …" at bounding box center [205, 279] width 232 height 7
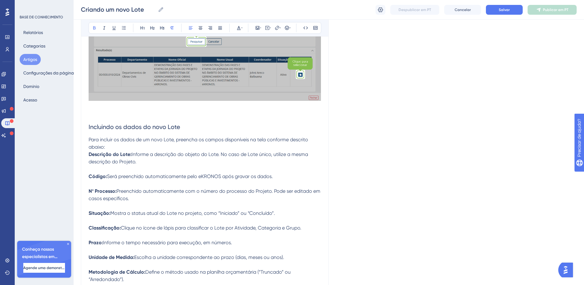
scroll to position [558, 0]
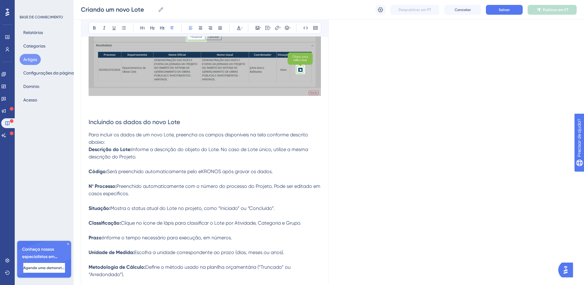
drag, startPoint x: 208, startPoint y: 280, endPoint x: 73, endPoint y: 118, distance: 210.9
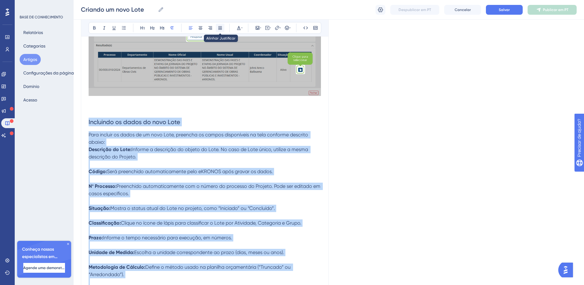
click at [218, 26] on icon at bounding box center [220, 27] width 5 height 5
click at [120, 147] on strong "Descrição do Lote:" at bounding box center [111, 150] width 44 height 6
click at [95, 146] on p "Descrição do Lote: Informe a descrição do objeto do Lote. No caso de Lote único…" at bounding box center [205, 153] width 232 height 15
click at [111, 133] on p "Para incluir os dados de um novo Lote, preencha os campos disponíveis na tela c…" at bounding box center [205, 138] width 232 height 15
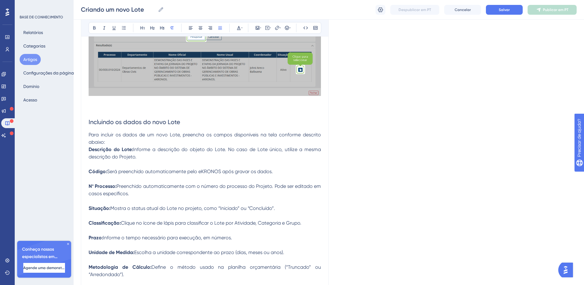
click at [114, 135] on p "Para incluir os dados de um novo Lote, preencha os campos disponíveis na tela c…" at bounding box center [205, 138] width 232 height 15
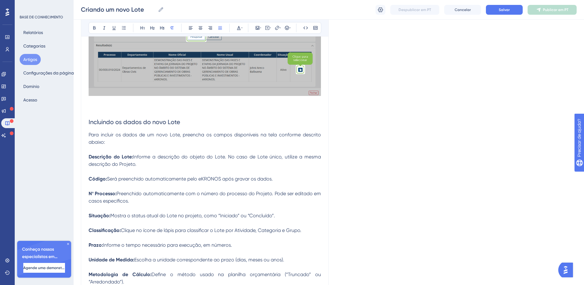
click at [90, 154] on strong "Descrição do Lote:" at bounding box center [111, 157] width 44 height 6
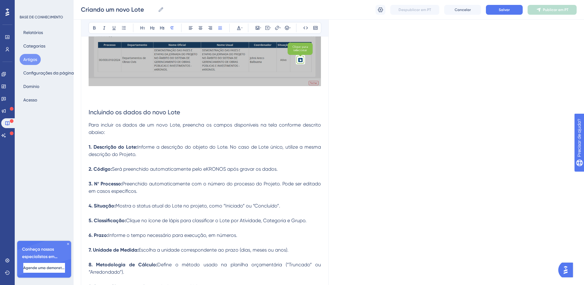
scroll to position [575, 0]
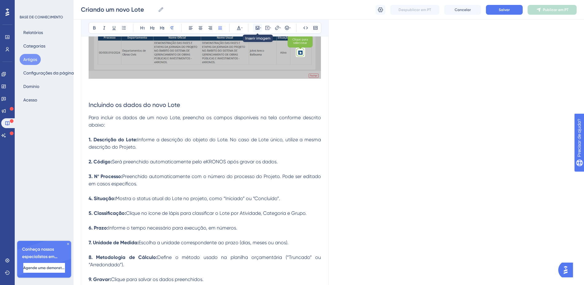
click at [257, 29] on icon at bounding box center [257, 27] width 5 height 5
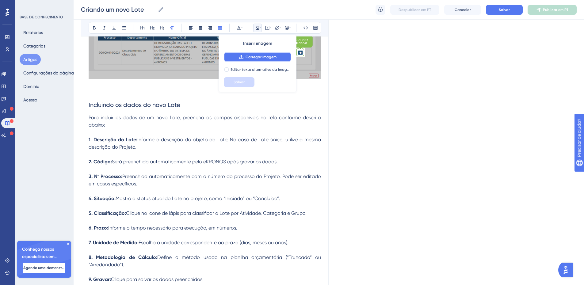
click at [249, 57] on font "Carregar imagem" at bounding box center [261, 57] width 31 height 4
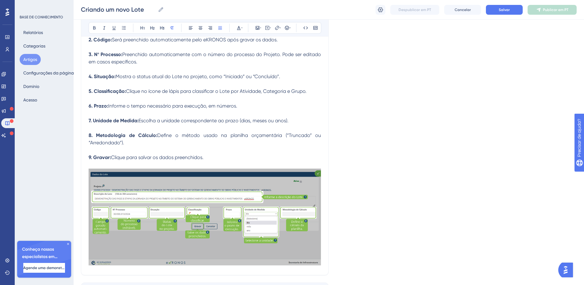
scroll to position [698, 0]
click at [243, 275] on p at bounding box center [205, 278] width 232 height 7
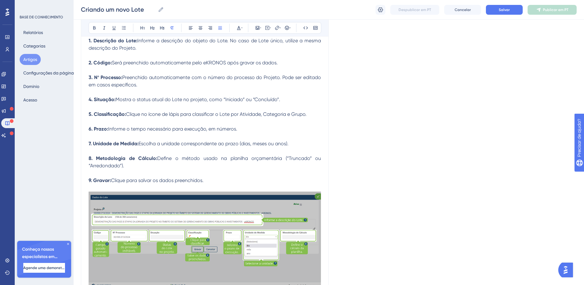
scroll to position [759, 0]
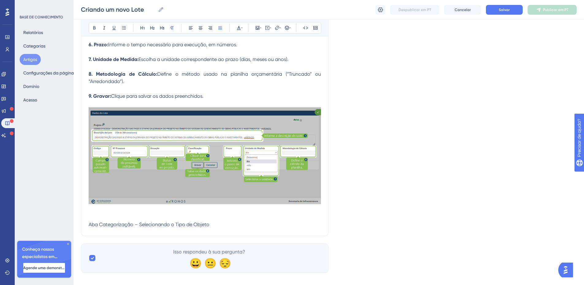
click at [148, 214] on p at bounding box center [205, 217] width 232 height 7
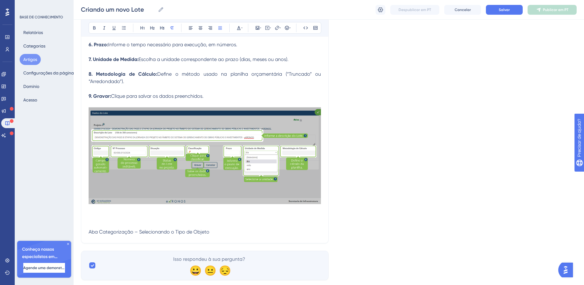
click at [214, 228] on p "Aba Categorização – Selecionando o Tipo de Objeto" at bounding box center [205, 231] width 232 height 7
click at [172, 236] on p at bounding box center [205, 239] width 232 height 7
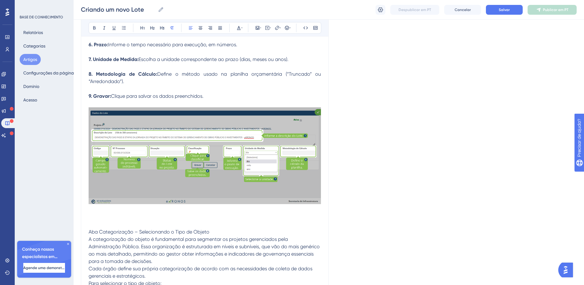
scroll to position [763, 0]
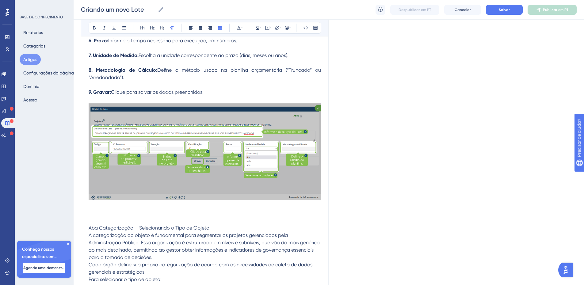
click at [211, 224] on p "Aba Categorização – Selecionando o Tipo de Objeto" at bounding box center [205, 227] width 232 height 7
drag, startPoint x: 211, startPoint y: 220, endPoint x: 203, endPoint y: 221, distance: 7.7
click at [203, 224] on p "Aba Categorização – Selecionando o Tipo de Objeto" at bounding box center [205, 227] width 232 height 7
click at [218, 224] on p "Aba Categorização – Selecionando o Tipo de Objeto" at bounding box center [205, 227] width 232 height 7
click at [215, 224] on p "Aba Categorização – Selecionando o Tipo de Objeto" at bounding box center [205, 227] width 232 height 7
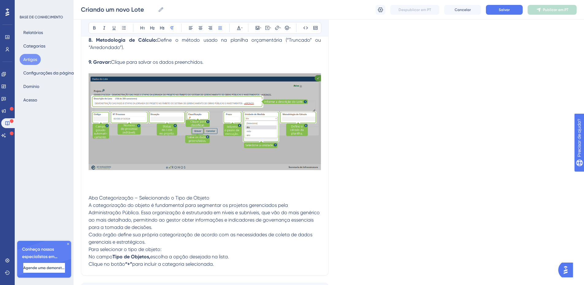
scroll to position [793, 0]
click at [197, 195] on span "Aba Categorização – Selecionando o Tipo de Objeto" at bounding box center [149, 198] width 121 height 6
click at [198, 195] on span "Aba Categorização – Selecionando o Tipo de Objeto" at bounding box center [149, 198] width 121 height 6
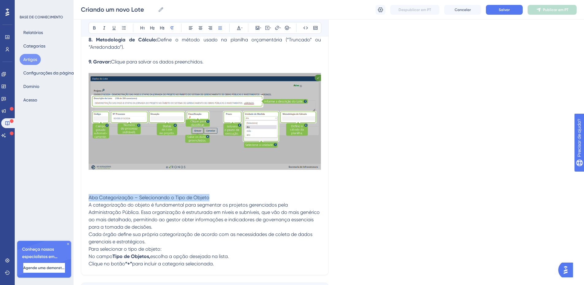
click at [198, 195] on span "Aba Categorização – Selecionando o Tipo de Objeto" at bounding box center [149, 198] width 121 height 6
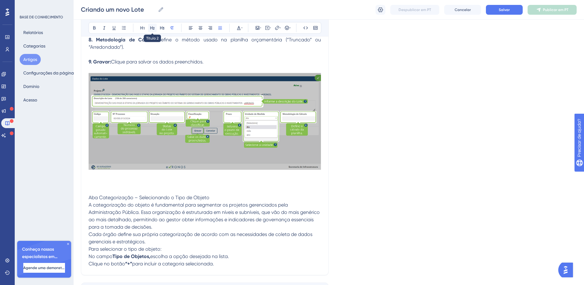
click at [152, 28] on icon at bounding box center [152, 27] width 5 height 5
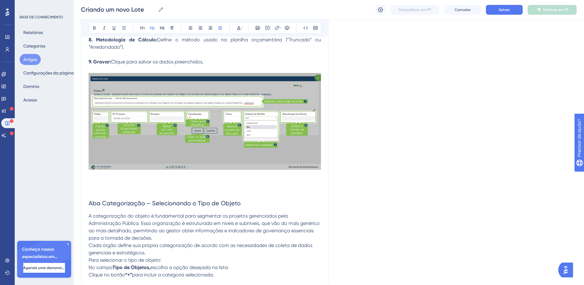
click at [249, 194] on h2 "Aba Categorização – Selecionando o Tipo de Objeto" at bounding box center [205, 203] width 232 height 18
click at [96, 265] on span "No campo" at bounding box center [101, 268] width 24 height 6
click at [89, 265] on span "No campo" at bounding box center [101, 268] width 24 height 6
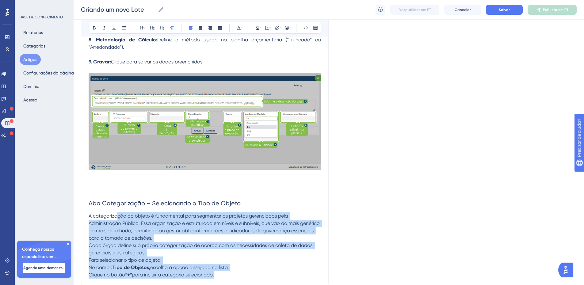
drag, startPoint x: 238, startPoint y: 267, endPoint x: 118, endPoint y: 209, distance: 133.4
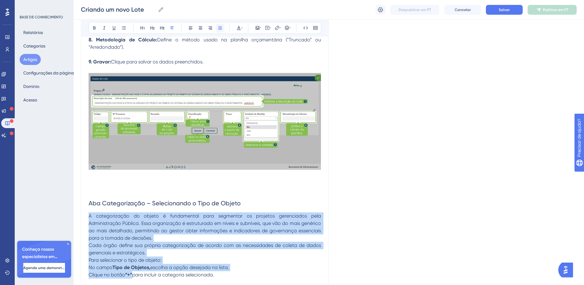
click at [220, 31] on button at bounding box center [220, 28] width 9 height 9
click at [149, 232] on p "A categorização do objeto é fundamental para segmentar os projetos gerenciados …" at bounding box center [205, 226] width 232 height 29
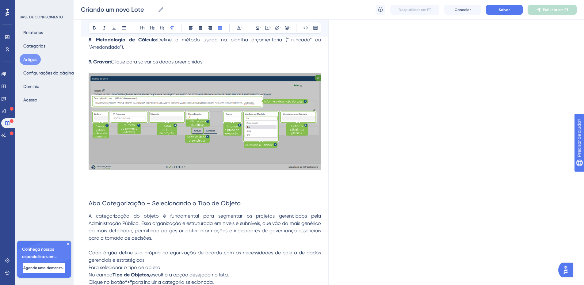
click at [156, 255] on p "Cada órgão define sua própria categorização de acordo com as necessidades de co…" at bounding box center [205, 256] width 232 height 15
click at [169, 271] on p "Para selecionar o tipo de objeto:" at bounding box center [205, 274] width 232 height 7
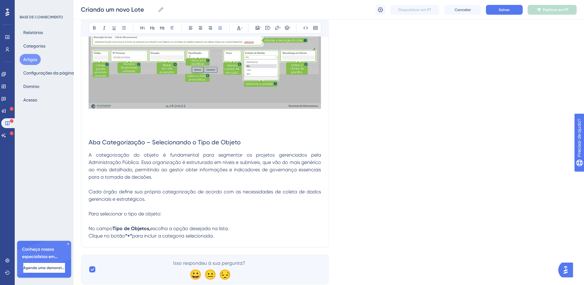
scroll to position [854, 0]
click at [90, 225] on span "No campo" at bounding box center [101, 228] width 24 height 6
drag, startPoint x: 92, startPoint y: 219, endPoint x: 86, endPoint y: 218, distance: 6.0
drag, startPoint x: 94, startPoint y: 28, endPoint x: 92, endPoint y: 48, distance: 19.7
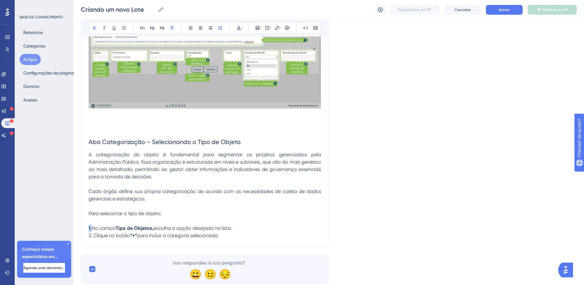
click at [94, 28] on icon at bounding box center [94, 27] width 5 height 5
drag, startPoint x: 93, startPoint y: 227, endPoint x: 86, endPoint y: 228, distance: 7.2
click at [94, 30] on icon at bounding box center [94, 27] width 5 height 5
click at [151, 233] on span "para incluir a categoria selecionada." at bounding box center [177, 236] width 82 height 6
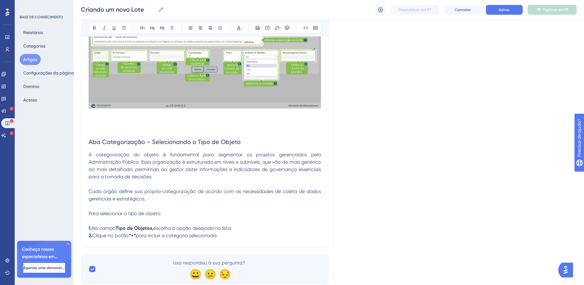
click at [243, 232] on p "2. Clique no botão “+” para incluir a categoria selecionada." at bounding box center [205, 235] width 232 height 7
click at [157, 217] on p at bounding box center [205, 220] width 232 height 7
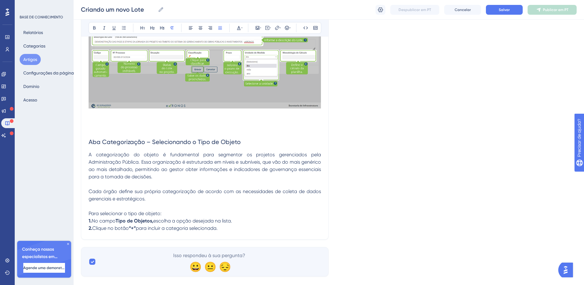
click at [240, 225] on p "2. Clique no botão “+” para incluir a categoria selecionada." at bounding box center [205, 228] width 232 height 7
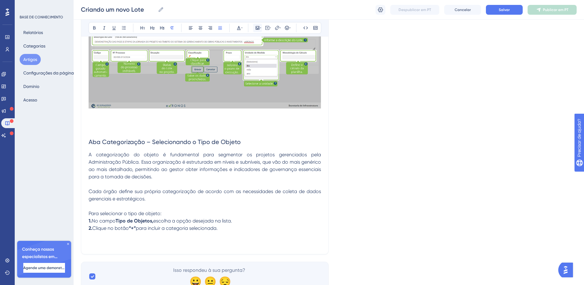
click at [255, 28] on icon at bounding box center [257, 27] width 5 height 5
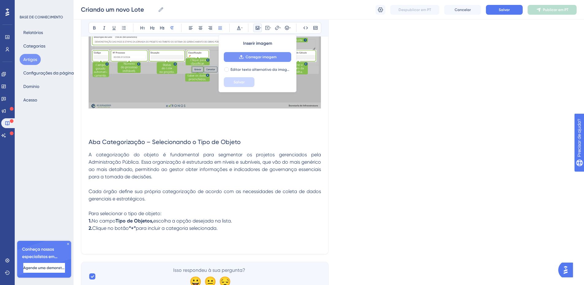
click at [249, 57] on font "Carregar imagem" at bounding box center [261, 57] width 31 height 4
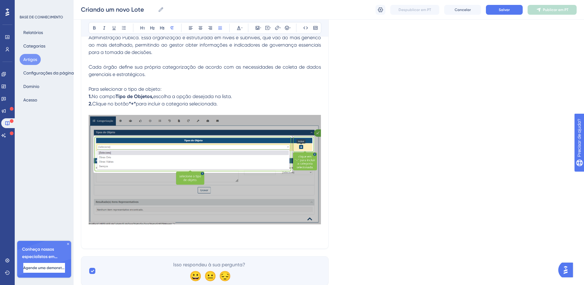
scroll to position [979, 0]
click at [499, 12] on font "Salvar" at bounding box center [504, 10] width 11 height 4
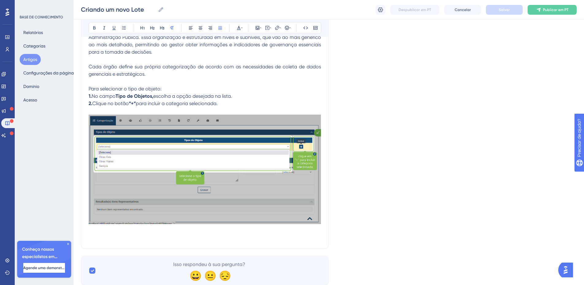
click at [139, 234] on p at bounding box center [205, 237] width 232 height 7
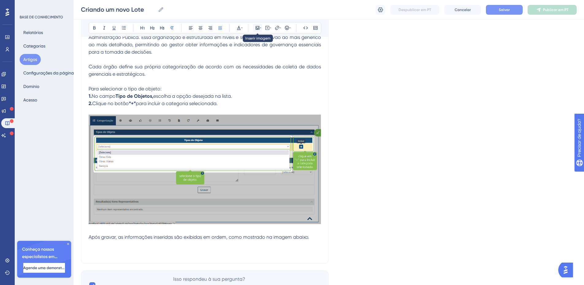
click at [258, 28] on icon at bounding box center [258, 28] width 4 height 4
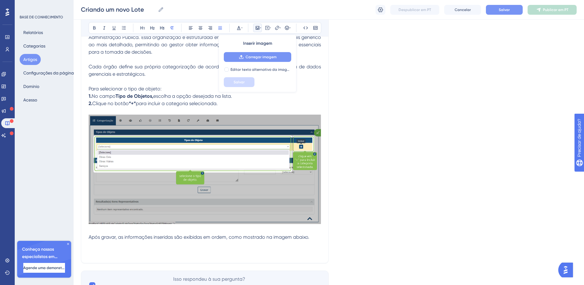
click at [251, 56] on font "Carregar imagem" at bounding box center [261, 57] width 31 height 4
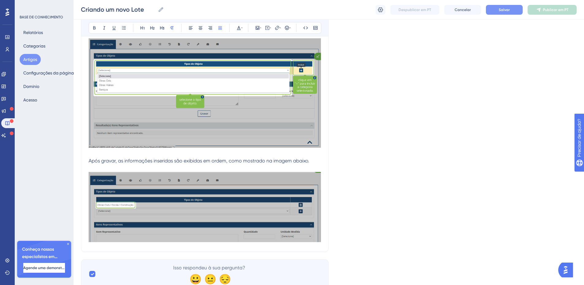
scroll to position [1063, 0]
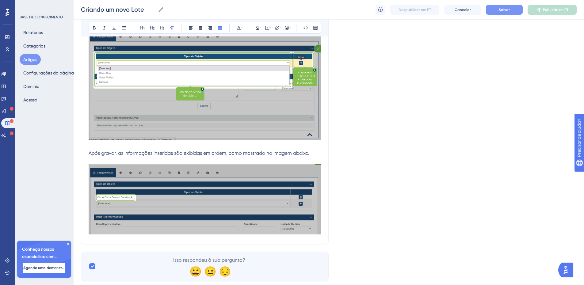
click at [280, 229] on div at bounding box center [205, 200] width 232 height 72
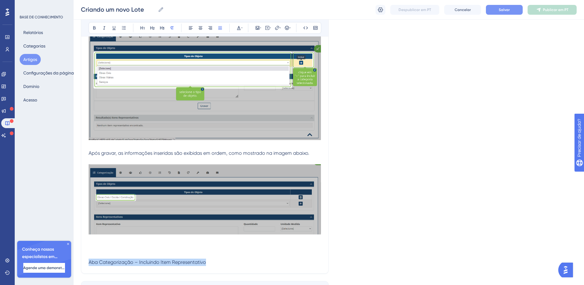
drag, startPoint x: 206, startPoint y: 255, endPoint x: 88, endPoint y: 257, distance: 118.6
click at [89, 259] on p "Aba Categorização – Incluindo Item Representativo" at bounding box center [205, 262] width 232 height 7
click at [154, 27] on icon at bounding box center [152, 27] width 5 height 5
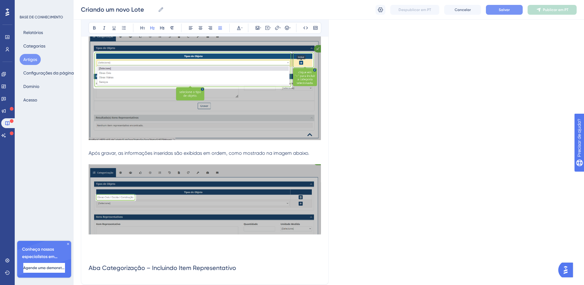
click at [242, 263] on h2 "Aba Categorização – Incluindo Item Representativo" at bounding box center [205, 268] width 232 height 18
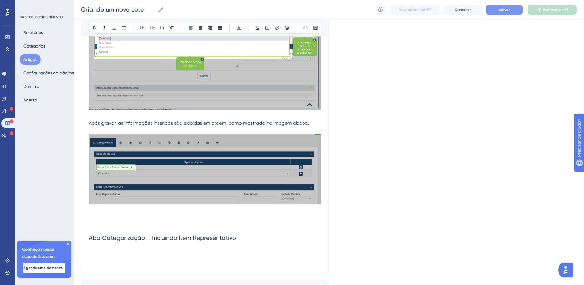
scroll to position [1093, 0]
click at [101, 237] on h2 "Aba Categorização – Incluindo Item Representativo" at bounding box center [205, 237] width 232 height 18
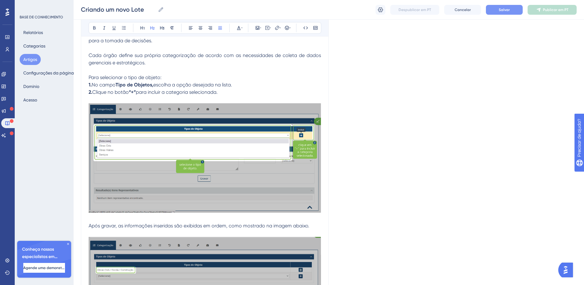
scroll to position [1038, 0]
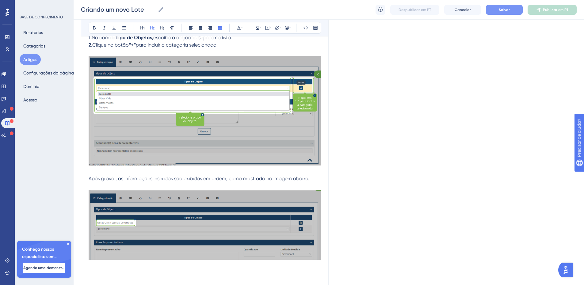
click at [161, 74] on img at bounding box center [205, 110] width 232 height 109
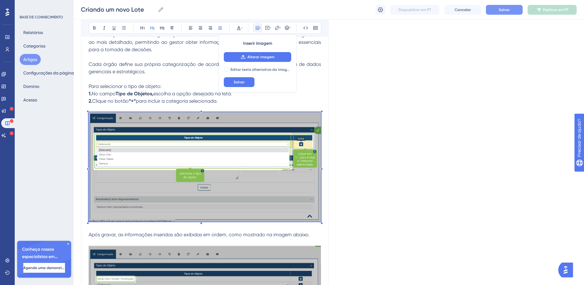
click at [165, 75] on p at bounding box center [205, 78] width 232 height 7
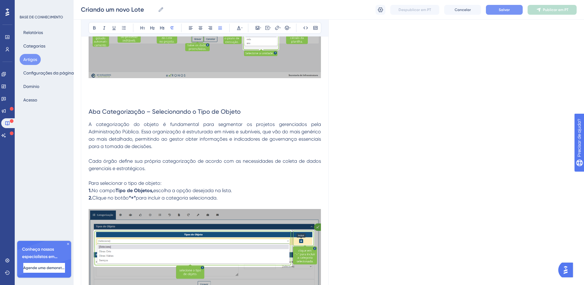
scroll to position [884, 0]
click at [89, 122] on span "A categorização do objeto é fundamental para segmentar os projetos gerenciados …" at bounding box center [206, 136] width 234 height 28
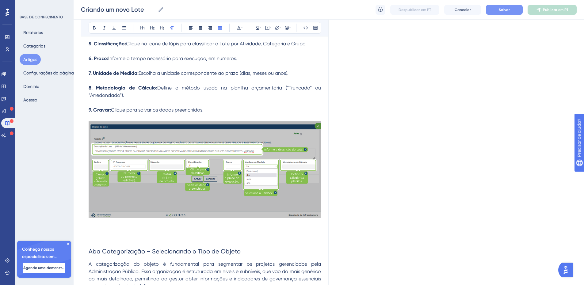
scroll to position [731, 0]
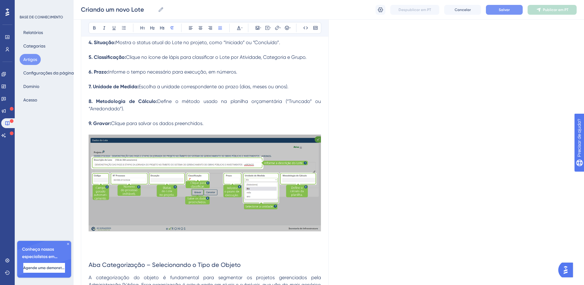
click at [157, 84] on span "Escolha a unidade correspondente ao prazo (dias, meses ou anos)." at bounding box center [214, 87] width 150 height 6
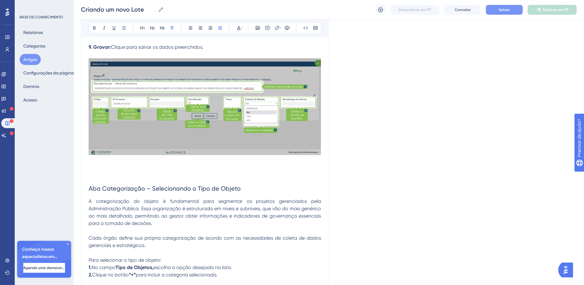
click at [220, 206] on span "A categorização do objeto é fundamental para segmentar os projetos gerenciados …" at bounding box center [206, 212] width 234 height 28
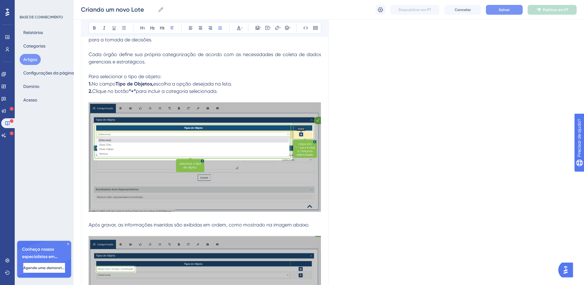
click at [219, 222] on span "Após gravar, as informações inseridas são exibidas em ordem, como mostrado na i…" at bounding box center [199, 225] width 221 height 6
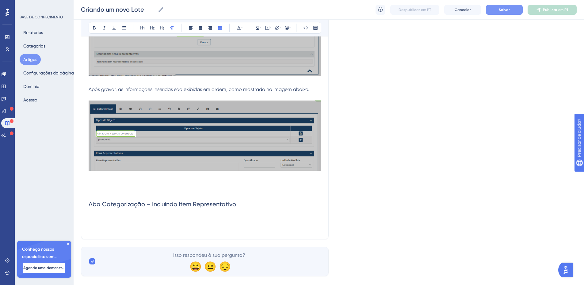
scroll to position [1130, 0]
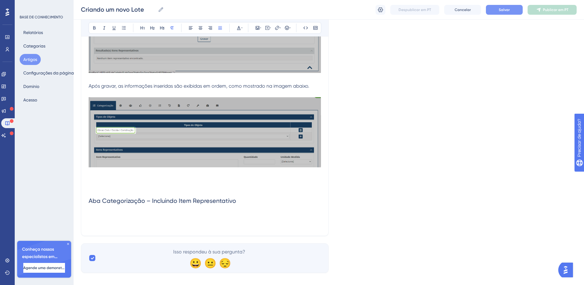
click at [238, 195] on h2 "Aba Categorização – Incluindo Item Representativo" at bounding box center [205, 201] width 232 height 18
click at [166, 210] on h2 at bounding box center [205, 219] width 232 height 18
click at [135, 201] on h2 "Aba Categorização – Incluindo Item Representativo" at bounding box center [205, 201] width 232 height 18
click at [95, 210] on h2 at bounding box center [205, 219] width 232 height 18
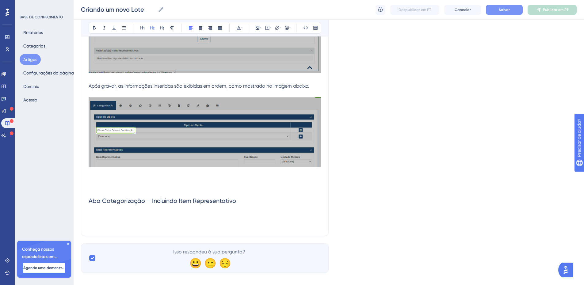
click at [96, 210] on h2 at bounding box center [205, 219] width 232 height 18
click at [97, 210] on h2 at bounding box center [205, 219] width 232 height 18
click at [111, 210] on h2 at bounding box center [205, 219] width 232 height 18
click at [238, 193] on h2 "Aba Categorização – Incluindo Item Representativo" at bounding box center [205, 201] width 232 height 18
click at [126, 210] on h2 at bounding box center [205, 219] width 232 height 18
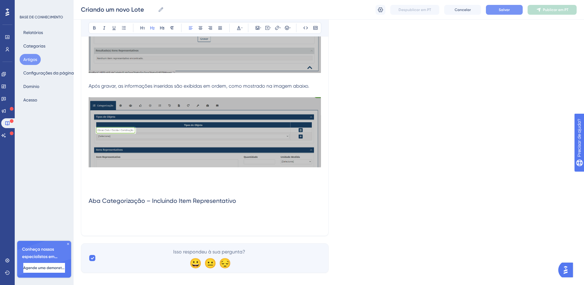
click at [104, 210] on h2 at bounding box center [205, 219] width 232 height 18
click at [496, 8] on button "Salvar" at bounding box center [504, 10] width 37 height 10
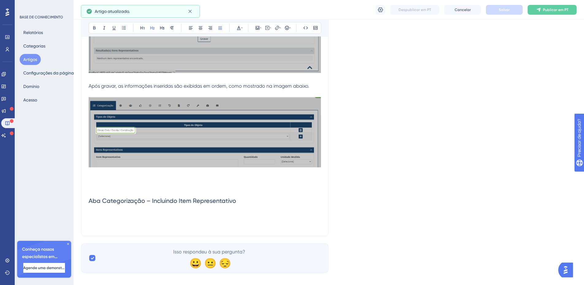
click at [122, 192] on h2 "Aba Categorização – Incluindo Item Representativo" at bounding box center [205, 201] width 232 height 18
click at [95, 210] on h2 at bounding box center [205, 219] width 232 height 18
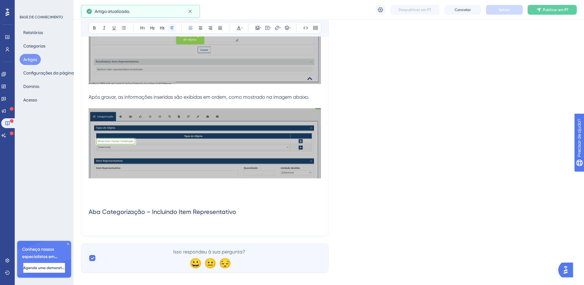
click at [172, 28] on icon at bounding box center [172, 27] width 5 height 5
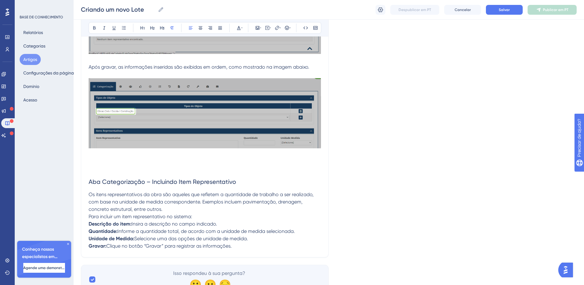
scroll to position [1149, 0]
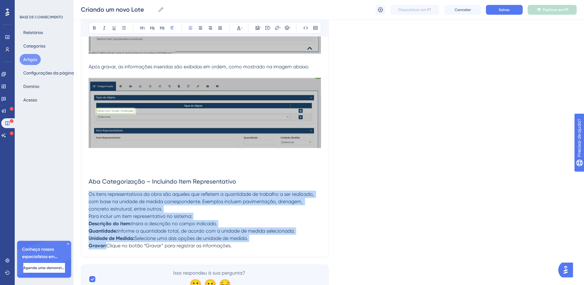
drag, startPoint x: 242, startPoint y: 239, endPoint x: 74, endPoint y: 187, distance: 176.5
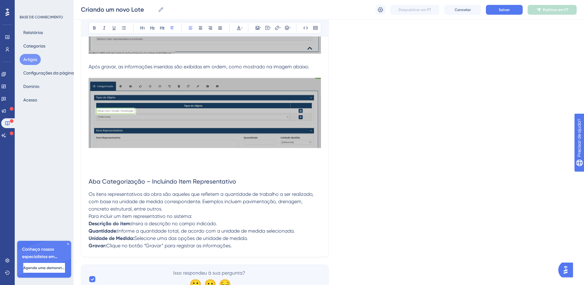
click at [215, 28] on div "Audacioso itálico Sublinhado Ponto de bala Título 1 Título 2 Título 3 Normal Al…" at bounding box center [205, 28] width 233 height 12
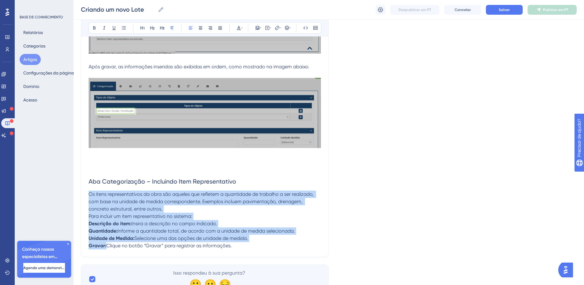
click at [169, 205] on p "Os itens representativos da obra são aqueles que refletem a quantidade de traba…" at bounding box center [205, 202] width 232 height 22
click at [169, 201] on p "Os itens representativos da obra são aqueles que refletem a quantidade de traba…" at bounding box center [205, 202] width 232 height 22
click at [163, 202] on p "Os itens representativos da obra são aqueles que refletem a quantidade de traba…" at bounding box center [205, 202] width 232 height 22
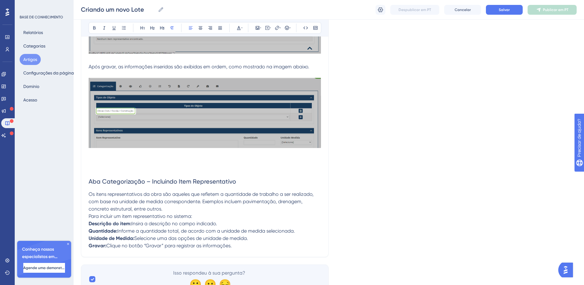
click at [163, 203] on p "Os itens representativos da obra são aqueles que refletem a quantidade de traba…" at bounding box center [205, 202] width 232 height 22
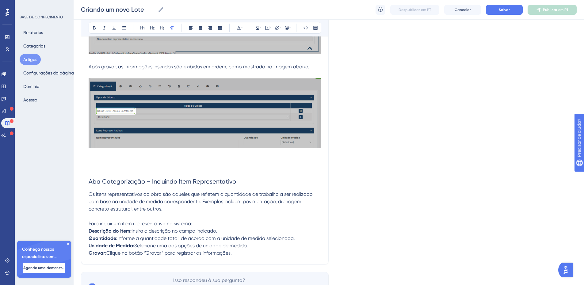
click at [199, 220] on p "Para incluir um item representativo no sistema:" at bounding box center [205, 223] width 232 height 7
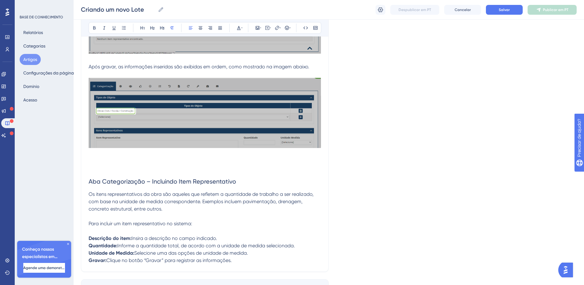
click at [222, 235] on p "Descrição do item: Insira a descrição no campo indicado." at bounding box center [205, 238] width 232 height 7
click at [110, 227] on p at bounding box center [205, 230] width 232 height 7
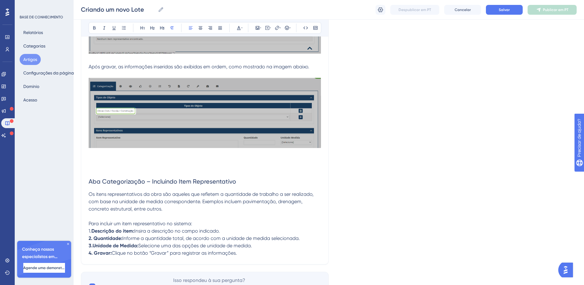
drag, startPoint x: 91, startPoint y: 223, endPoint x: 87, endPoint y: 223, distance: 3.7
click at [92, 27] on icon at bounding box center [94, 27] width 5 height 5
click at [112, 235] on strong "2. Quantidade:" at bounding box center [106, 238] width 34 height 6
click at [93, 228] on span at bounding box center [92, 231] width 1 height 6
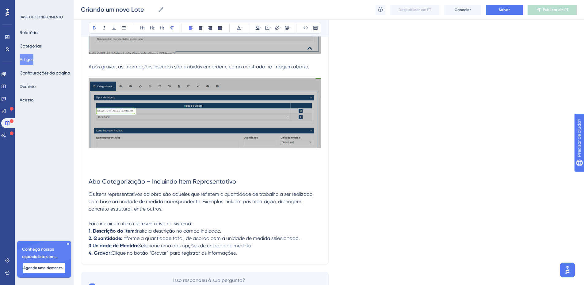
click at [93, 228] on strong "Descrição do item:" at bounding box center [114, 231] width 43 height 6
click at [89, 228] on strong "1." at bounding box center [90, 231] width 3 height 6
click at [89, 235] on strong "2. Quantidade:" at bounding box center [106, 238] width 34 height 6
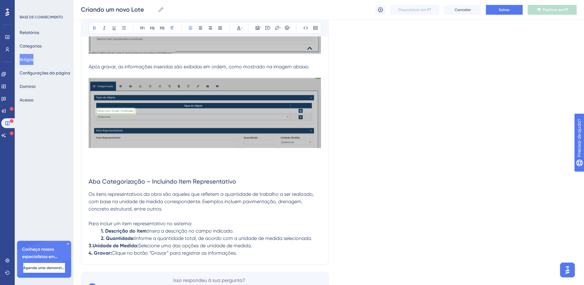
click at [89, 243] on strong "3.Unidade de Medida:" at bounding box center [114, 246] width 50 height 6
click at [90, 250] on strong "4. Gravar:" at bounding box center [100, 253] width 23 height 6
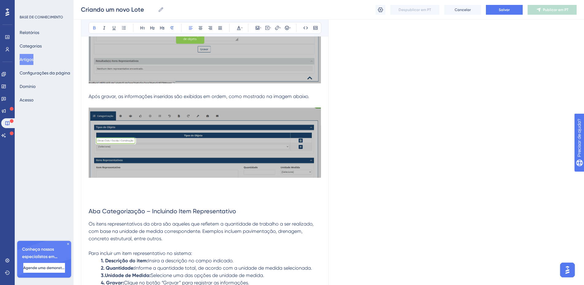
click at [156, 220] on p "Os itens representativos da obra são aqueles que refletem a quantidade de traba…" at bounding box center [205, 231] width 232 height 22
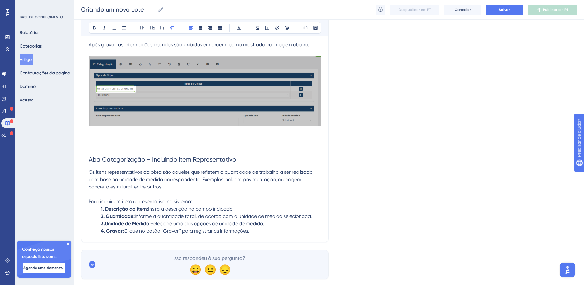
click at [99, 205] on p "1. Descrição do item: Insira a descrição no campo indicado." at bounding box center [205, 208] width 232 height 7
click at [101, 213] on strong "2. Quantidade:" at bounding box center [118, 216] width 34 height 6
click at [99, 220] on p "3.Unidade de Medida: Selecione uma das opções de unidade de medida." at bounding box center [205, 223] width 232 height 7
click at [100, 227] on p "4. Gravar: Clique no botão “Gravar” para registrar as informações." at bounding box center [205, 230] width 232 height 7
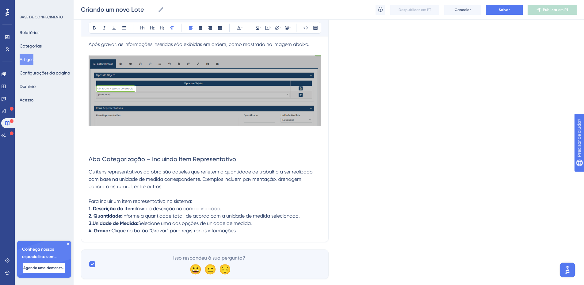
click at [255, 227] on p "4. Gravar: Clique no botão “Gravar” para registrar as informações." at bounding box center [205, 230] width 232 height 7
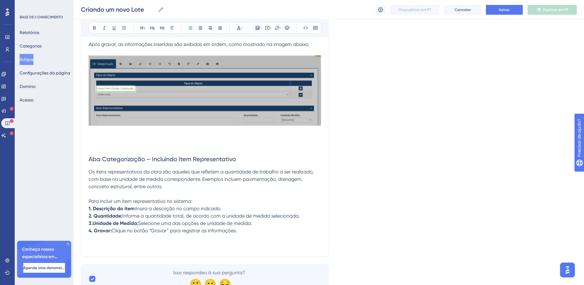
click at [257, 29] on icon at bounding box center [258, 28] width 4 height 4
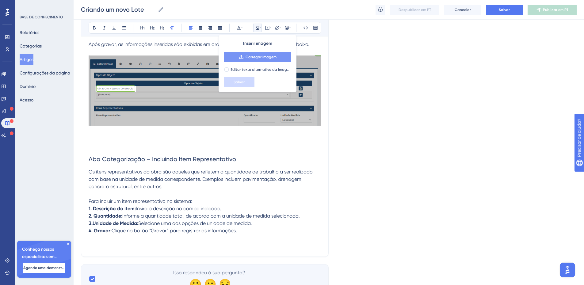
click at [253, 56] on font "Carregar imagem" at bounding box center [261, 57] width 31 height 4
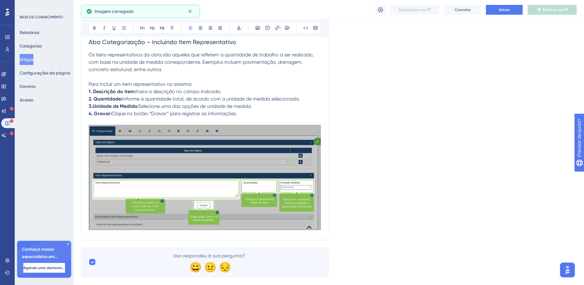
scroll to position [1293, 0]
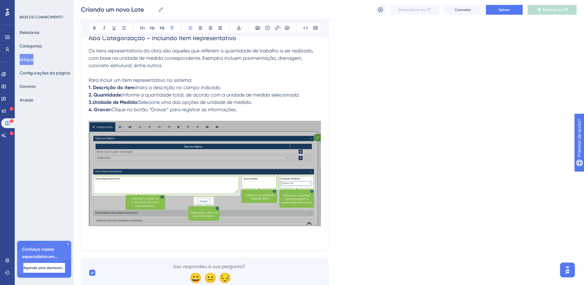
click at [159, 228] on p at bounding box center [205, 231] width 232 height 7
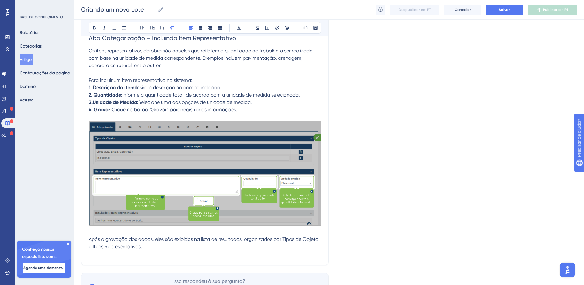
click at [257, 29] on icon at bounding box center [257, 27] width 5 height 5
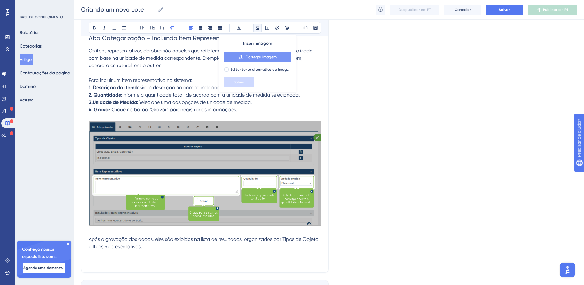
click at [251, 56] on font "Carregar imagem" at bounding box center [261, 57] width 31 height 4
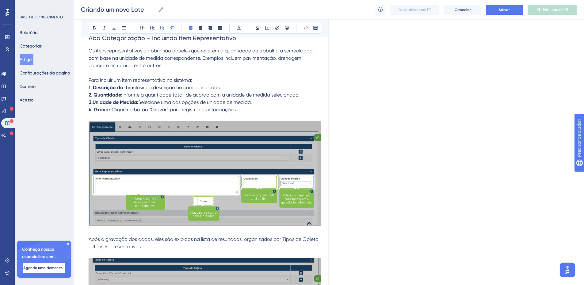
click at [234, 236] on span "Após a gravação dos dados, eles são exibidos na lista de resultados, organizado…" at bounding box center [204, 242] width 231 height 13
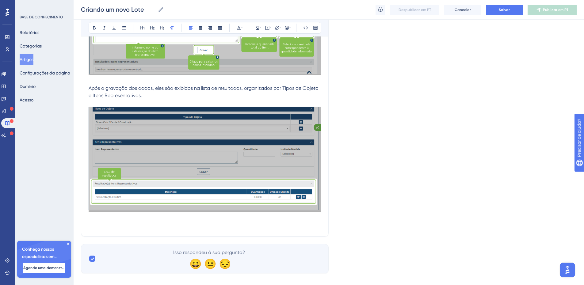
scroll to position [1445, 0]
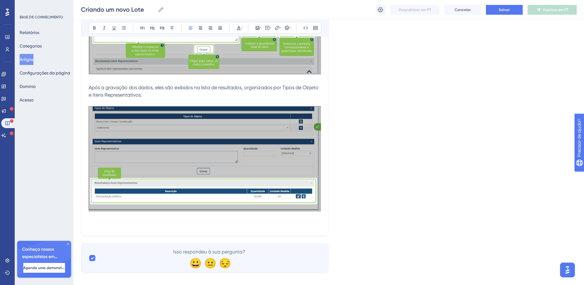
click at [189, 221] on p at bounding box center [205, 224] width 232 height 7
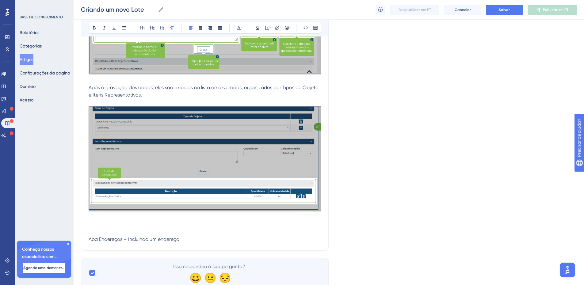
drag, startPoint x: 182, startPoint y: 230, endPoint x: 87, endPoint y: 234, distance: 94.8
click at [152, 27] on icon at bounding box center [152, 27] width 5 height 5
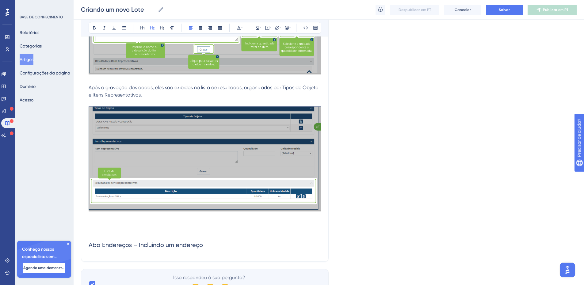
click at [211, 240] on h2 "Aba Endereços – Incluindo um endereço" at bounding box center [205, 245] width 232 height 18
click at [117, 254] on h2 at bounding box center [205, 259] width 232 height 10
click at [89, 254] on h2 at bounding box center [205, 259] width 232 height 10
click at [207, 238] on h2 "Aba Endereços – Incluindo um endereço" at bounding box center [205, 245] width 232 height 18
click at [208, 239] on h2 "Aba Endereços – Incluindo um endereço" at bounding box center [205, 245] width 232 height 18
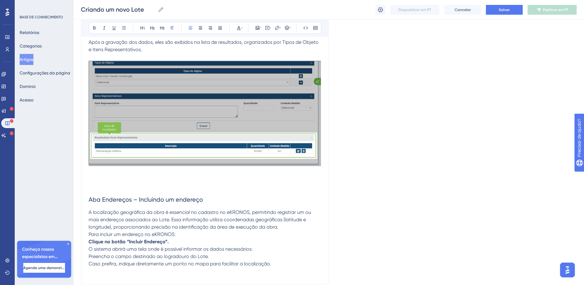
scroll to position [1490, 0]
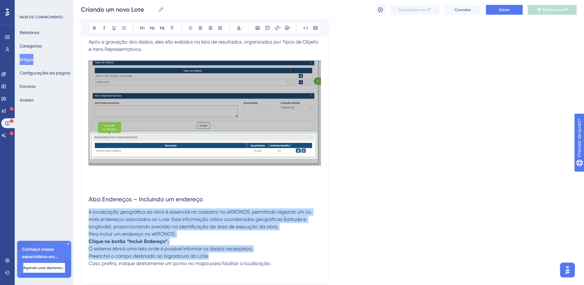
drag, startPoint x: 277, startPoint y: 257, endPoint x: 127, endPoint y: 206, distance: 158.5
click at [219, 28] on icon at bounding box center [220, 27] width 5 height 5
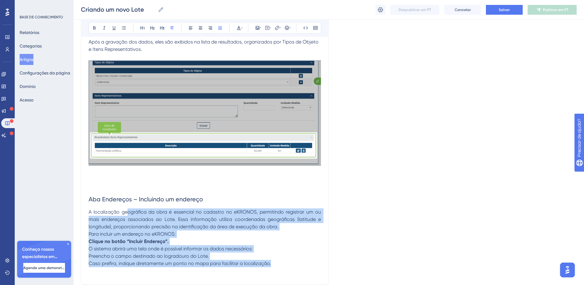
click at [290, 219] on p "A localização geográfica da obra é essencial no cadastro no eKRONOS, permitindo…" at bounding box center [205, 219] width 232 height 22
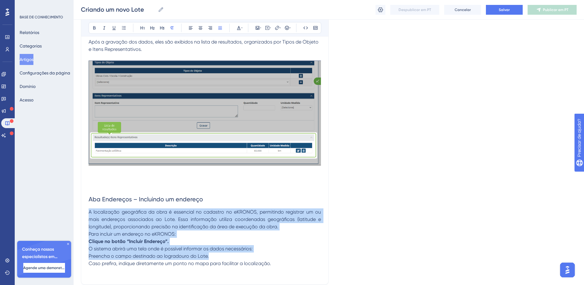
click at [285, 222] on p "A localização geográfica da obra é essencial no cadastro no eKRONOS, permitindo…" at bounding box center [205, 219] width 232 height 22
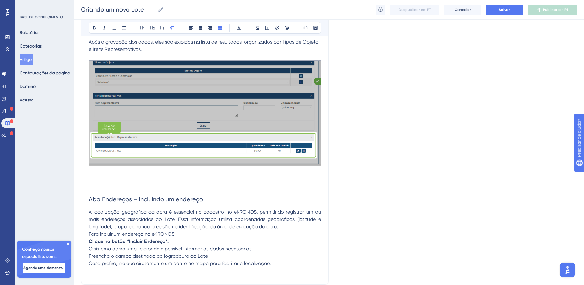
click at [284, 220] on p "A localização geográfica da obra é essencial no cadastro no eKRONOS, permitindo…" at bounding box center [205, 219] width 232 height 22
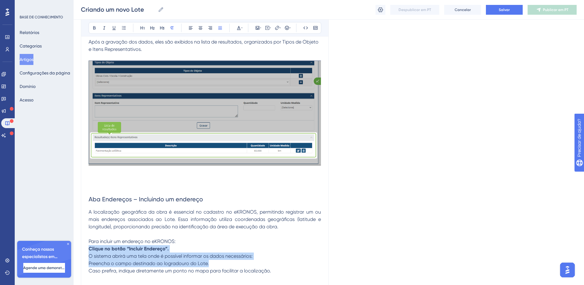
drag, startPoint x: 90, startPoint y: 241, endPoint x: 223, endPoint y: 258, distance: 134.1
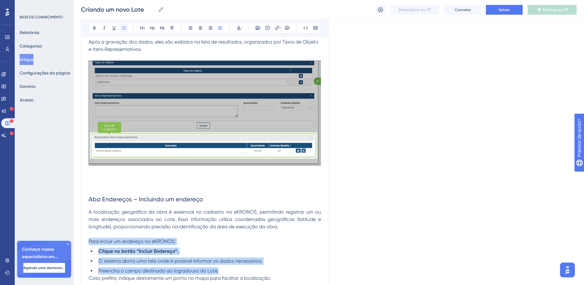
click at [125, 29] on icon at bounding box center [124, 27] width 4 height 3
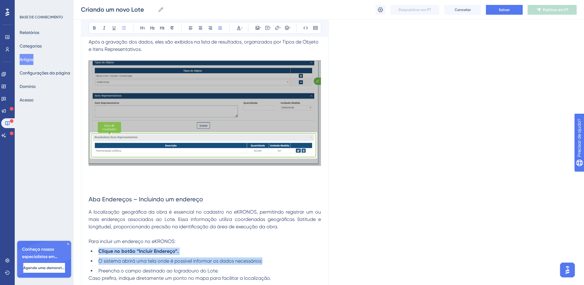
click at [128, 258] on span "O sistema abrirá uma tela onde é possível informar os dados necessários:" at bounding box center [180, 261] width 164 height 6
click at [225, 267] on li "Preencha o campo destinado ao logradouro do Lote." at bounding box center [208, 270] width 225 height 7
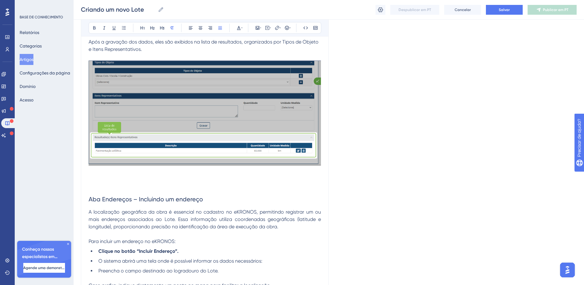
click at [283, 282] on p "Caso prefira, indique diretamente um ponto no mapa para facilitar a localização." at bounding box center [205, 285] width 232 height 7
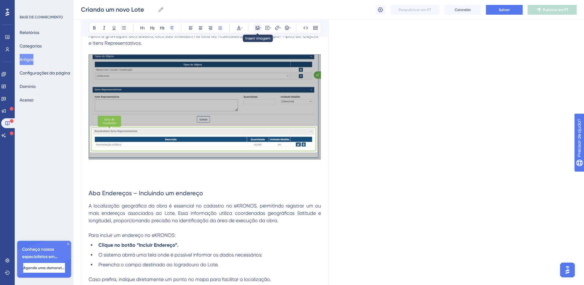
click at [258, 28] on icon at bounding box center [258, 28] width 4 height 4
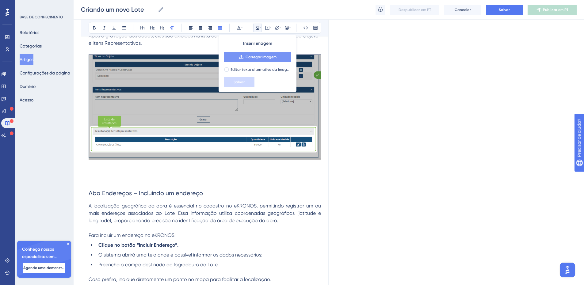
click at [257, 59] on font "Carregar imagem" at bounding box center [261, 57] width 31 height 4
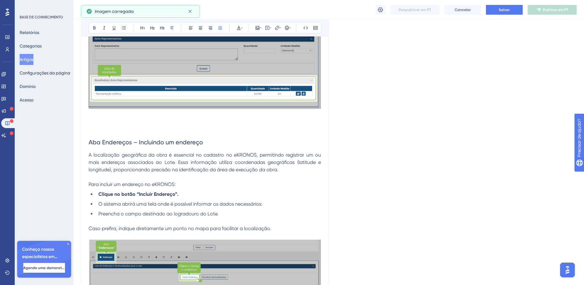
scroll to position [1555, 0]
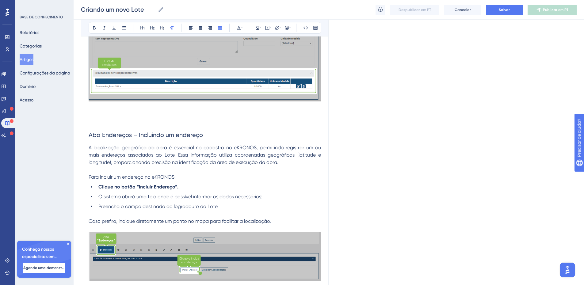
click at [272, 218] on p "Caso prefira, indique diretamente um ponto no mapa para facilitar a localização." at bounding box center [205, 221] width 232 height 7
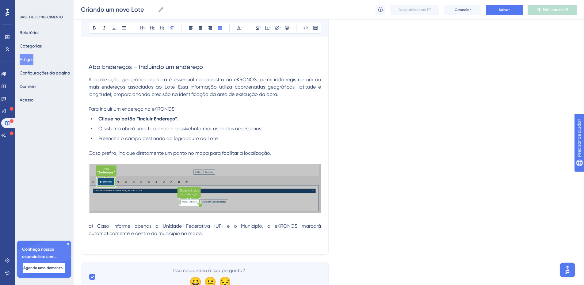
scroll to position [1623, 0]
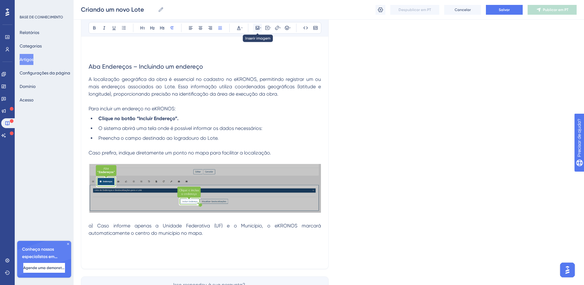
click at [257, 29] on icon at bounding box center [257, 27] width 5 height 5
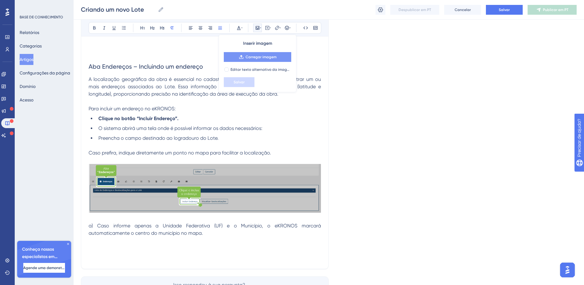
click at [258, 58] on font "Carregar imagem" at bounding box center [261, 57] width 31 height 4
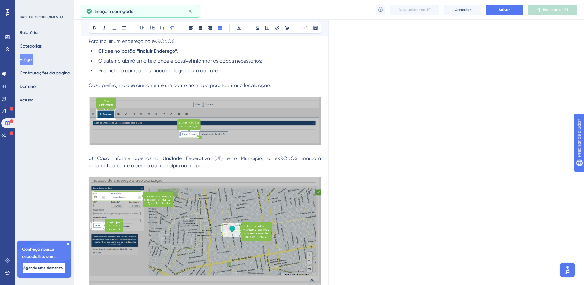
scroll to position [1698, 0]
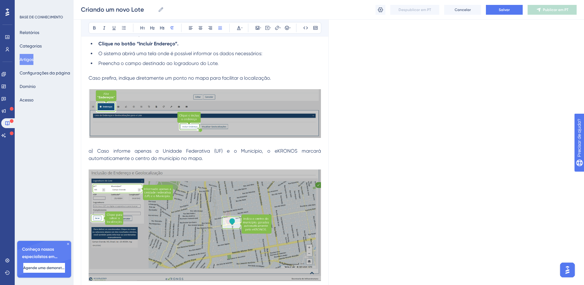
click at [220, 255] on img at bounding box center [205, 226] width 232 height 112
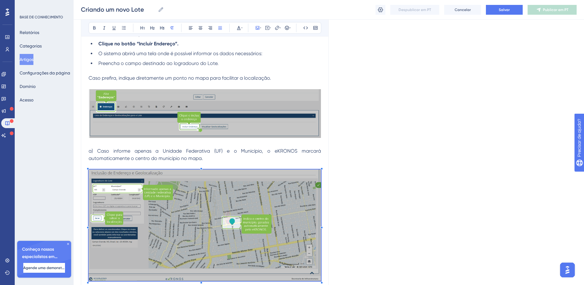
click at [256, 148] on span "a) Caso informe apenas a Unidade Federativa (UF) e o Município, o eKRONOS marca…" at bounding box center [206, 154] width 234 height 13
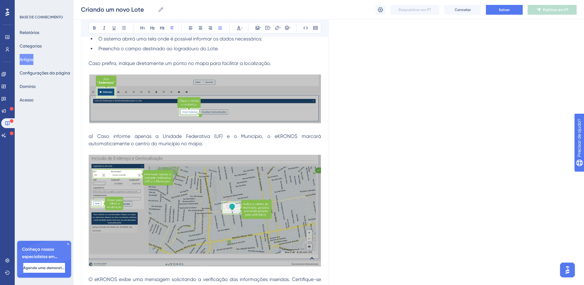
scroll to position [1720, 0]
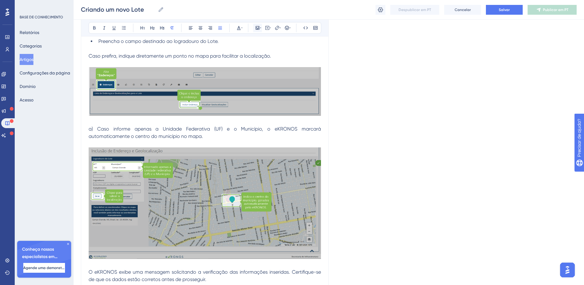
click at [257, 26] on icon at bounding box center [258, 28] width 4 height 4
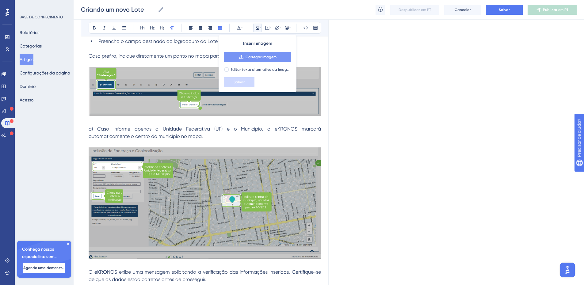
click at [247, 57] on font "Carregar imagem" at bounding box center [261, 57] width 31 height 4
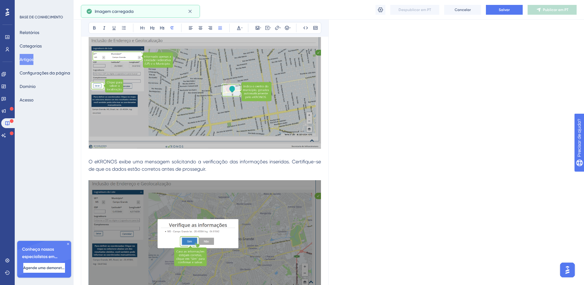
scroll to position [1838, 0]
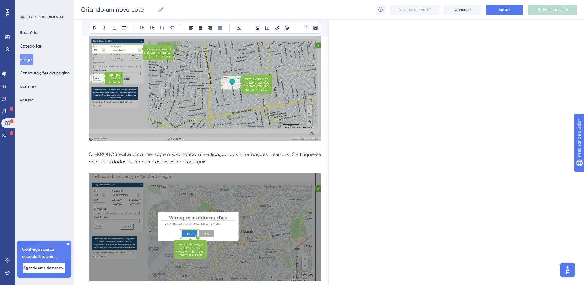
click at [251, 151] on span "O eKRONOS exibe uma mensagem solicitando a verificação das informações inserida…" at bounding box center [206, 157] width 234 height 13
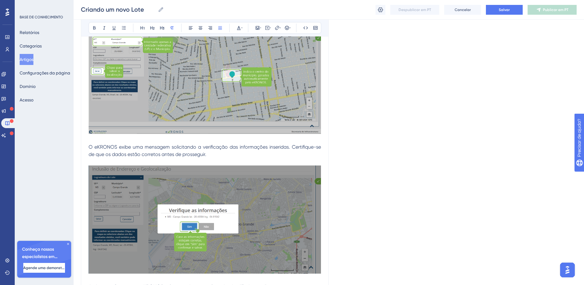
scroll to position [1852, 0]
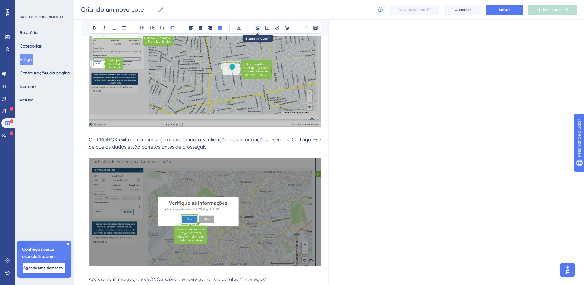
click at [256, 29] on icon at bounding box center [258, 28] width 4 height 4
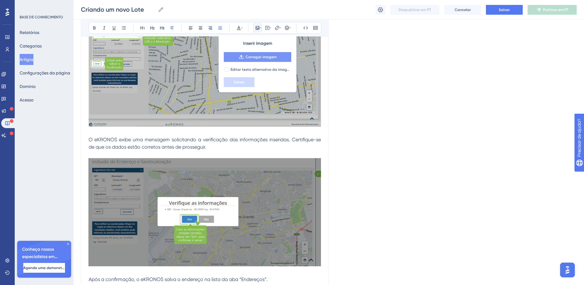
click at [249, 58] on font "Carregar imagem" at bounding box center [261, 57] width 31 height 4
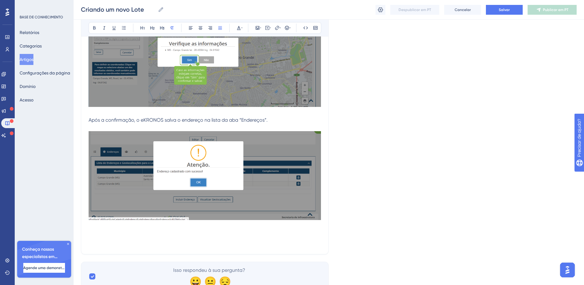
scroll to position [2012, 0]
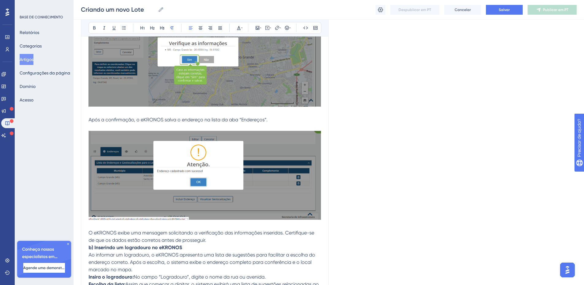
click at [209, 233] on p "O eKRONOS exibe uma mensagem solicitando a verificação das informações inserida…" at bounding box center [205, 236] width 232 height 15
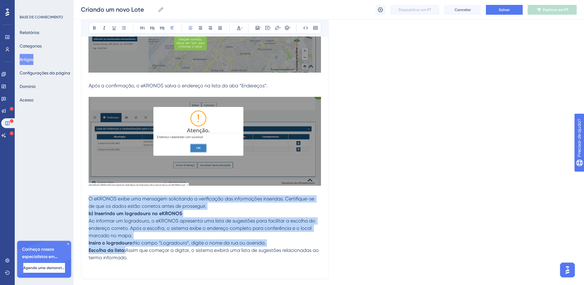
drag, startPoint x: 179, startPoint y: 226, endPoint x: 207, endPoint y: 246, distance: 34.5
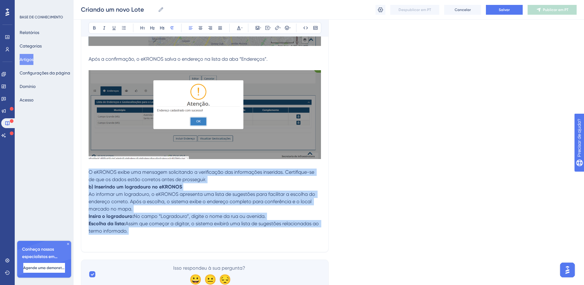
scroll to position [2073, 0]
click at [219, 29] on icon at bounding box center [220, 27] width 5 height 5
click at [180, 184] on strong "b) Inserindo um logradouro no eKRONOS" at bounding box center [135, 187] width 93 height 6
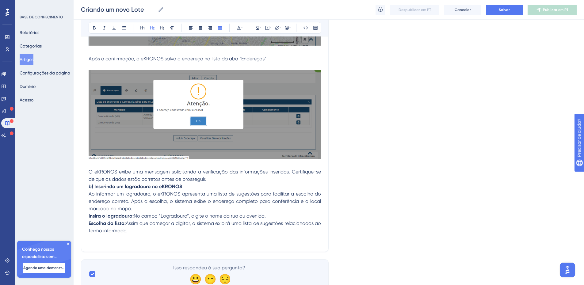
click at [209, 174] on p "O eKRONOS exibe uma mensagem solicitando a verificação das informações inserida…" at bounding box center [205, 175] width 232 height 15
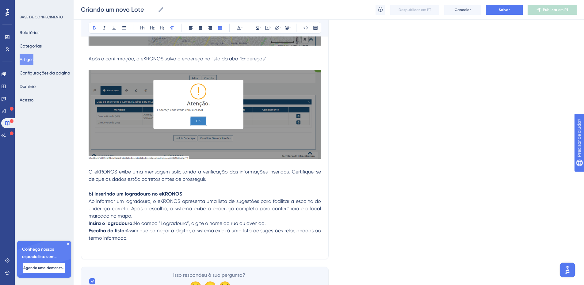
click at [202, 190] on p "b) Inserindo um logradouro no eKRONOS" at bounding box center [205, 193] width 232 height 7
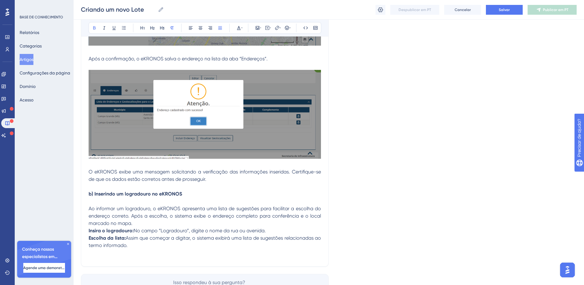
click at [152, 218] on p "Ao informar um logradouro, o eKRONOS apresenta uma lista de sugestões para faci…" at bounding box center [205, 216] width 232 height 22
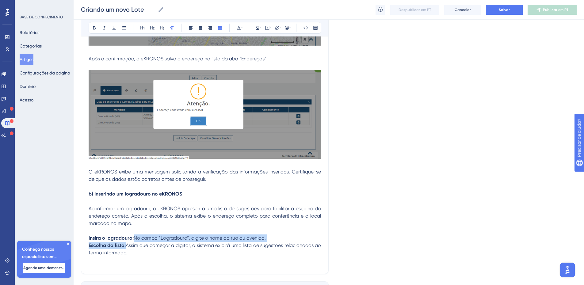
drag, startPoint x: 139, startPoint y: 231, endPoint x: 139, endPoint y: 242, distance: 10.7
click at [89, 235] on strong "Insira o logradouro:" at bounding box center [111, 238] width 45 height 6
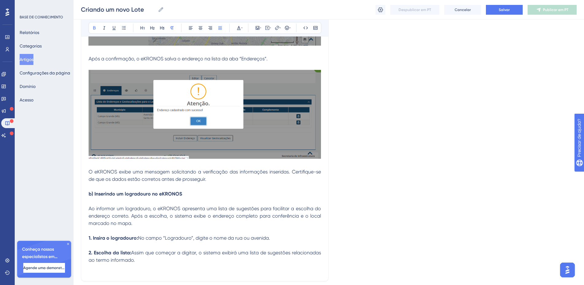
click at [143, 251] on p "2. Escolha da lista: Assim que começar a digitar, o sistema exibirá uma lista d…" at bounding box center [205, 256] width 232 height 15
drag, startPoint x: 258, startPoint y: 28, endPoint x: 258, endPoint y: 32, distance: 4.3
click at [258, 28] on icon at bounding box center [257, 27] width 5 height 5
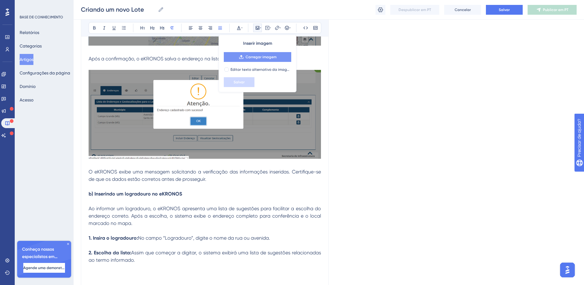
click at [259, 57] on font "Carregar imagem" at bounding box center [261, 57] width 31 height 4
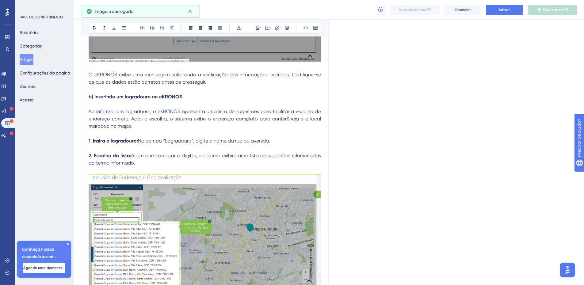
scroll to position [2177, 0]
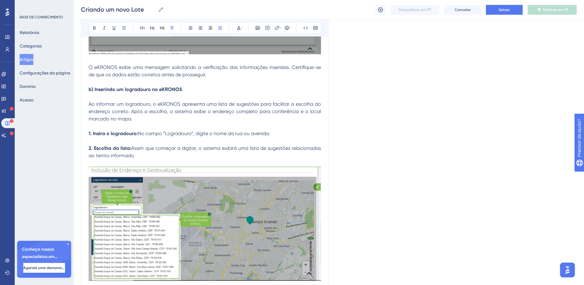
click at [150, 145] on span "Assim que começar a digitar, o sistema exibirá uma lista de sugestões relaciona…" at bounding box center [206, 151] width 234 height 13
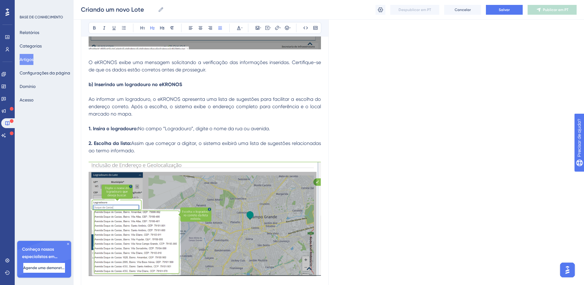
click at [120, 278] on p at bounding box center [205, 281] width 232 height 7
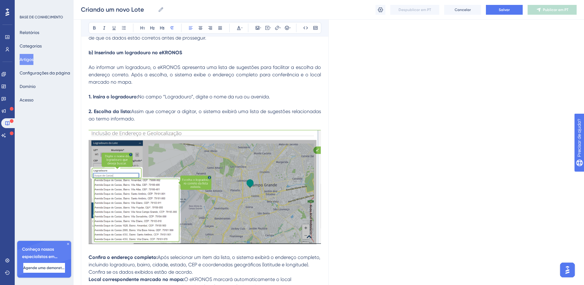
scroll to position [2216, 0]
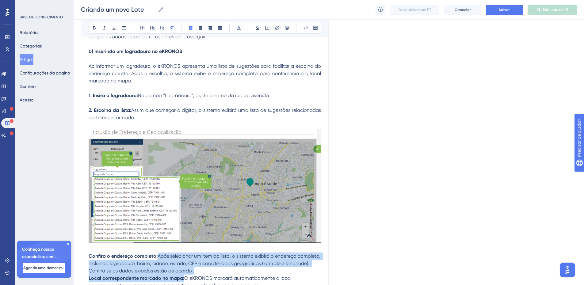
drag, startPoint x: 250, startPoint y: 278, endPoint x: 164, endPoint y: 249, distance: 90.7
click at [220, 28] on icon at bounding box center [220, 27] width 4 height 3
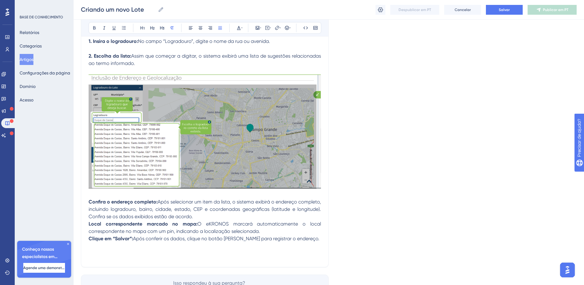
scroll to position [2301, 0]
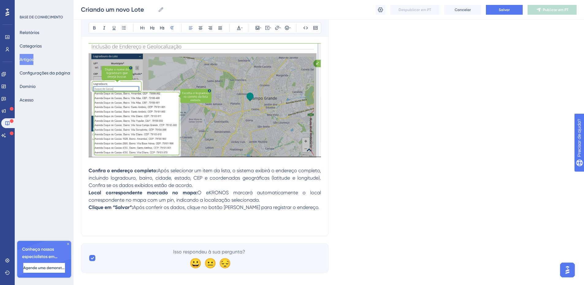
click at [203, 204] on span "Após conferir os dados, clique no botão [PERSON_NAME] para registrar o endereço." at bounding box center [226, 207] width 186 height 6
click at [219, 29] on icon at bounding box center [220, 27] width 4 height 3
click at [216, 178] on p "Confira o endereço completo: Após selecionar um item da lista, o sistema exibir…" at bounding box center [205, 178] width 232 height 22
click at [200, 179] on p "Confira o endereço completo: Após selecionar um item da lista, o sistema exibir…" at bounding box center [205, 178] width 232 height 22
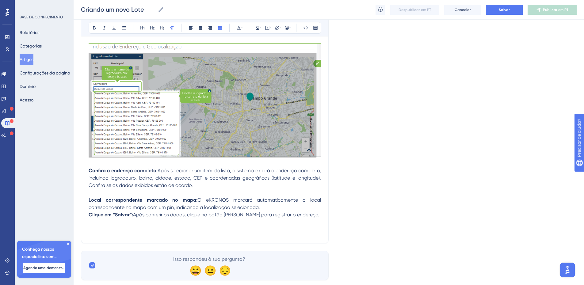
click at [272, 197] on p "Local correspondente marcado no mapa: O eKRONOS marcará automaticamente o local…" at bounding box center [205, 203] width 232 height 15
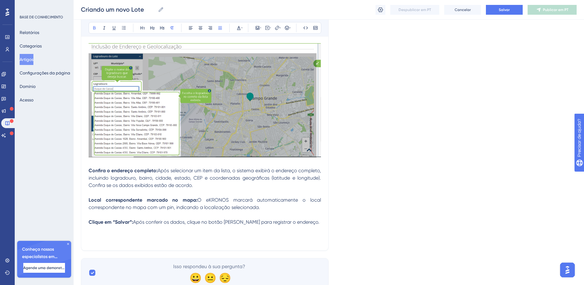
click at [89, 168] on strong "Confira o endereço completo:" at bounding box center [123, 171] width 69 height 6
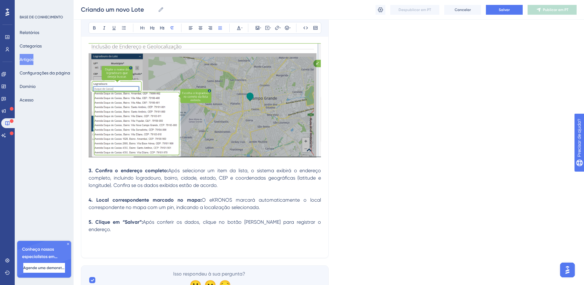
click at [157, 233] on p at bounding box center [205, 236] width 232 height 7
click at [498, 9] on button "Salvar" at bounding box center [504, 10] width 37 height 10
click at [255, 27] on icon at bounding box center [257, 27] width 5 height 5
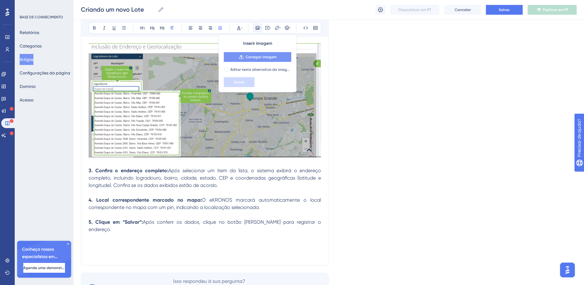
click at [249, 56] on font "Carregar imagem" at bounding box center [261, 57] width 31 height 4
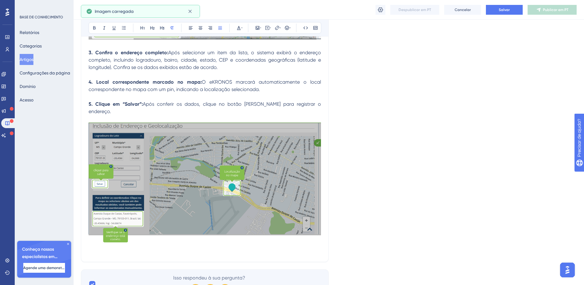
scroll to position [2419, 0]
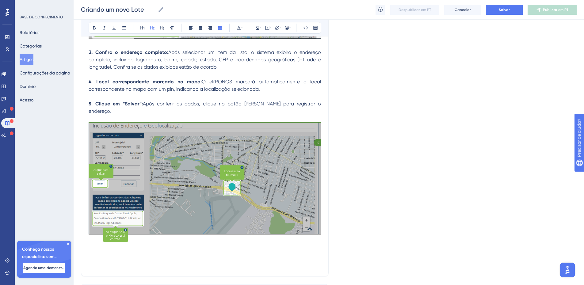
click at [138, 259] on h2 at bounding box center [205, 264] width 232 height 10
click at [101, 252] on p at bounding box center [205, 255] width 232 height 7
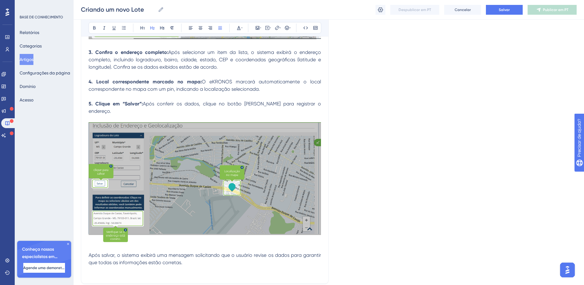
click at [193, 266] on h2 at bounding box center [205, 271] width 232 height 10
click at [142, 266] on h2 at bounding box center [205, 271] width 232 height 10
click at [189, 252] on p "Após salvar, o sistema exibirá uma mensagem solicitando que o usuário revise os…" at bounding box center [205, 259] width 232 height 15
click at [188, 252] on p "Após salvar, o sistema exibirá uma mensagem solicitando que o usuário revise os…" at bounding box center [205, 259] width 232 height 15
click at [258, 28] on icon at bounding box center [258, 28] width 4 height 4
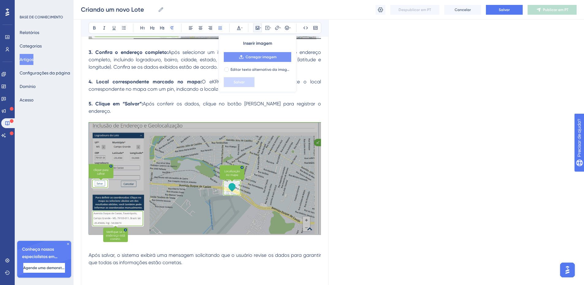
click at [249, 59] on button "Carregar imagem" at bounding box center [257, 57] width 67 height 10
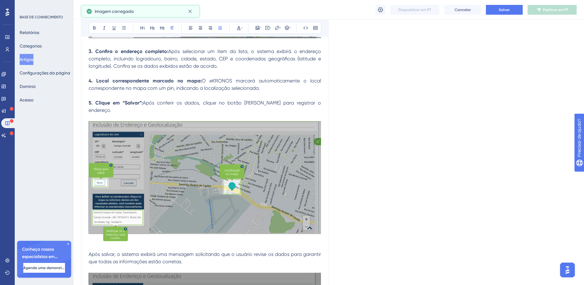
scroll to position [2500, 0]
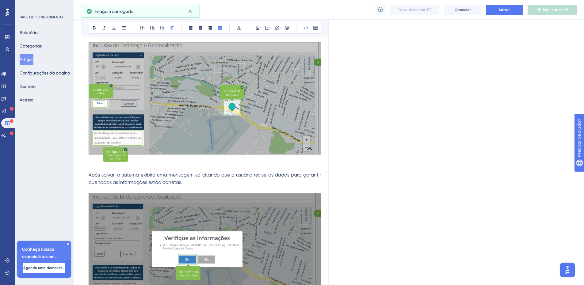
click at [195, 171] on p "Após salvar, o sistema exibirá uma mensagem solicitando que o usuário revise os…" at bounding box center [205, 178] width 232 height 15
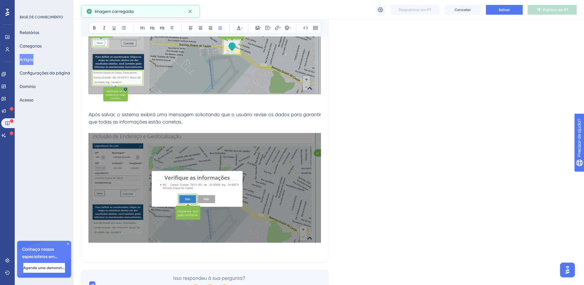
scroll to position [2579, 0]
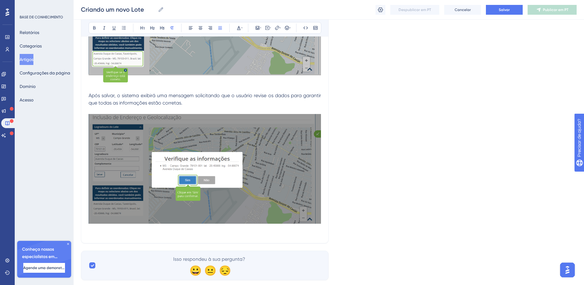
click at [167, 226] on h2 at bounding box center [205, 231] width 232 height 10
click at [311, 226] on h2 at bounding box center [205, 231] width 232 height 10
click at [108, 233] on h2 at bounding box center [205, 238] width 232 height 10
click at [157, 233] on h2 at bounding box center [205, 238] width 232 height 10
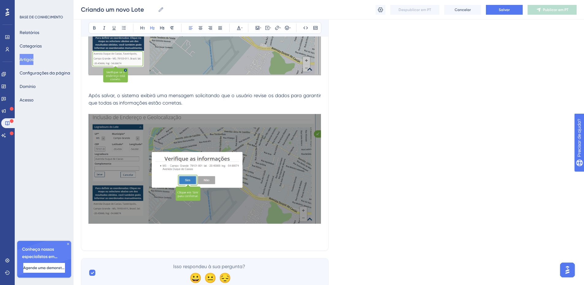
click at [164, 93] on span "Após salvar, o sistema exibirá uma mensagem solicitando que o usuário revise os…" at bounding box center [206, 99] width 234 height 13
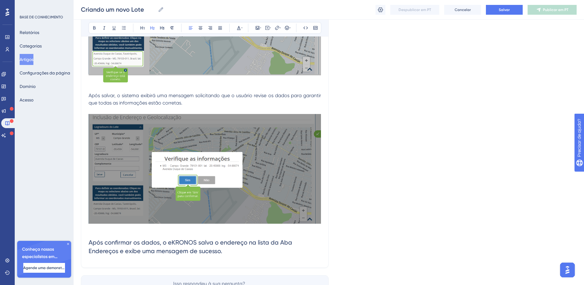
drag, startPoint x: 195, startPoint y: 239, endPoint x: 83, endPoint y: 228, distance: 111.8
click at [171, 27] on icon at bounding box center [171, 27] width 3 height 3
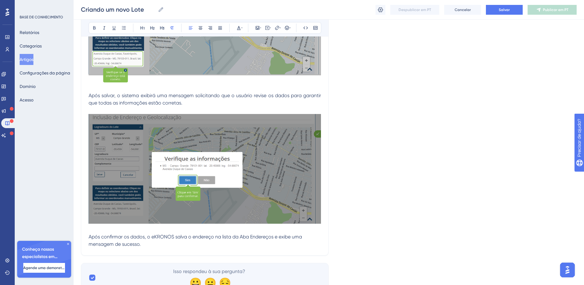
click at [146, 233] on p "Após confirmar os dados, o eKRONOS salva o endereço na lista da Aba Endereços e…" at bounding box center [205, 240] width 232 height 15
click at [257, 29] on icon at bounding box center [258, 28] width 4 height 4
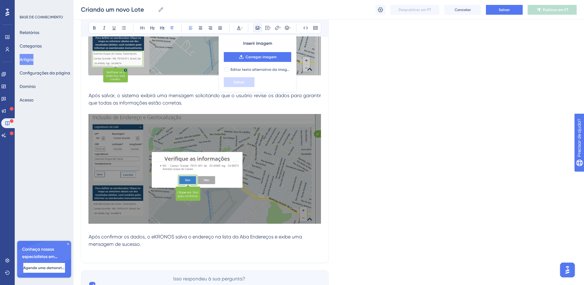
click at [254, 42] on font "Inserir imagem" at bounding box center [257, 43] width 29 height 5
click at [251, 56] on font "Carregar imagem" at bounding box center [261, 57] width 31 height 4
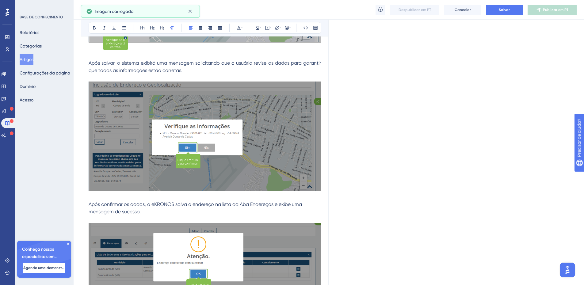
scroll to position [2689, 0]
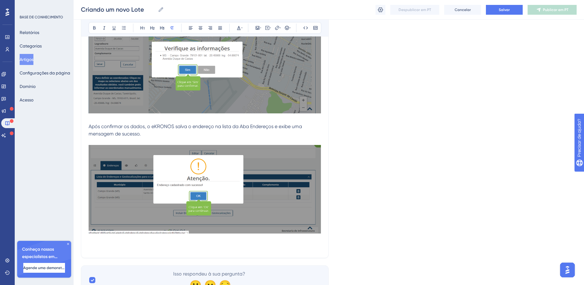
click at [134, 243] on p at bounding box center [205, 246] width 232 height 7
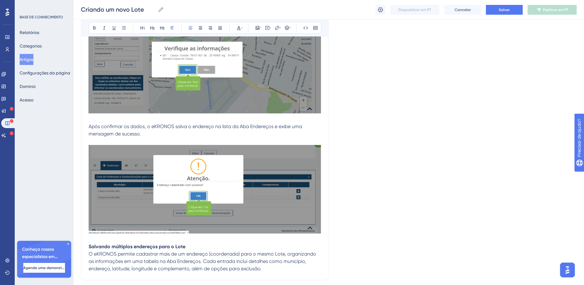
click at [186, 243] on p "Salvando múltiplos endereços para o Lote" at bounding box center [205, 246] width 232 height 7
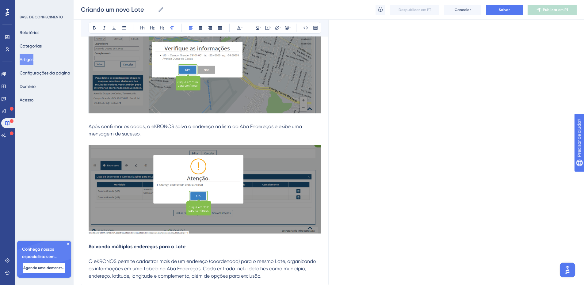
drag, startPoint x: 276, startPoint y: 265, endPoint x: 84, endPoint y: 247, distance: 193.0
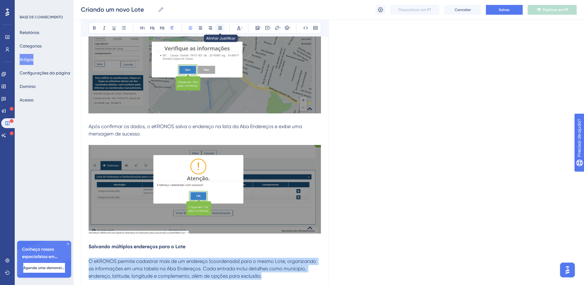
click at [220, 28] on icon at bounding box center [220, 27] width 5 height 5
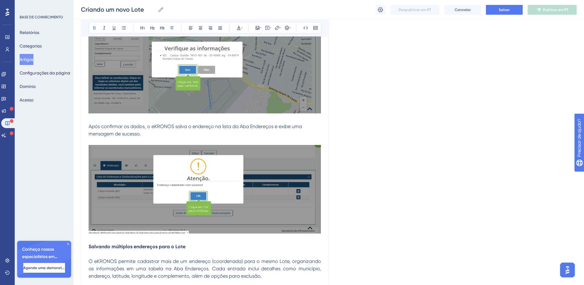
click at [198, 250] on p at bounding box center [205, 253] width 232 height 7
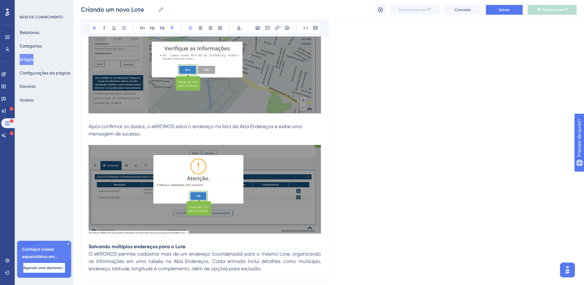
drag, startPoint x: 188, startPoint y: 233, endPoint x: 84, endPoint y: 233, distance: 103.9
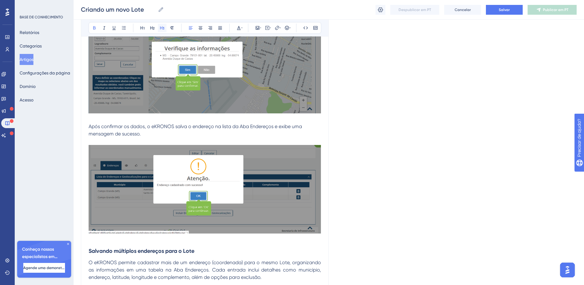
click at [162, 29] on icon at bounding box center [162, 27] width 5 height 5
click at [192, 243] on h3 "Salvando múltiplos endereços para o Lote" at bounding box center [205, 251] width 232 height 16
click at [267, 264] on p "O eKRONOS permite cadastrar mais de um endereço (coordenada) para o mesmo Lote,…" at bounding box center [205, 270] width 232 height 22
click at [259, 28] on icon at bounding box center [258, 28] width 4 height 4
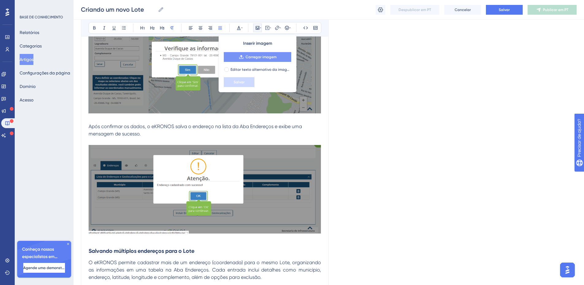
click at [268, 57] on font "Carregar imagem" at bounding box center [261, 57] width 31 height 4
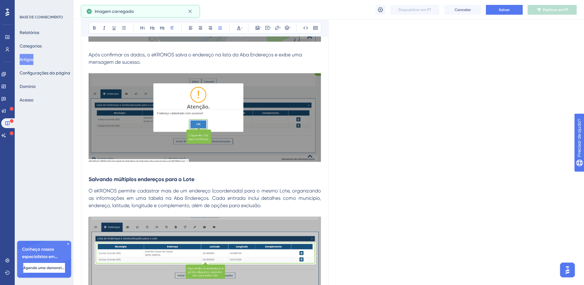
scroll to position [2768, 0]
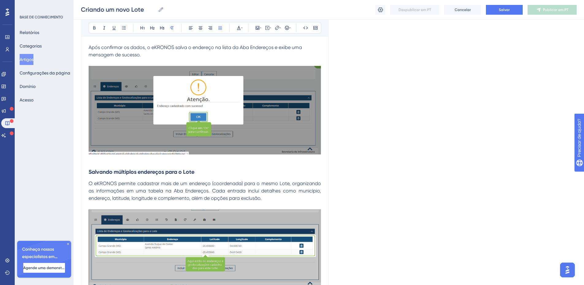
click at [293, 181] on span "O eKRONOS permite cadastrar mais de um endereço (coordenada) para o mesmo Lote,…" at bounding box center [206, 191] width 234 height 21
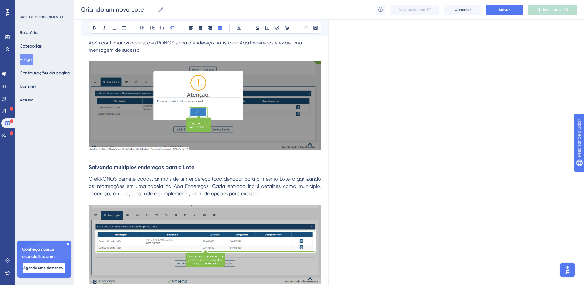
click at [184, 285] on p at bounding box center [205, 289] width 232 height 7
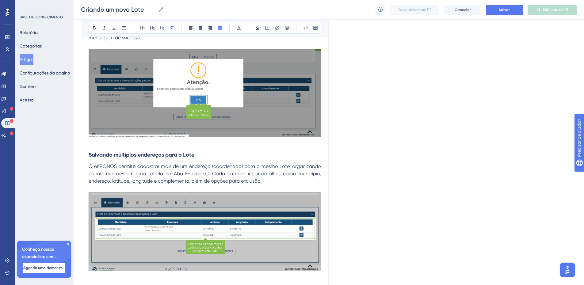
scroll to position [2853, 0]
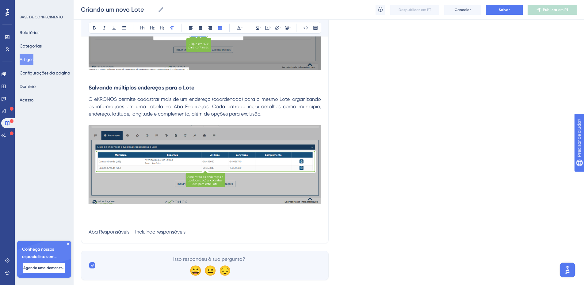
click at [122, 221] on p at bounding box center [205, 224] width 232 height 7
drag, startPoint x: 189, startPoint y: 217, endPoint x: 82, endPoint y: 215, distance: 106.7
click at [153, 28] on icon at bounding box center [152, 27] width 5 height 5
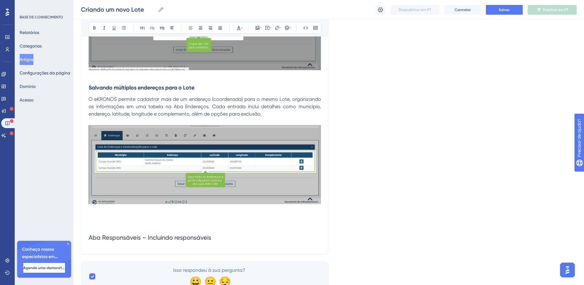
click at [226, 228] on h2 "Aba Responsáveis – Incluindo responsáveis" at bounding box center [205, 237] width 232 height 18
click at [219, 228] on h2 "Aba Responsáveis – Incluindo responsáveis" at bounding box center [205, 237] width 232 height 18
click at [196, 234] on span "Aba Responsáveis – Incluindo responsáveis" at bounding box center [150, 237] width 123 height 7
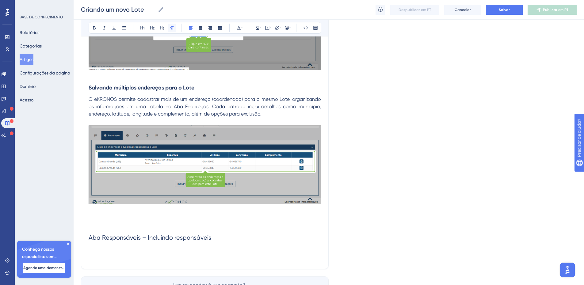
click at [171, 29] on icon at bounding box center [172, 27] width 5 height 5
click at [220, 29] on icon at bounding box center [220, 27] width 5 height 5
click at [149, 247] on p at bounding box center [205, 250] width 232 height 7
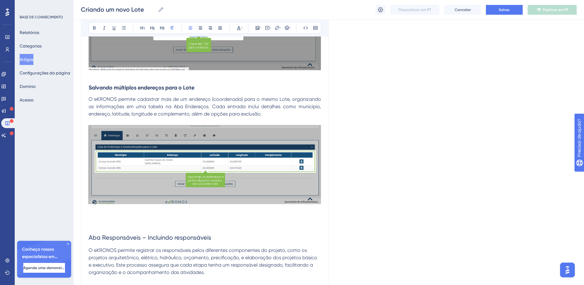
drag, startPoint x: 226, startPoint y: 259, endPoint x: 84, endPoint y: 233, distance: 143.9
click at [218, 29] on icon at bounding box center [220, 27] width 5 height 5
click at [196, 276] on p at bounding box center [205, 279] width 232 height 7
click at [218, 256] on p "O eKRONOS permite registrar os responsáveis pelos diferentes componentes do pro…" at bounding box center [205, 261] width 232 height 29
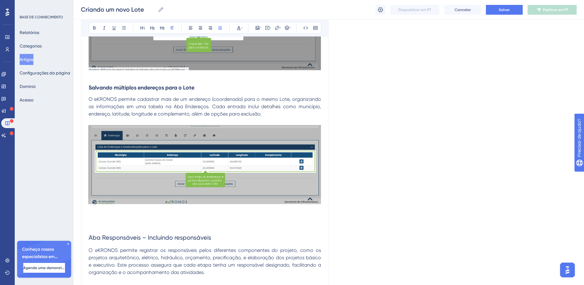
click at [216, 259] on p "O eKRONOS permite registrar os responsáveis pelos diferentes componentes do pro…" at bounding box center [205, 261] width 232 height 29
drag, startPoint x: 121, startPoint y: 272, endPoint x: 86, endPoint y: 273, distance: 35.3
click at [163, 27] on icon at bounding box center [162, 27] width 5 height 5
click at [95, 28] on icon at bounding box center [94, 27] width 5 height 5
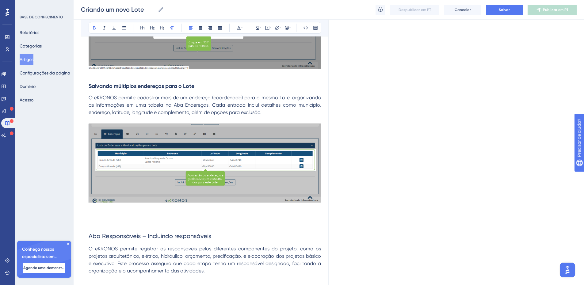
scroll to position [2862, 0]
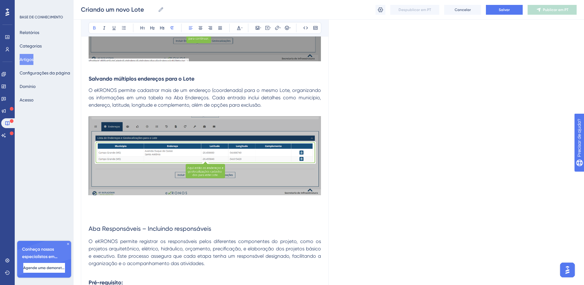
click at [171, 28] on icon at bounding box center [172, 27] width 5 height 5
click at [93, 26] on icon at bounding box center [94, 27] width 5 height 5
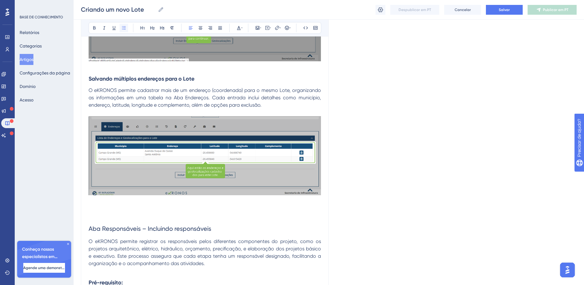
click at [125, 29] on icon at bounding box center [123, 27] width 5 height 5
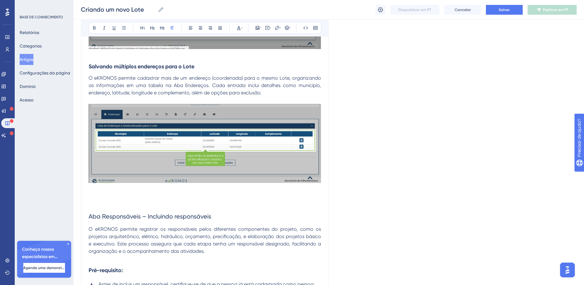
scroll to position [2879, 0]
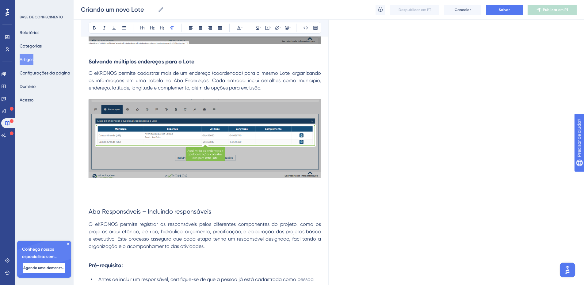
click at [141, 276] on li "Antes de incluir um responsável, certifique-se de que a pessoa já está cadastra…" at bounding box center [208, 283] width 225 height 15
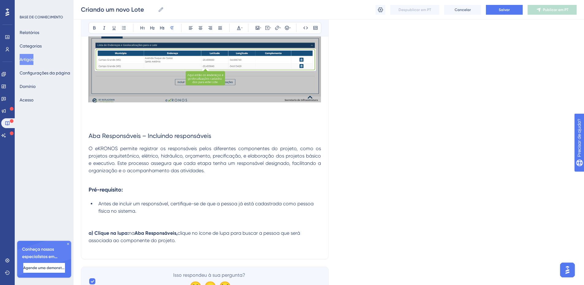
click at [101, 215] on p at bounding box center [205, 218] width 232 height 7
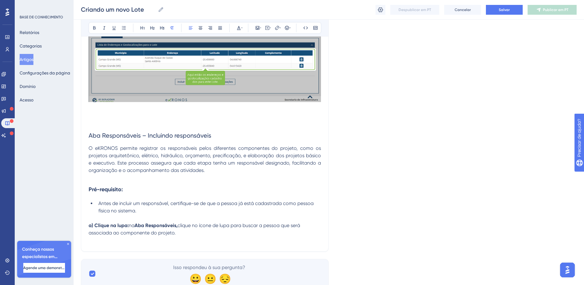
click at [198, 222] on p "a) Clique na lupa: na Aba Responsáveis, clique no ícone de lupa para buscar a p…" at bounding box center [205, 229] width 232 height 15
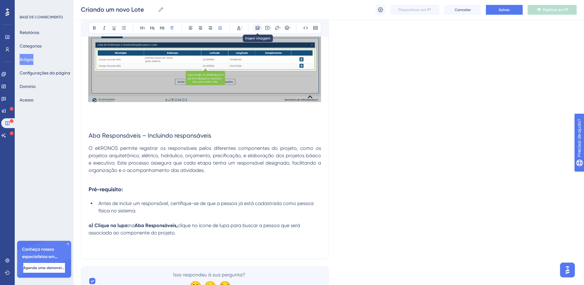
click at [258, 28] on icon at bounding box center [257, 27] width 5 height 5
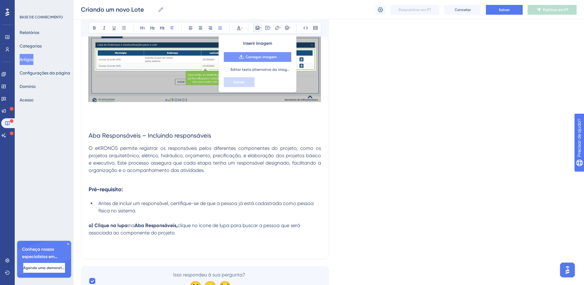
click at [255, 57] on font "Carregar imagem" at bounding box center [261, 57] width 31 height 4
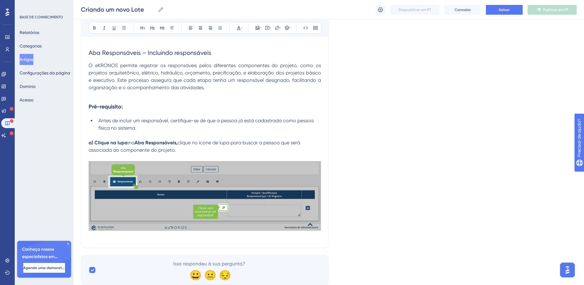
scroll to position [3042, 0]
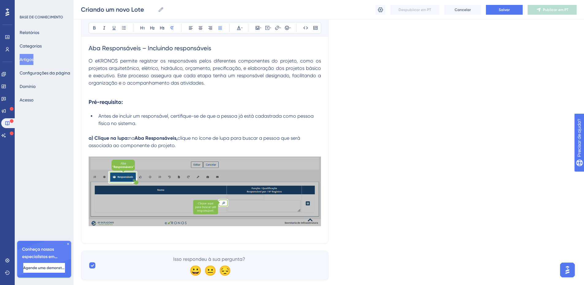
click at [250, 228] on p at bounding box center [205, 231] width 232 height 7
click at [130, 236] on p at bounding box center [205, 239] width 232 height 7
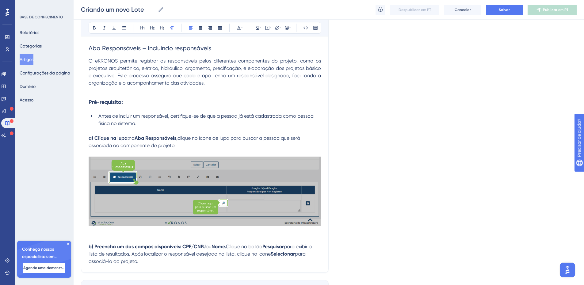
click at [204, 249] on p "b) Preencha um dos campos disponíveis: CPF/CNPJ ou Nome. Clique no botão Pesqui…" at bounding box center [205, 254] width 232 height 22
click at [257, 28] on icon at bounding box center [258, 28] width 4 height 4
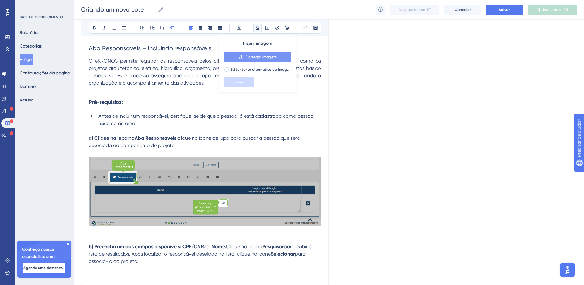
click at [257, 57] on font "Carregar imagem" at bounding box center [261, 57] width 31 height 4
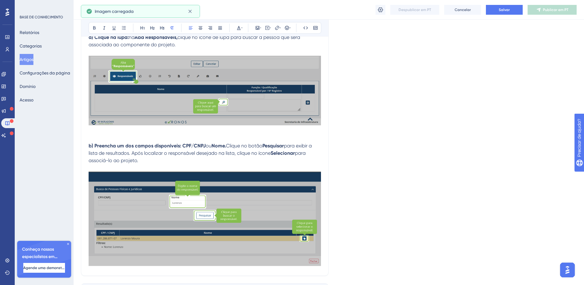
scroll to position [3176, 0]
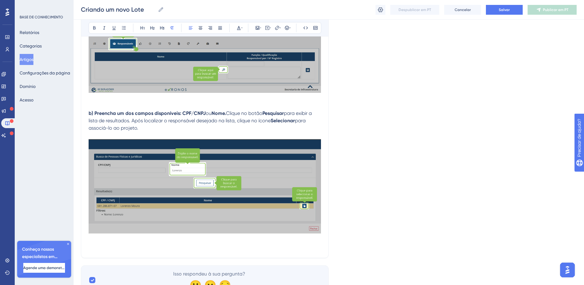
click at [174, 243] on p at bounding box center [205, 246] width 232 height 7
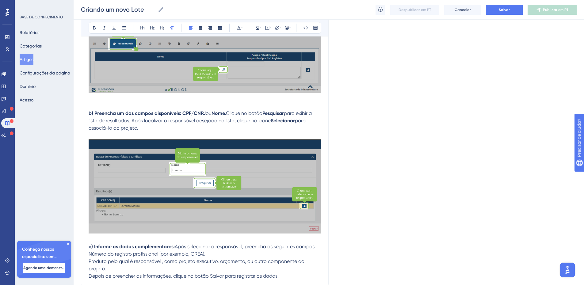
click at [177, 244] on span "Após selecionar o responsável, preencha os seguintes campos:" at bounding box center [245, 247] width 141 height 6
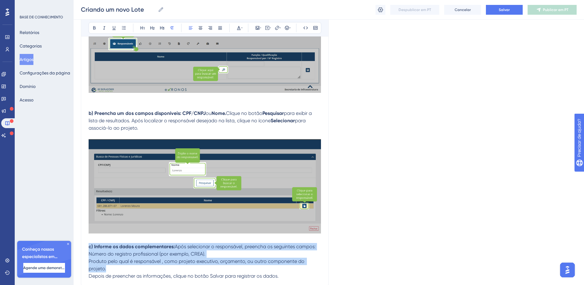
drag, startPoint x: 282, startPoint y: 253, endPoint x: 82, endPoint y: 235, distance: 200.4
click at [219, 30] on button at bounding box center [220, 28] width 9 height 9
click at [212, 250] on p "Número do registro profissional (por exemplo, CREA)." at bounding box center [205, 253] width 232 height 7
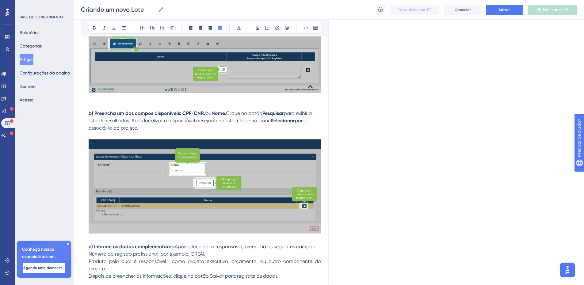
drag, startPoint x: 205, startPoint y: 242, endPoint x: 208, endPoint y: 240, distance: 3.5
click at [205, 250] on p "Número do registro profissional (por exemplo, CREA)." at bounding box center [205, 253] width 232 height 7
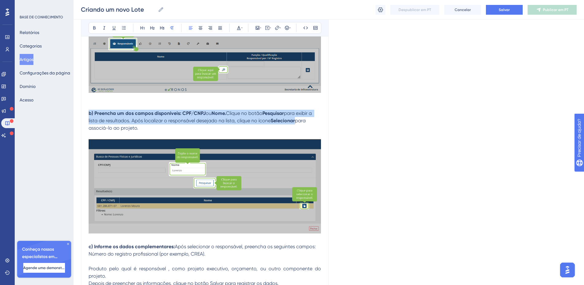
drag, startPoint x: 169, startPoint y: 111, endPoint x: 148, endPoint y: 100, distance: 24.1
click at [148, 110] on p "b) Preencha um dos campos disponíveis: CPF/CNPJ ou Nome. Clique no botão Pesqui…" at bounding box center [205, 121] width 232 height 22
click at [219, 28] on icon at bounding box center [220, 27] width 5 height 5
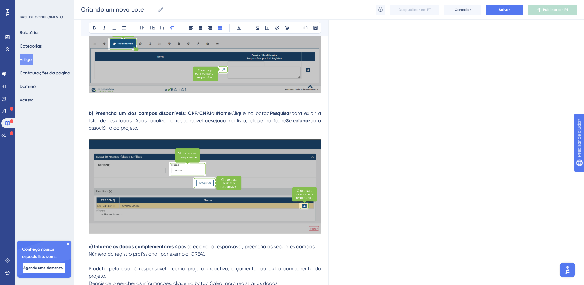
click at [158, 266] on span "Produto pelo qual é responsável , como projeto executivo, orçamento, ou outro c…" at bounding box center [206, 272] width 234 height 13
click at [161, 280] on span "Depois de preencher as informações, clique no botão Salvar para registrar os da…" at bounding box center [184, 283] width 190 height 6
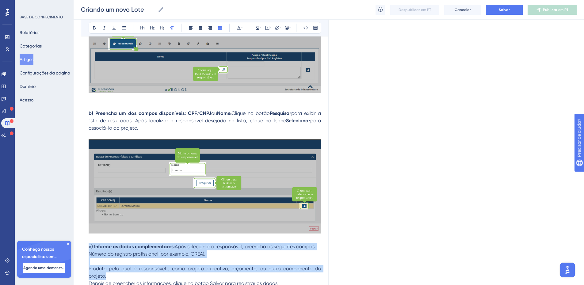
drag, startPoint x: 161, startPoint y: 264, endPoint x: 153, endPoint y: 230, distance: 35.1
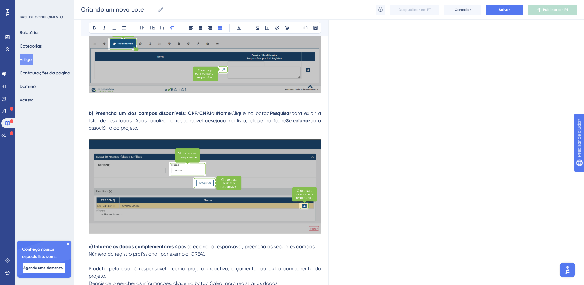
click at [283, 280] on p "Depois de preencher as informações, clique no botão Salvar para registrar os da…" at bounding box center [205, 283] width 232 height 7
click at [162, 266] on span "Produto pelo qual é responsável , como projeto executivo, orçamento, ou outro c…" at bounding box center [206, 272] width 234 height 13
click at [290, 280] on p "Depois de preencher as informações, clique no botão Salvar para registrar os da…" at bounding box center [205, 283] width 232 height 7
click at [256, 27] on icon at bounding box center [257, 27] width 5 height 5
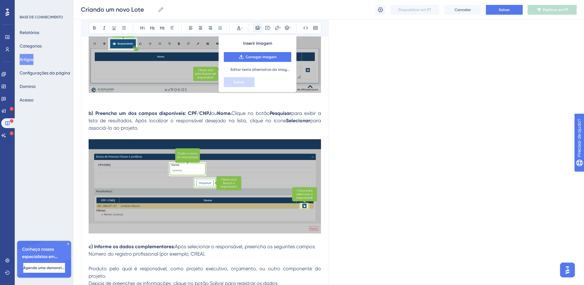
click at [251, 44] on font "Inserir imagem" at bounding box center [257, 43] width 29 height 5
click at [247, 56] on font "Carregar imagem" at bounding box center [261, 57] width 31 height 4
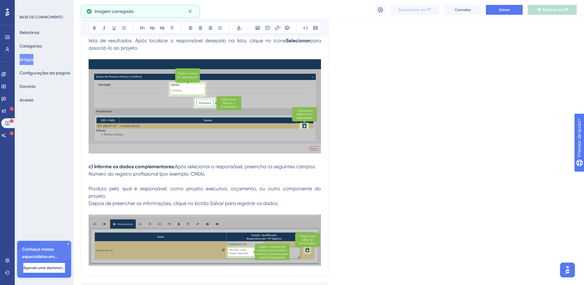
scroll to position [3280, 0]
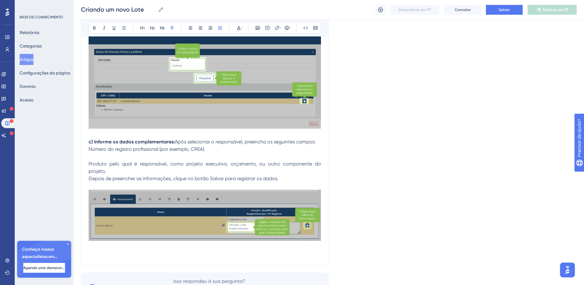
click at [107, 250] on p at bounding box center [205, 253] width 232 height 7
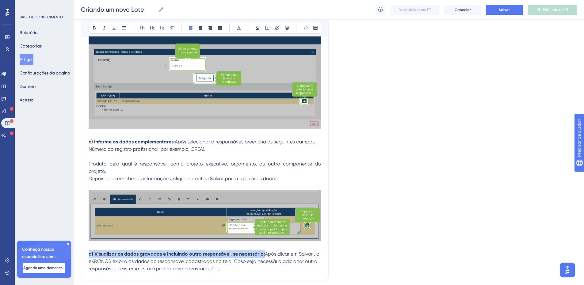
drag, startPoint x: 205, startPoint y: 242, endPoint x: 84, endPoint y: 230, distance: 122.3
click at [219, 29] on icon at bounding box center [220, 27] width 5 height 5
click at [226, 250] on p "d) Visualizar os dados gravados e incluindo outro responsável, se necessário: A…" at bounding box center [205, 261] width 232 height 22
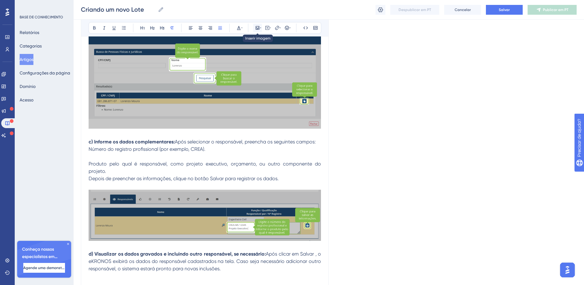
click at [256, 27] on icon at bounding box center [257, 27] width 5 height 5
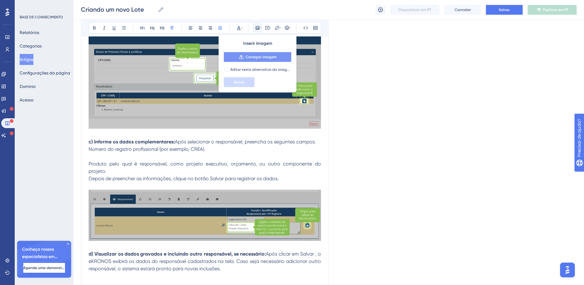
click at [246, 56] on font "Carregar imagem" at bounding box center [261, 57] width 31 height 4
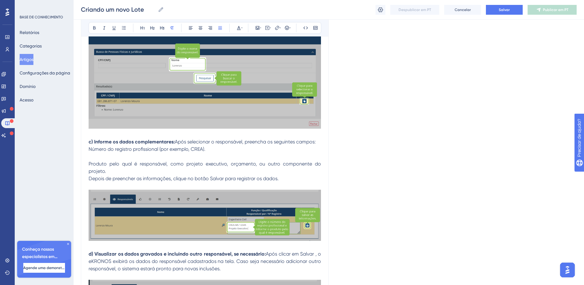
click at [173, 251] on span "Após clicar em Salvar , o eKRONOS exibirá os dados do responsável cadastrados n…" at bounding box center [206, 261] width 234 height 21
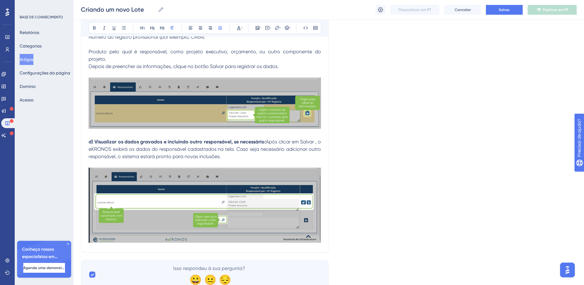
scroll to position [3394, 0]
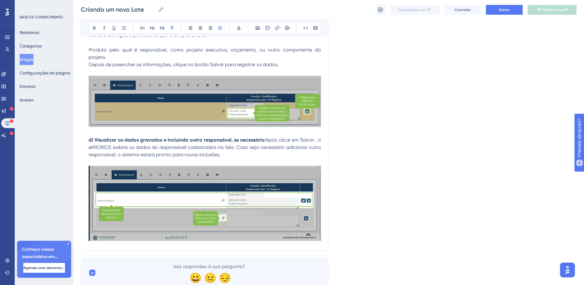
click at [221, 136] on p "d) Visualizar os dados gravados e incluindo outro responsável, se necessário: A…" at bounding box center [205, 147] width 232 height 22
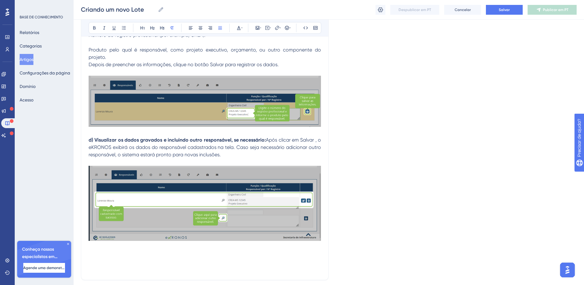
scroll to position [3398, 0]
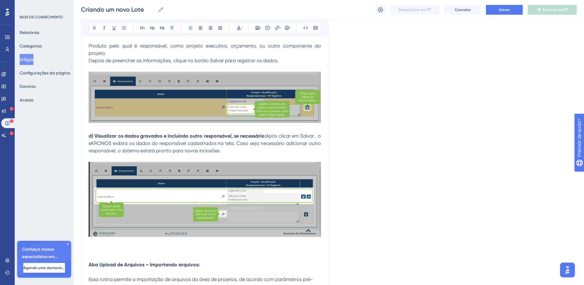
drag, startPoint x: 200, startPoint y: 240, endPoint x: 89, endPoint y: 240, distance: 111.9
click at [89, 261] on p "Aba Upload de Arquivos – Importando arquivos:" at bounding box center [205, 264] width 232 height 7
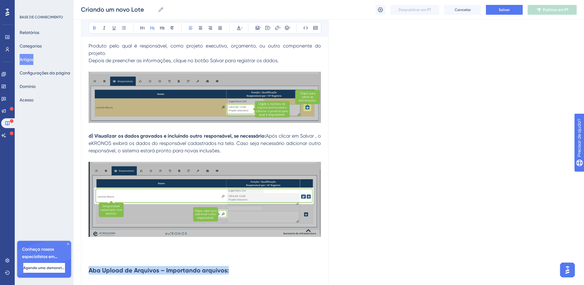
drag, startPoint x: 151, startPoint y: 27, endPoint x: 152, endPoint y: 33, distance: 6.5
click at [151, 27] on icon at bounding box center [152, 27] width 5 height 5
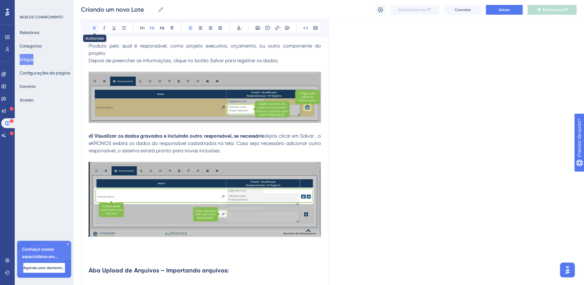
click at [95, 29] on icon at bounding box center [94, 27] width 2 height 3
click at [108, 280] on p at bounding box center [205, 283] width 232 height 7
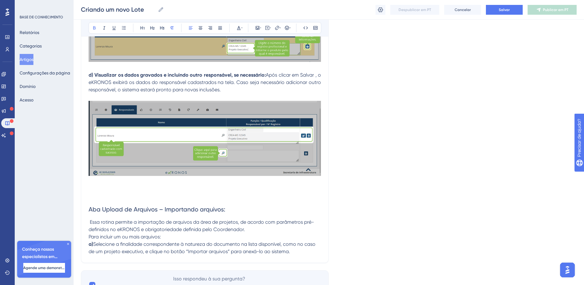
scroll to position [3460, 0]
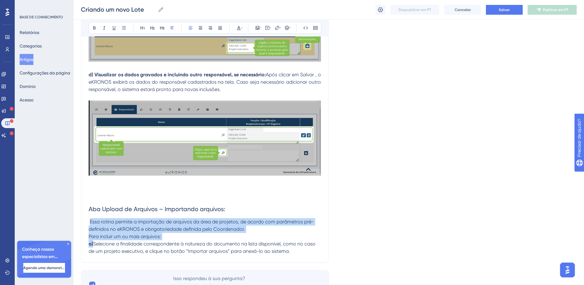
drag, startPoint x: 119, startPoint y: 199, endPoint x: 139, endPoint y: 228, distance: 35.6
click at [218, 28] on icon at bounding box center [220, 27] width 5 height 5
click at [176, 233] on p "Para incluir um ou mais arquivos:" at bounding box center [205, 236] width 232 height 7
click at [252, 218] on p "Essa rotina permite a importação de arquivos da área de projetos, de acordo com…" at bounding box center [205, 225] width 232 height 15
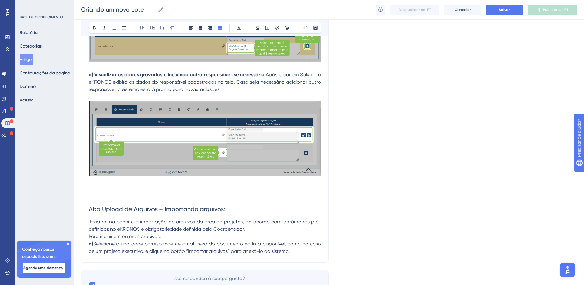
click at [252, 218] on p "Essa rotina permite a importação de arquivos da área de projetos, de acordo com…" at bounding box center [205, 225] width 232 height 15
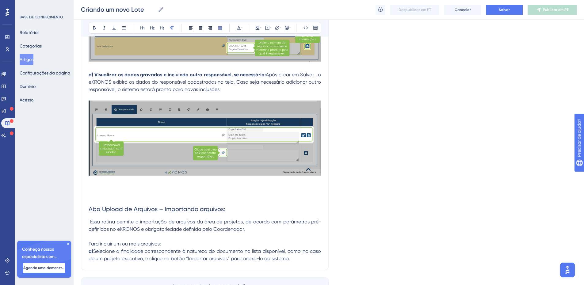
click at [172, 240] on p "Para incluir um ou mais arquivos:" at bounding box center [205, 243] width 232 height 7
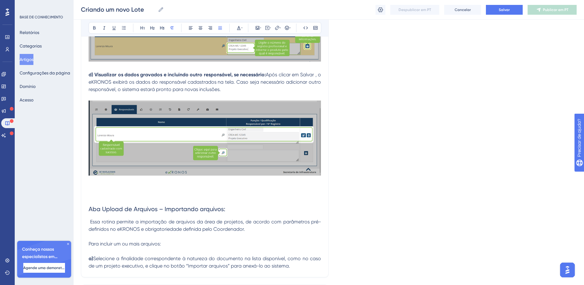
click at [296, 255] on p "a) Selecione a finalidade correspondente à natureza do documento na lista dispo…" at bounding box center [205, 262] width 232 height 15
click at [257, 27] on icon at bounding box center [257, 27] width 5 height 5
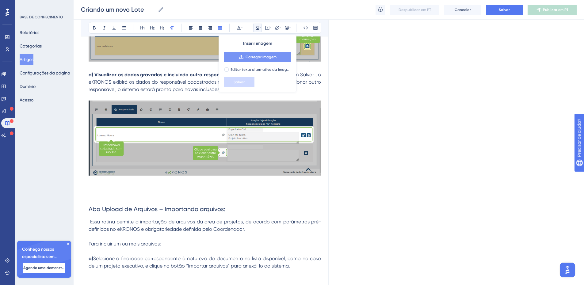
click at [250, 59] on button "Carregar imagem" at bounding box center [257, 57] width 67 height 10
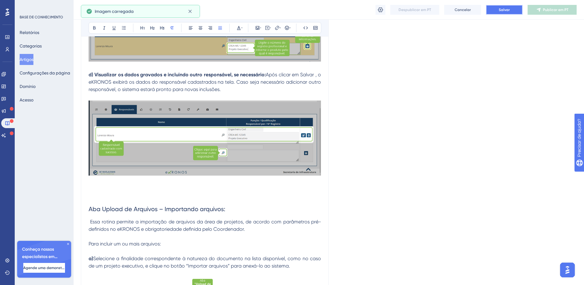
click at [497, 11] on button "Salvar" at bounding box center [504, 10] width 37 height 10
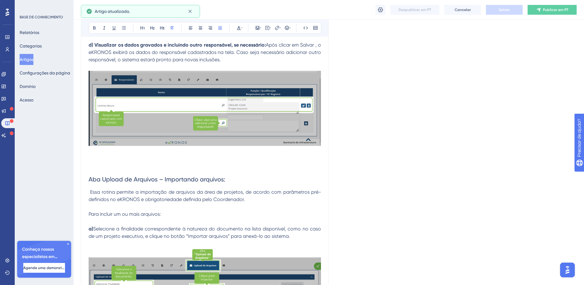
scroll to position [3490, 0]
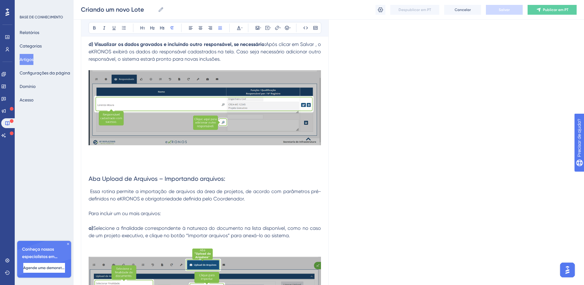
click at [298, 225] on p "a) Selecione a finalidade correspondente à natureza do documento na lista dispo…" at bounding box center [205, 232] width 232 height 15
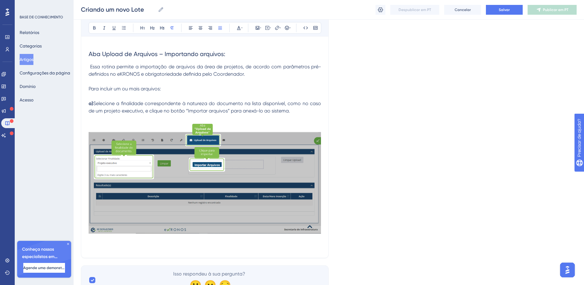
scroll to position [3615, 0]
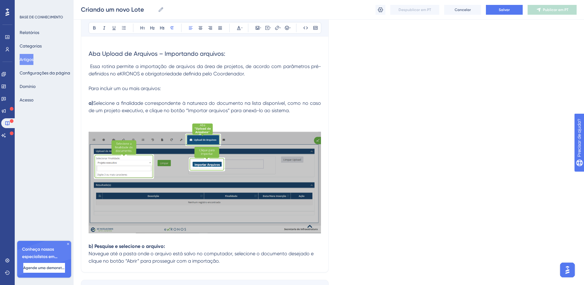
click at [181, 243] on p "b) Pesquise e selecione o arquivo:" at bounding box center [205, 246] width 232 height 7
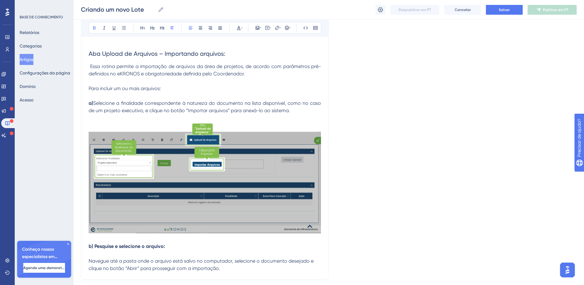
click at [231, 257] on p "Navegue até a pasta onde o arquivo está salvo no computador, selecione o docume…" at bounding box center [205, 264] width 232 height 15
drag, startPoint x: 257, startPoint y: 28, endPoint x: 256, endPoint y: 34, distance: 6.5
click at [257, 29] on icon at bounding box center [257, 27] width 5 height 5
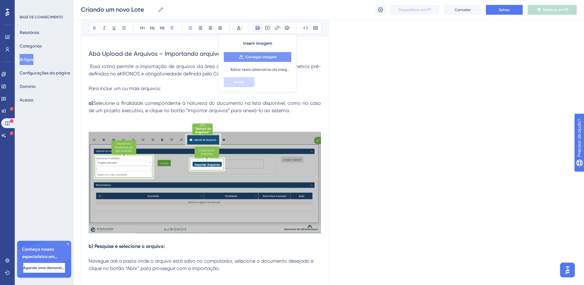
click at [253, 55] on font "Carregar imagem" at bounding box center [261, 57] width 31 height 4
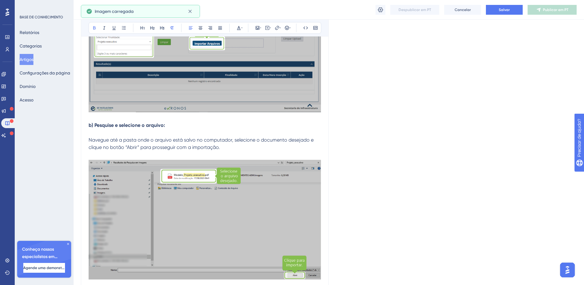
click at [254, 177] on img at bounding box center [205, 218] width 232 height 121
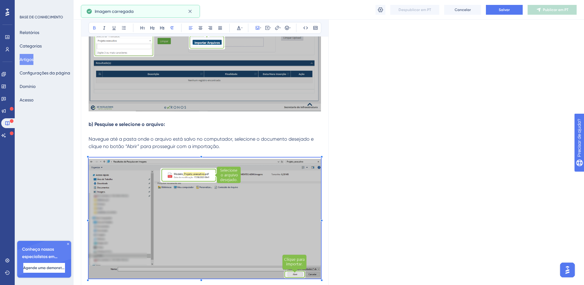
scroll to position [3737, 0]
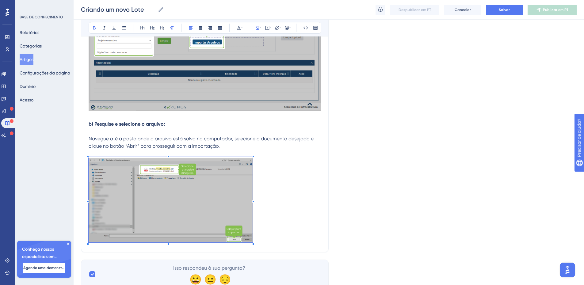
click at [254, 216] on p at bounding box center [205, 200] width 232 height 87
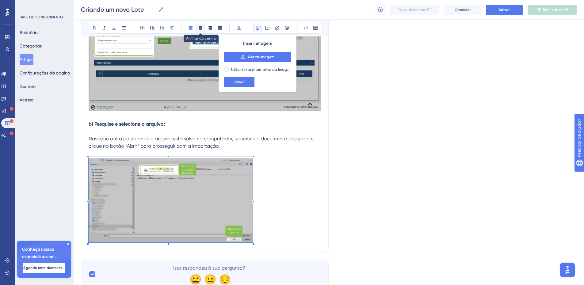
click at [200, 28] on icon at bounding box center [200, 27] width 5 height 5
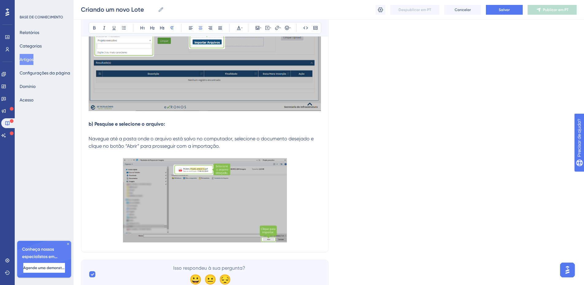
click at [298, 211] on p at bounding box center [205, 200] width 232 height 87
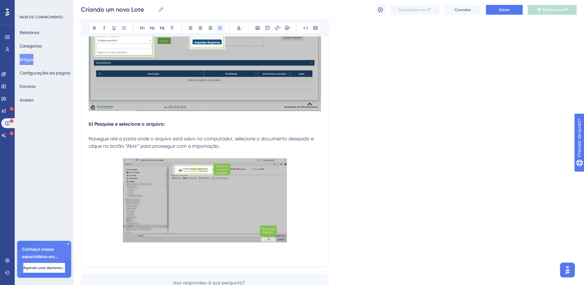
click at [218, 31] on button at bounding box center [220, 28] width 9 height 9
click at [124, 252] on p at bounding box center [205, 255] width 232 height 7
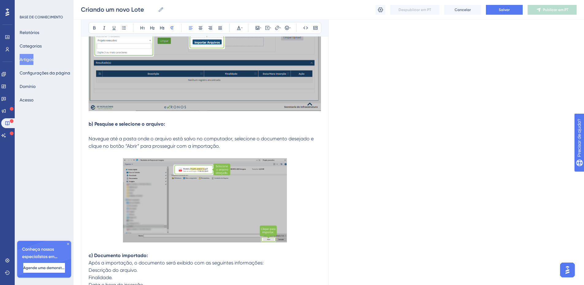
click at [150, 252] on p "c) Documento importado:" at bounding box center [205, 255] width 232 height 7
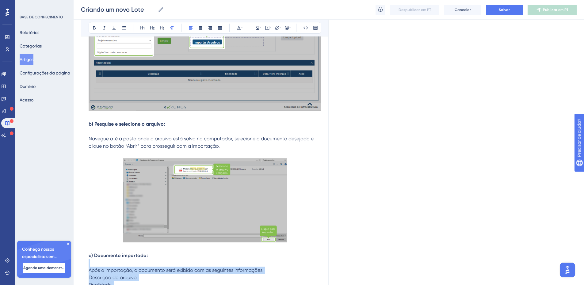
drag, startPoint x: 152, startPoint y: 273, endPoint x: 141, endPoint y: 243, distance: 31.9
drag, startPoint x: 107, startPoint y: 249, endPoint x: 114, endPoint y: 279, distance: 31.0
click at [221, 27] on icon at bounding box center [220, 27] width 4 height 3
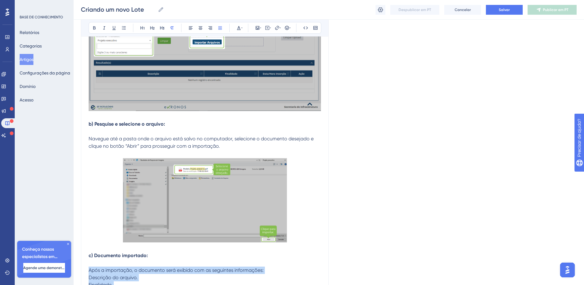
click at [160, 274] on p "Descrição do arquivo." at bounding box center [205, 277] width 232 height 7
click at [277, 267] on p "Após a importação, o documento será exibido com as seguintes informações:" at bounding box center [205, 270] width 232 height 7
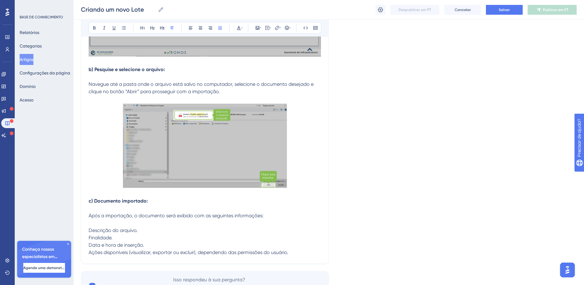
scroll to position [3794, 0]
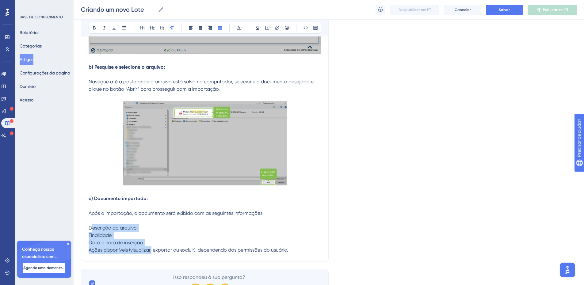
drag, startPoint x: 93, startPoint y: 263, endPoint x: 151, endPoint y: 231, distance: 66.7
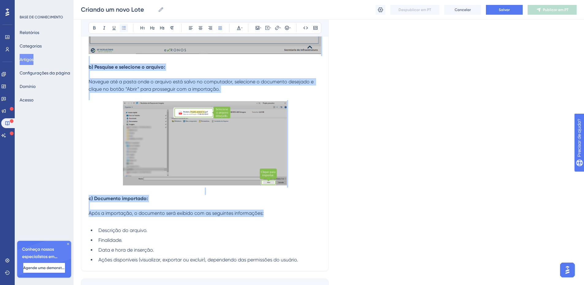
click at [121, 30] on button at bounding box center [124, 28] width 9 height 9
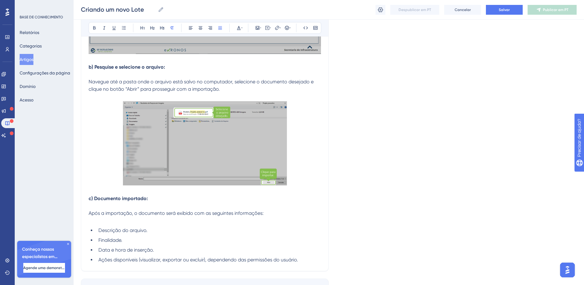
click at [94, 217] on p at bounding box center [205, 220] width 232 height 7
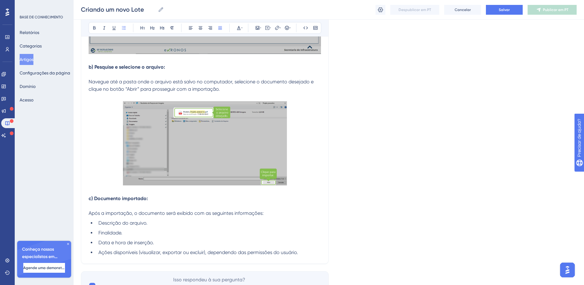
click at [304, 249] on li "Ações disponíveis (visualizar, exportar ou excluir), dependendo das permissões …" at bounding box center [208, 252] width 225 height 7
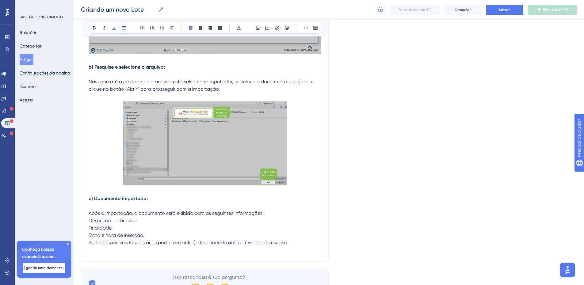
click at [123, 30] on button at bounding box center [124, 28] width 9 height 9
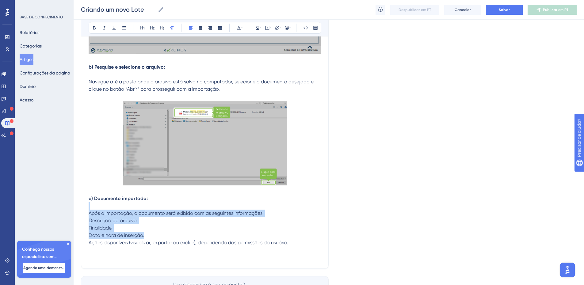
drag, startPoint x: 257, startPoint y: 220, endPoint x: 120, endPoint y: 184, distance: 141.5
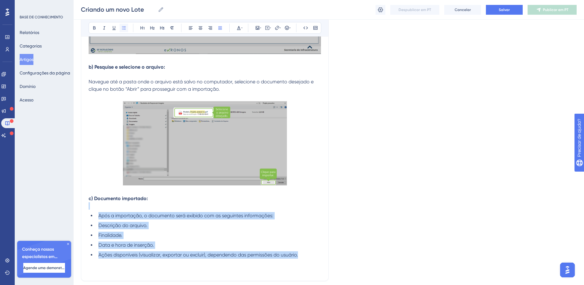
click at [124, 29] on icon at bounding box center [123, 27] width 5 height 5
drag, startPoint x: 125, startPoint y: 28, endPoint x: 119, endPoint y: 38, distance: 11.4
click at [125, 28] on icon at bounding box center [123, 27] width 5 height 5
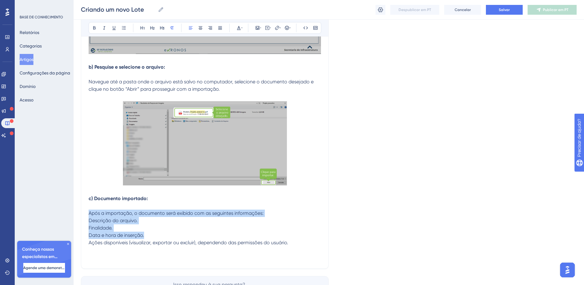
click at [99, 240] on span "Ações disponíveis (visualizar, exportar ou excluir), dependendo das permissões …" at bounding box center [189, 243] width 200 height 6
click at [181, 240] on span "Ações disponíveis (visualizar, exportar ou excluir), dependendo das permissões …" at bounding box center [189, 243] width 200 height 6
drag, startPoint x: 138, startPoint y: 220, endPoint x: 115, endPoint y: 200, distance: 31.5
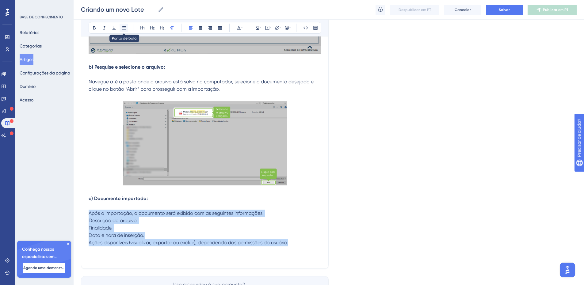
click at [124, 29] on icon at bounding box center [124, 27] width 4 height 3
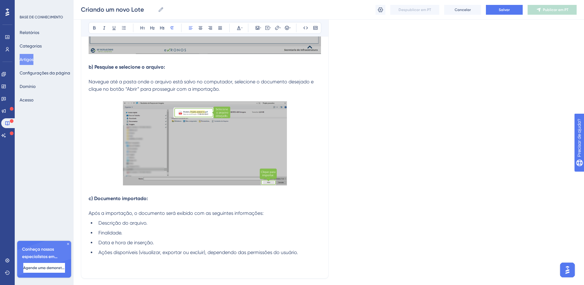
click at [99, 264] on p at bounding box center [205, 267] width 232 height 7
click at [258, 29] on icon at bounding box center [257, 27] width 5 height 5
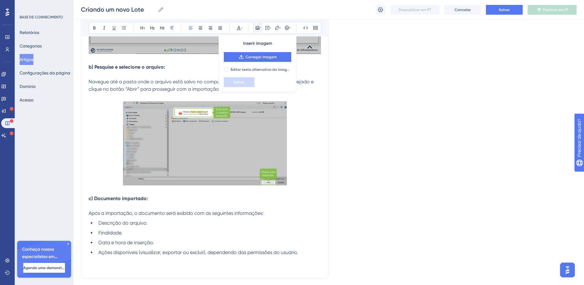
drag, startPoint x: 257, startPoint y: 56, endPoint x: 266, endPoint y: 75, distance: 21.5
click at [257, 55] on font "Carregar imagem" at bounding box center [261, 57] width 31 height 4
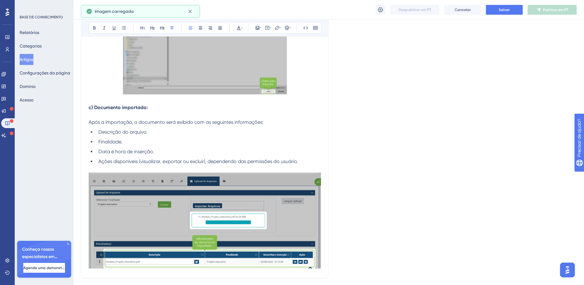
scroll to position [3913, 0]
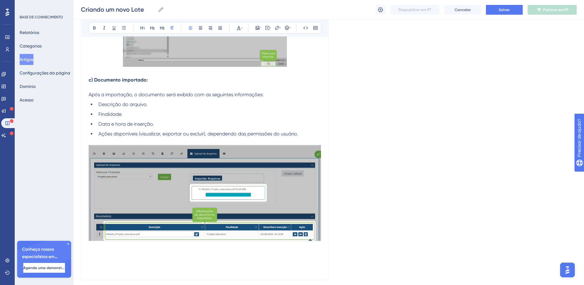
click at [153, 265] on p at bounding box center [205, 268] width 232 height 7
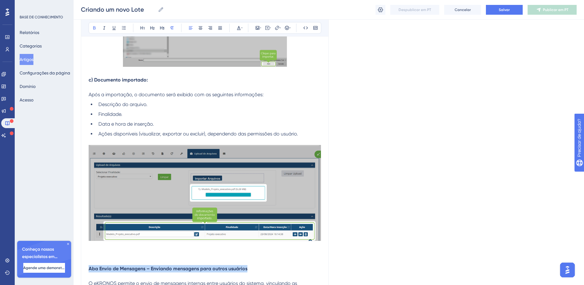
drag, startPoint x: 249, startPoint y: 246, endPoint x: 81, endPoint y: 247, distance: 168.0
click at [153, 27] on icon at bounding box center [152, 27] width 5 height 5
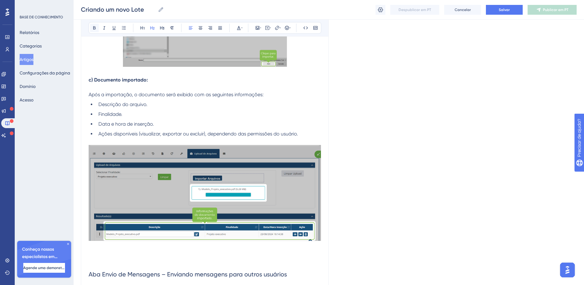
click at [93, 29] on icon at bounding box center [94, 27] width 2 height 3
click at [126, 284] on p at bounding box center [205, 287] width 232 height 7
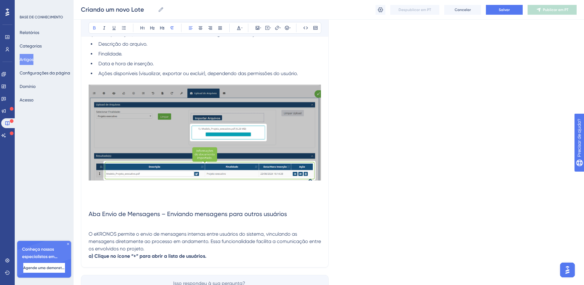
scroll to position [3974, 0]
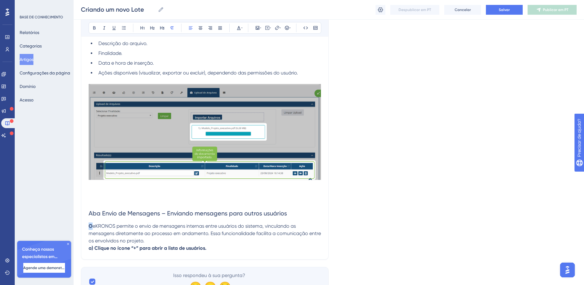
drag, startPoint x: 96, startPoint y: 201, endPoint x: 87, endPoint y: 201, distance: 8.6
click at [173, 28] on icon at bounding box center [171, 27] width 3 height 3
click at [95, 30] on icon at bounding box center [94, 27] width 5 height 5
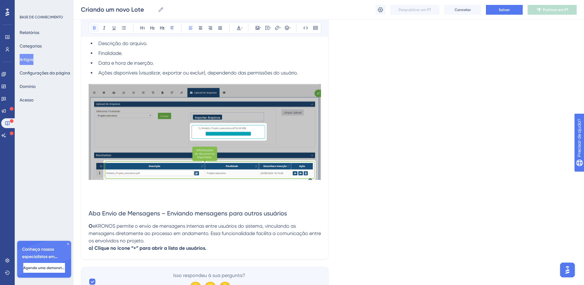
click at [96, 29] on icon at bounding box center [94, 27] width 5 height 5
click at [93, 223] on span "O eKRONOS permite o envio de mensagens internas entre usuários do sistema, vinc…" at bounding box center [206, 233] width 234 height 21
click at [148, 223] on p "O eKRONOS permite o envio de mensagens internas entre usuários do sistema, vinc…" at bounding box center [205, 234] width 232 height 22
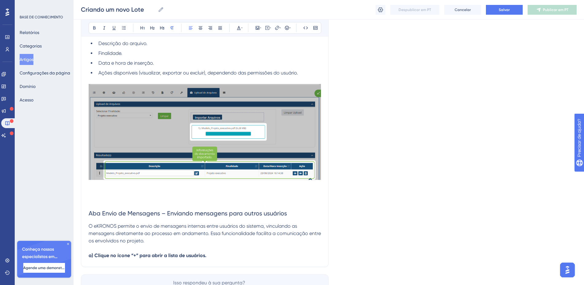
drag, startPoint x: 158, startPoint y: 221, endPoint x: 126, endPoint y: 202, distance: 37.0
click at [126, 223] on p "O eKRONOS permite o envio de mensagens internas entre usuários do sistema, vinc…" at bounding box center [205, 234] width 232 height 22
click at [216, 25] on button at bounding box center [220, 28] width 9 height 9
click at [157, 223] on p "O eKRONOS permite o envio de mensagens internas entre usuários do sistema, vinc…" at bounding box center [205, 234] width 232 height 22
click at [222, 252] on p "a) Clique no ícone “+” para abrir a lista de usuários." at bounding box center [205, 255] width 232 height 7
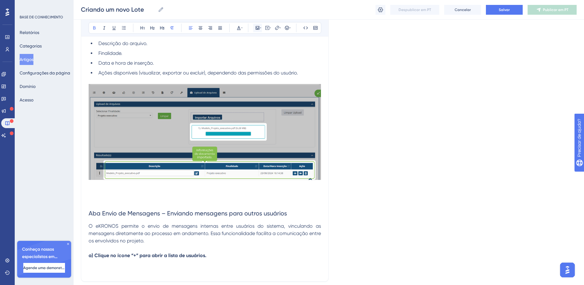
click at [256, 29] on icon at bounding box center [257, 27] width 5 height 5
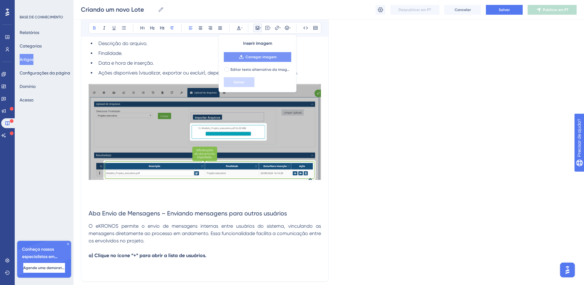
click at [249, 57] on font "Carregar imagem" at bounding box center [261, 57] width 31 height 4
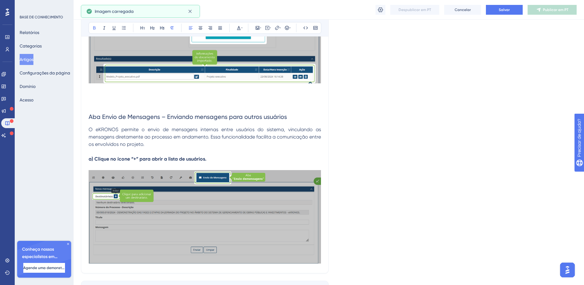
scroll to position [4093, 0]
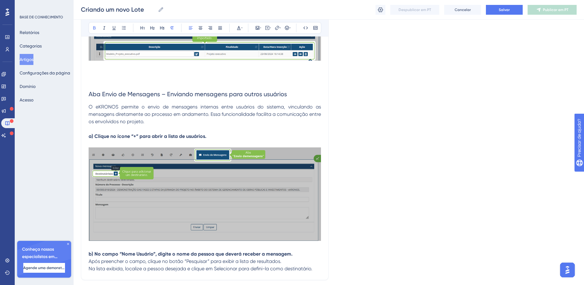
click at [294, 250] on p "b) No campo “Nome Usuário”, digite o nome da pessoa que deverá receber a mensag…" at bounding box center [205, 253] width 232 height 7
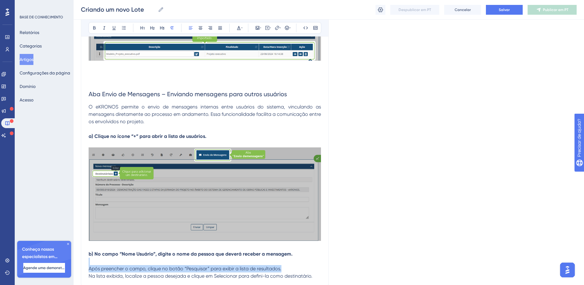
drag, startPoint x: 286, startPoint y: 256, endPoint x: 233, endPoint y: 237, distance: 56.4
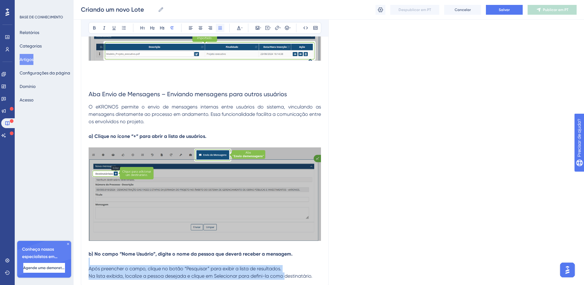
click at [219, 28] on icon at bounding box center [220, 27] width 5 height 5
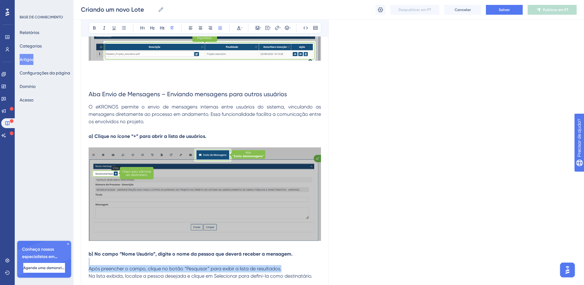
click at [251, 266] on span "Após preencher o campo, clique no botão “Pesquisar” para exibir a lista de resu…" at bounding box center [185, 269] width 193 height 6
click at [288, 265] on p "Após preencher o campo, clique no botão “Pesquisar” para exibir a lista de resu…" at bounding box center [205, 268] width 232 height 7
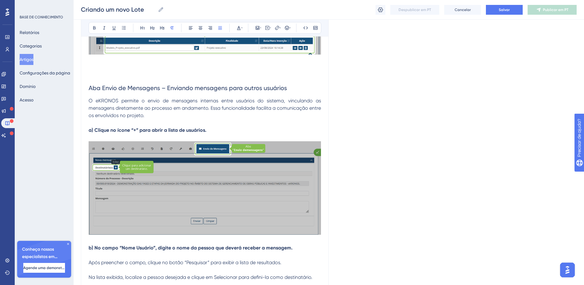
scroll to position [4122, 0]
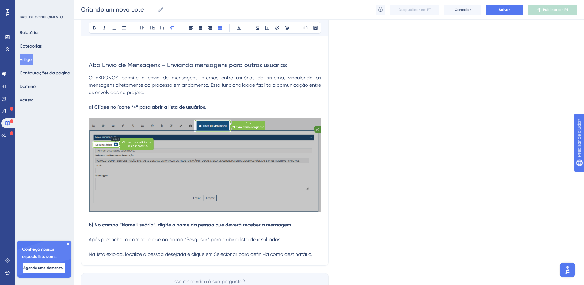
click at [316, 251] on p "Na lista exibida, localize a pessoa desejada e clique em Selecionar para defini…" at bounding box center [205, 254] width 232 height 7
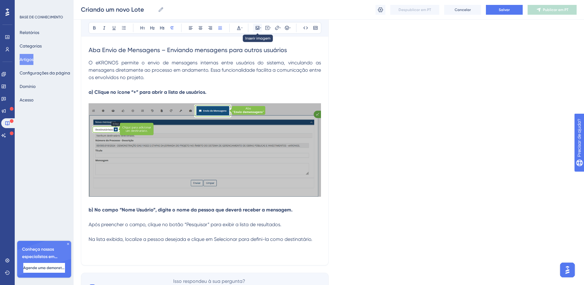
click at [256, 28] on icon at bounding box center [258, 28] width 4 height 4
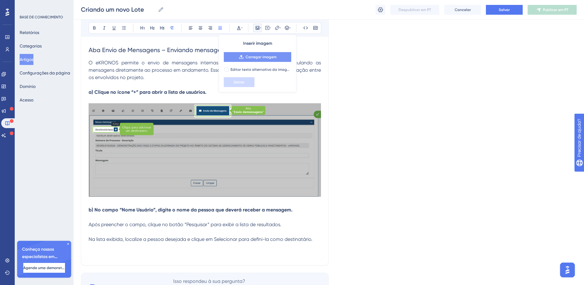
click at [262, 57] on font "Carregar imagem" at bounding box center [261, 57] width 31 height 4
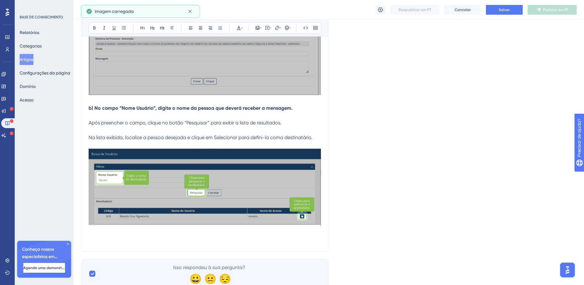
scroll to position [4239, 0]
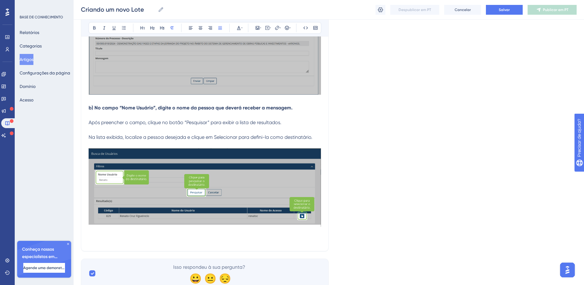
click at [115, 236] on p at bounding box center [205, 239] width 232 height 7
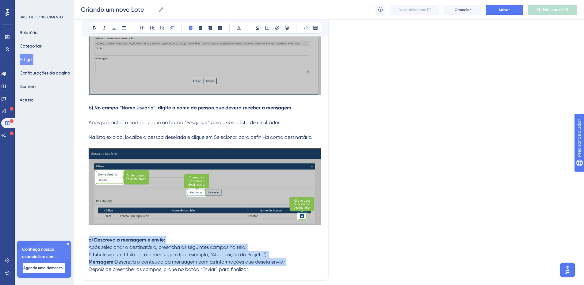
drag, startPoint x: 242, startPoint y: 244, endPoint x: 108, endPoint y: 221, distance: 136.3
click at [174, 236] on p "c) Descreva a mensagem e envie:" at bounding box center [205, 239] width 232 height 7
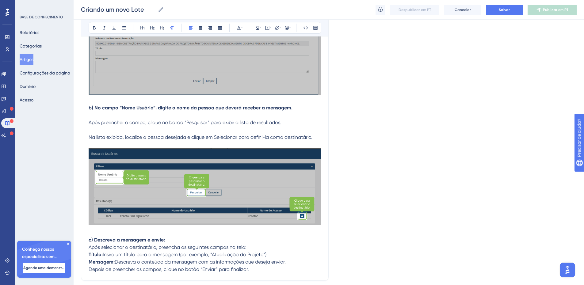
click at [168, 236] on p "c) Descreva a mensagem e envie:" at bounding box center [205, 239] width 232 height 7
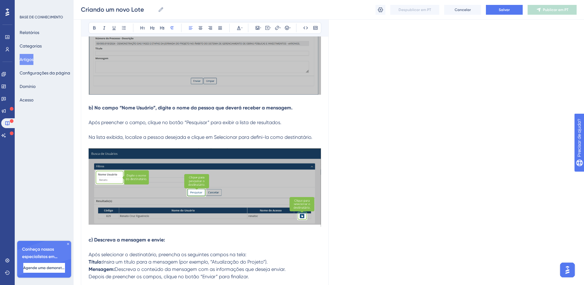
click at [257, 251] on p "Após selecionar o destinatário, preencha os seguintes campos na tela:" at bounding box center [205, 254] width 232 height 7
drag, startPoint x: 164, startPoint y: 240, endPoint x: 167, endPoint y: 249, distance: 9.0
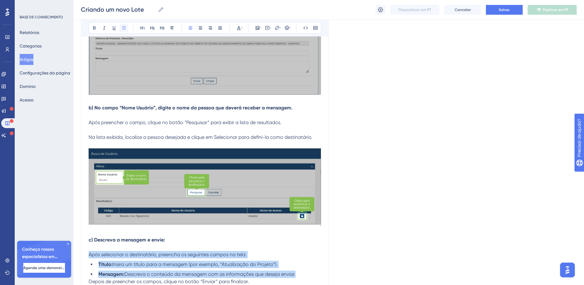
click at [121, 27] on icon at bounding box center [123, 27] width 5 height 5
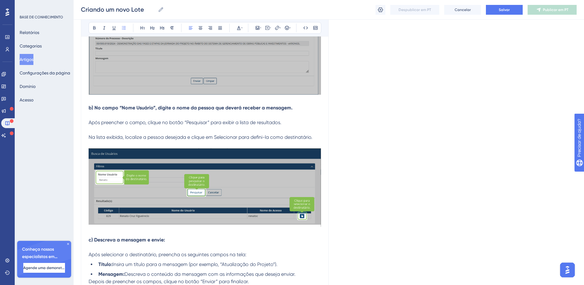
click at [300, 271] on li "Mensagem: Descreva o conteúdo da mensagem com as informações que deseja enviar." at bounding box center [208, 274] width 225 height 7
drag, startPoint x: 258, startPoint y: 269, endPoint x: 258, endPoint y: 265, distance: 4.0
click at [258, 285] on p "Depois de preencher os campos, clique no botão “Enviar” para finalizar." at bounding box center [205, 288] width 232 height 7
click at [261, 285] on p "Depois de preencher os campos, clique no botão “Enviar” para finalizar." at bounding box center [205, 288] width 232 height 7
click at [259, 28] on icon at bounding box center [258, 28] width 4 height 4
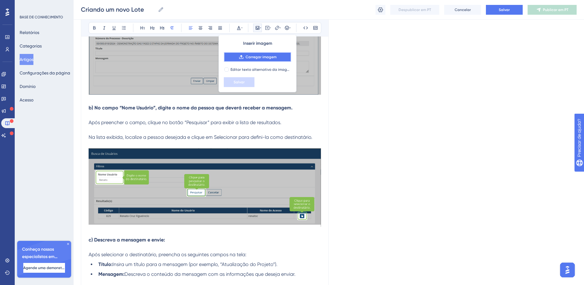
click at [251, 59] on font "Carregar imagem" at bounding box center [261, 57] width 31 height 4
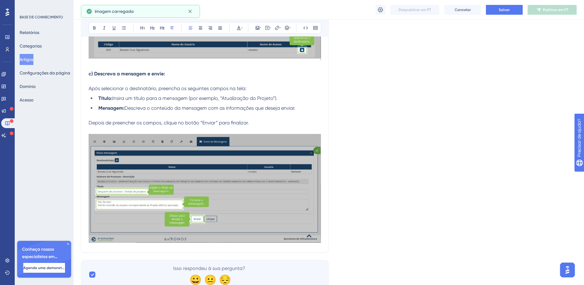
scroll to position [4407, 0]
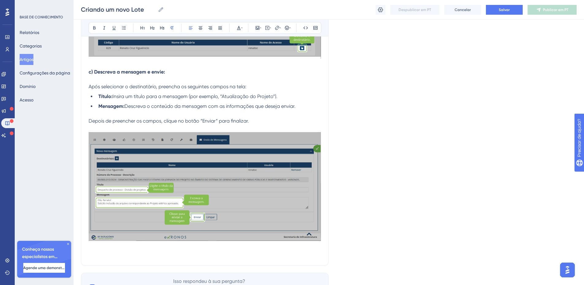
click at [118, 250] on p at bounding box center [205, 253] width 232 height 7
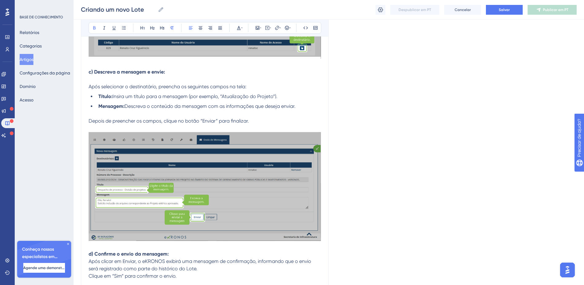
click at [177, 250] on p "d) Confirme o envio da mensagem:" at bounding box center [205, 253] width 232 height 7
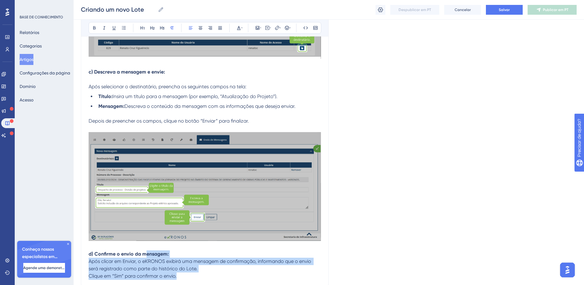
drag, startPoint x: 195, startPoint y: 257, endPoint x: 145, endPoint y: 233, distance: 55.8
click at [223, 29] on button at bounding box center [220, 28] width 9 height 9
click at [178, 250] on p "d) Confirme o envio da mensagem:" at bounding box center [205, 253] width 232 height 7
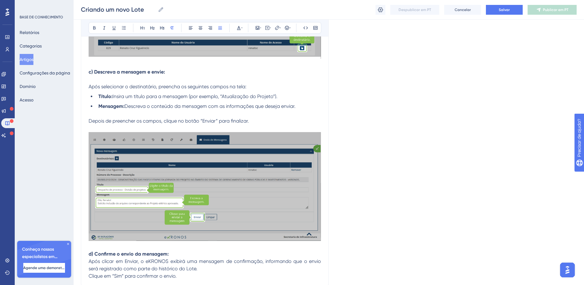
click at [173, 250] on p "d) Confirme o envio da mensagem:" at bounding box center [205, 253] width 232 height 7
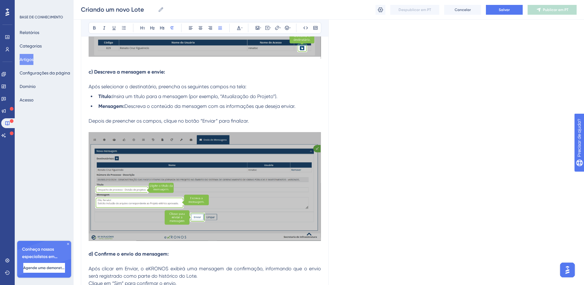
click at [201, 265] on p "Após clicar em Enviar, o eKRONOS exibirá uma mensagem de confirmação, informand…" at bounding box center [205, 272] width 232 height 15
click at [257, 29] on icon at bounding box center [257, 27] width 5 height 5
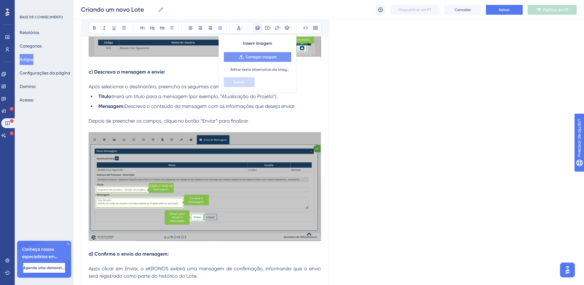
click at [251, 55] on font "Carregar imagem" at bounding box center [261, 57] width 31 height 4
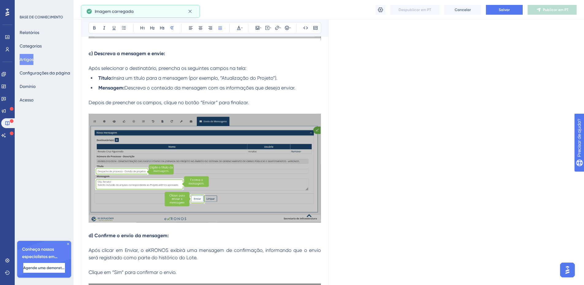
scroll to position [4575, 0]
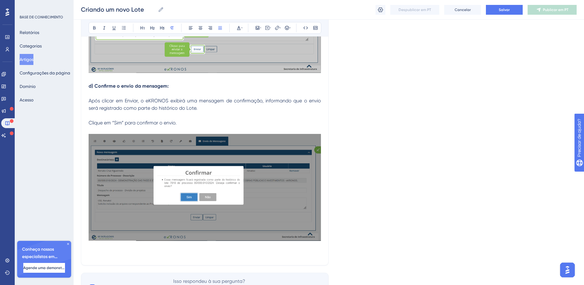
click at [113, 250] on p at bounding box center [205, 253] width 232 height 7
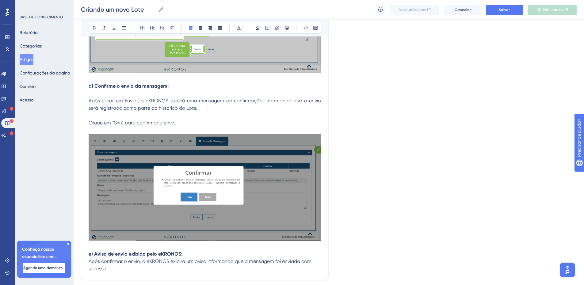
click at [186, 250] on p "e) Aviso de envio exibido pelo eKRONOS:" at bounding box center [205, 253] width 232 height 7
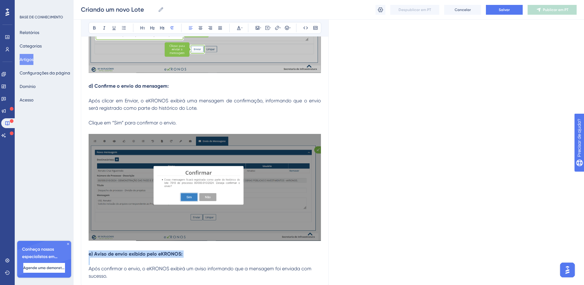
drag, startPoint x: 115, startPoint y: 252, endPoint x: 90, endPoint y: 231, distance: 33.1
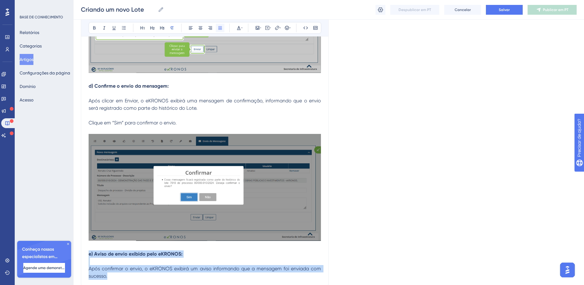
click at [219, 28] on icon at bounding box center [220, 27] width 5 height 5
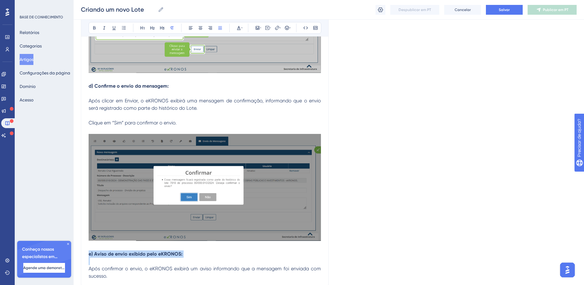
click at [179, 266] on span "Após confirmar o envio, o eKRONOS exibirá um aviso informando que a mensagem fo…" at bounding box center [206, 272] width 234 height 13
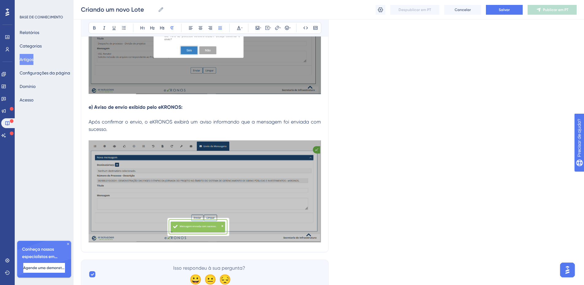
scroll to position [4724, 0]
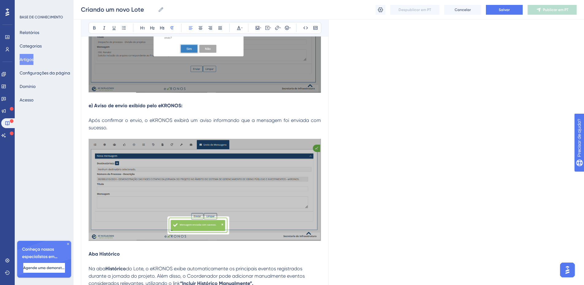
click at [90, 251] on strong "Aba Histórico" at bounding box center [104, 254] width 31 height 6
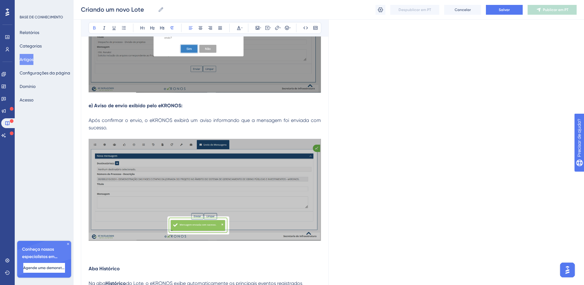
drag, startPoint x: 122, startPoint y: 246, endPoint x: 88, endPoint y: 249, distance: 34.4
click at [153, 28] on icon at bounding box center [152, 27] width 5 height 5
click at [94, 25] on button at bounding box center [94, 28] width 9 height 9
click at [153, 265] on h2 "Aba Histórico" at bounding box center [205, 274] width 232 height 18
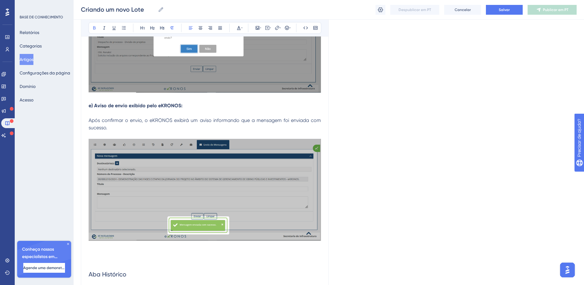
click at [113, 284] on p at bounding box center [205, 287] width 232 height 7
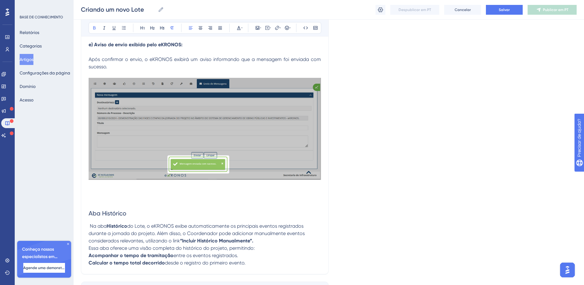
scroll to position [4785, 0]
drag, startPoint x: 202, startPoint y: 226, endPoint x: 279, endPoint y: 18, distance: 221.4
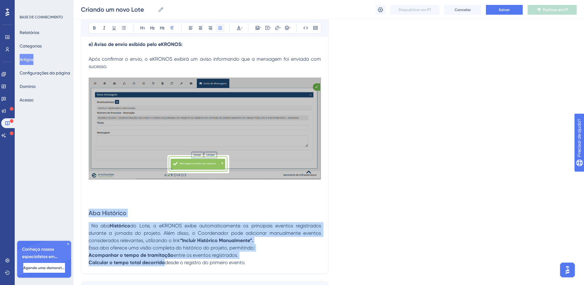
click at [220, 27] on icon at bounding box center [220, 27] width 4 height 3
click at [273, 222] on p "Na aba Histórico do Lote, o eKRONOS exibe automaticamente os principais eventos…" at bounding box center [205, 233] width 232 height 22
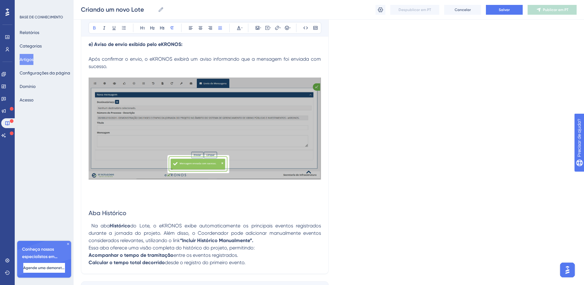
click at [274, 222] on p "Na aba Histórico do Lote, o eKRONOS exibe automaticamente os principais eventos…" at bounding box center [205, 233] width 232 height 22
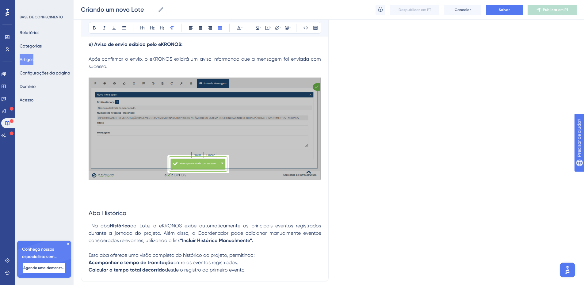
click at [265, 252] on p "Essa aba oferece uma visão completa do histórico do projeto, permitindo:" at bounding box center [205, 255] width 232 height 7
drag, startPoint x: 155, startPoint y: 242, endPoint x: 158, endPoint y: 251, distance: 9.2
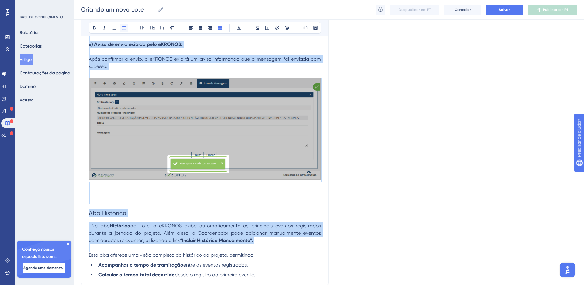
click at [123, 26] on icon at bounding box center [123, 27] width 5 height 5
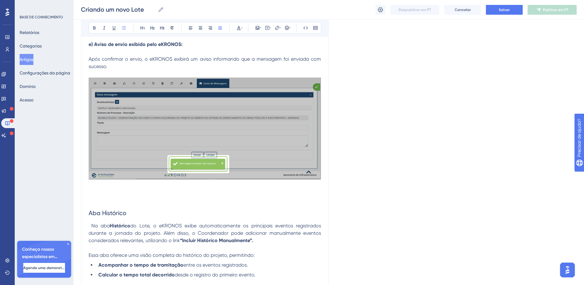
click at [266, 271] on li "Calcular o tempo total decorrido desde o registro do primeiro evento." at bounding box center [208, 274] width 225 height 7
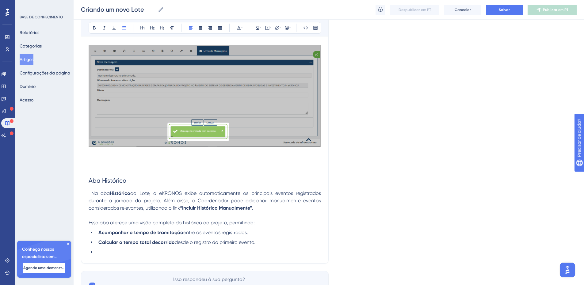
scroll to position [4818, 0]
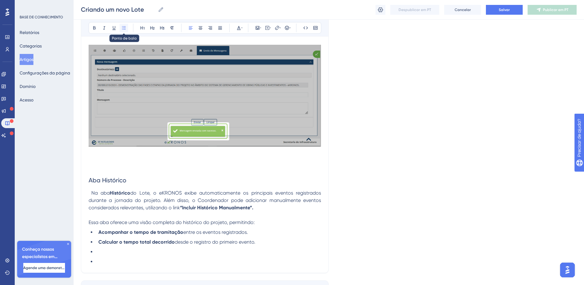
drag, startPoint x: 122, startPoint y: 27, endPoint x: 123, endPoint y: 30, distance: 3.7
click at [123, 27] on icon at bounding box center [123, 27] width 5 height 5
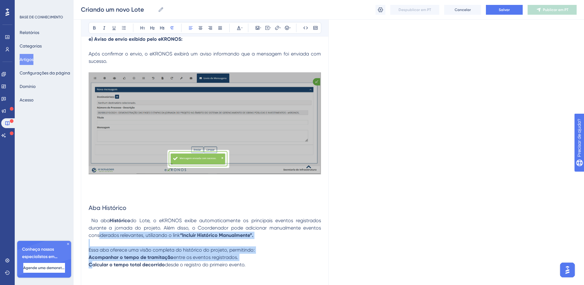
drag, startPoint x: 93, startPoint y: 216, endPoint x: 89, endPoint y: 230, distance: 15.0
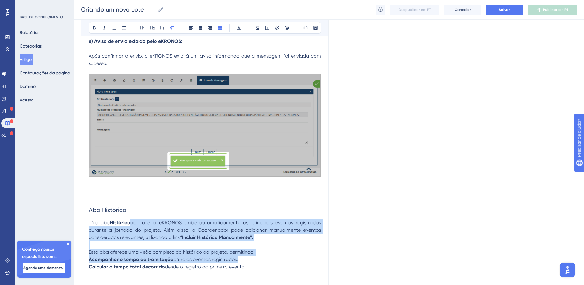
scroll to position [4788, 0]
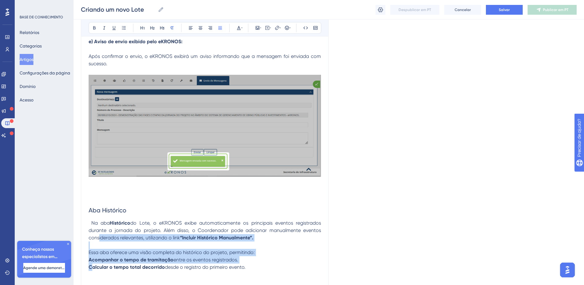
click at [95, 257] on strong "Acompanhar o tempo de tramitação" at bounding box center [131, 260] width 85 height 6
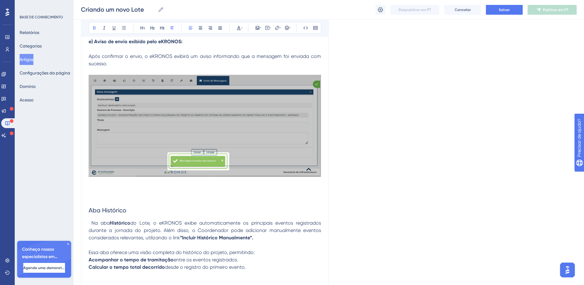
click at [90, 257] on strong "Acompanhar o tempo de tramitação" at bounding box center [131, 260] width 85 height 6
click at [96, 257] on strong "Acompanhar o tempo de tramitação" at bounding box center [131, 260] width 85 height 6
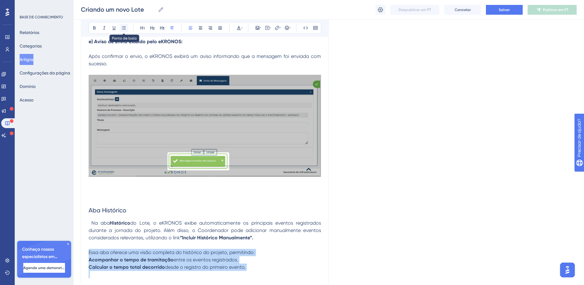
click at [124, 29] on icon at bounding box center [123, 27] width 5 height 5
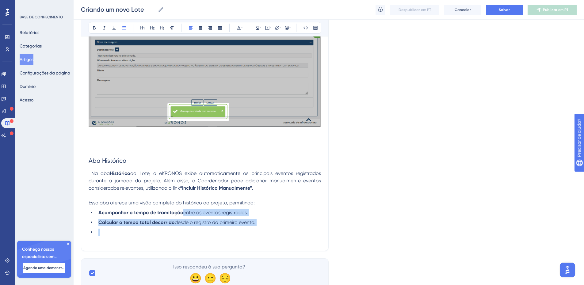
scroll to position [4838, 0]
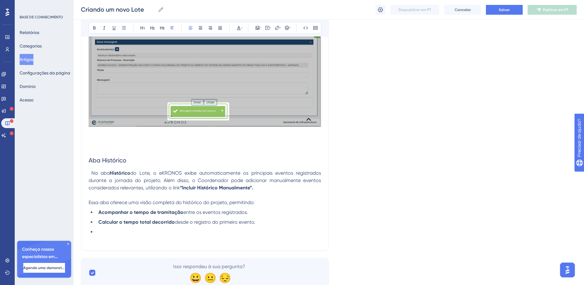
click at [93, 236] on p at bounding box center [205, 239] width 232 height 7
click at [260, 28] on icon at bounding box center [260, 28] width 1 height 1
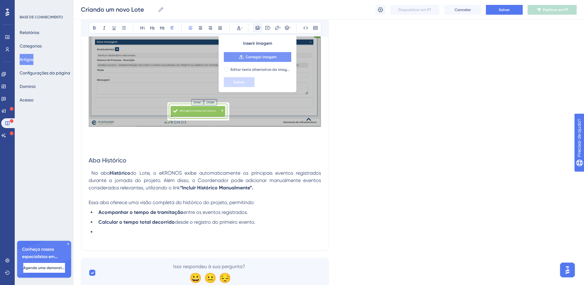
click at [250, 56] on font "Carregar imagem" at bounding box center [261, 57] width 31 height 4
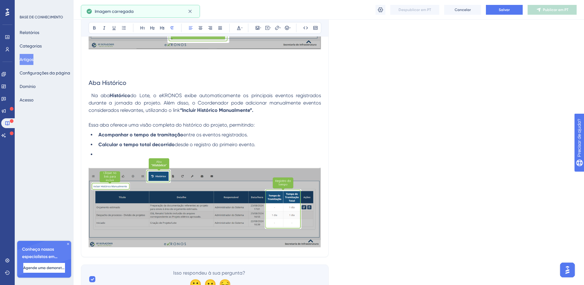
scroll to position [4922, 0]
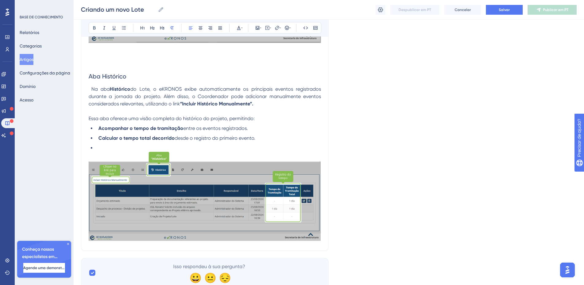
click at [101, 144] on li at bounding box center [208, 147] width 225 height 7
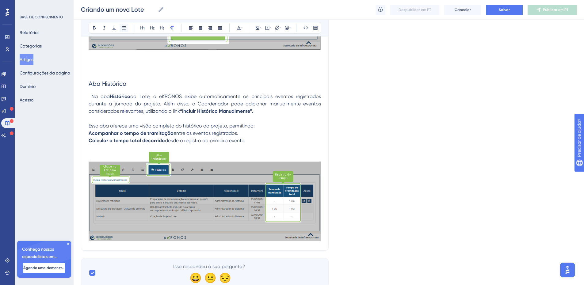
click at [126, 30] on button at bounding box center [124, 28] width 9 height 9
click at [94, 138] on strong "Calcular o tempo total decorrido" at bounding box center [127, 141] width 76 height 6
drag, startPoint x: 94, startPoint y: 120, endPoint x: 96, endPoint y: 110, distance: 9.4
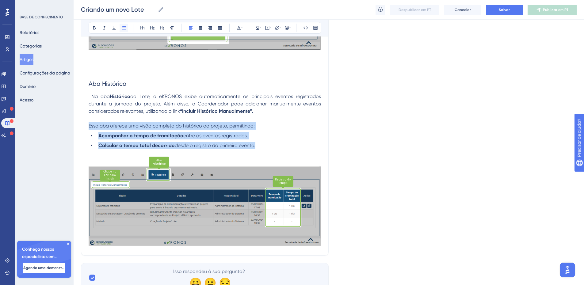
click at [124, 28] on icon at bounding box center [124, 27] width 4 height 3
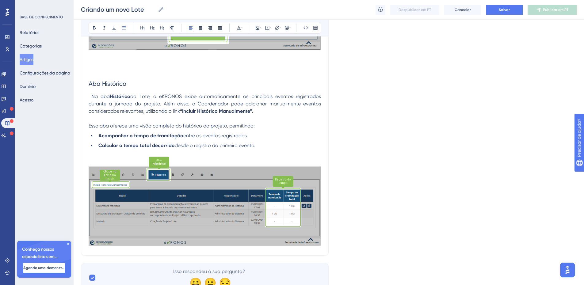
click at [238, 143] on span "desde o registro do primeiro evento." at bounding box center [215, 146] width 81 height 6
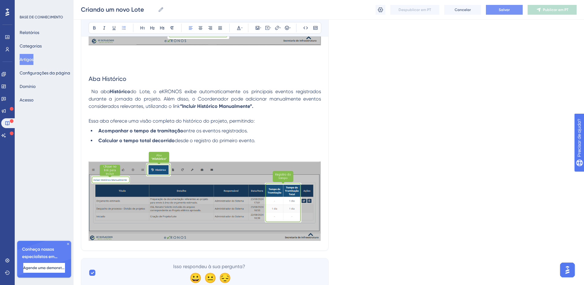
click at [504, 11] on font "Salvar" at bounding box center [504, 10] width 11 height 4
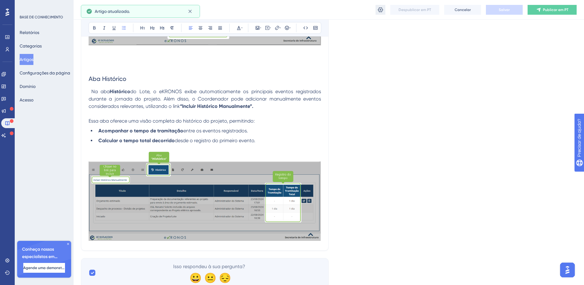
click at [381, 7] on icon at bounding box center [380, 10] width 6 height 6
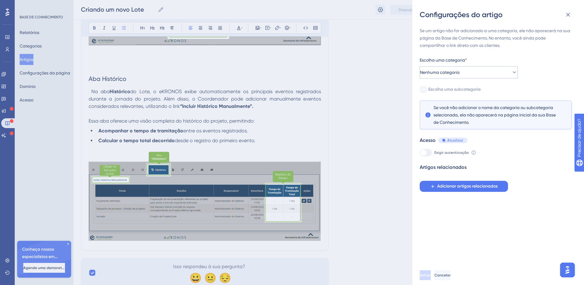
click at [473, 71] on button "Nenhuma categoria" at bounding box center [469, 72] width 98 height 12
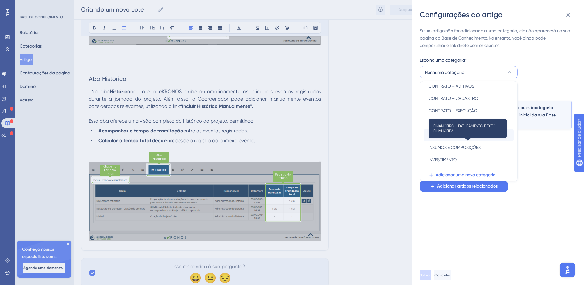
scroll to position [63, 0]
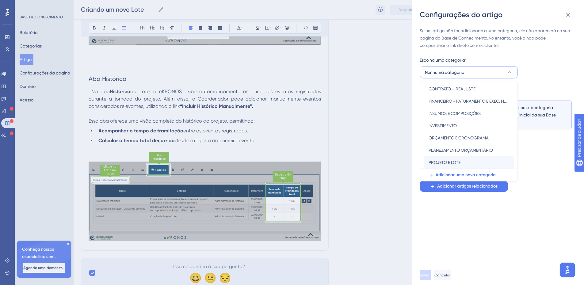
click at [452, 162] on font "PROJETO E LOTE" at bounding box center [445, 162] width 32 height 5
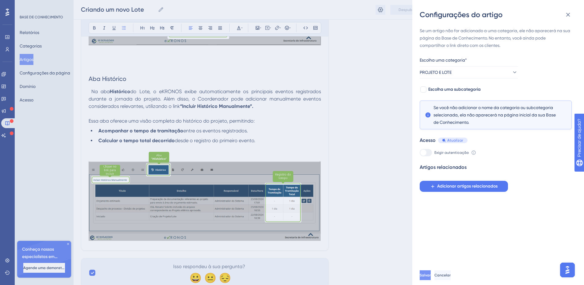
click at [429, 280] on button "Salvar" at bounding box center [425, 275] width 11 height 10
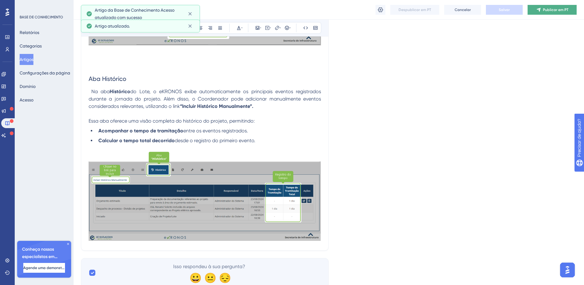
click at [550, 9] on font "Publicar em PT" at bounding box center [555, 10] width 25 height 4
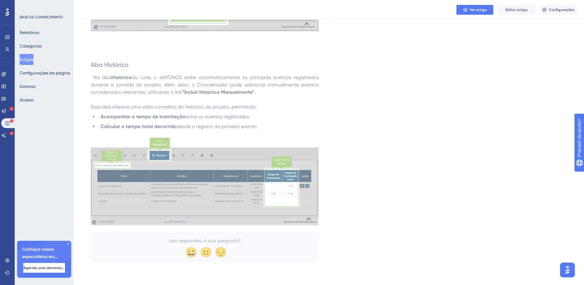
click at [32, 45] on font "Categorias" at bounding box center [31, 46] width 22 height 5
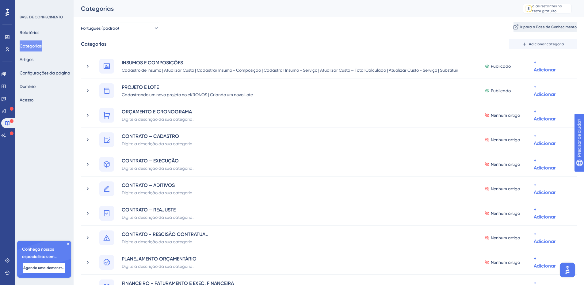
click at [524, 23] on button "Ir para a Base de Conhecimento" at bounding box center [544, 27] width 63 height 10
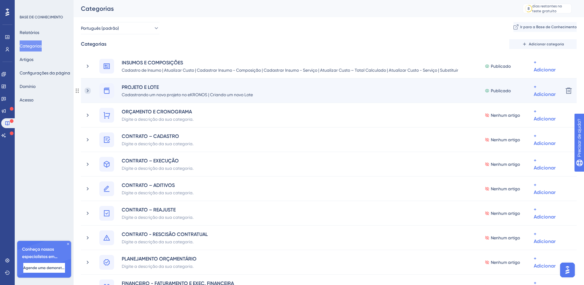
click at [89, 92] on icon at bounding box center [88, 91] width 6 height 6
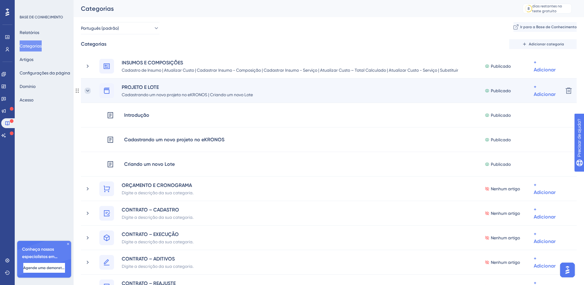
click at [88, 92] on icon at bounding box center [88, 91] width 6 height 6
